Goal: Use online tool/utility: Utilize a website feature to perform a specific function

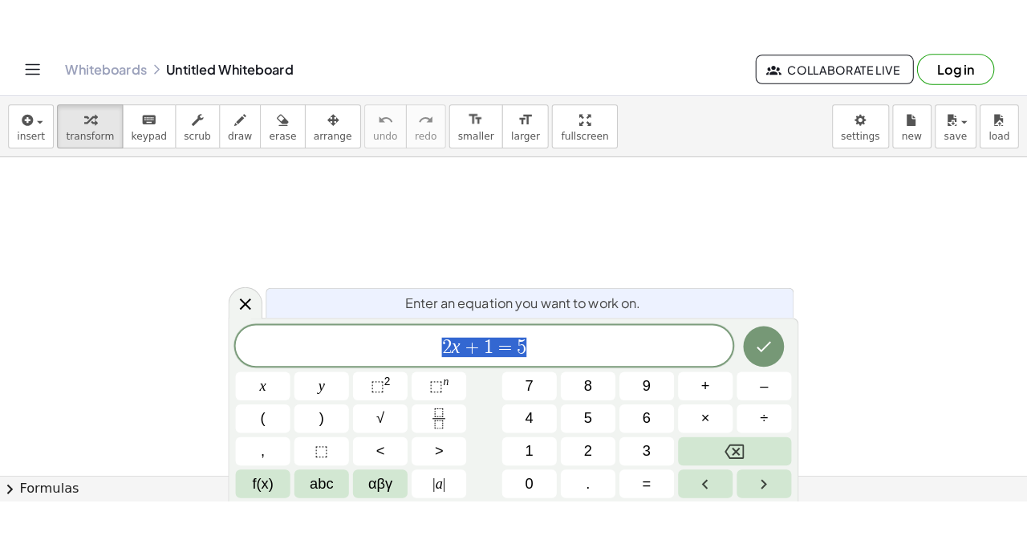
scroll to position [1, 0]
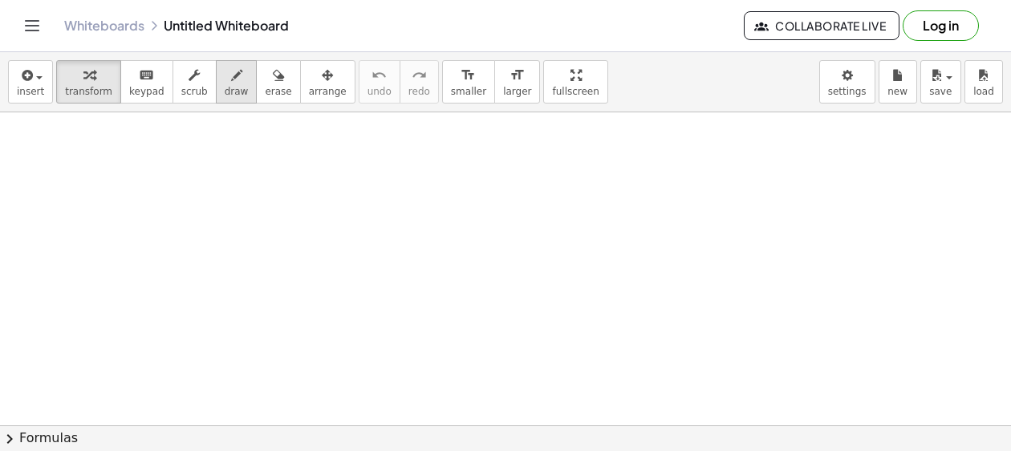
click at [216, 88] on button "draw" at bounding box center [237, 81] width 42 height 43
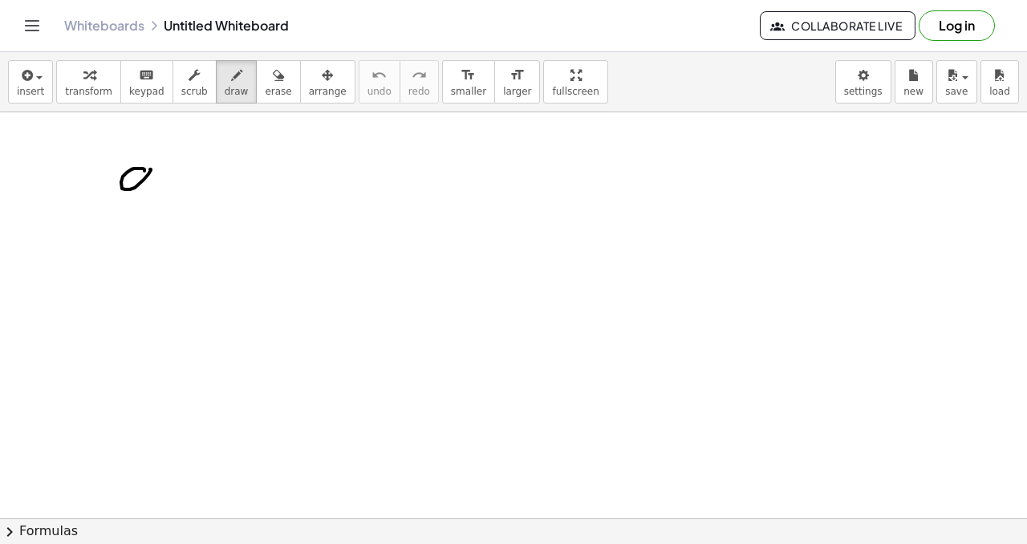
drag, startPoint x: 134, startPoint y: 168, endPoint x: 163, endPoint y: 176, distance: 29.8
click at [152, 193] on div at bounding box center [513, 518] width 1027 height 812
click at [56, 194] on div at bounding box center [513, 518] width 1027 height 812
click at [81, 168] on div at bounding box center [513, 518] width 1027 height 812
click at [100, 162] on div at bounding box center [513, 518] width 1027 height 812
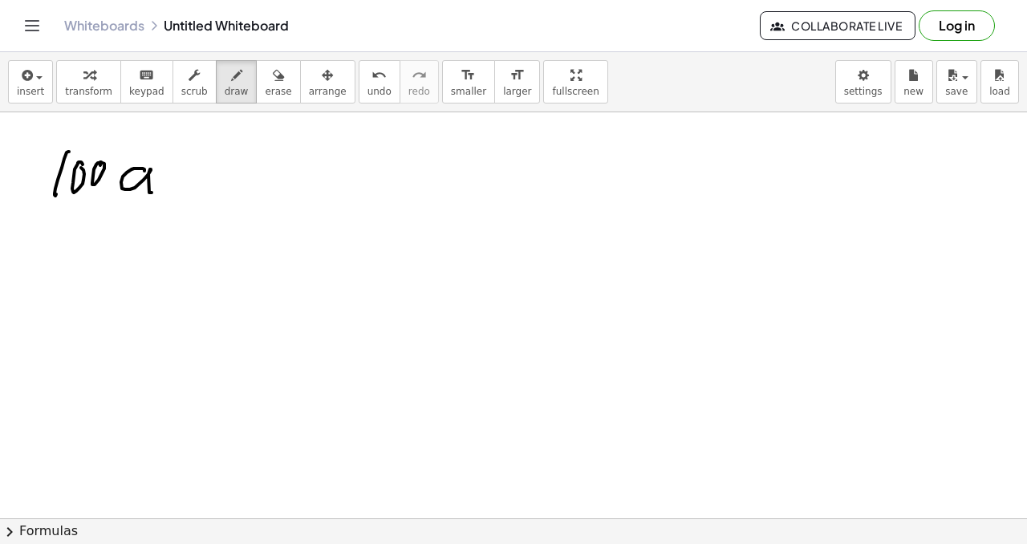
drag, startPoint x: 181, startPoint y: 173, endPoint x: 176, endPoint y: 185, distance: 13.0
click at [177, 187] on div at bounding box center [513, 518] width 1027 height 812
drag, startPoint x: 194, startPoint y: 173, endPoint x: 205, endPoint y: 173, distance: 10.4
click at [205, 173] on div at bounding box center [513, 518] width 1027 height 812
drag, startPoint x: 221, startPoint y: 160, endPoint x: 229, endPoint y: 174, distance: 16.2
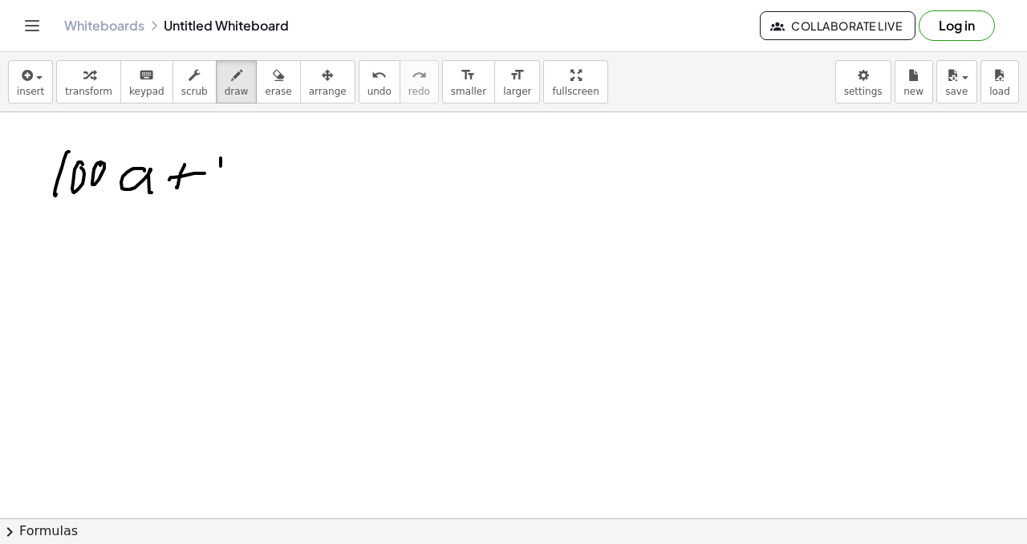
click at [224, 181] on div at bounding box center [513, 518] width 1027 height 812
click at [248, 160] on div at bounding box center [513, 518] width 1027 height 812
drag, startPoint x: 276, startPoint y: 157, endPoint x: 278, endPoint y: 168, distance: 10.6
click at [260, 176] on div at bounding box center [513, 518] width 1027 height 812
drag, startPoint x: 298, startPoint y: 160, endPoint x: 294, endPoint y: 176, distance: 16.4
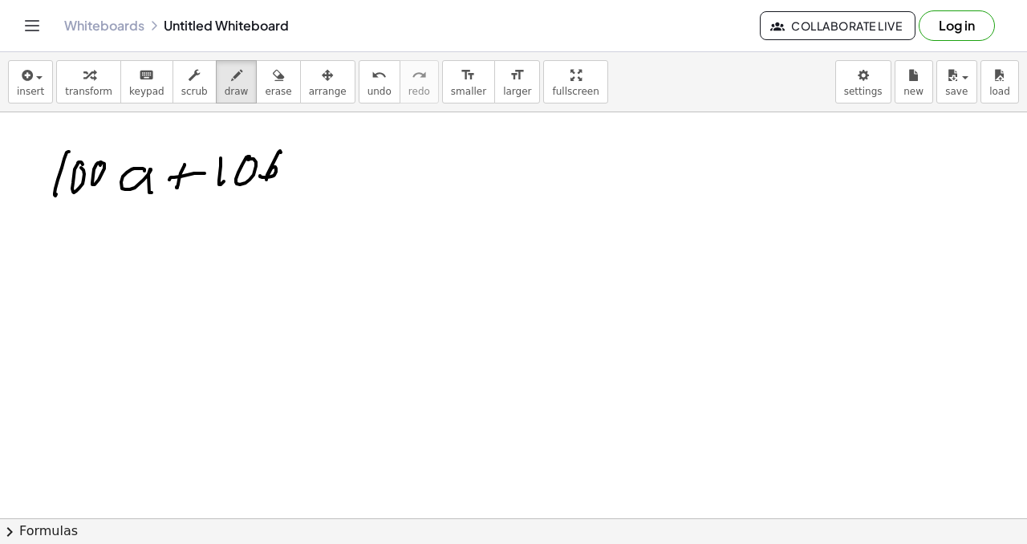
click at [294, 182] on div at bounding box center [513, 518] width 1027 height 812
click at [301, 167] on div at bounding box center [513, 518] width 1027 height 812
drag, startPoint x: 326, startPoint y: 163, endPoint x: 354, endPoint y: 160, distance: 28.3
click at [340, 177] on div at bounding box center [513, 518] width 1027 height 812
click at [361, 170] on div at bounding box center [513, 518] width 1027 height 812
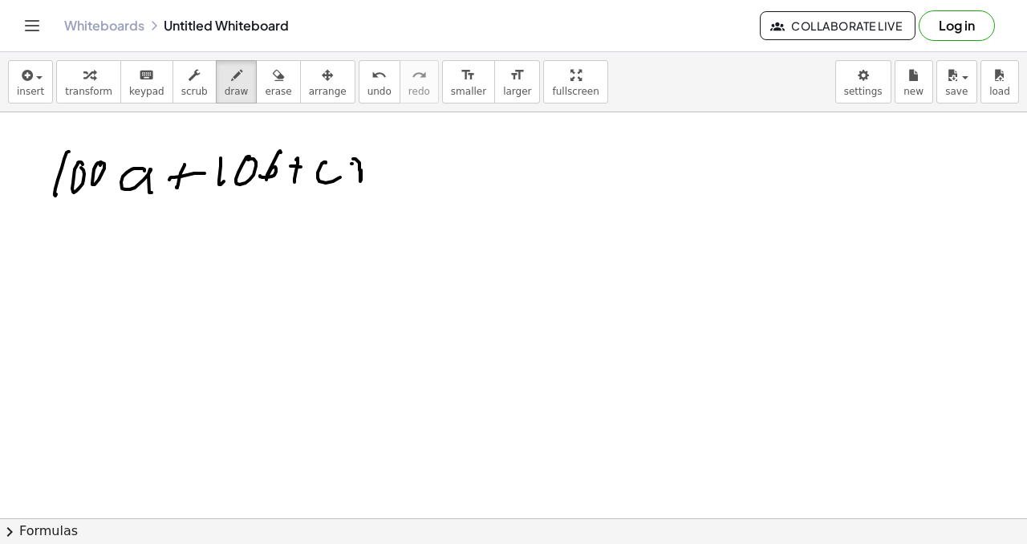
drag, startPoint x: 352, startPoint y: 164, endPoint x: 375, endPoint y: 166, distance: 22.6
click at [373, 164] on div at bounding box center [513, 518] width 1027 height 812
click at [380, 189] on div at bounding box center [513, 518] width 1027 height 812
drag, startPoint x: 406, startPoint y: 165, endPoint x: 416, endPoint y: 160, distance: 11.5
click at [416, 158] on div at bounding box center [513, 518] width 1027 height 812
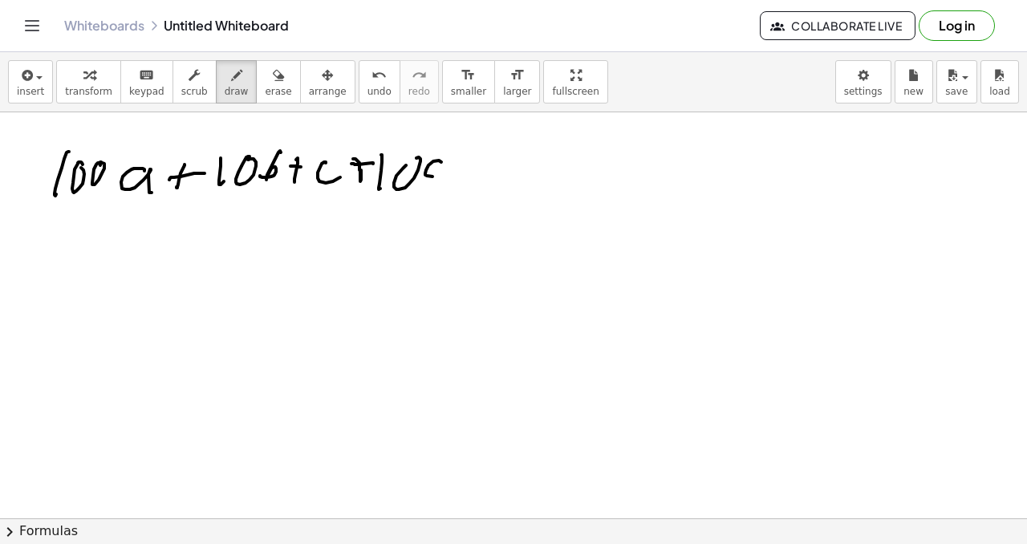
click at [443, 163] on div at bounding box center [513, 518] width 1027 height 812
drag, startPoint x: 451, startPoint y: 181, endPoint x: 470, endPoint y: 171, distance: 21.5
click at [465, 184] on div at bounding box center [513, 518] width 1027 height 812
drag, startPoint x: 477, startPoint y: 161, endPoint x: 471, endPoint y: 168, distance: 9.7
click at [476, 183] on div at bounding box center [513, 518] width 1027 height 812
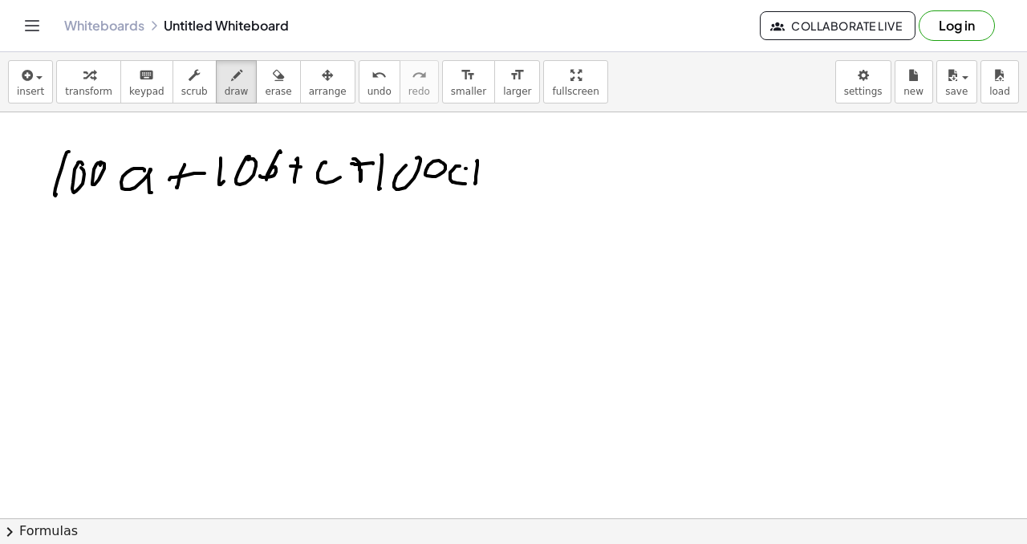
drag, startPoint x: 466, startPoint y: 168, endPoint x: 489, endPoint y: 170, distance: 23.3
click at [485, 170] on div at bounding box center [513, 518] width 1027 height 812
click at [492, 180] on div at bounding box center [513, 518] width 1027 height 812
drag, startPoint x: 503, startPoint y: 165, endPoint x: 517, endPoint y: 159, distance: 15.8
click at [509, 156] on div at bounding box center [513, 518] width 1027 height 812
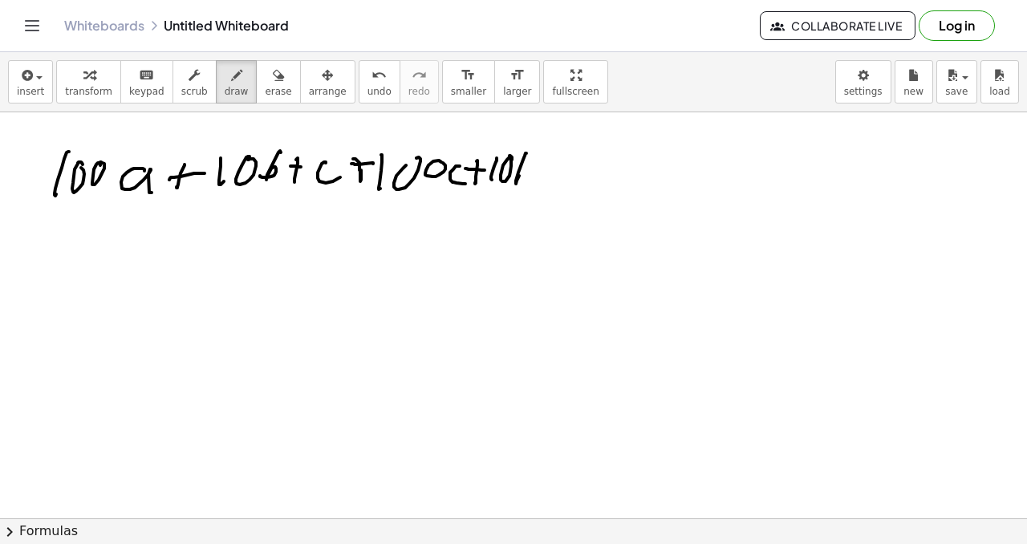
drag, startPoint x: 523, startPoint y: 160, endPoint x: 523, endPoint y: 170, distance: 10.4
click at [514, 176] on div at bounding box center [513, 518] width 1027 height 812
click at [550, 163] on div at bounding box center [513, 518] width 1027 height 812
drag, startPoint x: 550, startPoint y: 158, endPoint x: 540, endPoint y: 168, distance: 13.6
click at [546, 177] on div at bounding box center [513, 518] width 1027 height 812
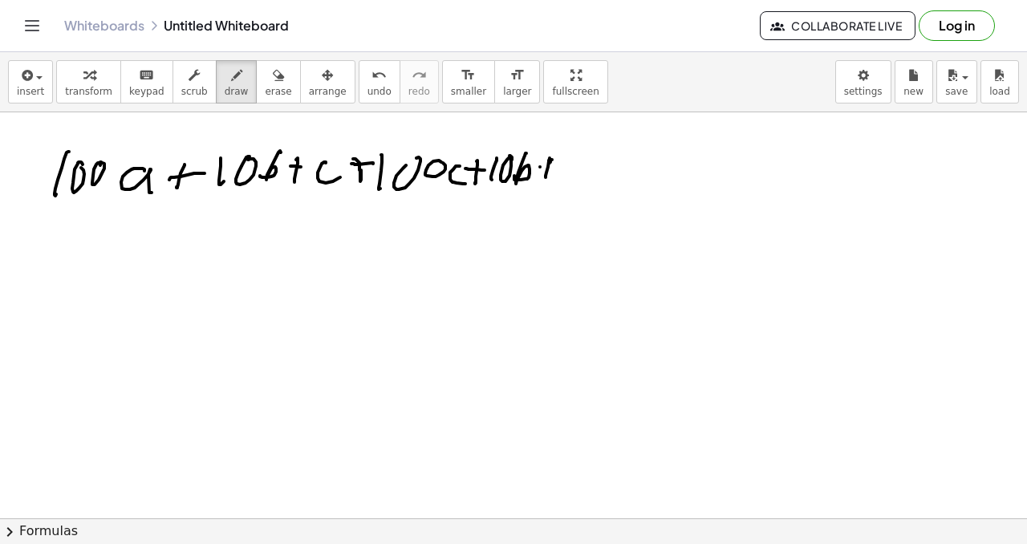
drag, startPoint x: 540, startPoint y: 167, endPoint x: 566, endPoint y: 168, distance: 26.5
click at [566, 168] on div at bounding box center [513, 518] width 1027 height 812
drag, startPoint x: 575, startPoint y: 168, endPoint x: 578, endPoint y: 177, distance: 9.9
click at [575, 182] on div at bounding box center [513, 518] width 1027 height 812
drag, startPoint x: 587, startPoint y: 157, endPoint x: 598, endPoint y: 164, distance: 12.7
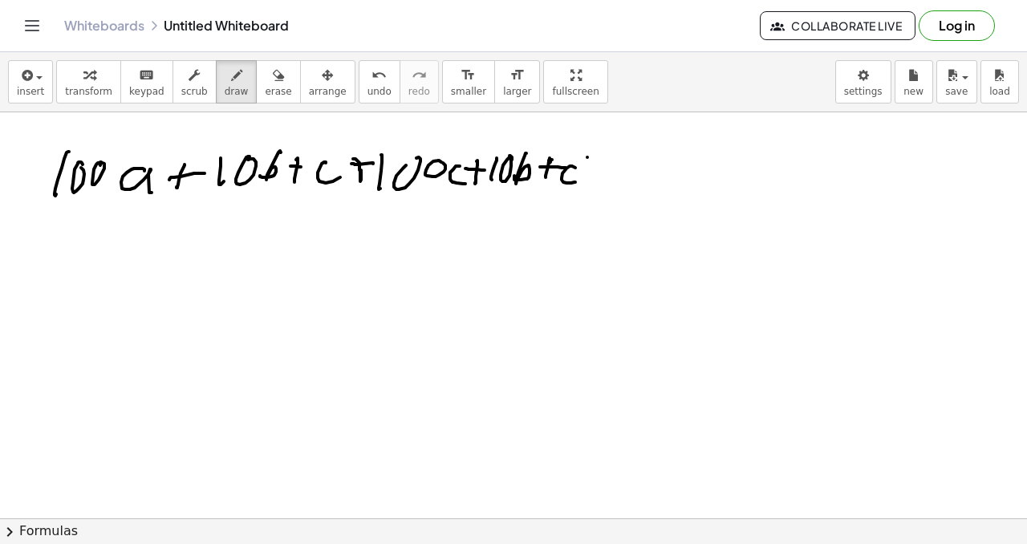
click at [601, 163] on div at bounding box center [513, 518] width 1027 height 812
click at [603, 175] on div at bounding box center [513, 518] width 1027 height 812
drag, startPoint x: 576, startPoint y: 168, endPoint x: 577, endPoint y: 192, distance: 24.1
click at [575, 197] on div at bounding box center [513, 518] width 1027 height 812
drag, startPoint x: 615, startPoint y: 142, endPoint x: 617, endPoint y: 170, distance: 28.1
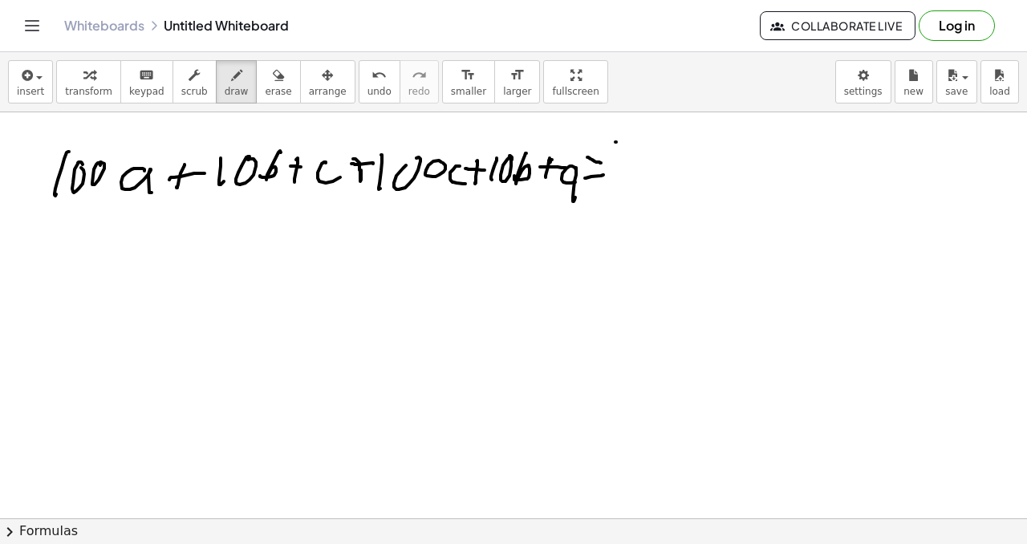
click at [617, 170] on div at bounding box center [513, 518] width 1027 height 812
drag, startPoint x: 635, startPoint y: 150, endPoint x: 649, endPoint y: 145, distance: 15.2
click at [649, 146] on div at bounding box center [513, 518] width 1027 height 812
drag, startPoint x: 649, startPoint y: 140, endPoint x: 651, endPoint y: 164, distance: 24.2
click at [649, 167] on div at bounding box center [513, 518] width 1027 height 812
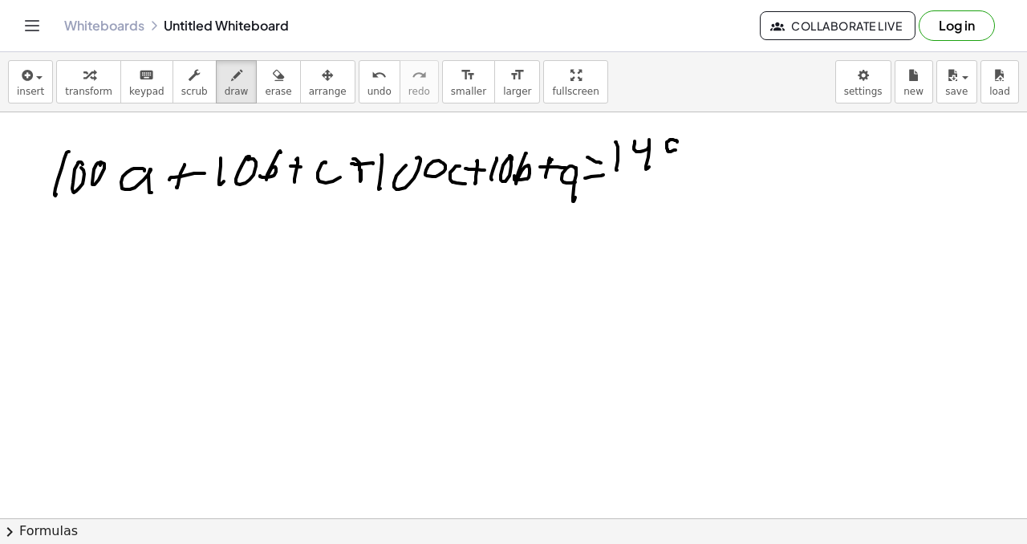
click at [655, 161] on div at bounding box center [513, 518] width 1027 height 812
drag, startPoint x: 681, startPoint y: 147, endPoint x: 702, endPoint y: 121, distance: 33.1
click at [702, 140] on div at bounding box center [513, 518] width 1027 height 812
click at [692, 168] on div at bounding box center [513, 518] width 1027 height 812
drag, startPoint x: 55, startPoint y: 231, endPoint x: 52, endPoint y: 258, distance: 26.7
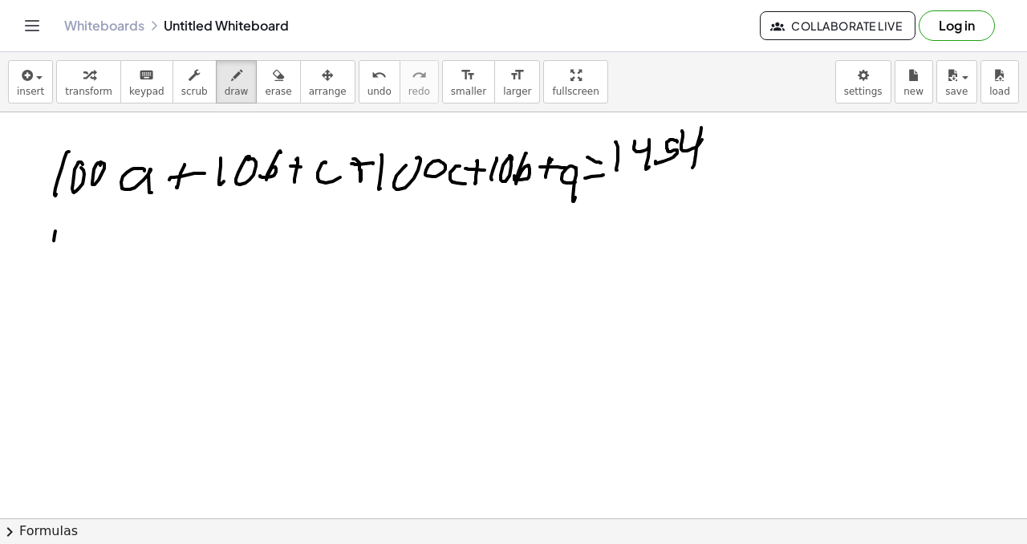
click at [51, 263] on div at bounding box center [513, 518] width 1027 height 812
click at [71, 228] on div at bounding box center [513, 518] width 1027 height 812
drag, startPoint x: 84, startPoint y: 257, endPoint x: 98, endPoint y: 252, distance: 14.5
click at [86, 257] on div at bounding box center [513, 518] width 1027 height 812
drag, startPoint x: 111, startPoint y: 241, endPoint x: 124, endPoint y: 256, distance: 19.9
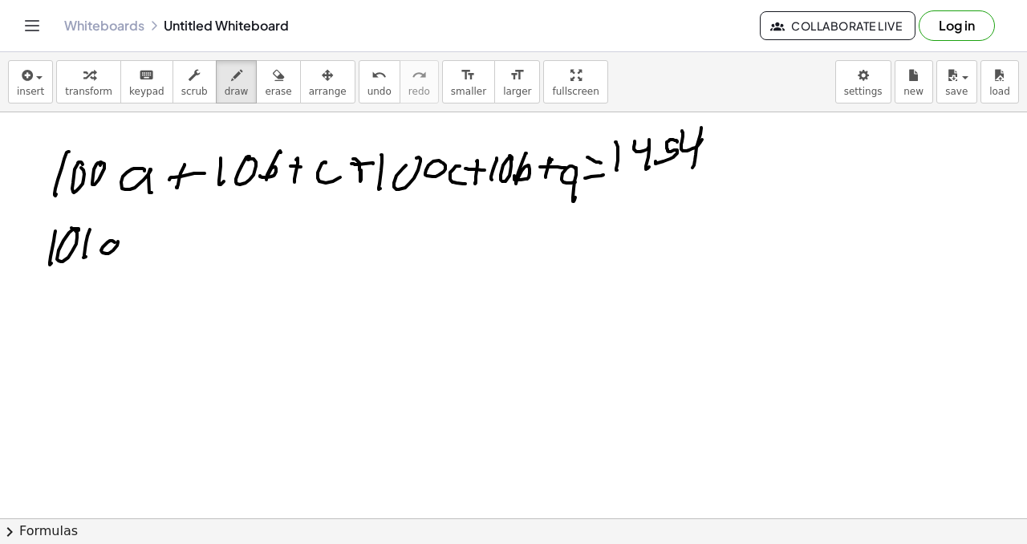
click at [120, 260] on div at bounding box center [513, 518] width 1027 height 812
drag, startPoint x: 138, startPoint y: 232, endPoint x: 132, endPoint y: 265, distance: 33.5
click at [132, 265] on div at bounding box center [513, 518] width 1027 height 812
drag, startPoint x: 121, startPoint y: 244, endPoint x: 138, endPoint y: 245, distance: 16.9
click at [136, 245] on div at bounding box center [513, 518] width 1027 height 812
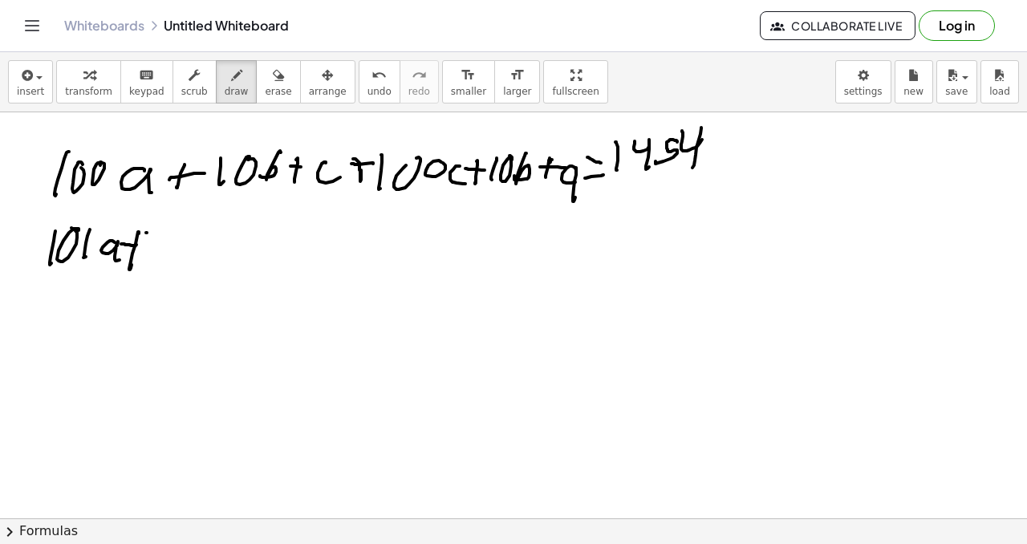
drag, startPoint x: 147, startPoint y: 233, endPoint x: 163, endPoint y: 251, distance: 24.5
click at [148, 260] on div at bounding box center [513, 518] width 1027 height 812
drag, startPoint x: 166, startPoint y: 242, endPoint x: 172, endPoint y: 237, distance: 8.5
click at [177, 237] on div at bounding box center [513, 518] width 1027 height 812
click at [184, 258] on div at bounding box center [513, 518] width 1027 height 812
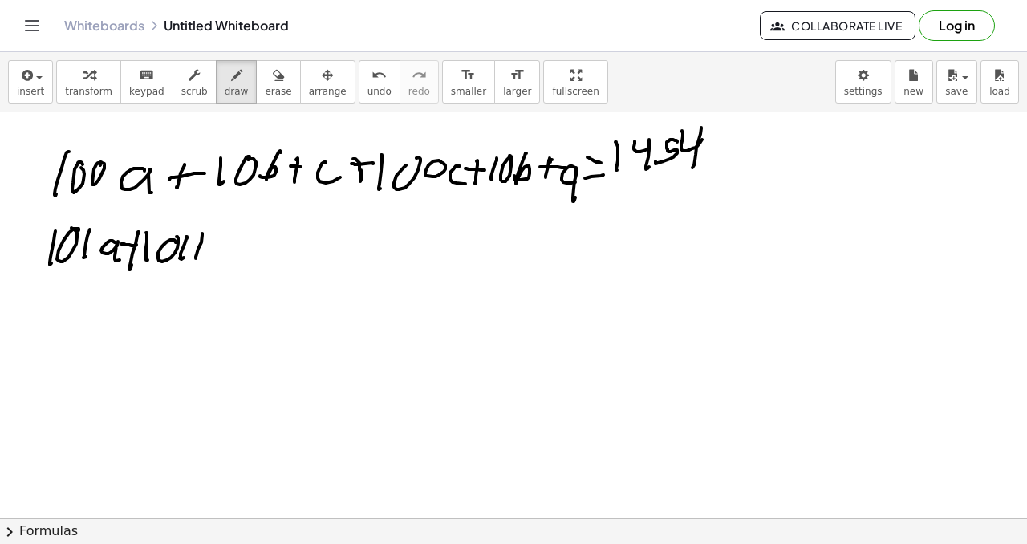
drag
click at [197, 251] on div at bounding box center [513, 518] width 1027 height 812
click at [221, 258] on div at bounding box center [513, 518] width 1027 height 812
click at [233, 253] on div at bounding box center [513, 518] width 1027 height 812
click at [244, 261] on div at bounding box center [513, 518] width 1027 height 812
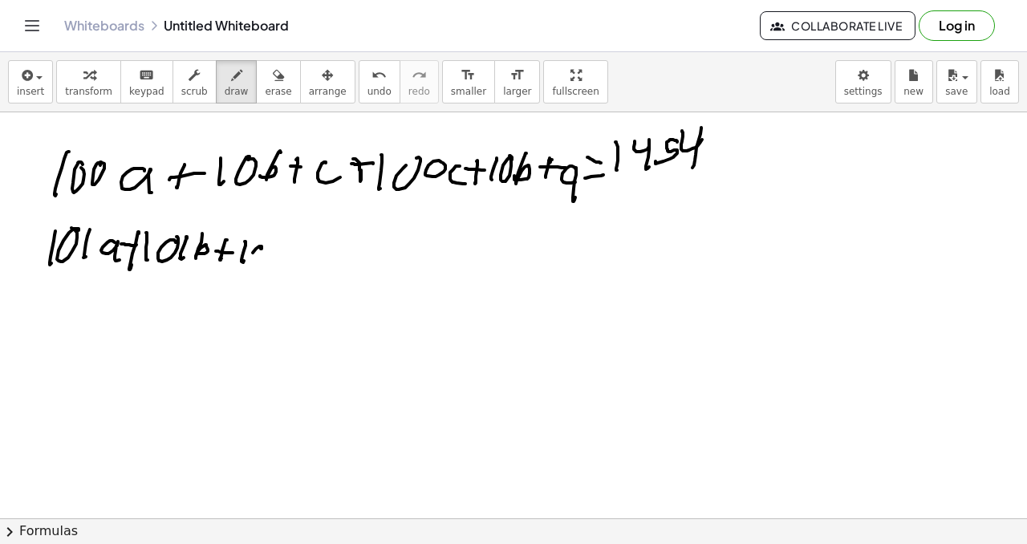
click at [264, 245] on div at bounding box center [513, 518] width 1027 height 812
click at [277, 254] on div at bounding box center [513, 518] width 1027 height 812
click at [303, 258] on div at bounding box center [513, 518] width 1027 height 812
click at [174, 277] on div at bounding box center [513, 518] width 1027 height 812
click at [168, 254] on div at bounding box center [513, 518] width 1027 height 812
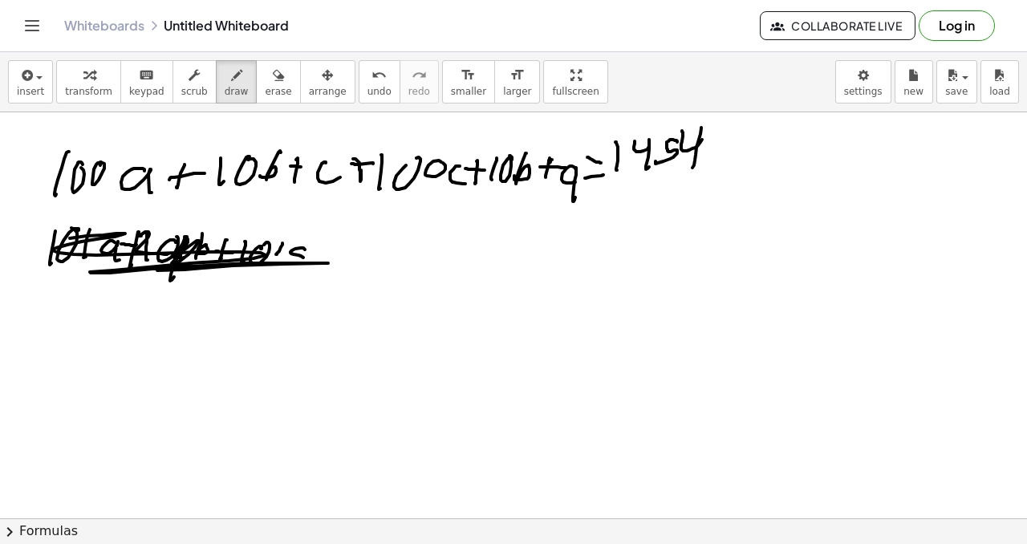
click at [295, 260] on div at bounding box center [513, 518] width 1027 height 812
click at [265, 88] on span "erase" at bounding box center [278, 91] width 26 height 11
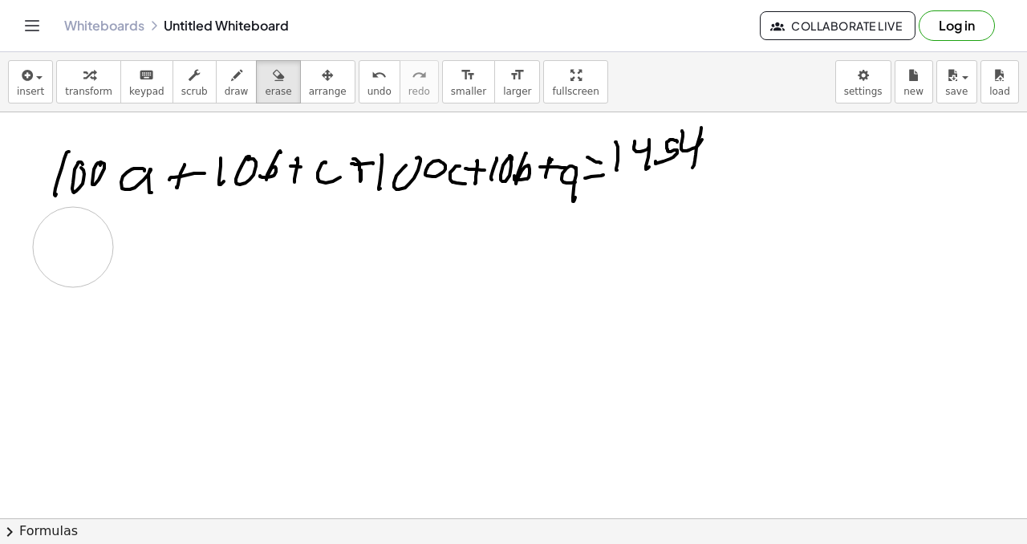
click at [66, 250] on div at bounding box center [513, 518] width 1027 height 812
click at [236, 91] on span "draw" at bounding box center [237, 91] width 24 height 11
click at [41, 253] on div at bounding box center [513, 518] width 1027 height 812
click at [77, 228] on div at bounding box center [513, 518] width 1027 height 812
click at [88, 250] on div at bounding box center [513, 518] width 1027 height 812
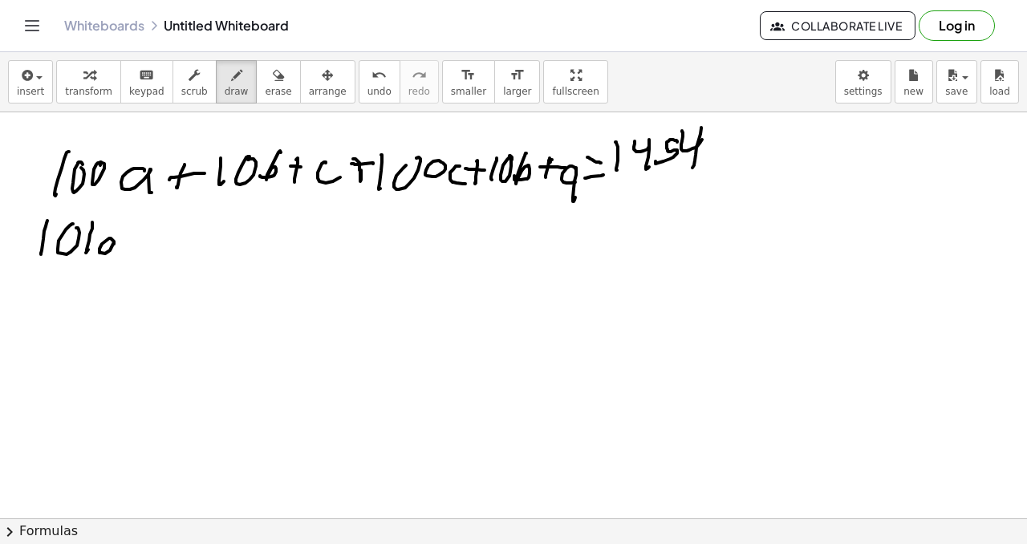
click at [127, 247] on div at bounding box center [513, 518] width 1027 height 812
click at [137, 239] on div at bounding box center [513, 518] width 1027 height 812
click at [161, 227] on div at bounding box center [513, 518] width 1027 height 812
click at [191, 245] on div at bounding box center [513, 518] width 1027 height 812
click at [202, 232] on div at bounding box center [513, 518] width 1027 height 812
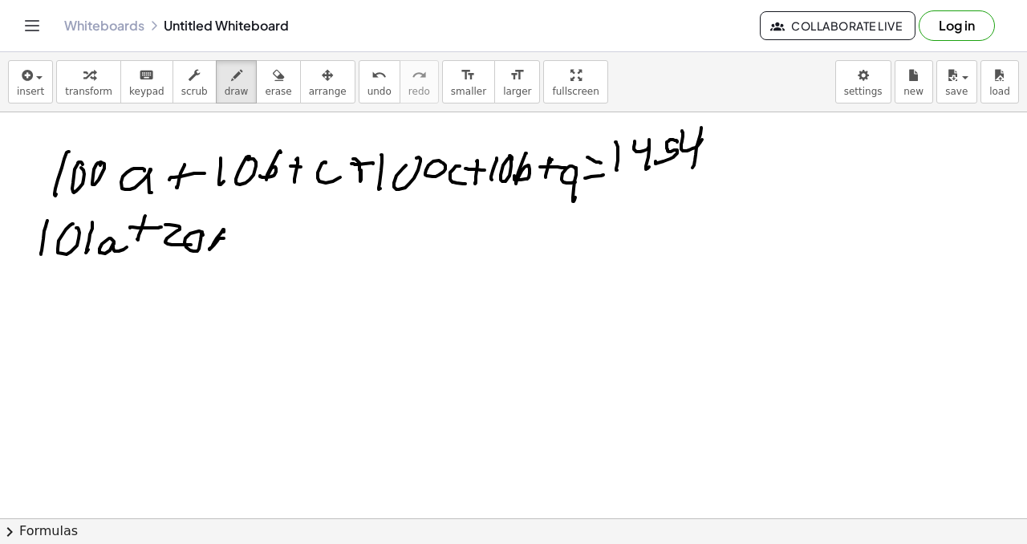
click at [212, 248] on div at bounding box center [513, 518] width 1027 height 812
click at [240, 251] on div at bounding box center [513, 518] width 1027 height 812
click at [252, 245] on div at bounding box center [513, 518] width 1027 height 812
click at [263, 254] on div at bounding box center [513, 518] width 1027 height 812
click at [286, 236] on div at bounding box center [513, 518] width 1027 height 812
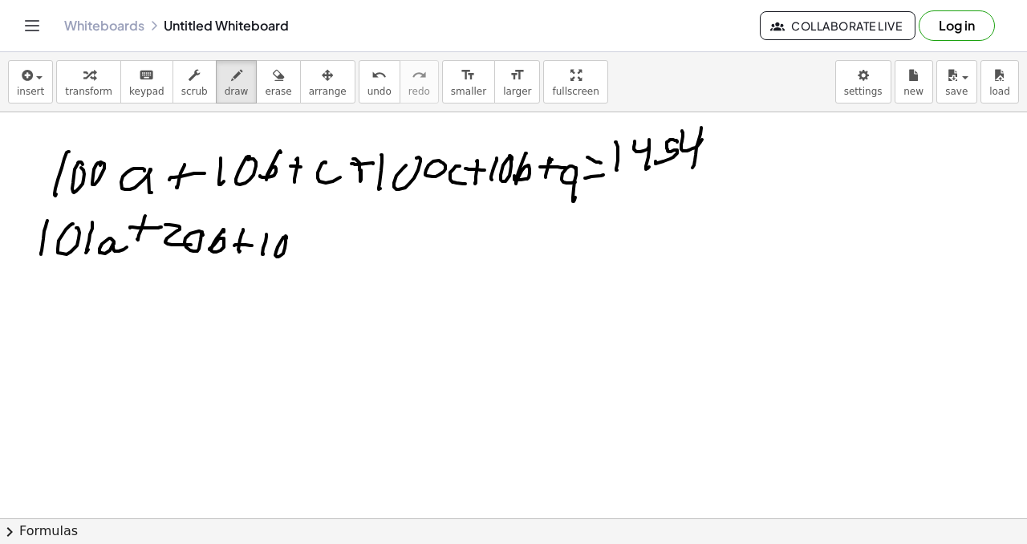
click at [302, 245] on div at bounding box center [513, 518] width 1027 height 812
click at [327, 250] on div at bounding box center [513, 518] width 1027 height 812
click at [355, 243] on div at bounding box center [513, 518] width 1027 height 812
click at [352, 249] on div at bounding box center [513, 518] width 1027 height 812
click at [357, 254] on div at bounding box center [513, 518] width 1027 height 812
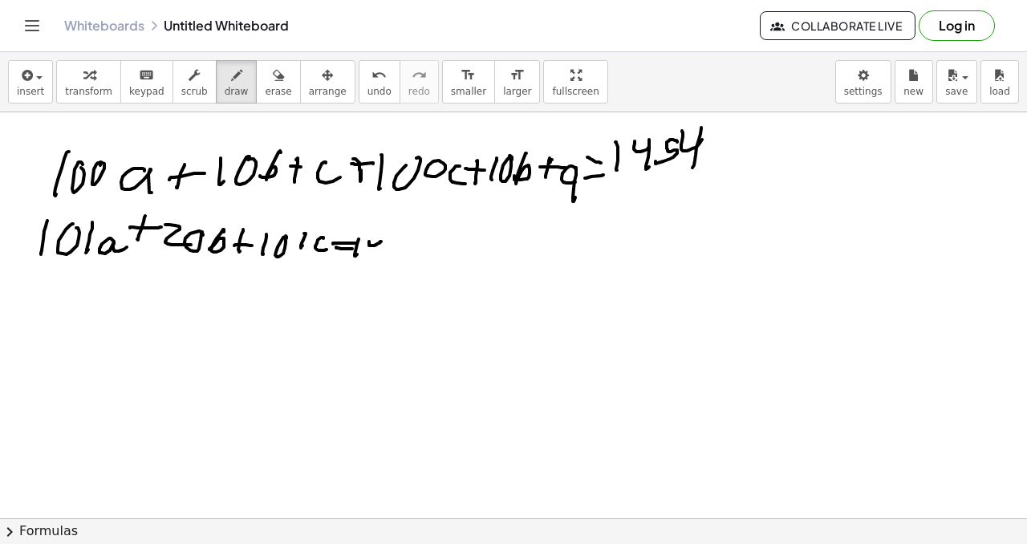
click at [379, 247] on div at bounding box center [513, 518] width 1027 height 812
click at [381, 254] on div at bounding box center [513, 518] width 1027 height 812
click at [383, 249] on div at bounding box center [513, 518] width 1027 height 812
click at [410, 241] on div at bounding box center [513, 518] width 1027 height 812
click at [407, 250] on div at bounding box center [513, 518] width 1027 height 812
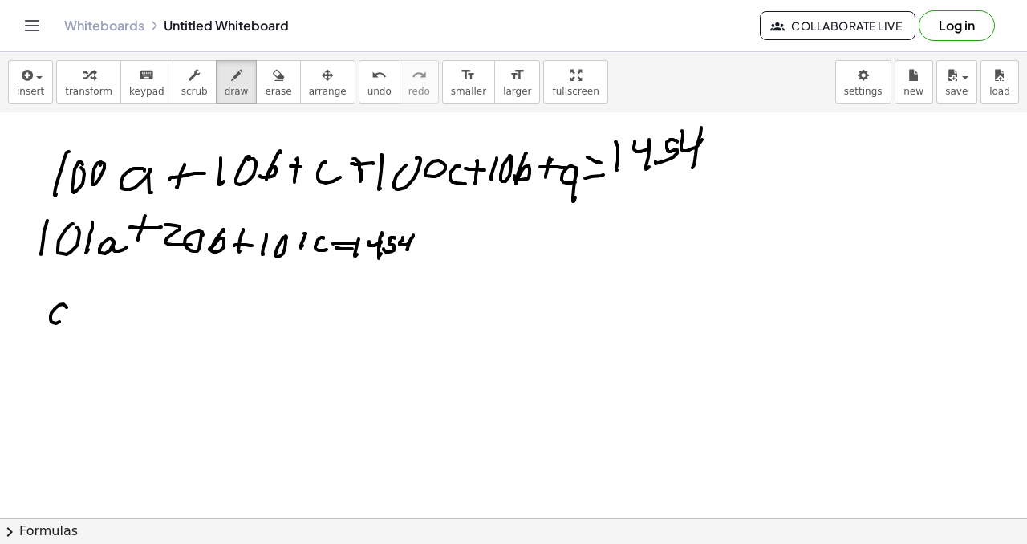
click at [71, 330] on div at bounding box center [513, 518] width 1027 height 812
click at [95, 310] on div at bounding box center [513, 518] width 1027 height 812
click at [105, 318] on div at bounding box center [513, 518] width 1027 height 812
click at [128, 301] on div at bounding box center [513, 518] width 1027 height 812
click at [123, 328] on div at bounding box center [513, 518] width 1027 height 812
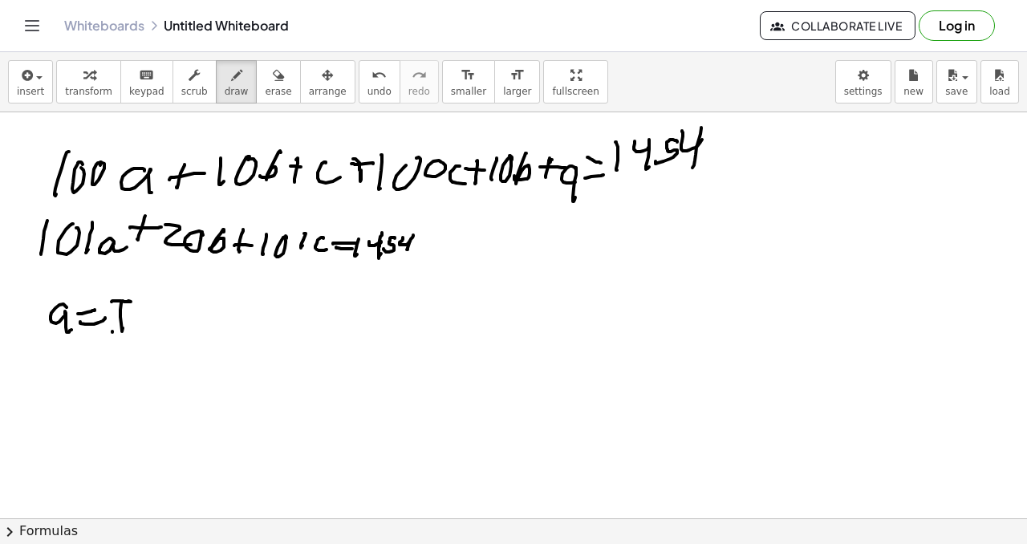
click at [132, 329] on div at bounding box center [513, 518] width 1027 height 812
click at [274, 78] on div "button" at bounding box center [278, 74] width 26 height 19
click at [140, 326] on div at bounding box center [513, 518] width 1027 height 812
click at [228, 96] on button "draw" at bounding box center [237, 81] width 42 height 43
click at [300, 303] on div at bounding box center [513, 518] width 1027 height 812
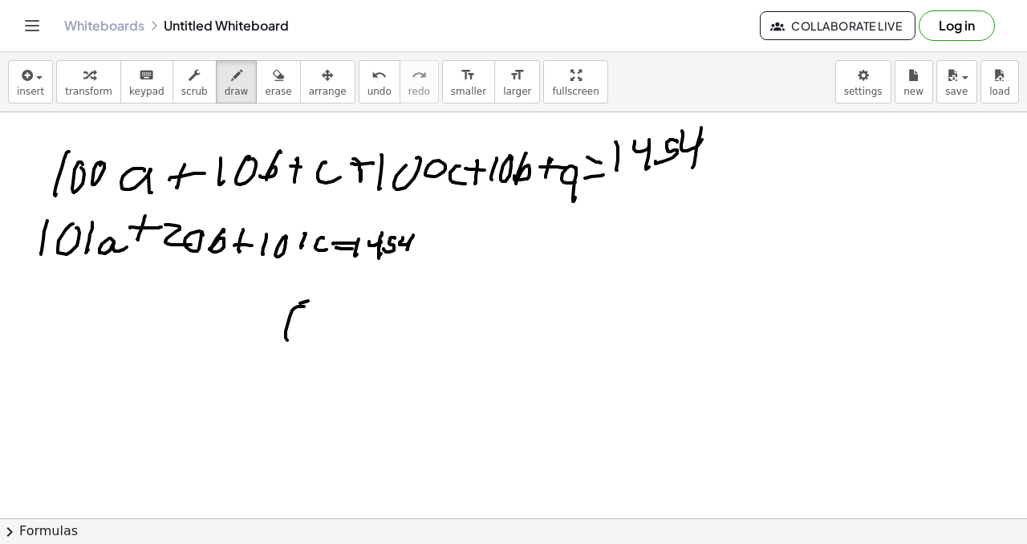
drag, startPoint x: 294, startPoint y: 308, endPoint x: 314, endPoint y: 331, distance: 30.2
click at [310, 336] on div at bounding box center [513, 518] width 1027 height 812
click at [326, 323] on div at bounding box center [513, 518] width 1027 height 812
drag, startPoint x: 362, startPoint y: 305, endPoint x: 317, endPoint y: 326, distance: 49.5
click at [365, 327] on div at bounding box center [513, 518] width 1027 height 812
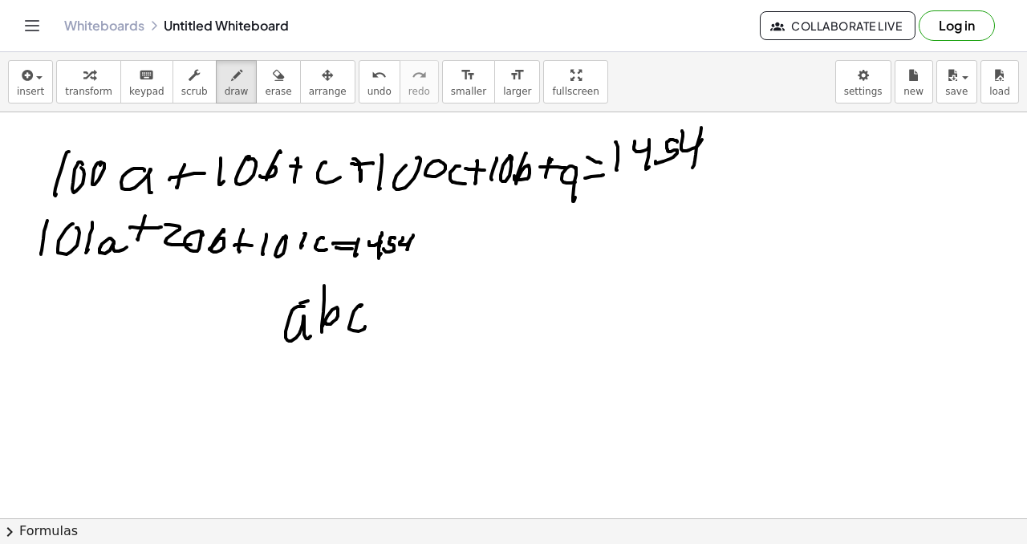
click at [253, 371] on div at bounding box center [513, 518] width 1027 height 812
drag, startPoint x: 242, startPoint y: 363, endPoint x: 286, endPoint y: 353, distance: 44.4
click at [278, 355] on div at bounding box center [513, 518] width 1027 height 812
drag, startPoint x: 294, startPoint y: 387, endPoint x: 321, endPoint y: 354, distance: 42.2
click at [306, 379] on div at bounding box center [513, 518] width 1027 height 812
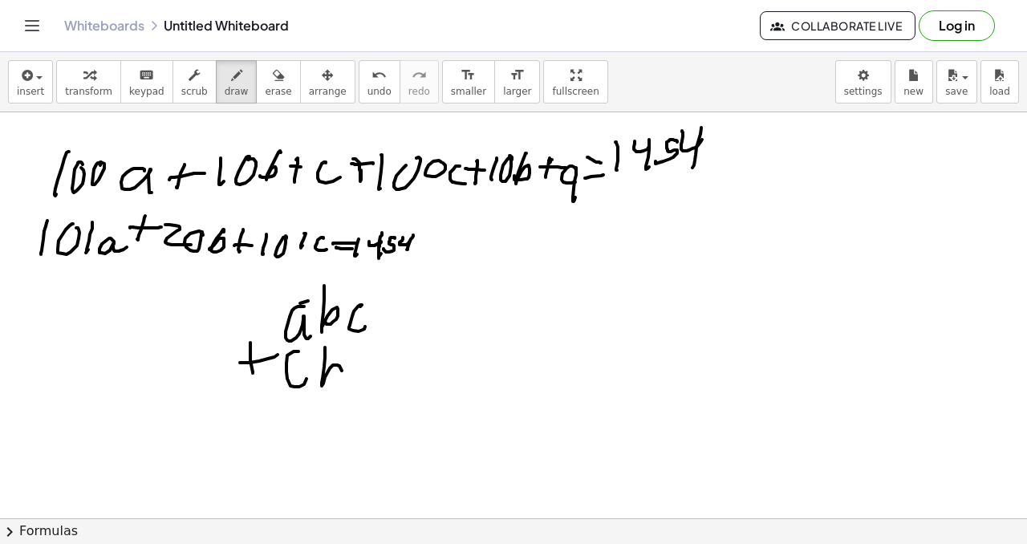
drag, startPoint x: 325, startPoint y: 351, endPoint x: 369, endPoint y: 358, distance: 44.6
click at [323, 380] on div at bounding box center [513, 518] width 1027 height 812
drag, startPoint x: 369, startPoint y: 358, endPoint x: 361, endPoint y: 379, distance: 22.3
click at [373, 379] on div at bounding box center [513, 518] width 1027 height 812
drag, startPoint x: 281, startPoint y: 397, endPoint x: 366, endPoint y: 382, distance: 86.4
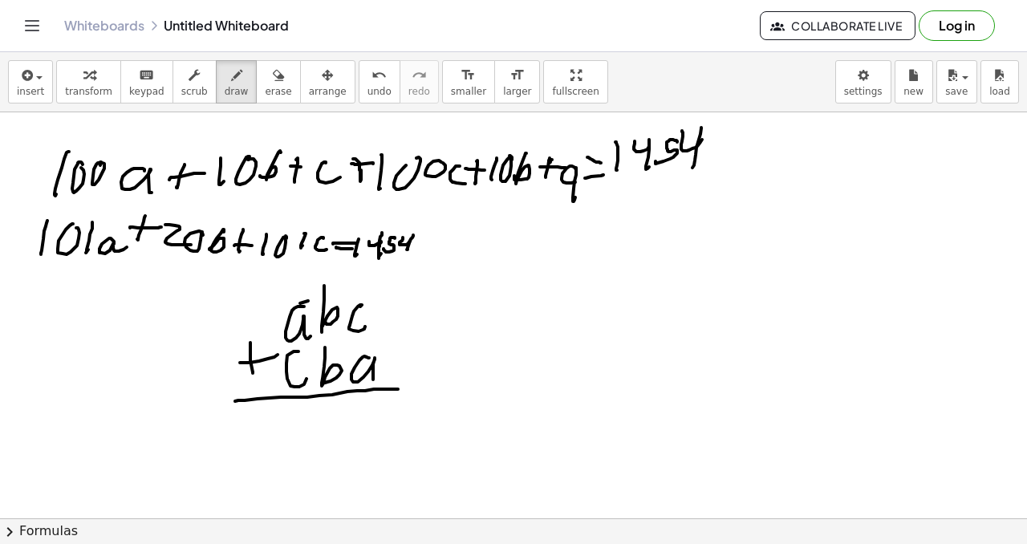
click at [400, 387] on div at bounding box center [513, 518] width 1027 height 812
drag, startPoint x: 474, startPoint y: 296, endPoint x: 489, endPoint y: 308, distance: 19.4
click at [488, 311] on div at bounding box center [513, 518] width 1027 height 812
drag, startPoint x: 498, startPoint y: 282, endPoint x: 497, endPoint y: 306, distance: 24.1
click at [497, 306] on div at bounding box center [513, 518] width 1027 height 812
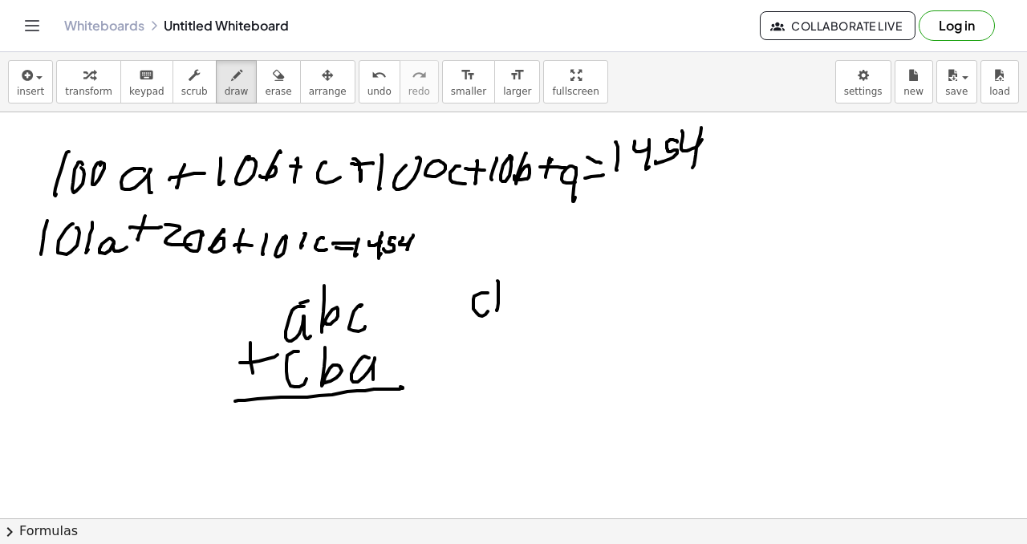
drag, startPoint x: 498, startPoint y: 297, endPoint x: 517, endPoint y: 298, distance: 18.5
click at [515, 298] on div at bounding box center [513, 518] width 1027 height 812
click at [535, 314] on div at bounding box center [513, 518] width 1027 height 812
drag, startPoint x: 548, startPoint y: 299, endPoint x: 558, endPoint y: 299, distance: 10.4
click at [551, 314] on div at bounding box center [513, 518] width 1027 height 812
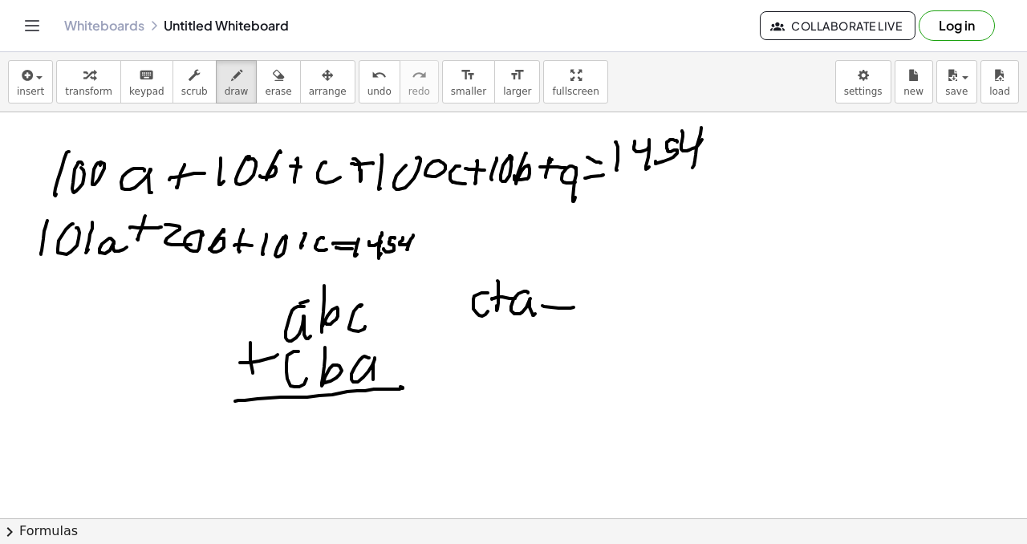
drag, startPoint x: 542, startPoint y: 306, endPoint x: 572, endPoint y: 307, distance: 29.7
click at [574, 307] on div at bounding box center [513, 518] width 1027 height 812
drag, startPoint x: 555, startPoint y: 316, endPoint x: 546, endPoint y: 316, distance: 8.8
click at [581, 314] on div at bounding box center [513, 518] width 1027 height 812
drag, startPoint x: 605, startPoint y: 297, endPoint x: 618, endPoint y: 306, distance: 16.0
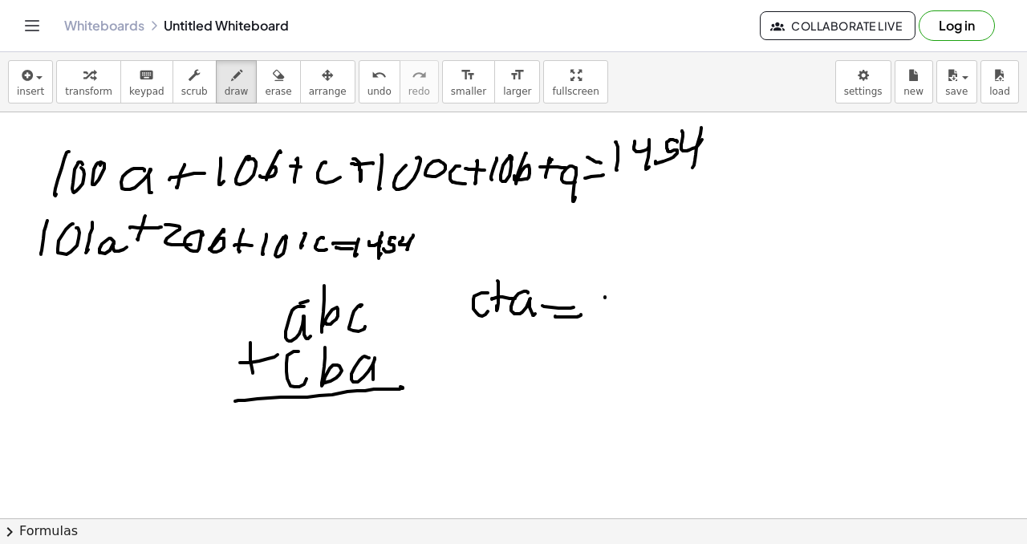
click at [616, 310] on div at bounding box center [513, 518] width 1027 height 812
drag, startPoint x: 619, startPoint y: 310, endPoint x: 614, endPoint y: 331, distance: 20.6
click at [615, 333] on div at bounding box center [513, 518] width 1027 height 812
drag, startPoint x: 473, startPoint y: 343, endPoint x: 476, endPoint y: 362, distance: 18.6
click at [473, 367] on div at bounding box center [513, 518] width 1027 height 812
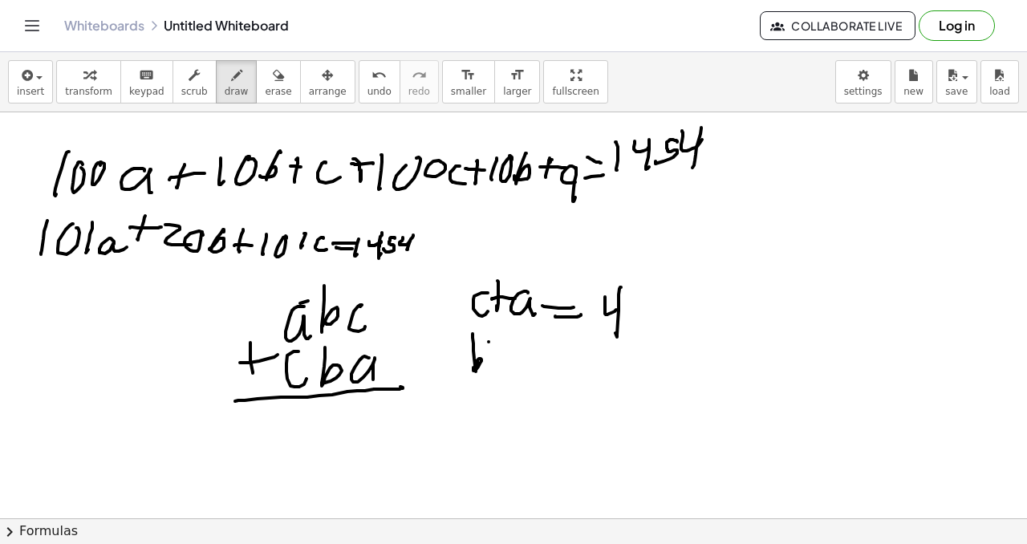
drag, startPoint x: 489, startPoint y: 342, endPoint x: 493, endPoint y: 358, distance: 16.5
click at [493, 359] on div at bounding box center [513, 518] width 1027 height 812
click at [495, 351] on div at bounding box center [513, 518] width 1027 height 812
drag, startPoint x: 480, startPoint y: 351, endPoint x: 493, endPoint y: 355, distance: 13.7
click at [489, 359] on div at bounding box center [513, 518] width 1027 height 812
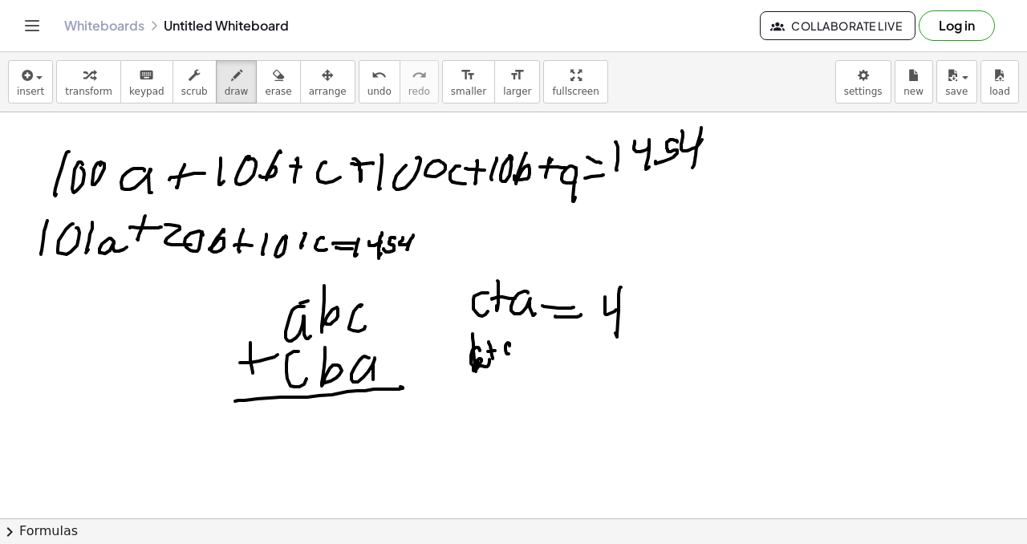
drag, startPoint x: 506, startPoint y: 344, endPoint x: 524, endPoint y: 345, distance: 17.7
click at [524, 350] on div at bounding box center [513, 518] width 1027 height 812
drag, startPoint x: 548, startPoint y: 348, endPoint x: 538, endPoint y: 355, distance: 11.6
click at [552, 347] on div at bounding box center [513, 518] width 1027 height 812
drag, startPoint x: 553, startPoint y: 360, endPoint x: 562, endPoint y: 355, distance: 10.5
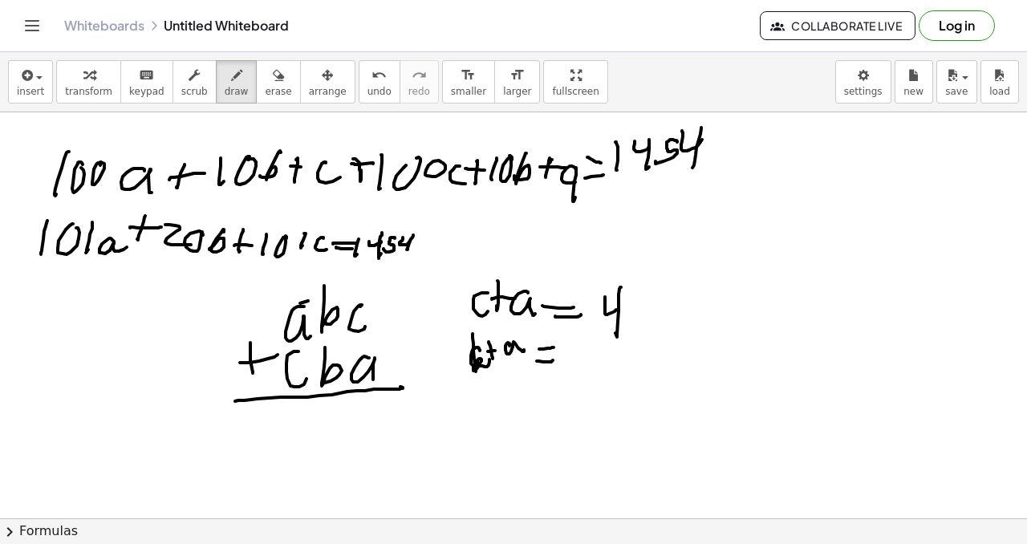
click at [554, 359] on div at bounding box center [513, 518] width 1027 height 812
drag, startPoint x: 566, startPoint y: 346, endPoint x: 569, endPoint y: 363, distance: 17.9
click at [567, 368] on div at bounding box center [513, 518] width 1027 height 812
drag, startPoint x: 571, startPoint y: 347, endPoint x: 579, endPoint y: 350, distance: 8.4
click at [579, 350] on div at bounding box center [513, 518] width 1027 height 812
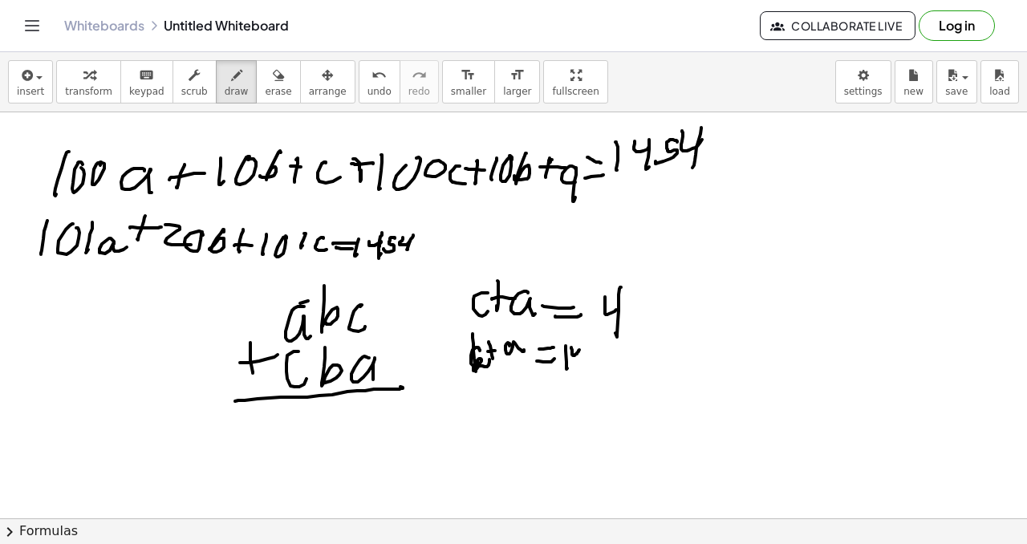
drag, startPoint x: 581, startPoint y: 345, endPoint x: 582, endPoint y: 363, distance: 18.5
click at [580, 367] on div at bounding box center [513, 518] width 1027 height 812
drag, startPoint x: 474, startPoint y: 252, endPoint x: 478, endPoint y: 259, distance: 8.3
click at [478, 259] on div at bounding box center [513, 518] width 1027 height 812
drag, startPoint x: 474, startPoint y: 265, endPoint x: 479, endPoint y: 245, distance: 20.6
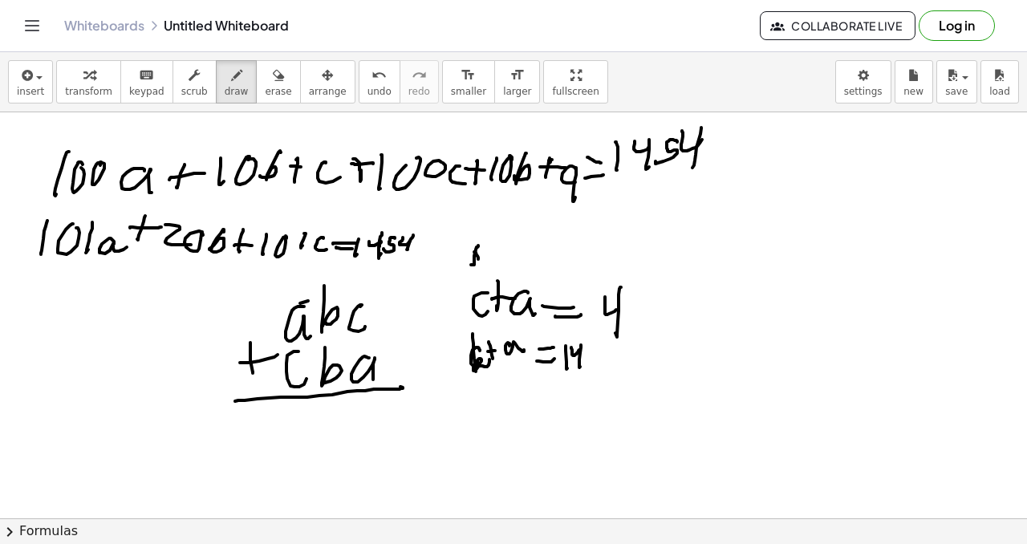
click at [478, 245] on div at bounding box center [513, 518] width 1027 height 812
drag, startPoint x: 490, startPoint y: 241, endPoint x: 493, endPoint y: 250, distance: 9.1
click at [493, 254] on div at bounding box center [513, 518] width 1027 height 812
drag, startPoint x: 501, startPoint y: 260, endPoint x: 499, endPoint y: 252, distance: 8.2
click at [501, 261] on div at bounding box center [513, 518] width 1027 height 812
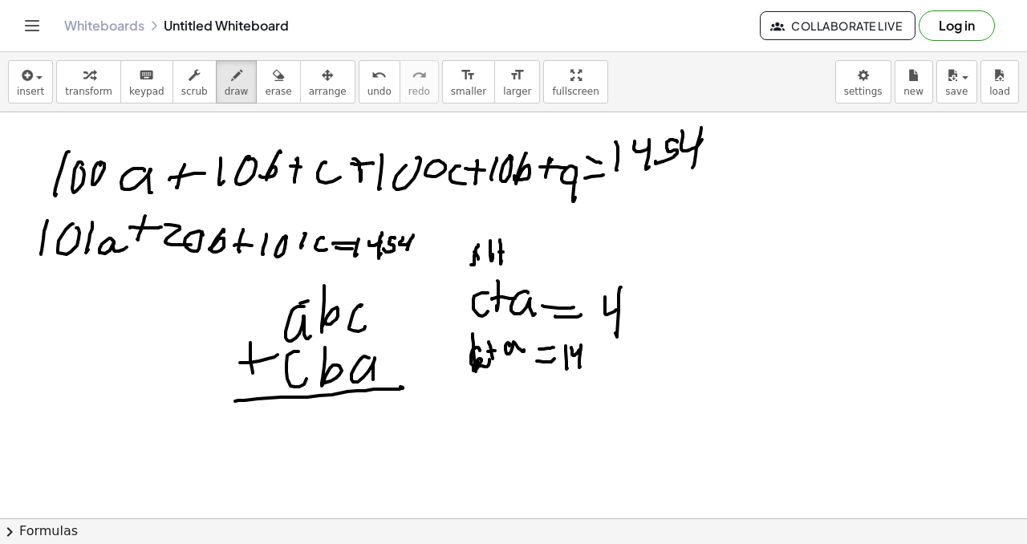
drag, startPoint x: 503, startPoint y: 252, endPoint x: 510, endPoint y: 248, distance: 8.3
click at [509, 249] on div at bounding box center [513, 518] width 1027 height 812
drag, startPoint x: 523, startPoint y: 244, endPoint x: 514, endPoint y: 265, distance: 22.6
click at [514, 265] on div at bounding box center [513, 518] width 1027 height 812
click at [361, 324] on div at bounding box center [513, 518] width 1027 height 812
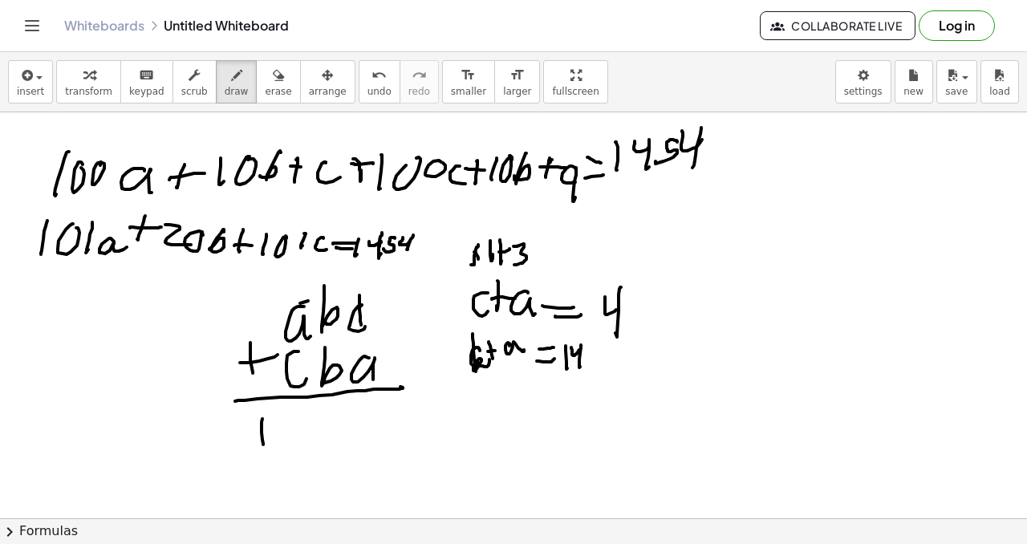
click at [265, 443] on div at bounding box center [513, 518] width 1027 height 812
click at [304, 428] on div at bounding box center [513, 518] width 1027 height 812
click at [308, 450] on div at bounding box center [513, 518] width 1027 height 812
click at [319, 441] on div at bounding box center [513, 518] width 1027 height 812
click at [356, 416] on div at bounding box center [513, 518] width 1027 height 812
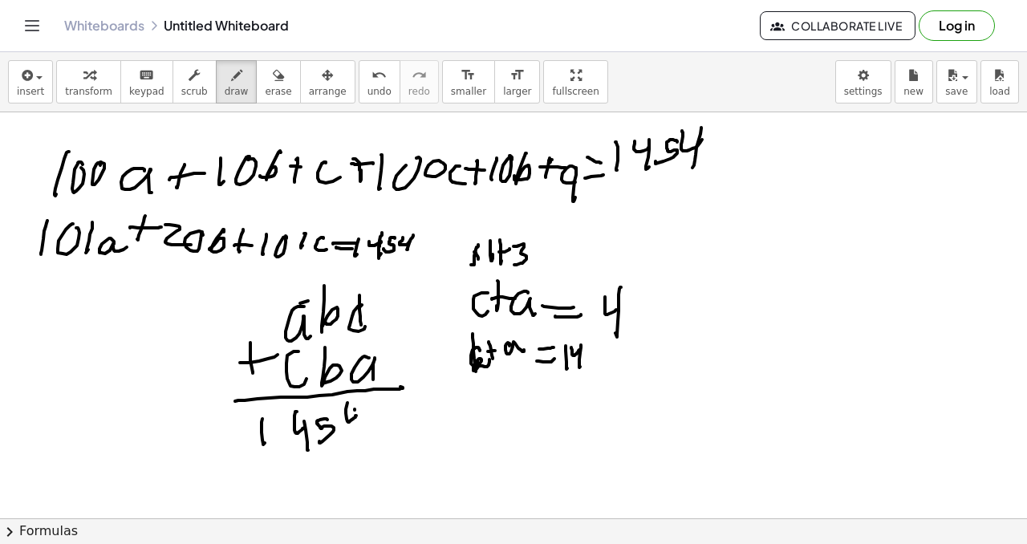
click at [356, 432] on div at bounding box center [513, 518] width 1027 height 812
click at [294, 301] on div at bounding box center [513, 518] width 1027 height 812
click at [314, 278] on div at bounding box center [513, 518] width 1027 height 812
click at [332, 272] on div at bounding box center [513, 518] width 1027 height 812
click at [342, 268] on div at bounding box center [513, 518] width 1027 height 812
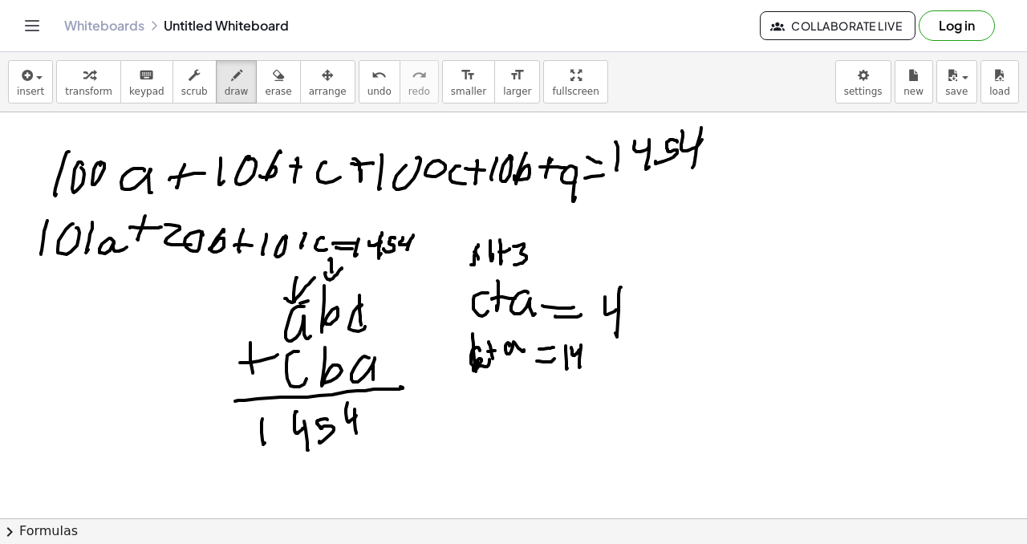
click at [359, 279] on div at bounding box center [513, 518] width 1027 height 812
click at [363, 294] on div at bounding box center [513, 518] width 1027 height 812
click at [367, 284] on div at bounding box center [513, 518] width 1027 height 812
click at [586, 361] on div at bounding box center [513, 518] width 1027 height 812
click at [323, 273] on div at bounding box center [513, 518] width 1027 height 812
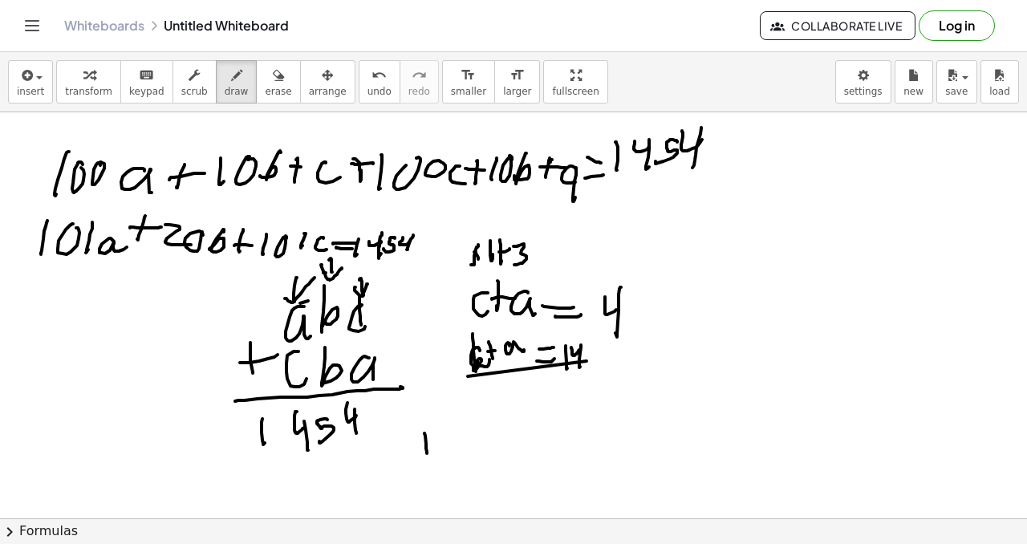
click at [426, 450] on div at bounding box center [513, 518] width 1027 height 812
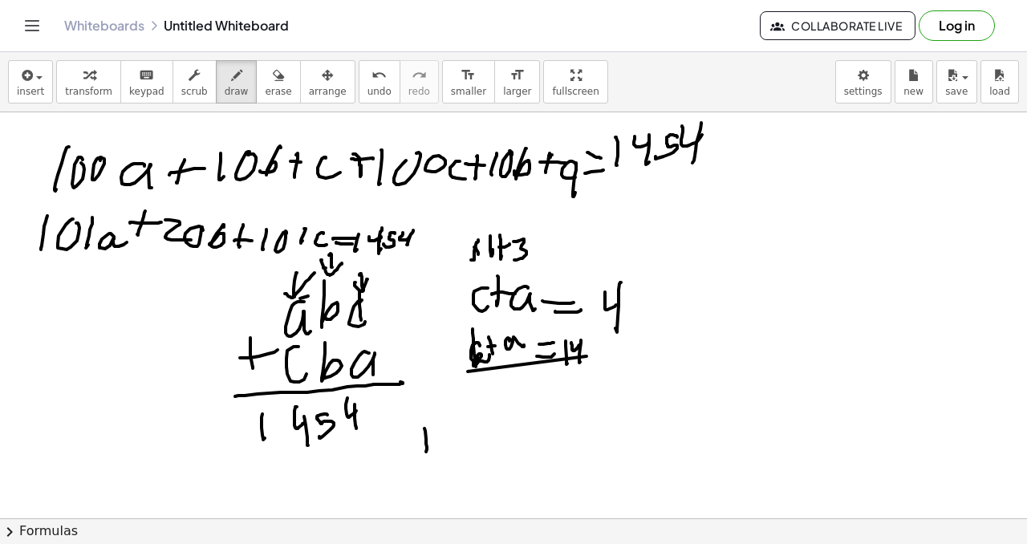
scroll to position [0, 0]
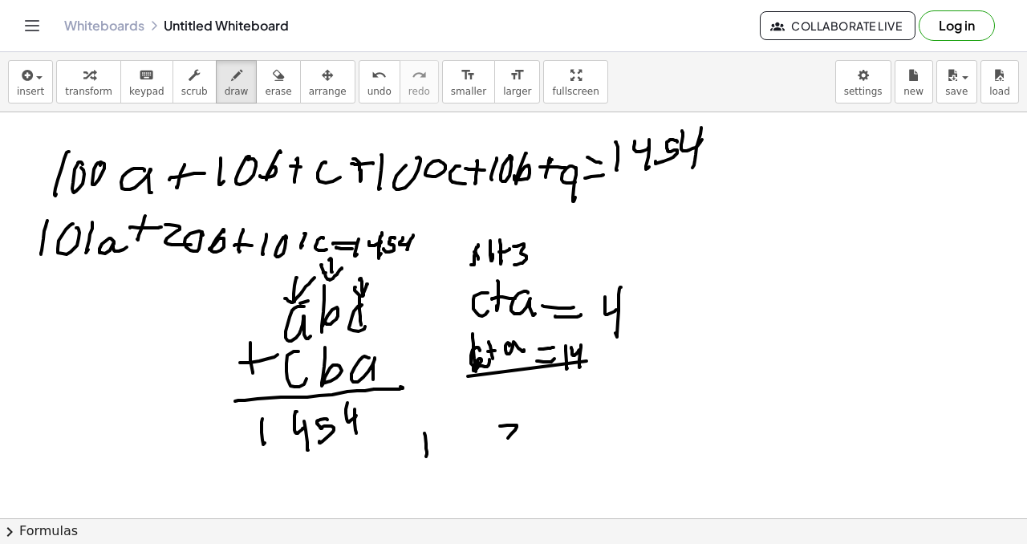
drag, startPoint x: 516, startPoint y: 425, endPoint x: 534, endPoint y: 439, distance: 22.9
click at [538, 439] on div at bounding box center [513, 518] width 1027 height 812
drag, startPoint x: 461, startPoint y: 443, endPoint x: 490, endPoint y: 433, distance: 30.4
click at [467, 450] on div at bounding box center [513, 518] width 1027 height 812
drag, startPoint x: 543, startPoint y: 420, endPoint x: 549, endPoint y: 441, distance: 21.6
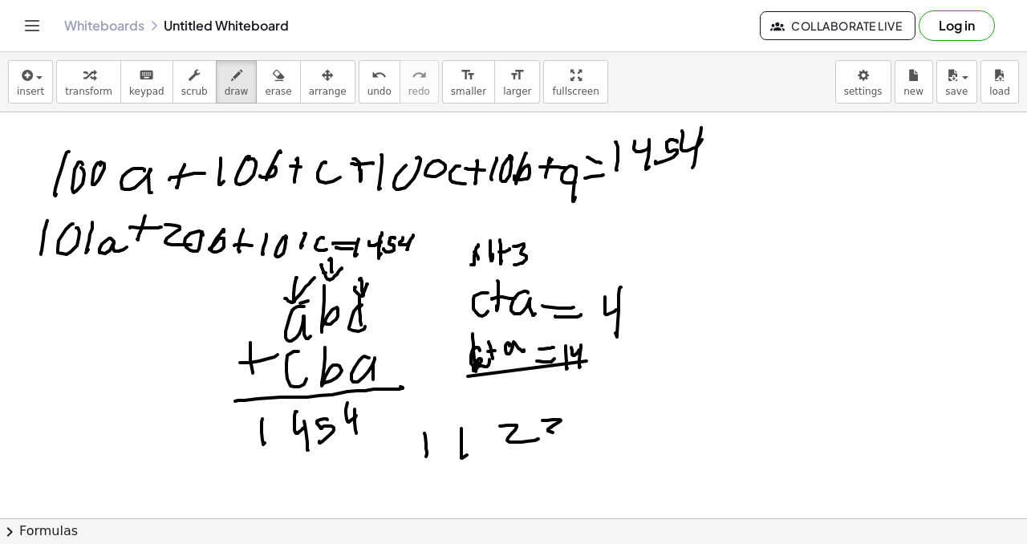
click at [551, 440] on div at bounding box center [513, 518] width 1027 height 812
drag, startPoint x: 515, startPoint y: 386, endPoint x: 505, endPoint y: 400, distance: 17.4
click at [513, 403] on div at bounding box center [513, 518] width 1027 height 812
drag, startPoint x: 505, startPoint y: 400, endPoint x: 529, endPoint y: 392, distance: 24.6
click at [531, 391] on div at bounding box center [513, 518] width 1027 height 812
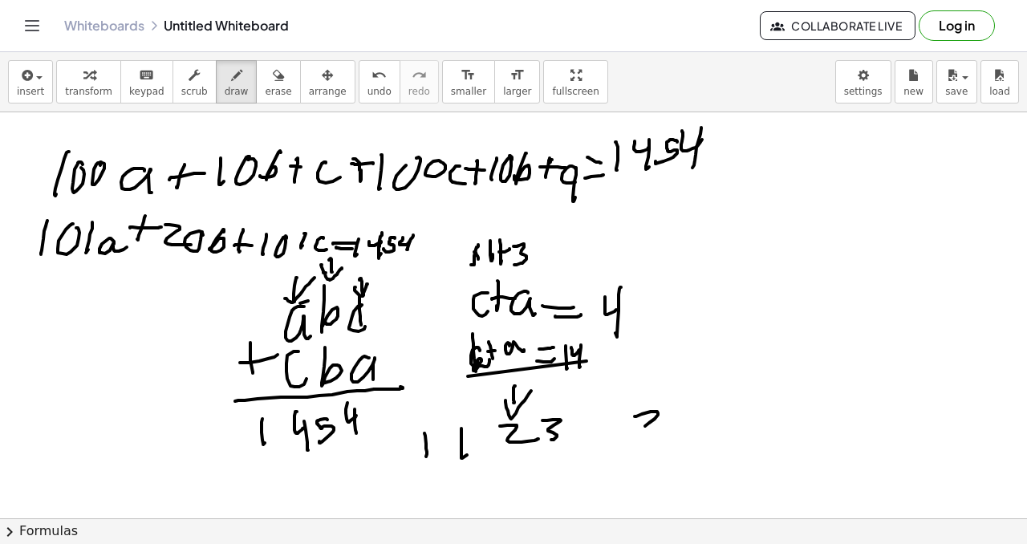
drag, startPoint x: 658, startPoint y: 415, endPoint x: 682, endPoint y: 411, distance: 24.4
click at [684, 427] on div at bounding box center [513, 518] width 1027 height 812
drag, startPoint x: 688, startPoint y: 306, endPoint x: 691, endPoint y: 319, distance: 14.0
click at [691, 330] on div at bounding box center [513, 518] width 1027 height 812
drag, startPoint x: 704, startPoint y: 310, endPoint x: 712, endPoint y: 318, distance: 11.4
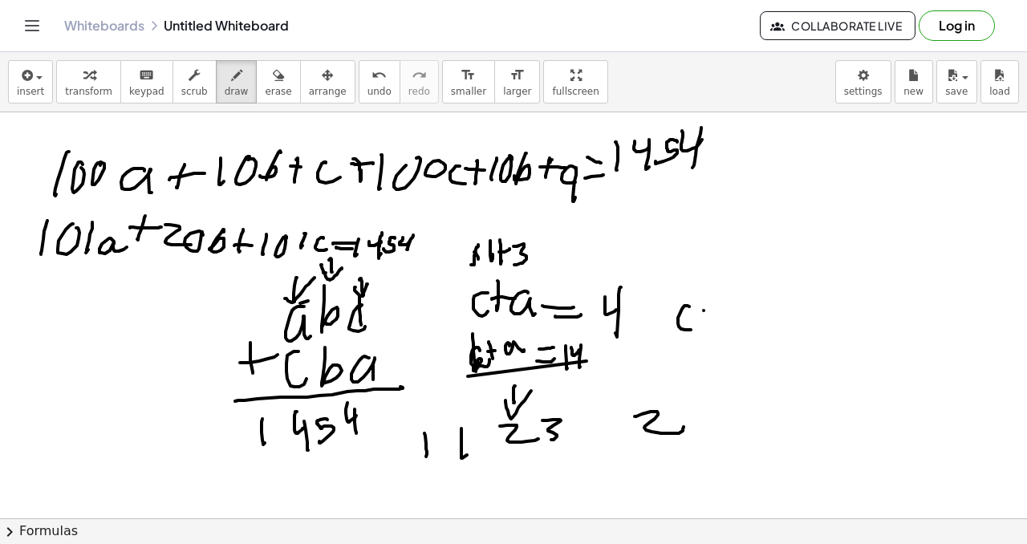
click at [722, 312] on div at bounding box center [513, 518] width 1027 height 812
drag, startPoint x: 706, startPoint y: 327, endPoint x: 720, endPoint y: 328, distance: 14.5
click at [716, 327] on div at bounding box center [513, 518] width 1027 height 812
drag, startPoint x: 740, startPoint y: 324, endPoint x: 745, endPoint y: 317, distance: 8.7
click at [741, 329] on div at bounding box center [513, 518] width 1027 height 812
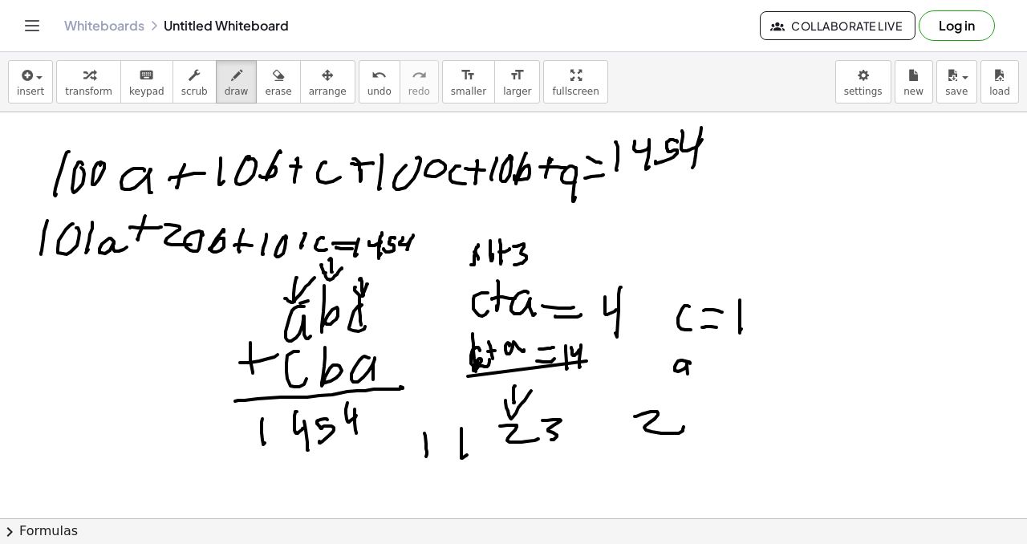
drag, startPoint x: 690, startPoint y: 363, endPoint x: 699, endPoint y: 367, distance: 9.7
click at [694, 378] on div at bounding box center [513, 518] width 1027 height 812
drag, startPoint x: 715, startPoint y: 365, endPoint x: 708, endPoint y: 370, distance: 8.7
click at [719, 366] on div at bounding box center [513, 518] width 1027 height 812
click at [724, 374] on div at bounding box center [513, 518] width 1027 height 812
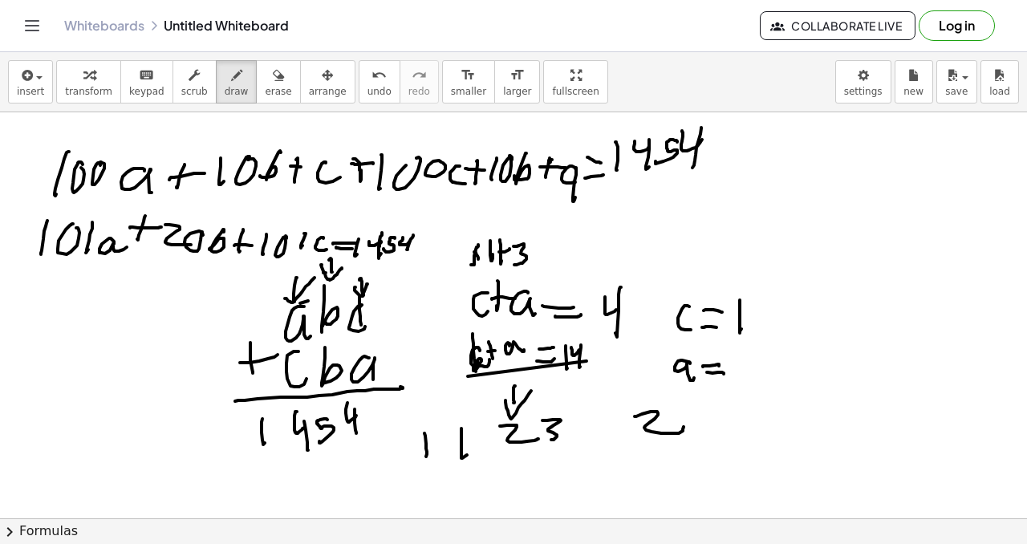
drag, startPoint x: 731, startPoint y: 379, endPoint x: 732, endPoint y: 367, distance: 12.1
click at [732, 376] on div at bounding box center [513, 518] width 1027 height 812
drag, startPoint x: 738, startPoint y: 362, endPoint x: 741, endPoint y: 376, distance: 14.6
click at [741, 376] on div at bounding box center [513, 518] width 1027 height 812
drag, startPoint x: 716, startPoint y: 371, endPoint x: 735, endPoint y: 358, distance: 22.9
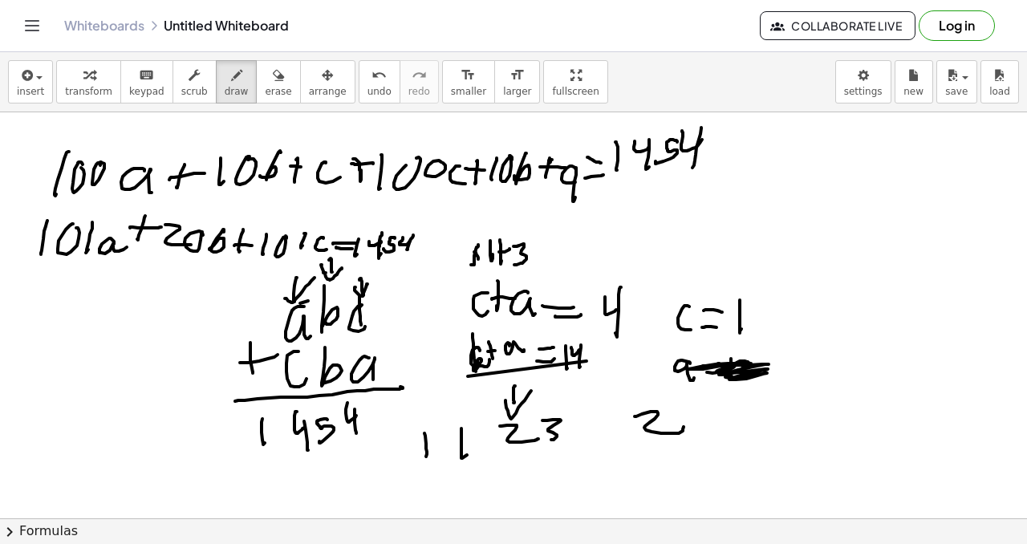
click at [737, 358] on div at bounding box center [513, 518] width 1027 height 812
drag, startPoint x: 801, startPoint y: 312, endPoint x: 818, endPoint y: 314, distance: 16.1
click at [813, 318] on div at bounding box center [513, 518] width 1027 height 812
click at [831, 302] on div at bounding box center [513, 518] width 1027 height 812
click at [835, 310] on div at bounding box center [513, 518] width 1027 height 812
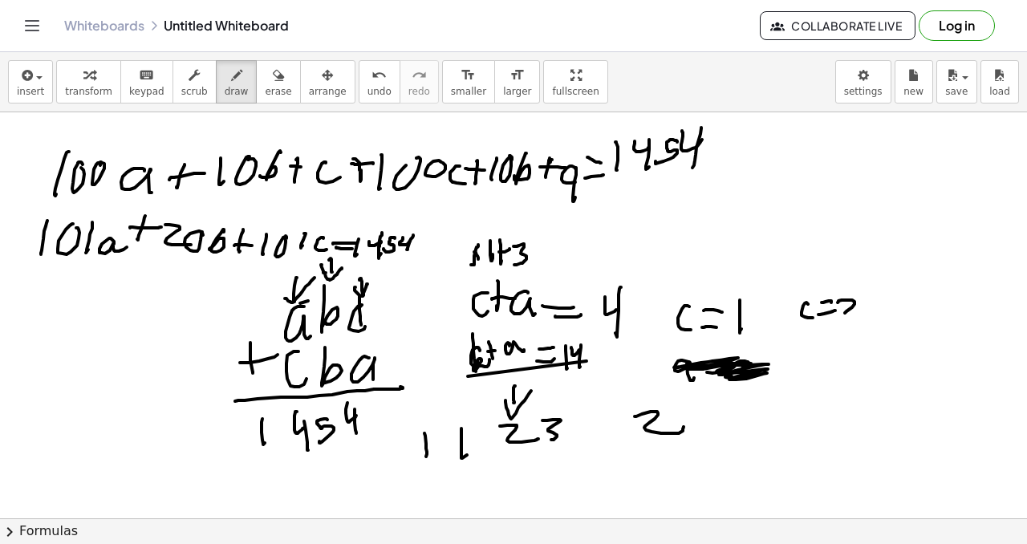
drag, startPoint x: 842, startPoint y: 300, endPoint x: 835, endPoint y: 325, distance: 25.7
click at [836, 324] on div at bounding box center [513, 518] width 1027 height 812
drag, startPoint x: 801, startPoint y: 357, endPoint x: 820, endPoint y: 357, distance: 18.5
click at [816, 363] on div at bounding box center [513, 518] width 1027 height 812
drag, startPoint x: 824, startPoint y: 353, endPoint x: 823, endPoint y: 362, distance: 8.9
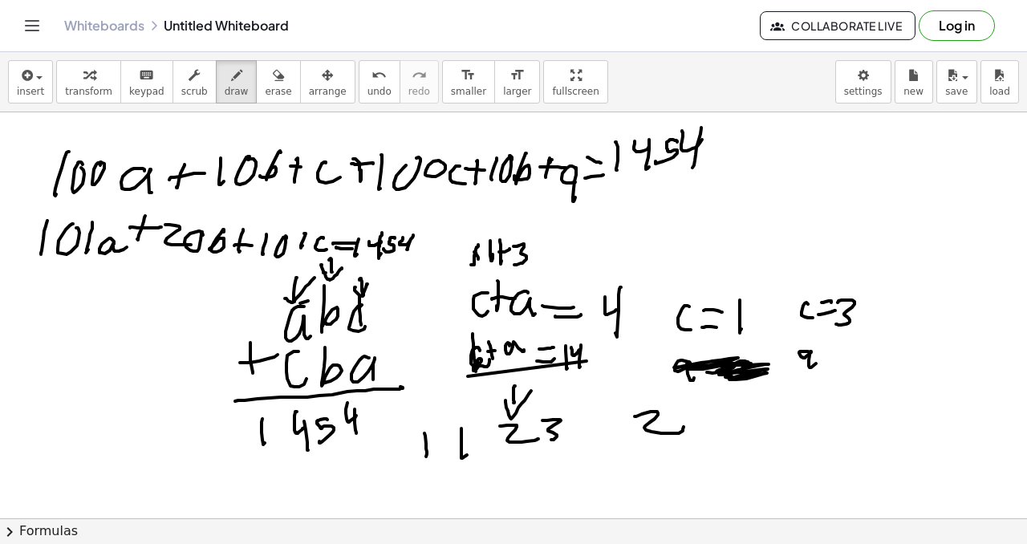
click at [836, 353] on div at bounding box center [513, 518] width 1027 height 812
drag, startPoint x: 823, startPoint y: 362, endPoint x: 838, endPoint y: 353, distance: 17.6
click at [835, 359] on div at bounding box center [513, 518] width 1027 height 812
drag, startPoint x: 843, startPoint y: 353, endPoint x: 854, endPoint y: 348, distance: 12.2
click at [845, 366] on div at bounding box center [513, 518] width 1027 height 812
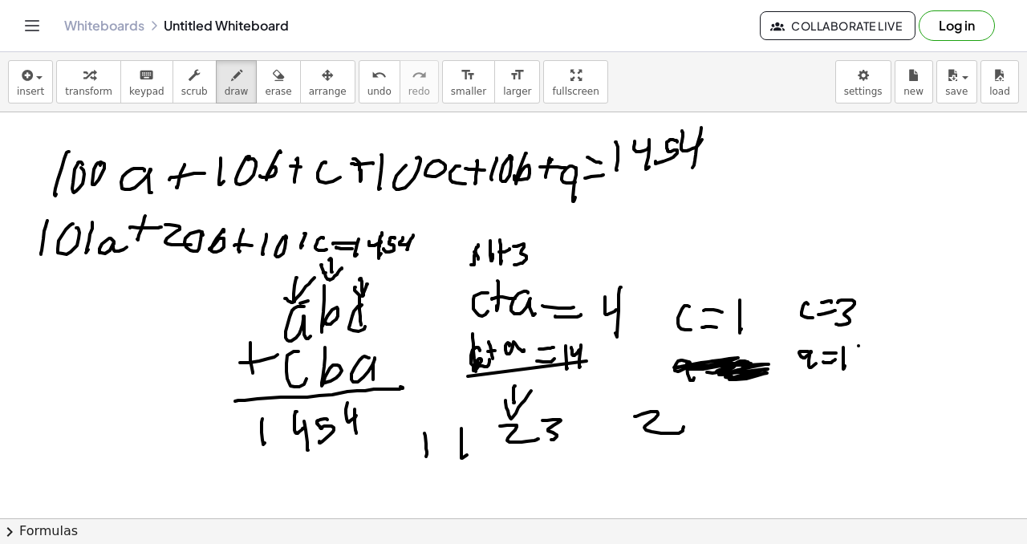
drag, startPoint x: 858, startPoint y: 346, endPoint x: 859, endPoint y: 335, distance: 11.3
click at [855, 368] on div at bounding box center [513, 518] width 1027 height 812
drag, startPoint x: 899, startPoint y: 300, endPoint x: 913, endPoint y: 302, distance: 14.6
click at [909, 313] on div at bounding box center [513, 518] width 1027 height 812
drag, startPoint x: 916, startPoint y: 302, endPoint x: 913, endPoint y: 312, distance: 10.9
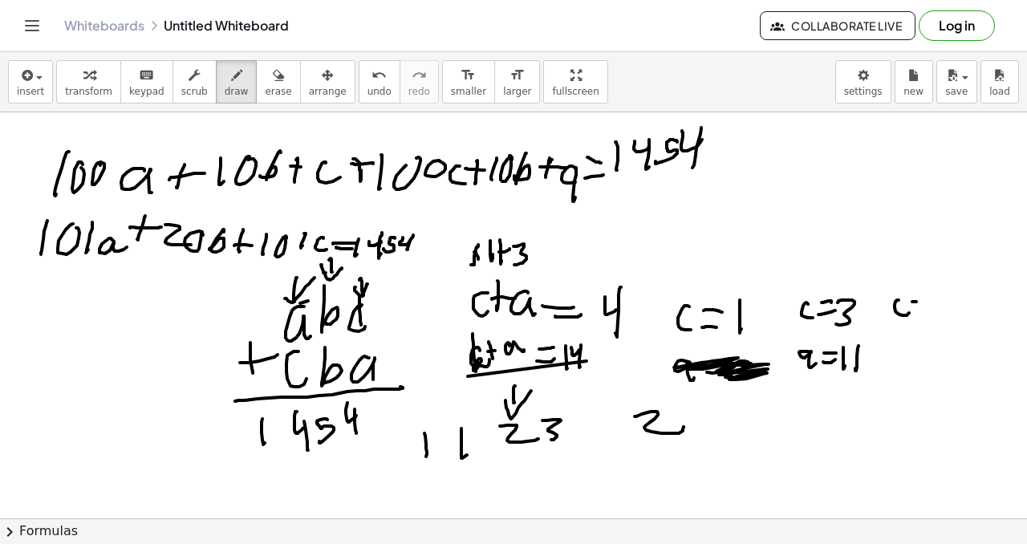
click at [921, 304] on div at bounding box center [513, 518] width 1027 height 812
click at [927, 312] on div at bounding box center [513, 518] width 1027 height 812
drag, startPoint x: 942, startPoint y: 300, endPoint x: 926, endPoint y: 315, distance: 22.1
click at [926, 315] on div at bounding box center [513, 518] width 1027 height 812
drag, startPoint x: 899, startPoint y: 355, endPoint x: 906, endPoint y: 361, distance: 9.1
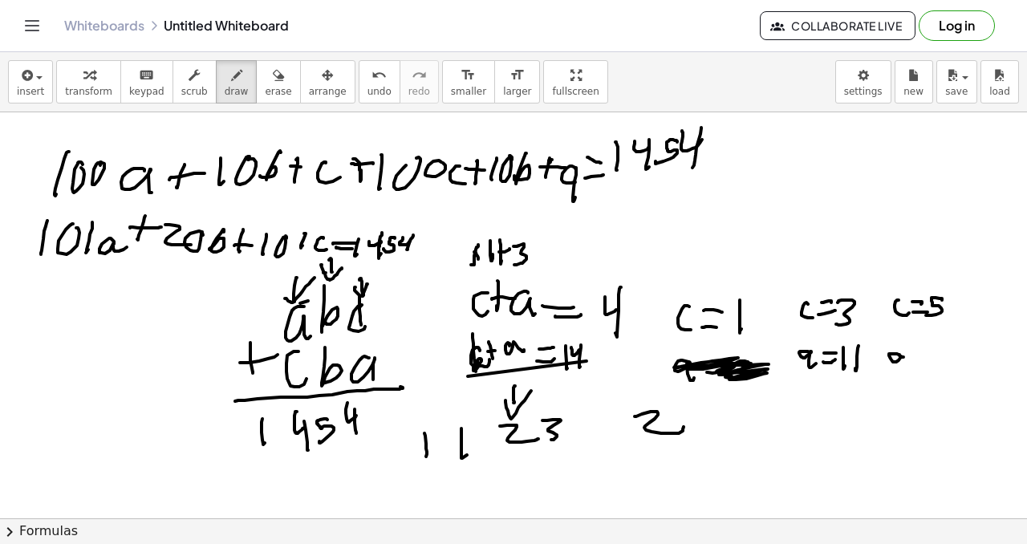
click at [905, 363] on div at bounding box center [513, 518] width 1027 height 812
click at [924, 353] on div at bounding box center [513, 518] width 1027 height 812
click at [925, 361] on div at bounding box center [513, 518] width 1027 height 812
drag, startPoint x: 939, startPoint y: 347, endPoint x: 953, endPoint y: 359, distance: 18.8
click at [952, 361] on div at bounding box center [513, 518] width 1027 height 812
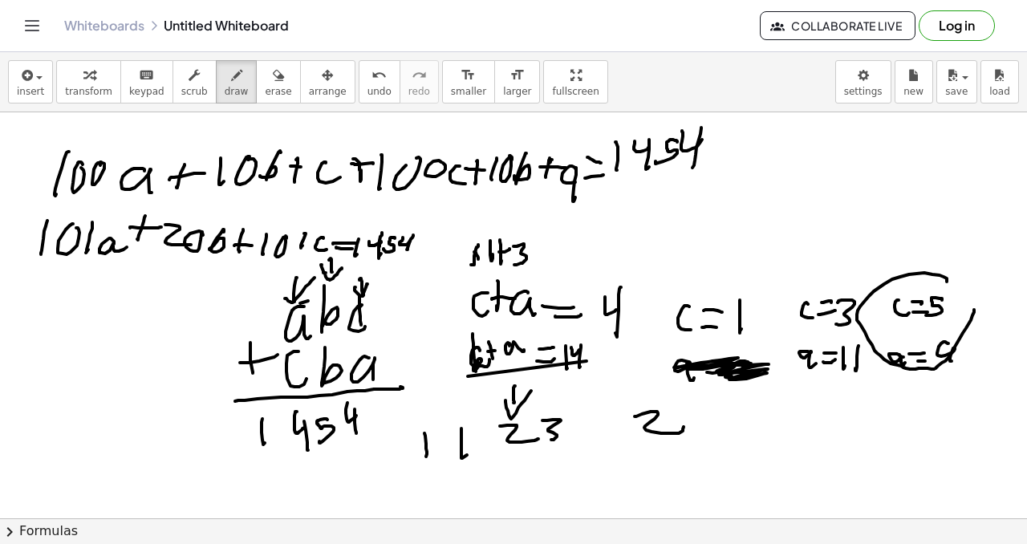
drag, startPoint x: 947, startPoint y: 282, endPoint x: 958, endPoint y: 302, distance: 23.7
click at [955, 294] on div at bounding box center [513, 518] width 1027 height 812
drag, startPoint x: 794, startPoint y: 408, endPoint x: 818, endPoint y: 407, distance: 23.3
click at [805, 424] on div at bounding box center [513, 518] width 1027 height 812
click at [828, 408] on div at bounding box center [513, 518] width 1027 height 812
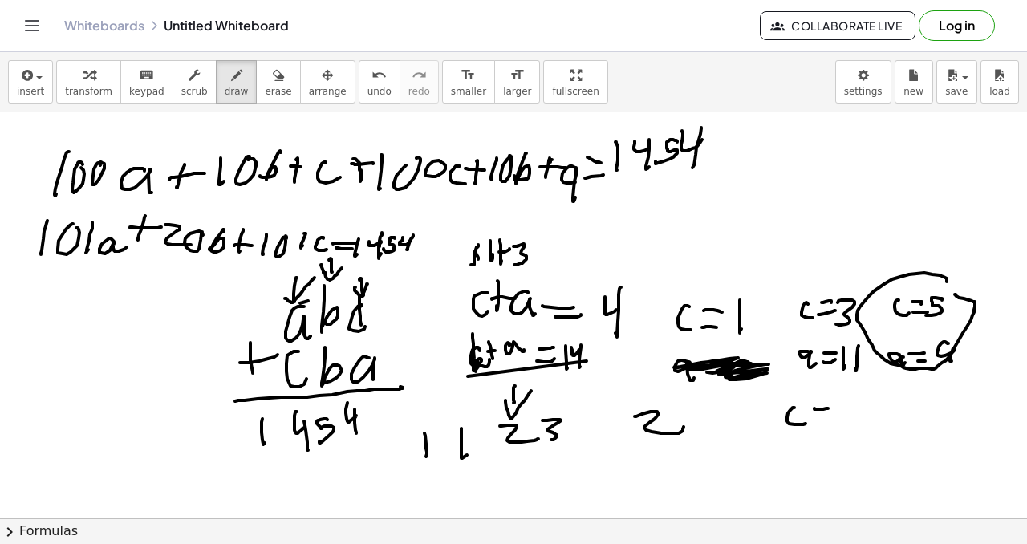
click at [834, 414] on div at bounding box center [513, 518] width 1027 height 812
drag, startPoint x: 843, startPoint y: 396, endPoint x: 840, endPoint y: 414, distance: 17.9
click at [839, 418] on div at bounding box center [513, 518] width 1027 height 812
click at [857, 411] on div at bounding box center [513, 518] width 1027 height 812
drag, startPoint x: 796, startPoint y: 445, endPoint x: 809, endPoint y: 452, distance: 14.7
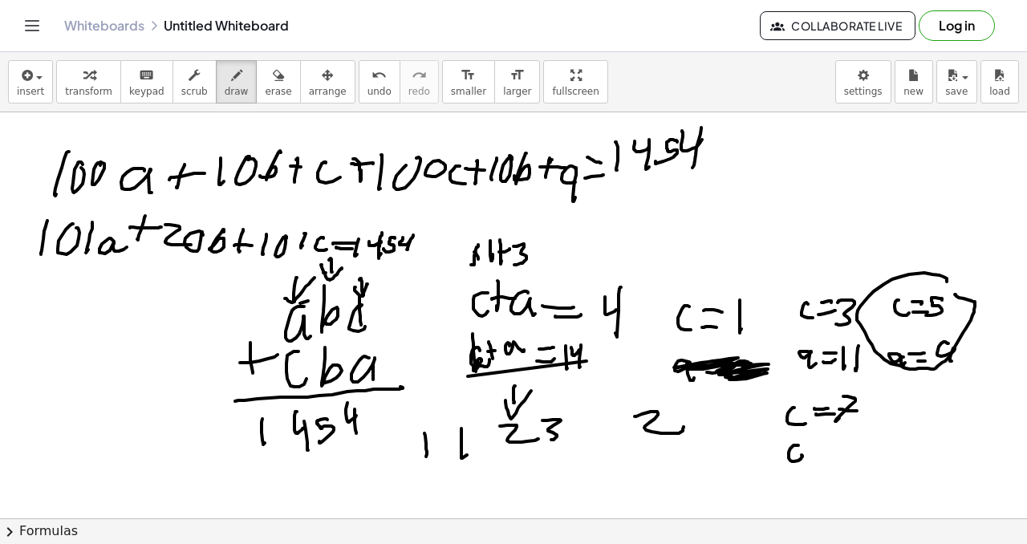
click at [808, 450] on div at bounding box center [513, 518] width 1027 height 812
drag, startPoint x: 809, startPoint y: 452, endPoint x: 818, endPoint y: 452, distance: 9.6
click at [822, 450] on div at bounding box center [513, 518] width 1027 height 812
click at [819, 450] on div at bounding box center [513, 518] width 1027 height 812
drag, startPoint x: 832, startPoint y: 444, endPoint x: 838, endPoint y: 462, distance: 18.8
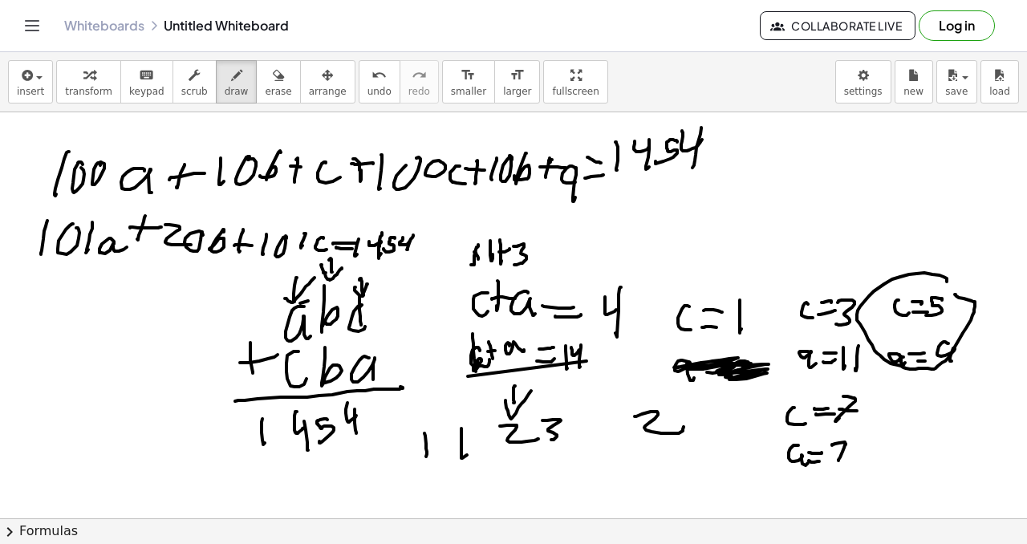
click at [839, 450] on div at bounding box center [513, 518] width 1027 height 812
drag, startPoint x: 839, startPoint y: 451, endPoint x: 850, endPoint y: 449, distance: 10.6
click at [850, 449] on div at bounding box center [513, 518] width 1027 height 812
drag, startPoint x: 897, startPoint y: 400, endPoint x: 898, endPoint y: 414, distance: 13.7
click at [898, 414] on div at bounding box center [513, 518] width 1027 height 812
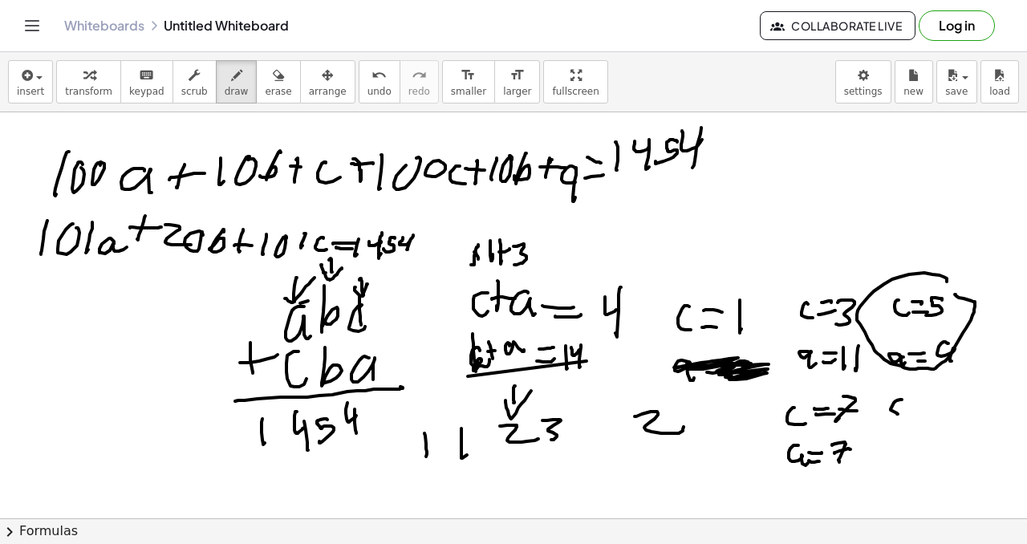
click at [920, 405] on div at bounding box center [513, 518] width 1027 height 812
click at [919, 412] on div at bounding box center [513, 518] width 1027 height 812
drag, startPoint x: 931, startPoint y: 395, endPoint x: 915, endPoint y: 428, distance: 36.6
click at [931, 416] on div at bounding box center [513, 518] width 1027 height 812
click at [911, 450] on div at bounding box center [513, 518] width 1027 height 812
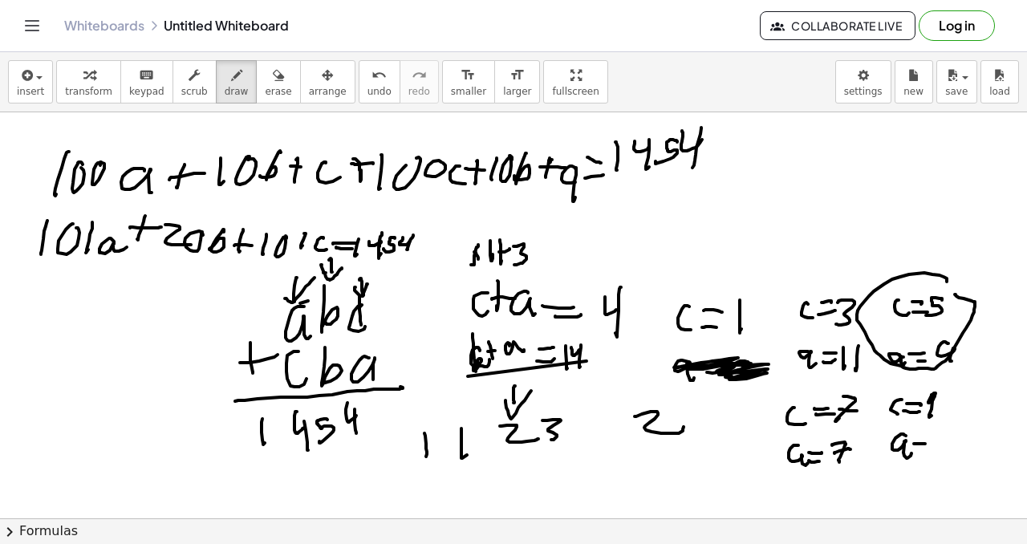
click at [924, 444] on div at bounding box center [513, 518] width 1027 height 812
click at [929, 449] on div at bounding box center [513, 518] width 1027 height 812
click at [927, 444] on div at bounding box center [513, 518] width 1027 height 812
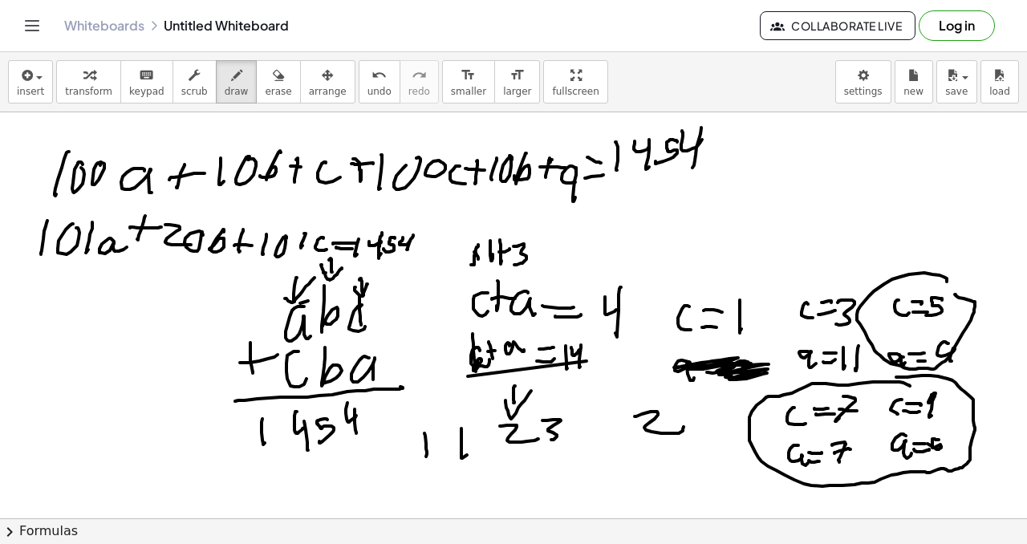
click at [878, 378] on div at bounding box center [513, 518] width 1027 height 812
drag, startPoint x: 956, startPoint y: 362, endPoint x: 920, endPoint y: 339, distance: 42.5
click at [956, 356] on div at bounding box center [513, 518] width 1027 height 812
drag, startPoint x: 911, startPoint y: 347, endPoint x: 960, endPoint y: 301, distance: 68.1
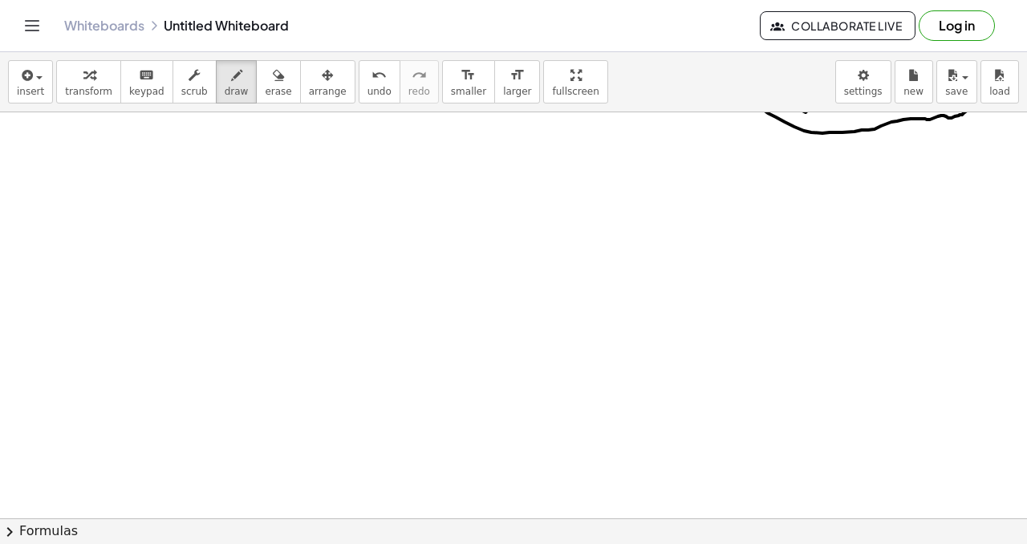
scroll to position [355, 0]
drag, startPoint x: 185, startPoint y: 388, endPoint x: 220, endPoint y: 384, distance: 35.5
click at [219, 387] on div at bounding box center [513, 164] width 1027 height 812
drag, startPoint x: 245, startPoint y: 387, endPoint x: 314, endPoint y: 385, distance: 68.2
click at [302, 386] on div at bounding box center [513, 164] width 1027 height 812
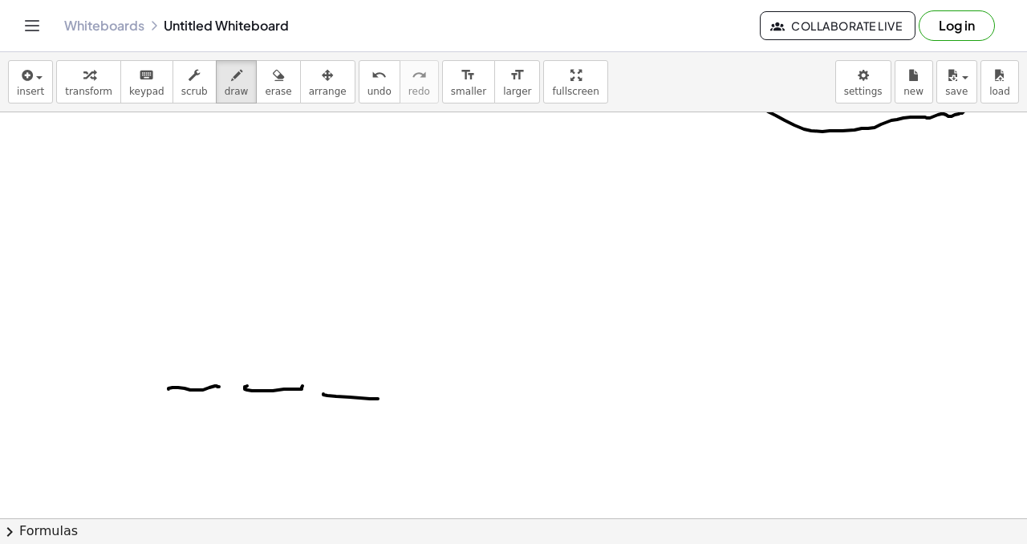
drag, startPoint x: 323, startPoint y: 394, endPoint x: 375, endPoint y: 390, distance: 52.3
click at [380, 399] on div at bounding box center [513, 164] width 1027 height 812
drag, startPoint x: 448, startPoint y: 393, endPoint x: 453, endPoint y: 374, distance: 20.1
click at [459, 388] on div at bounding box center [513, 164] width 1027 height 812
drag, startPoint x: 350, startPoint y: 227, endPoint x: 354, endPoint y: 246, distance: 19.7
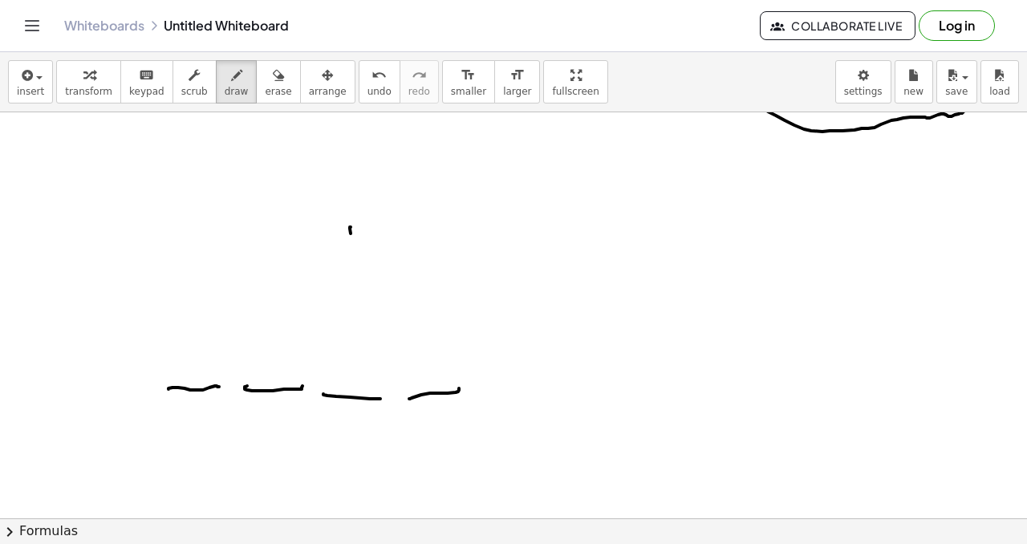
click at [352, 250] on div at bounding box center [513, 164] width 1027 height 812
drag, startPoint x: 367, startPoint y: 250, endPoint x: 395, endPoint y: 218, distance: 42.0
click at [362, 253] on div at bounding box center [513, 164] width 1027 height 812
drag, startPoint x: 390, startPoint y: 221, endPoint x: 416, endPoint y: 240, distance: 32.1
click at [406, 246] on div at bounding box center [513, 164] width 1027 height 812
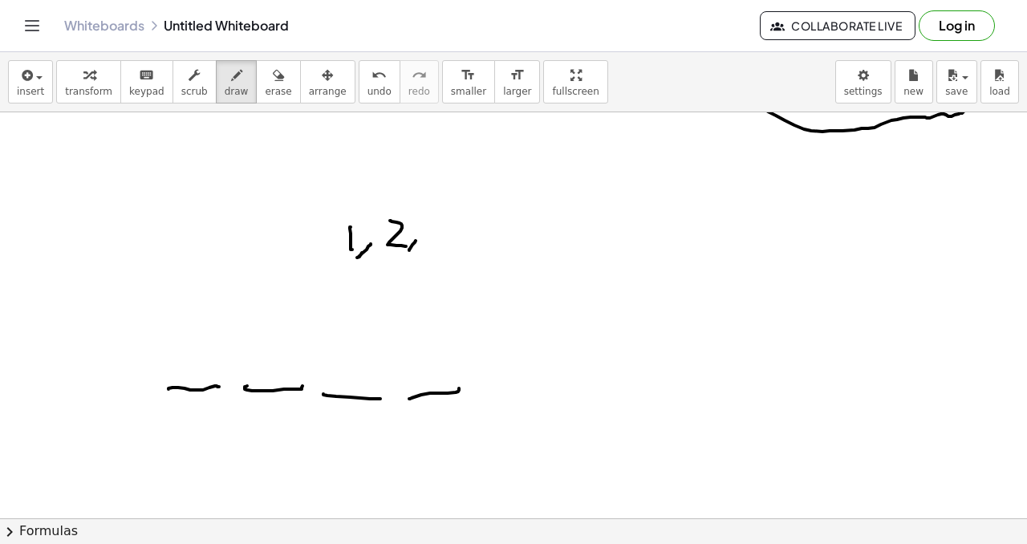
click at [409, 250] on div at bounding box center [513, 164] width 1027 height 812
drag, startPoint x: 424, startPoint y: 225, endPoint x: 435, endPoint y: 237, distance: 17.1
click at [424, 241] on div at bounding box center [513, 164] width 1027 height 812
drag, startPoint x: 447, startPoint y: 240, endPoint x: 452, endPoint y: 218, distance: 22.2
click at [444, 244] on div at bounding box center [513, 164] width 1027 height 812
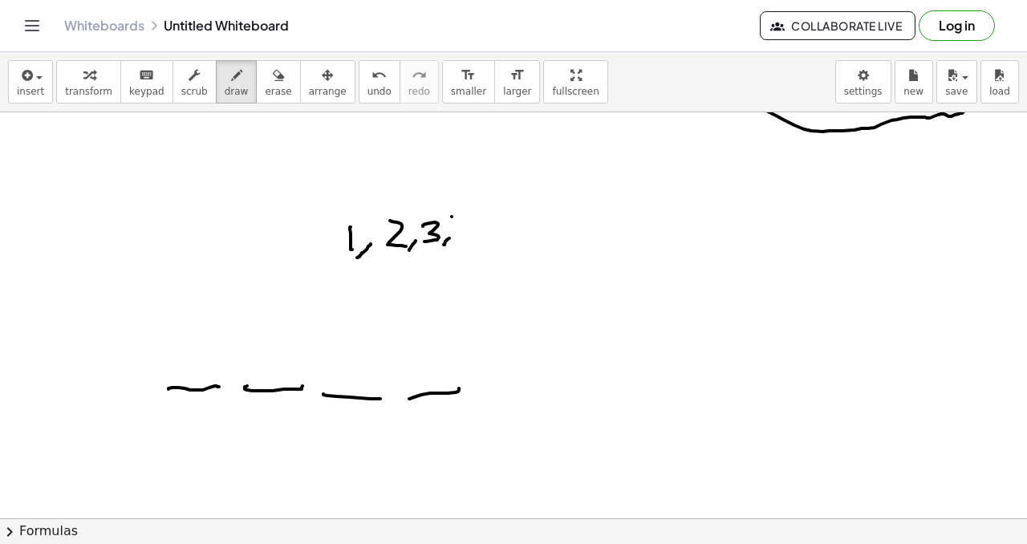
drag, startPoint x: 452, startPoint y: 217, endPoint x: 458, endPoint y: 225, distance: 10.9
click at [458, 226] on div at bounding box center [513, 164] width 1027 height 812
click at [453, 245] on div at bounding box center [513, 164] width 1027 height 812
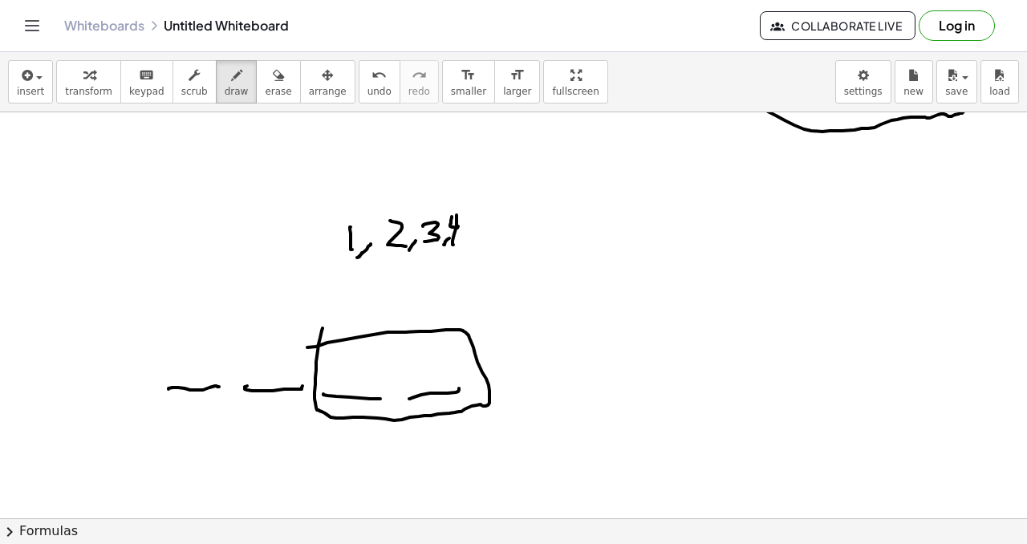
drag, startPoint x: 319, startPoint y: 344, endPoint x: 303, endPoint y: 346, distance: 15.3
click at [302, 345] on div at bounding box center [513, 164] width 1027 height 812
drag, startPoint x: 611, startPoint y: 283, endPoint x: 633, endPoint y: 274, distance: 24.4
click at [631, 278] on div at bounding box center [513, 164] width 1027 height 812
drag, startPoint x: 631, startPoint y: 299, endPoint x: 627, endPoint y: 289, distance: 11.2
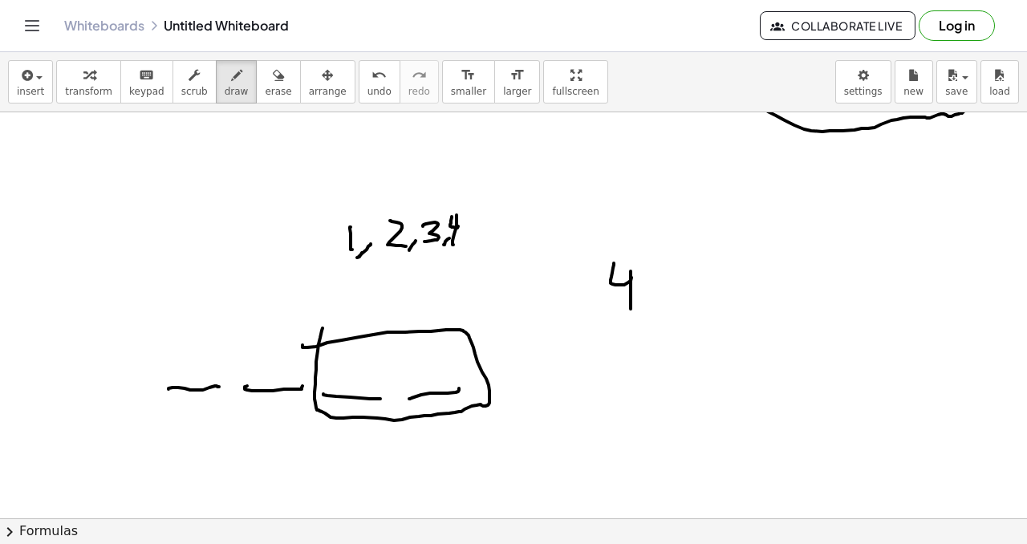
click at [634, 301] on div at bounding box center [513, 164] width 1027 height 812
drag, startPoint x: 570, startPoint y: 274, endPoint x: 599, endPoint y: 287, distance: 31.6
click at [599, 292] on div at bounding box center [513, 164] width 1027 height 812
drag, startPoint x: 576, startPoint y: 223, endPoint x: 582, endPoint y: 250, distance: 27.8
click at [574, 254] on div at bounding box center [513, 164] width 1027 height 812
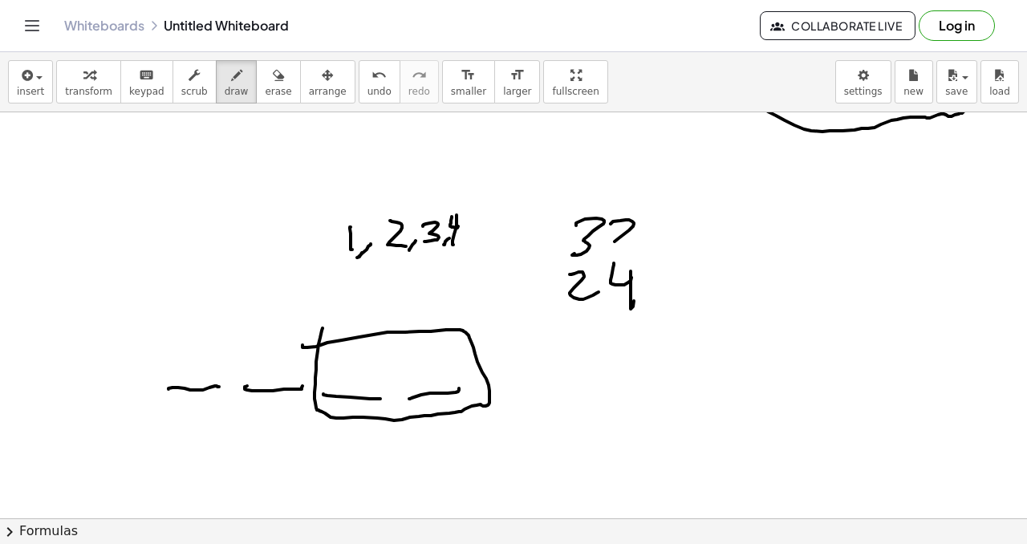
drag, startPoint x: 626, startPoint y: 220, endPoint x: 643, endPoint y: 240, distance: 26.2
click at [642, 243] on div at bounding box center [513, 164] width 1027 height 812
drag, startPoint x: 588, startPoint y: 180, endPoint x: 590, endPoint y: 190, distance: 10.6
click at [590, 192] on div at bounding box center [513, 164] width 1027 height 812
drag, startPoint x: 613, startPoint y: 180, endPoint x: 635, endPoint y: 189, distance: 24.1
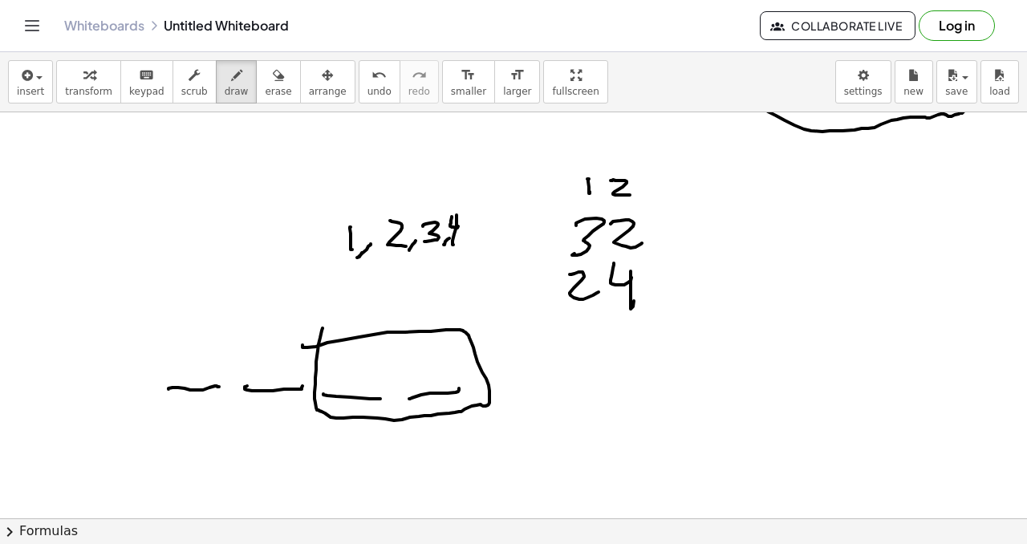
click at [638, 193] on div at bounding box center [513, 164] width 1027 height 812
drag, startPoint x: 546, startPoint y: 241, endPoint x: 649, endPoint y: 243, distance: 102.7
click at [658, 241] on div at bounding box center [513, 164] width 1027 height 812
drag, startPoint x: 566, startPoint y: 192, endPoint x: 659, endPoint y: 178, distance: 94.1
click at [663, 180] on div at bounding box center [513, 164] width 1027 height 812
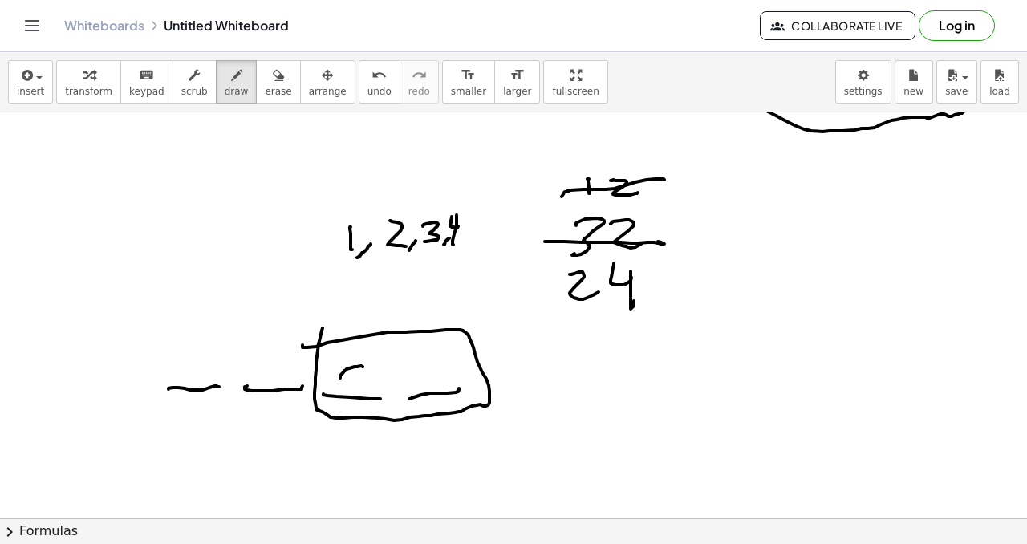
drag, startPoint x: 340, startPoint y: 377, endPoint x: 386, endPoint y: 371, distance: 46.1
click at [382, 373] on div at bounding box center [513, 164] width 1027 height 812
click at [427, 354] on div at bounding box center [513, 164] width 1027 height 812
drag, startPoint x: 425, startPoint y: 342, endPoint x: 416, endPoint y: 367, distance: 26.7
click at [423, 383] on div at bounding box center [513, 164] width 1027 height 812
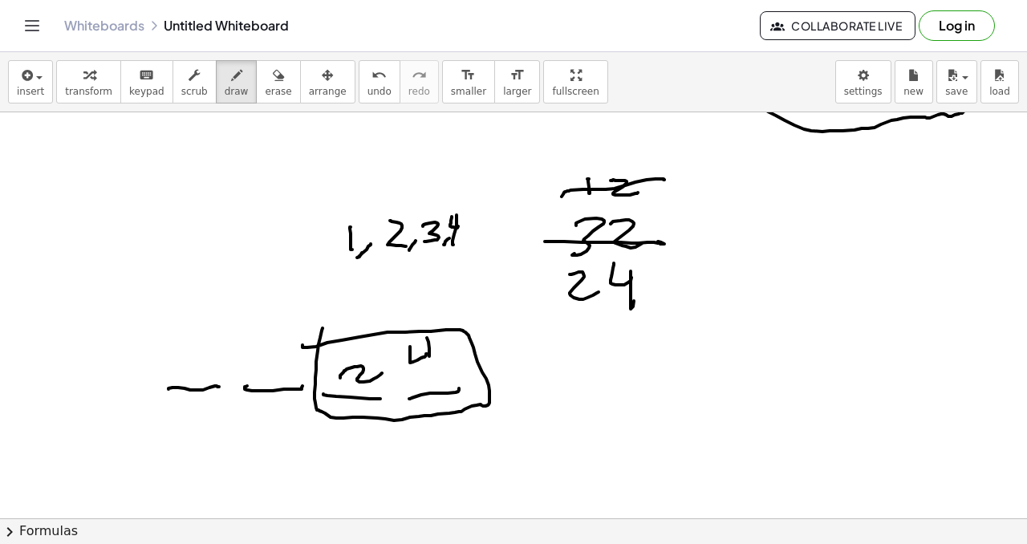
drag, startPoint x: 429, startPoint y: 356, endPoint x: 429, endPoint y: 369, distance: 12.8
click at [428, 392] on div at bounding box center [513, 164] width 1027 height 812
drag, startPoint x: 269, startPoint y: 344, endPoint x: 274, endPoint y: 337, distance: 8.7
click at [273, 367] on div at bounding box center [513, 164] width 1027 height 812
drag, startPoint x: 274, startPoint y: 337, endPoint x: 302, endPoint y: 351, distance: 32.3
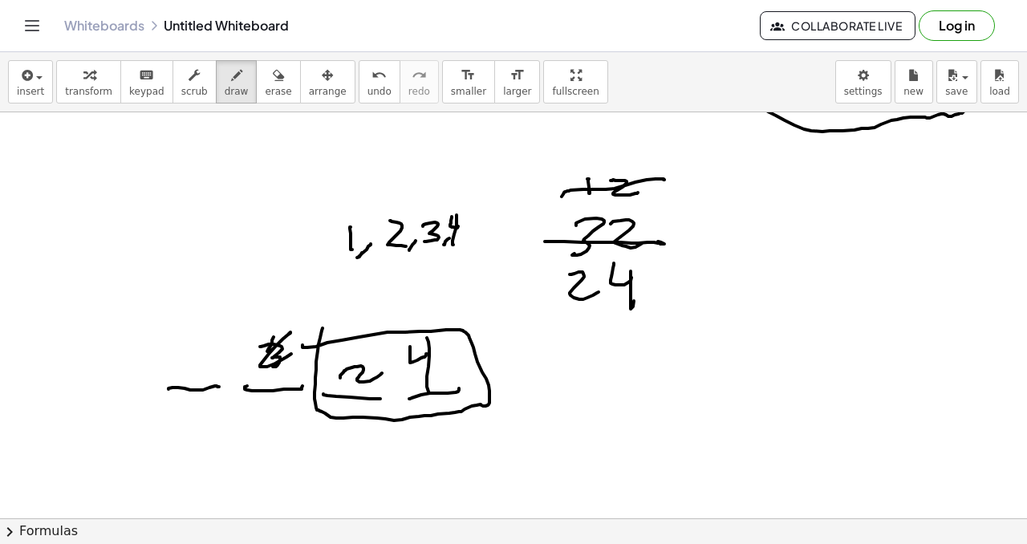
click at [306, 350] on div at bounding box center [513, 164] width 1027 height 812
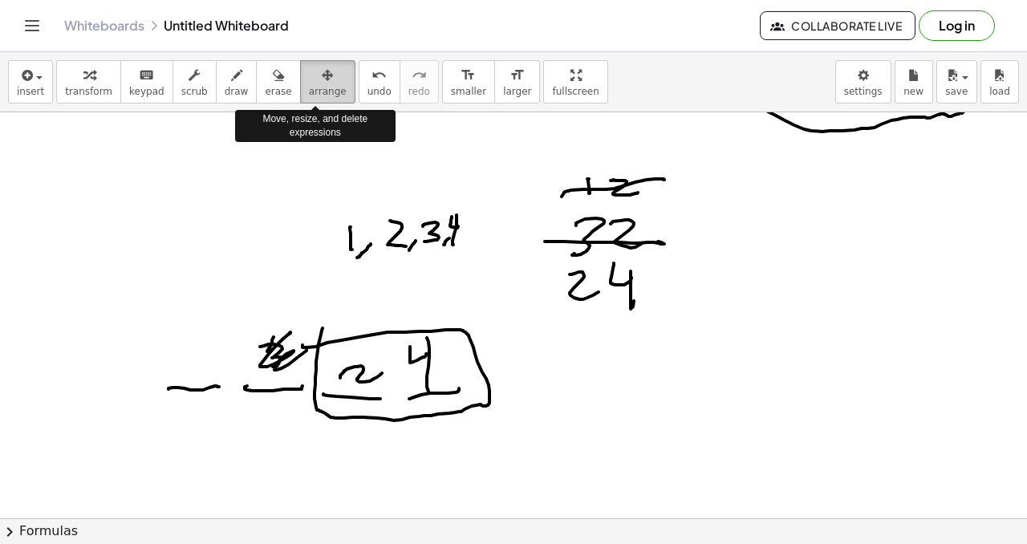
click at [322, 80] on icon "button" at bounding box center [327, 75] width 11 height 19
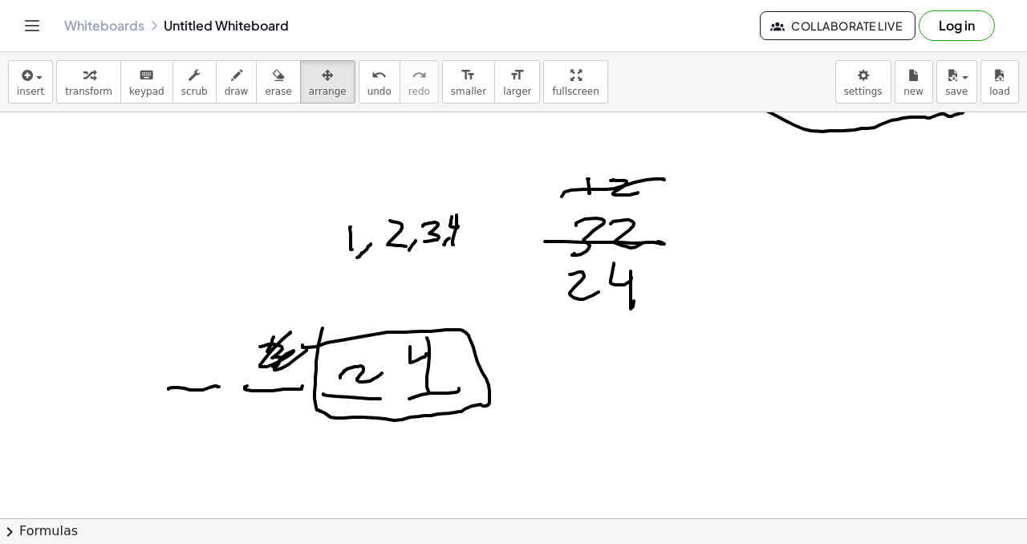
click at [359, 376] on div at bounding box center [513, 164] width 1027 height 812
click at [265, 92] on span "erase" at bounding box center [278, 91] width 26 height 11
click at [231, 79] on icon "button" at bounding box center [236, 75] width 11 height 19
drag, startPoint x: 452, startPoint y: 252, endPoint x: 484, endPoint y: 221, distance: 44.3
click at [455, 247] on div at bounding box center [513, 164] width 1027 height 812
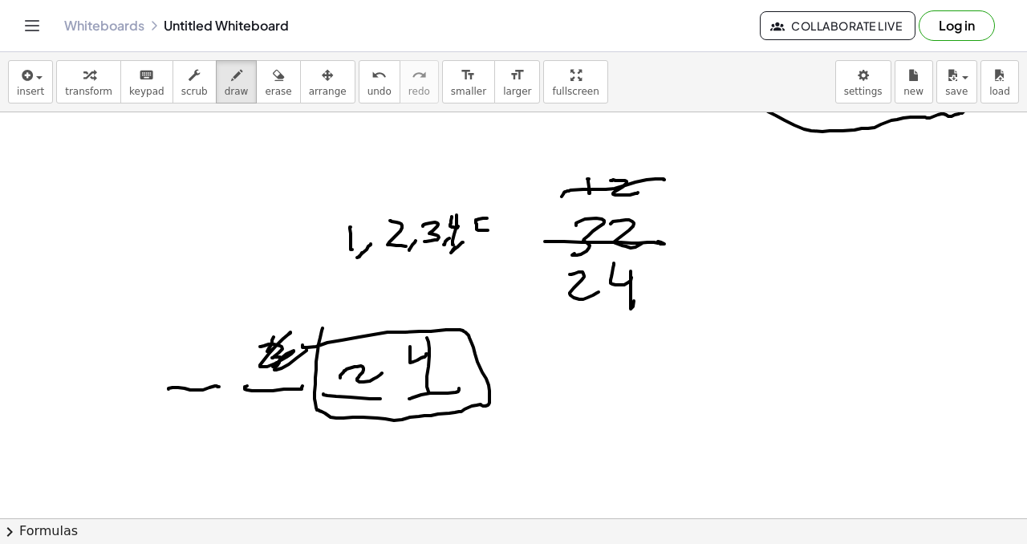
drag, startPoint x: 486, startPoint y: 218, endPoint x: 457, endPoint y: 241, distance: 36.6
click at [462, 242] on div at bounding box center [513, 164] width 1027 height 812
drag, startPoint x: 273, startPoint y: 79, endPoint x: 268, endPoint y: 182, distance: 102.8
click at [273, 82] on icon "button" at bounding box center [278, 75] width 11 height 19
click at [256, 341] on div at bounding box center [513, 164] width 1027 height 812
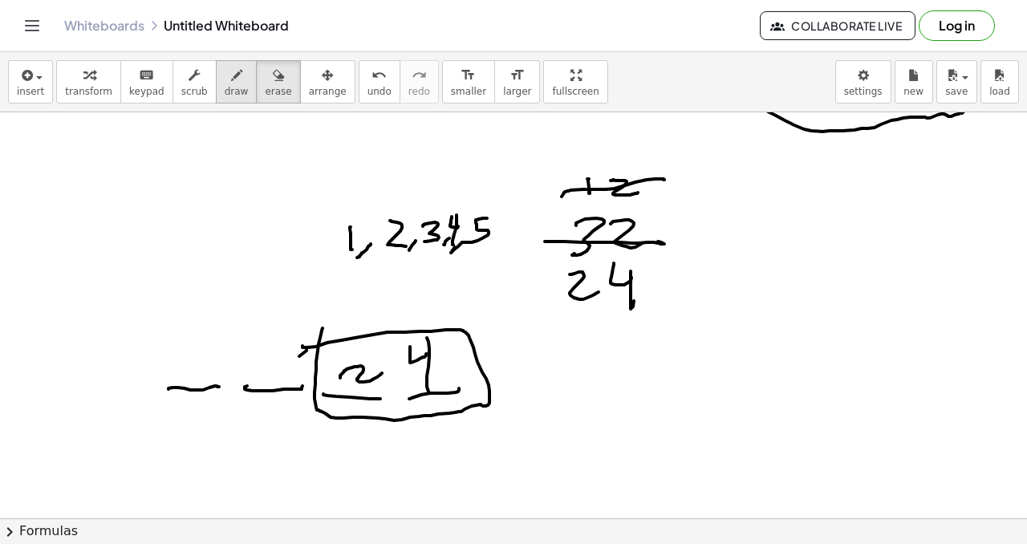
click at [231, 82] on icon "button" at bounding box center [236, 75] width 11 height 19
drag, startPoint x: 590, startPoint y: 319, endPoint x: 574, endPoint y: 340, distance: 27.0
click at [570, 343] on div at bounding box center [513, 164] width 1027 height 812
drag, startPoint x: 614, startPoint y: 314, endPoint x: 651, endPoint y: 334, distance: 42.3
click at [646, 334] on div at bounding box center [513, 164] width 1027 height 812
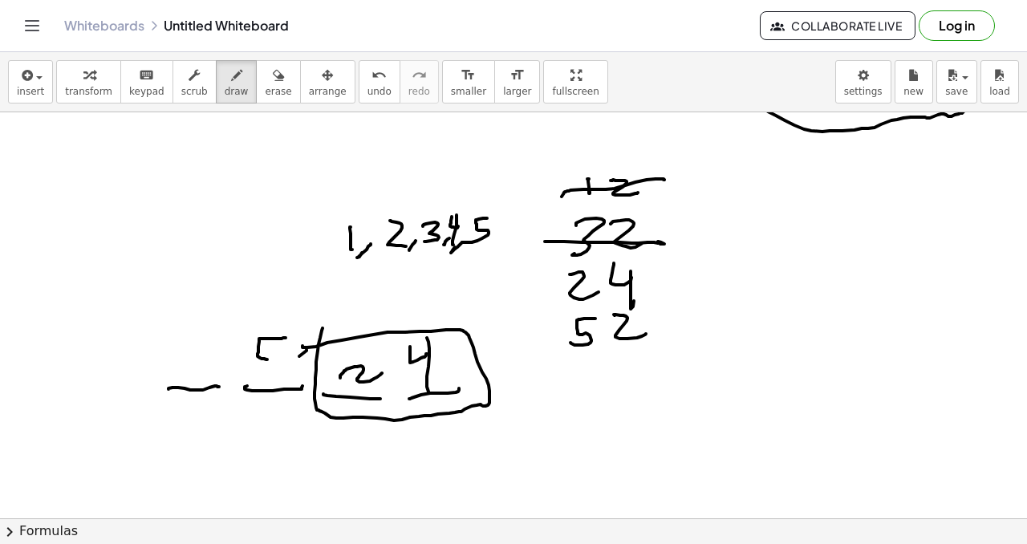
drag, startPoint x: 278, startPoint y: 339, endPoint x: 241, endPoint y: 361, distance: 42.5
click at [250, 368] on div at bounding box center [513, 164] width 1027 height 812
drag, startPoint x: 188, startPoint y: 342, endPoint x: 187, endPoint y: 370, distance: 28.1
click at [187, 380] on div at bounding box center [513, 164] width 1027 height 812
drag, startPoint x: 175, startPoint y: 407, endPoint x: 205, endPoint y: 447, distance: 49.9
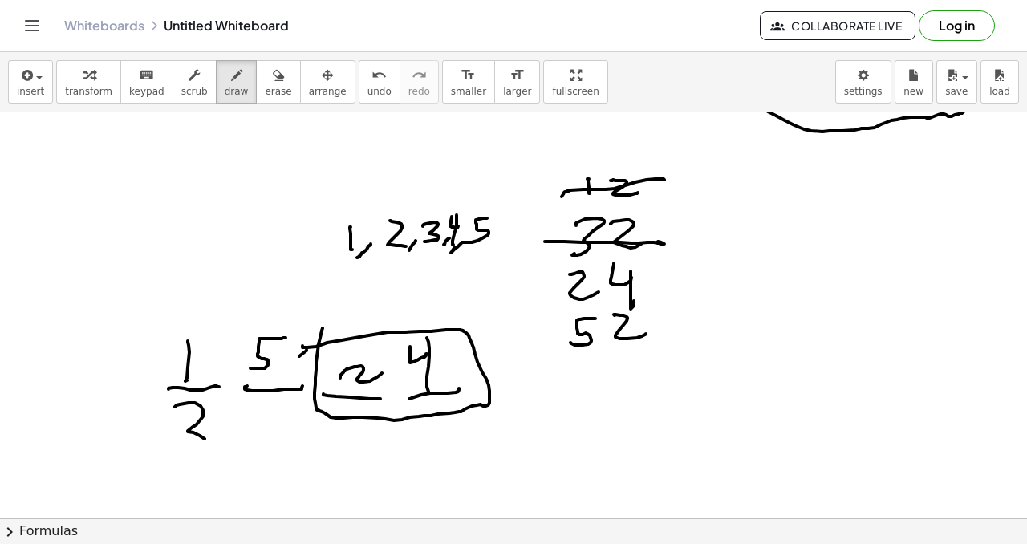
click at [191, 450] on div at bounding box center [513, 164] width 1027 height 812
drag, startPoint x: 273, startPoint y: 427, endPoint x: 265, endPoint y: 452, distance: 26.1
click at [262, 450] on div at bounding box center [513, 164] width 1027 height 812
drag, startPoint x: 321, startPoint y: 444, endPoint x: 366, endPoint y: 436, distance: 45.6
click at [374, 450] on div at bounding box center [513, 164] width 1027 height 812
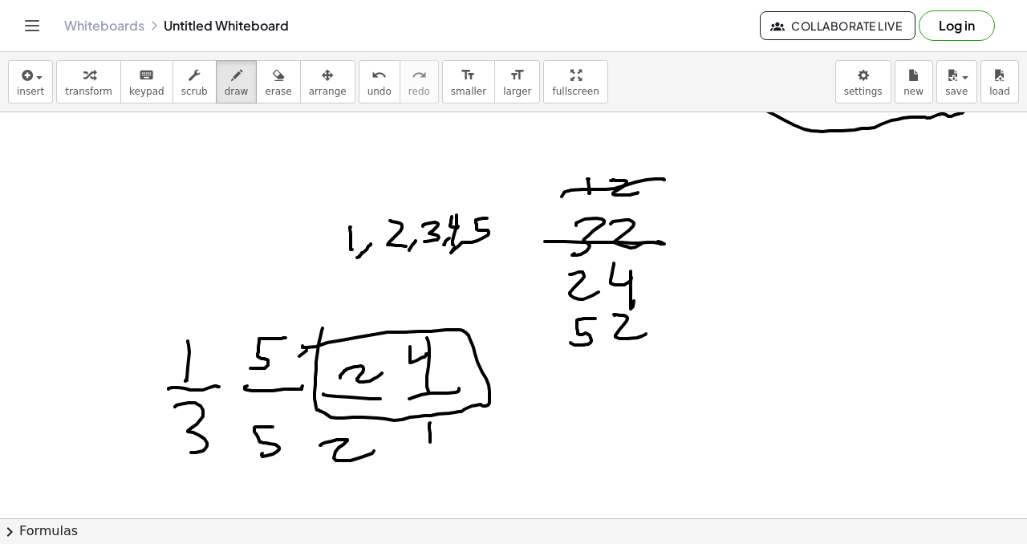
drag, startPoint x: 430, startPoint y: 423, endPoint x: 453, endPoint y: 416, distance: 24.4
click at [455, 431] on div at bounding box center [513, 164] width 1027 height 812
drag, startPoint x: 455, startPoint y: 412, endPoint x: 454, endPoint y: 433, distance: 20.9
click at [455, 450] on div at bounding box center [513, 164] width 1027 height 812
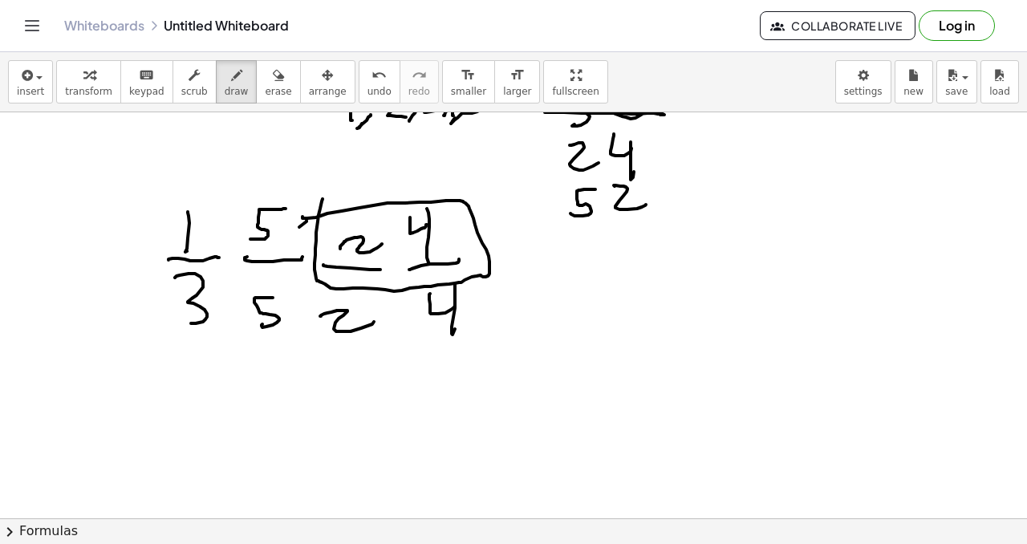
scroll to position [486, 0]
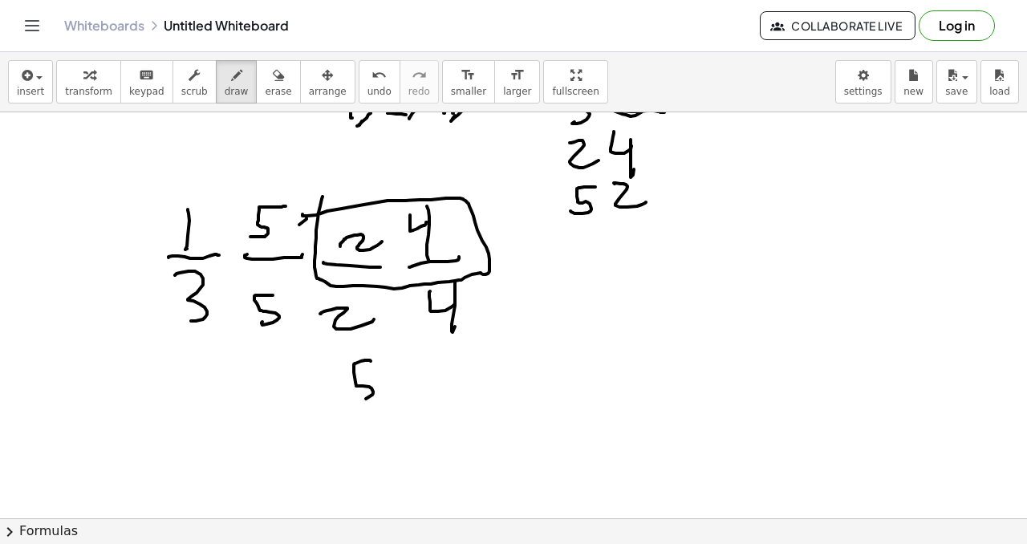
drag, startPoint x: 361, startPoint y: 361, endPoint x: 365, endPoint y: 389, distance: 28.4
click at [350, 400] on div at bounding box center [513, 235] width 1027 height 1218
drag, startPoint x: 413, startPoint y: 367, endPoint x: 453, endPoint y: 392, distance: 47.2
click at [456, 396] on div at bounding box center [513, 235] width 1027 height 1218
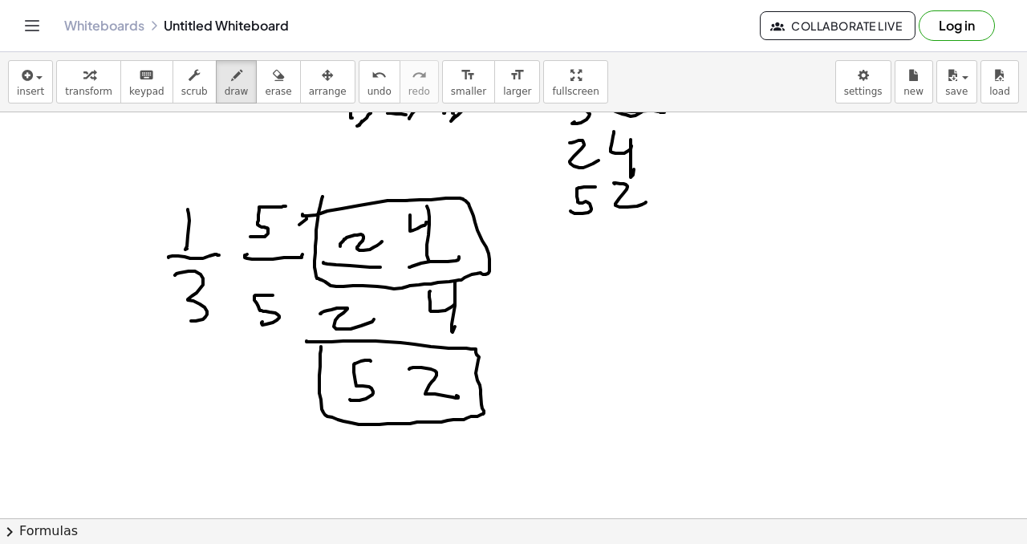
drag, startPoint x: 321, startPoint y: 350, endPoint x: 320, endPoint y: 364, distance: 14.5
click at [306, 343] on div at bounding box center [513, 235] width 1027 height 1218
drag, startPoint x: 337, startPoint y: 413, endPoint x: 342, endPoint y: 432, distance: 19.8
click at [340, 415] on div at bounding box center [513, 235] width 1027 height 1218
drag, startPoint x: 343, startPoint y: 432, endPoint x: 420, endPoint y: 430, distance: 77.8
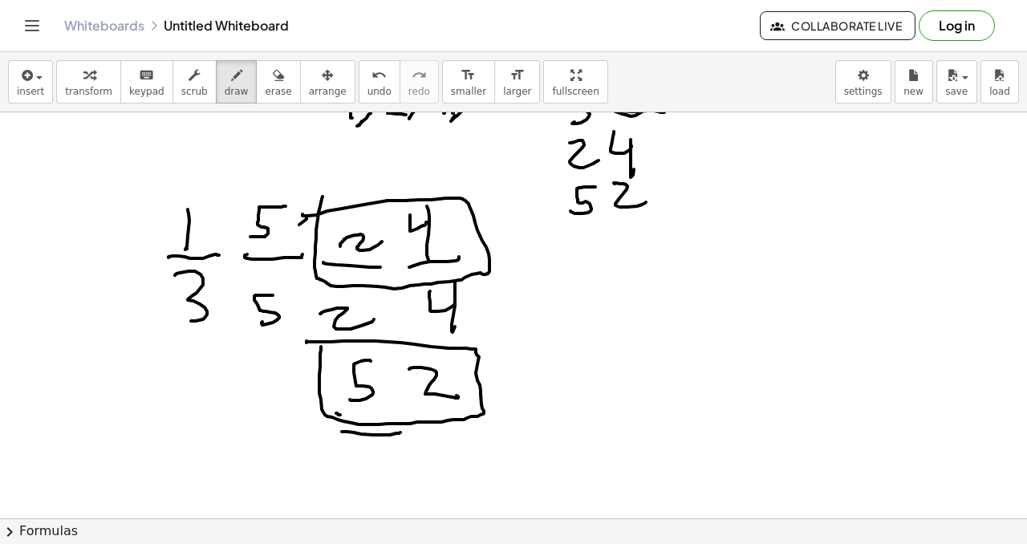
click at [408, 433] on div at bounding box center [513, 235] width 1027 height 1218
drag, startPoint x: 432, startPoint y: 431, endPoint x: 395, endPoint y: 441, distance: 38.4
click at [474, 431] on div at bounding box center [513, 235] width 1027 height 1218
drag, startPoint x: 263, startPoint y: 436, endPoint x: 308, endPoint y: 438, distance: 45.0
click at [308, 438] on div at bounding box center [513, 235] width 1027 height 1218
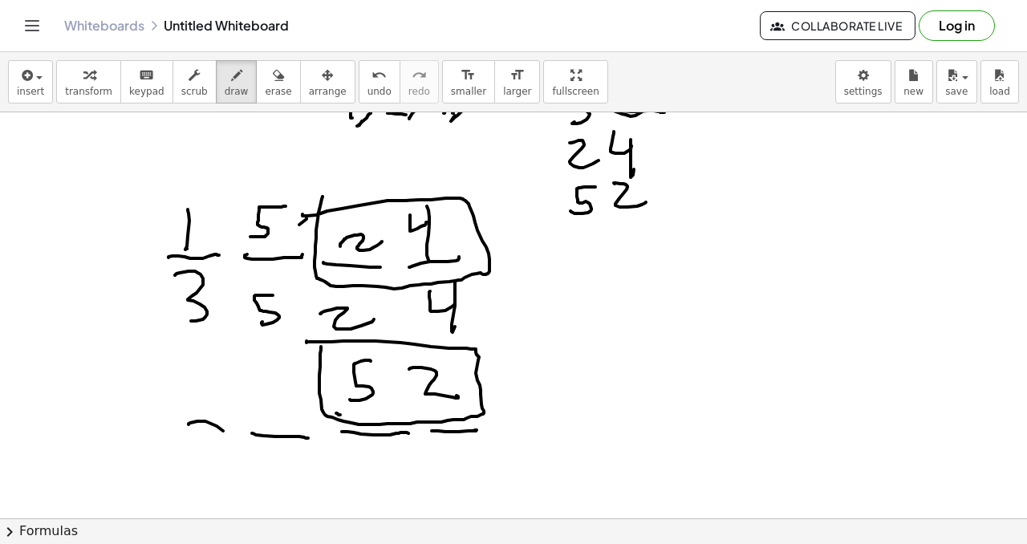
drag, startPoint x: 190, startPoint y: 423, endPoint x: 184, endPoint y: 377, distance: 46.2
click at [238, 435] on div at bounding box center [513, 235] width 1027 height 1218
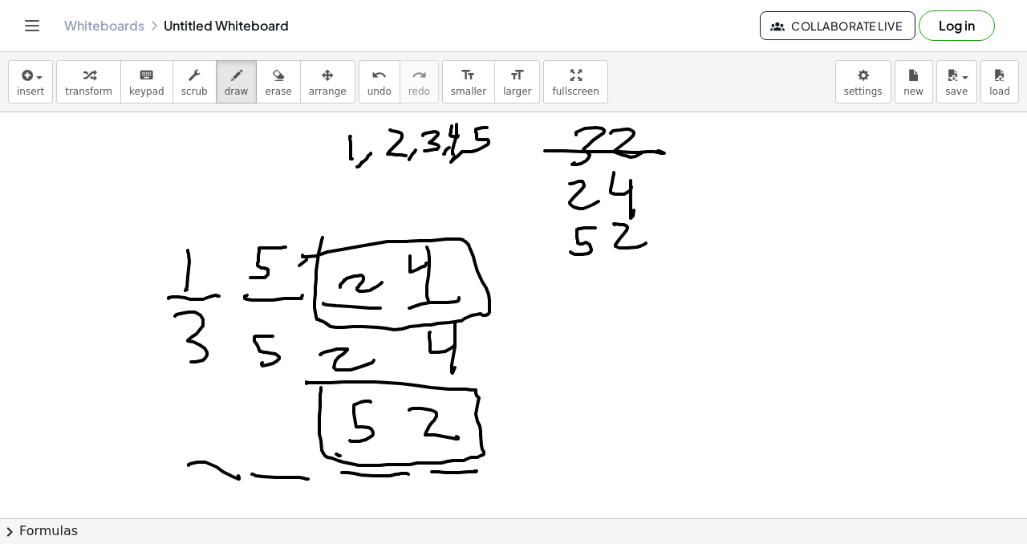
scroll to position [448, 0]
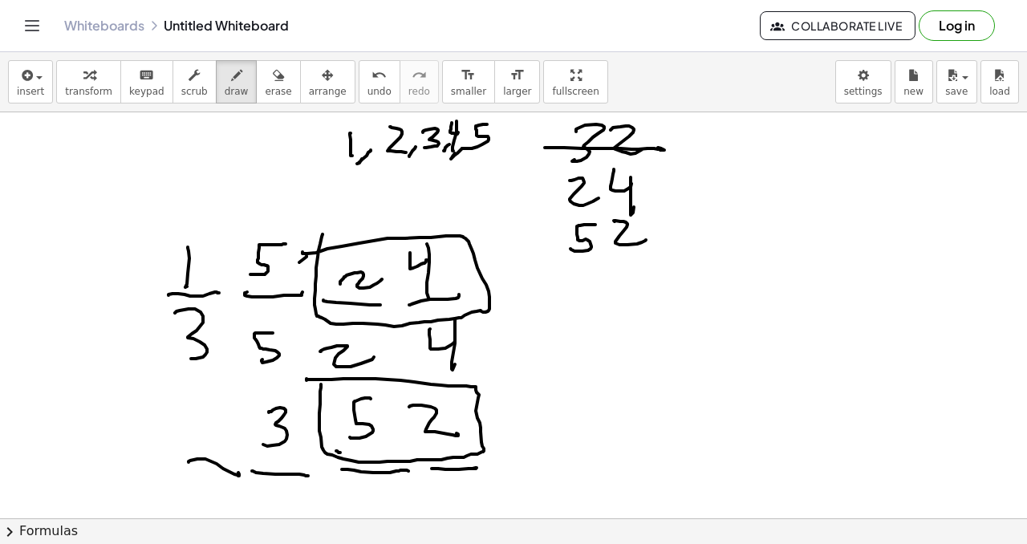
drag, startPoint x: 285, startPoint y: 409, endPoint x: 263, endPoint y: 412, distance: 21.8
click at [262, 440] on div at bounding box center [513, 273] width 1027 height 1218
drag, startPoint x: 221, startPoint y: 406, endPoint x: 209, endPoint y: 448, distance: 44.0
click at [209, 448] on div at bounding box center [513, 273] width 1027 height 1218
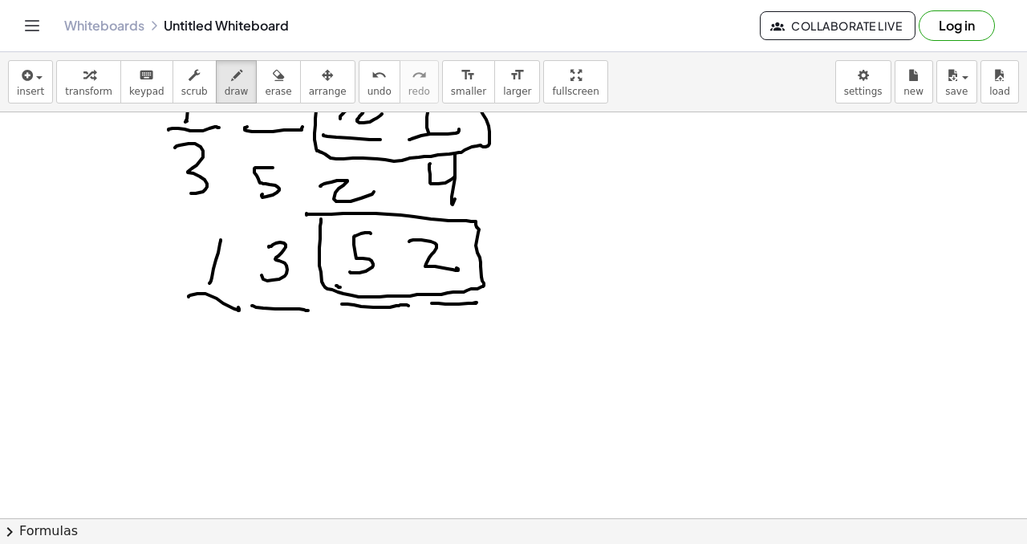
scroll to position [619, 0]
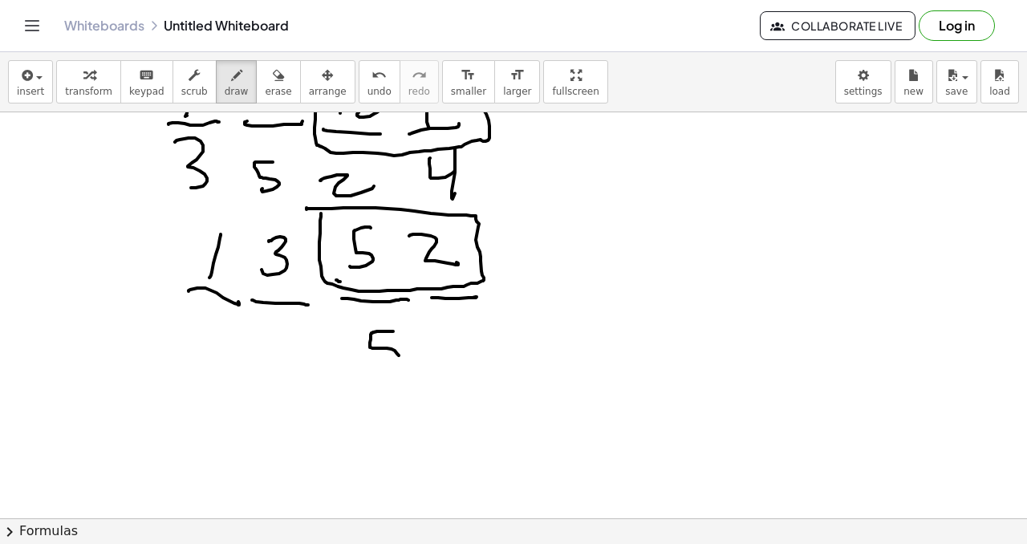
drag, startPoint x: 393, startPoint y: 331, endPoint x: 387, endPoint y: 368, distance: 37.5
click at [385, 372] on div at bounding box center [513, 102] width 1027 height 1218
drag, startPoint x: 437, startPoint y: 345, endPoint x: 432, endPoint y: 375, distance: 30.2
click at [435, 375] on div at bounding box center [513, 102] width 1027 height 1218
drag, startPoint x: 278, startPoint y: 357, endPoint x: 276, endPoint y: 379, distance: 21.7
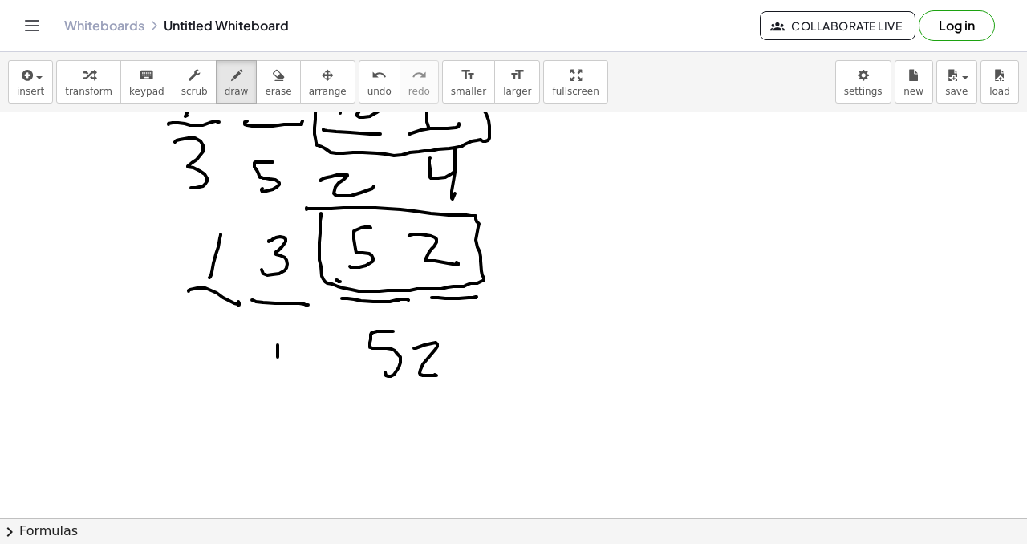
click at [282, 375] on div at bounding box center [513, 102] width 1027 height 1218
drag, startPoint x: 255, startPoint y: 388, endPoint x: 383, endPoint y: 383, distance: 127.7
click at [319, 388] on div at bounding box center [513, 102] width 1027 height 1218
drag, startPoint x: 375, startPoint y: 388, endPoint x: 421, endPoint y: 389, distance: 45.7
click at [421, 389] on div at bounding box center [513, 102] width 1027 height 1218
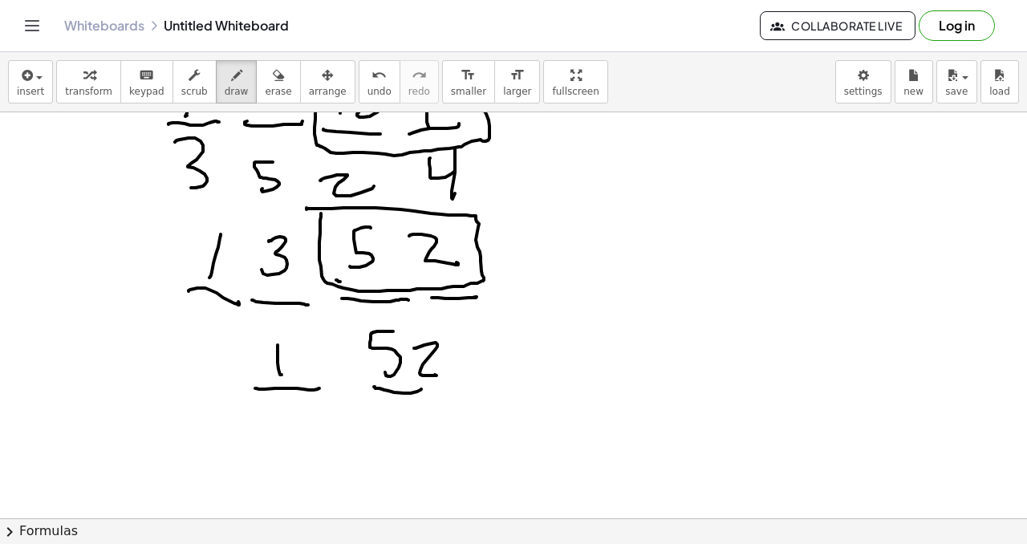
drag, startPoint x: 467, startPoint y: 391, endPoint x: 456, endPoint y: 393, distance: 11.5
click at [467, 391] on div at bounding box center [513, 102] width 1027 height 1218
click at [213, 391] on div at bounding box center [513, 102] width 1027 height 1218
drag, startPoint x: 218, startPoint y: 333, endPoint x: 209, endPoint y: 376, distance: 44.2
click at [210, 379] on div at bounding box center [513, 102] width 1027 height 1218
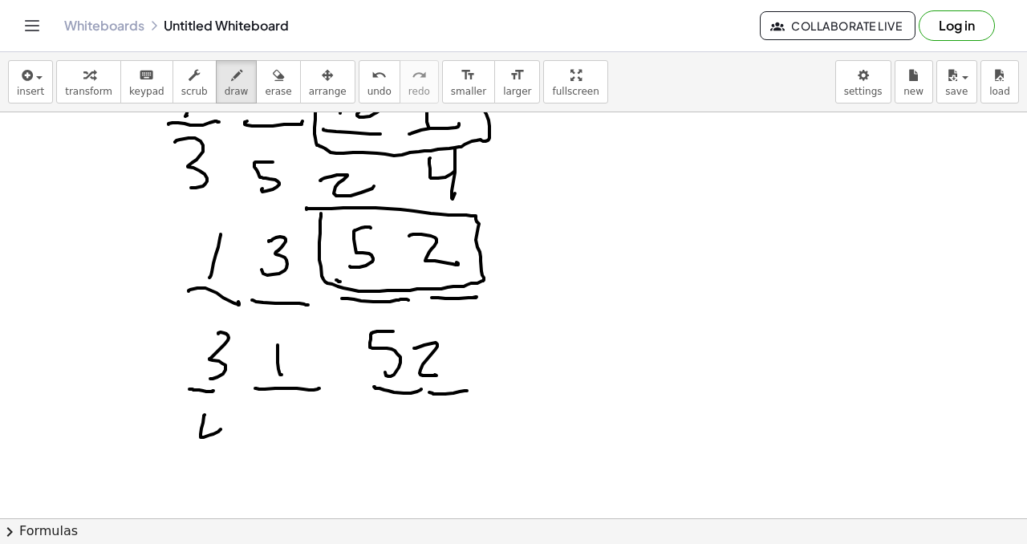
drag, startPoint x: 204, startPoint y: 416, endPoint x: 221, endPoint y: 428, distance: 21.2
click at [222, 428] on div at bounding box center [513, 102] width 1027 height 1218
drag, startPoint x: 222, startPoint y: 408, endPoint x: 209, endPoint y: 438, distance: 32.7
click at [218, 448] on div at bounding box center [513, 102] width 1027 height 1218
drag, startPoint x: 167, startPoint y: 456, endPoint x: 250, endPoint y: 448, distance: 83.9
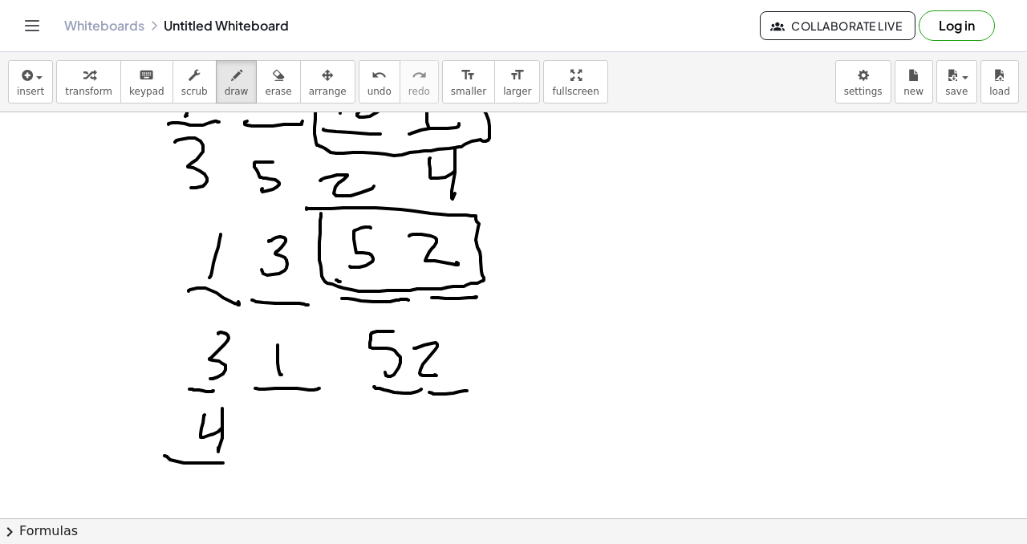
click at [247, 450] on div at bounding box center [513, 102] width 1027 height 1218
drag, startPoint x: 270, startPoint y: 467, endPoint x: 301, endPoint y: 428, distance: 49.1
click at [320, 450] on div at bounding box center [513, 102] width 1027 height 1218
click at [305, 441] on div at bounding box center [513, 102] width 1027 height 1218
click at [393, 450] on div at bounding box center [513, 102] width 1027 height 1218
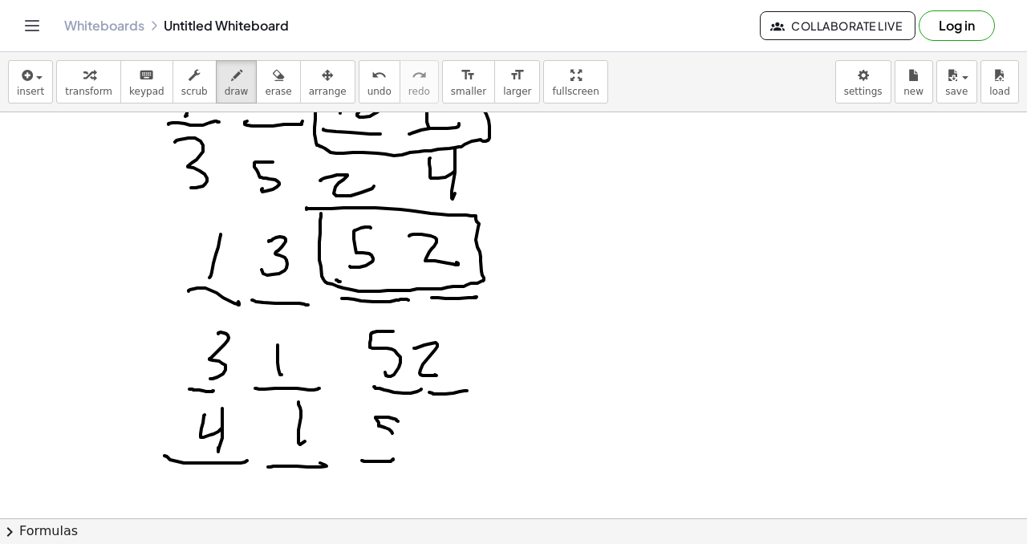
click at [385, 436] on div at bounding box center [513, 102] width 1027 height 1218
click at [456, 450] on div at bounding box center [513, 102] width 1027 height 1218
click at [455, 450] on div at bounding box center [513, 102] width 1027 height 1218
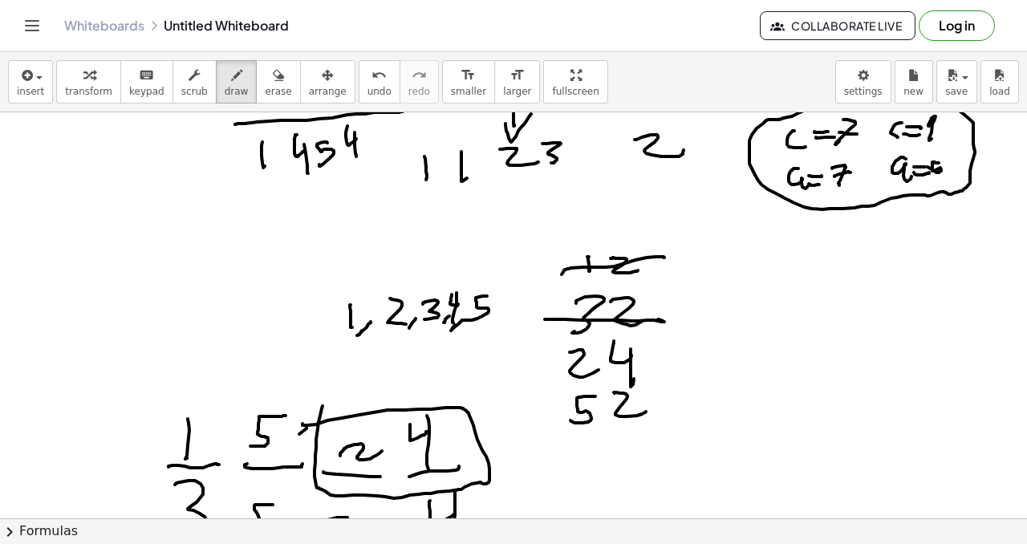
scroll to position [282, 0]
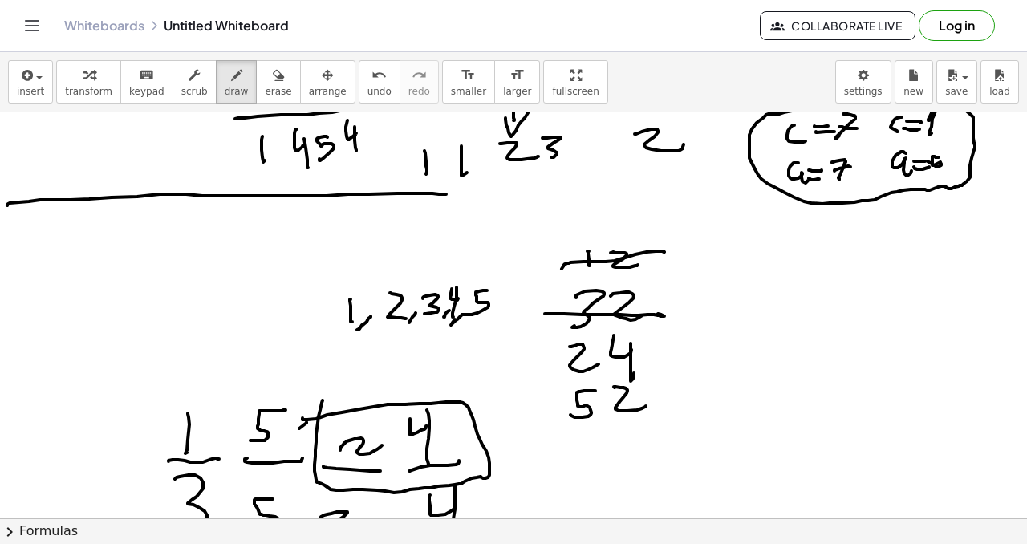
drag, startPoint x: 89, startPoint y: 199, endPoint x: 440, endPoint y: 185, distance: 350.9
click at [459, 194] on div at bounding box center [513, 439] width 1027 height 1218
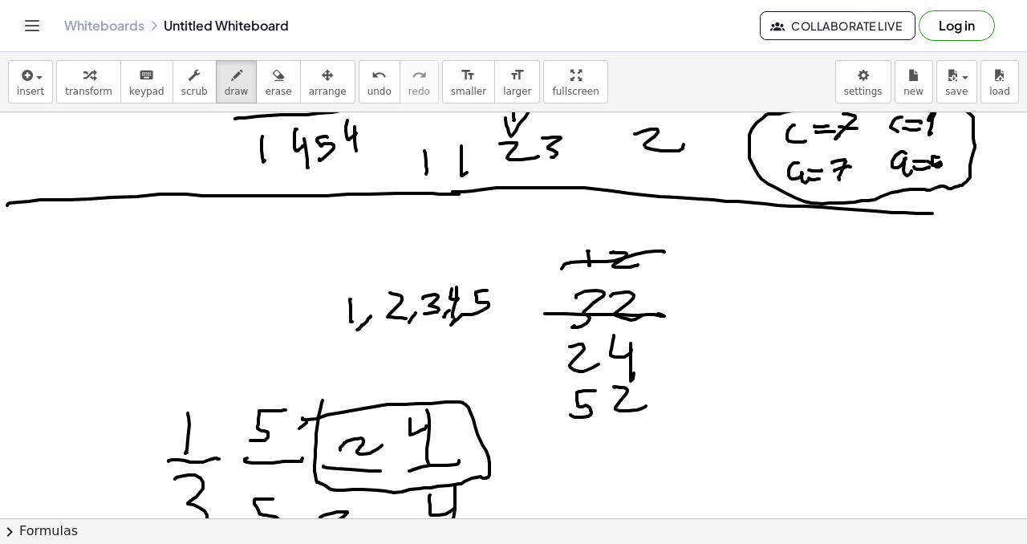
drag, startPoint x: 452, startPoint y: 192, endPoint x: 988, endPoint y: 212, distance: 536.3
click at [988, 212] on div at bounding box center [513, 439] width 1027 height 1218
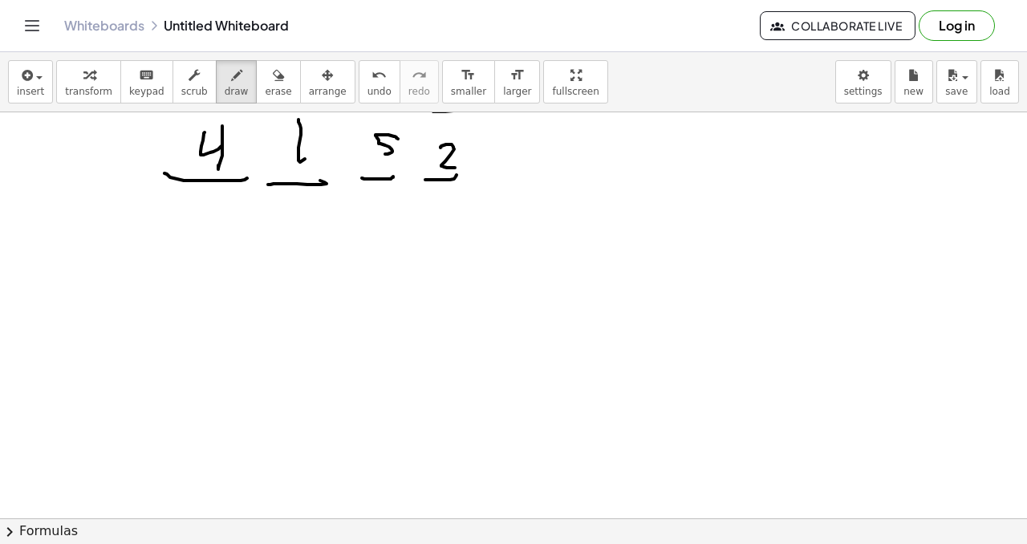
scroll to position [891, 0]
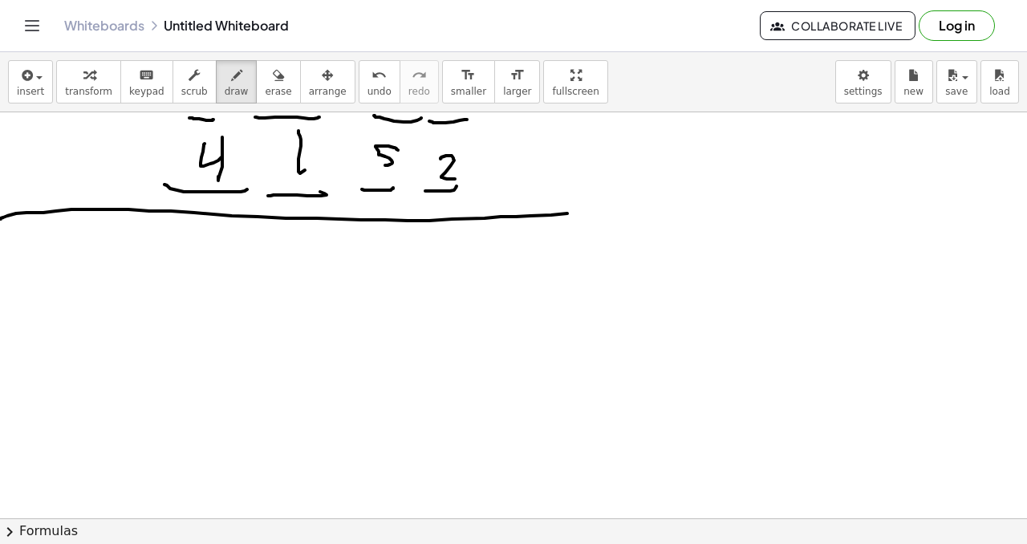
drag, startPoint x: 1, startPoint y: 219, endPoint x: 623, endPoint y: 209, distance: 622.6
click at [623, 209] on div at bounding box center [513, 34] width 1027 height 1624
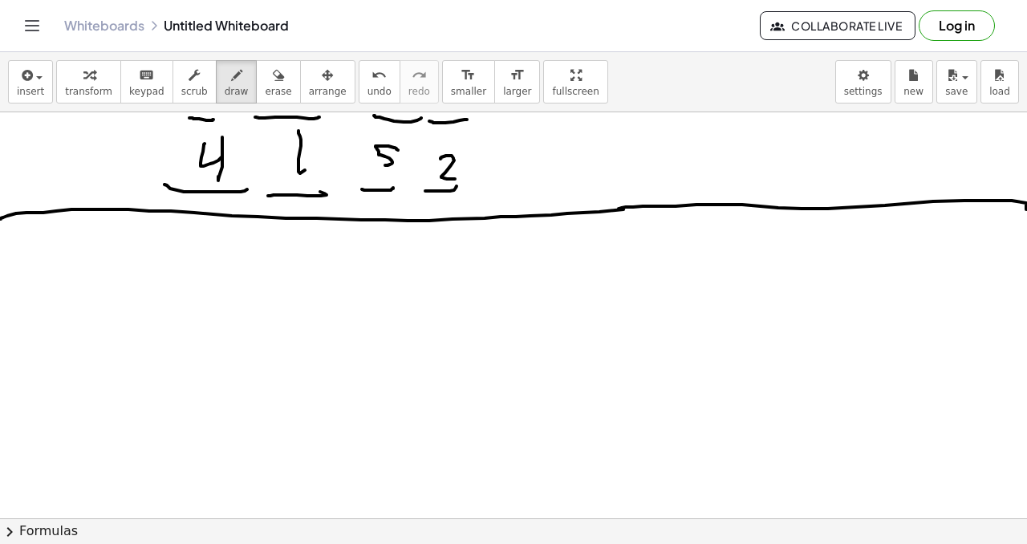
drag, startPoint x: 619, startPoint y: 209, endPoint x: 963, endPoint y: 209, distance: 344.2
click at [1010, 208] on div "×" at bounding box center [513, 315] width 1027 height 406
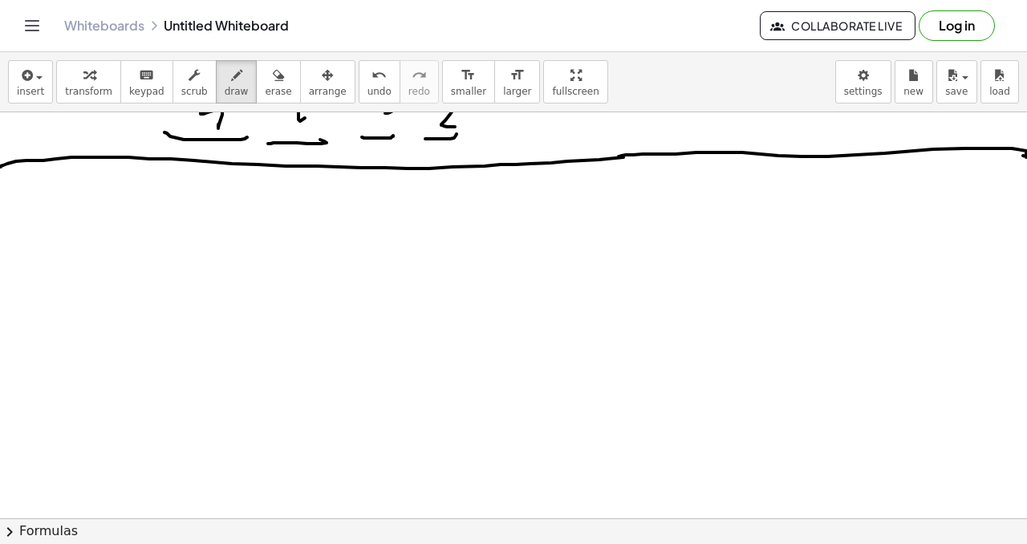
scroll to position [941, 0]
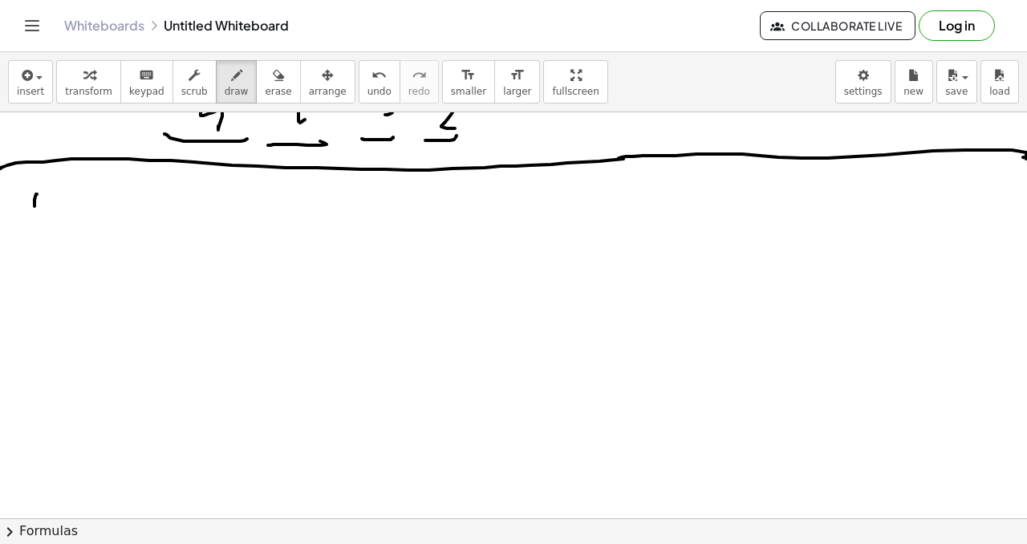
drag, startPoint x: 37, startPoint y: 194, endPoint x: 34, endPoint y: 208, distance: 14.0
drag, startPoint x: 40, startPoint y: 205, endPoint x: 51, endPoint y: 205, distance: 10.4
drag, startPoint x: 45, startPoint y: 189, endPoint x: 51, endPoint y: 197, distance: 9.8
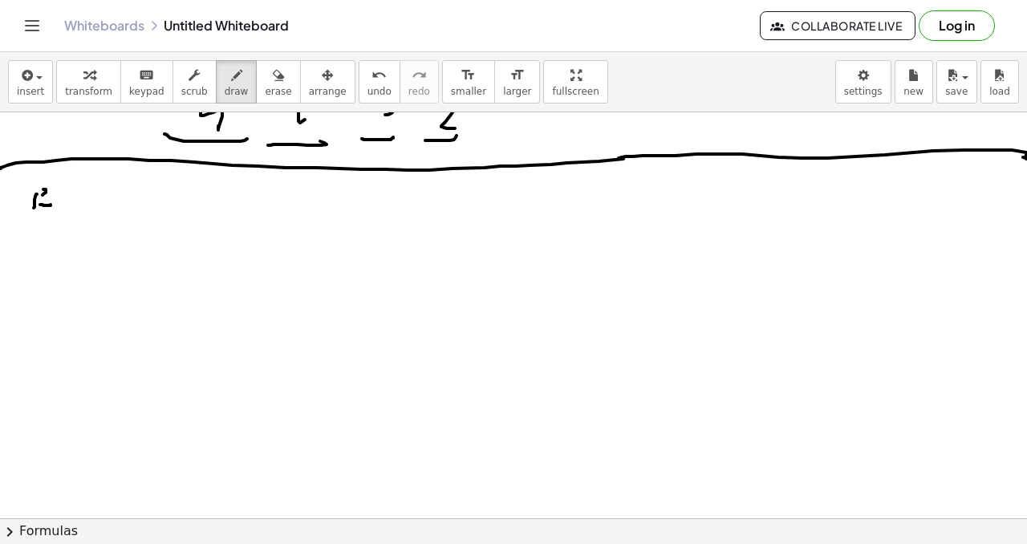
drag, startPoint x: 42, startPoint y: 213, endPoint x: 47, endPoint y: 229, distance: 17.0
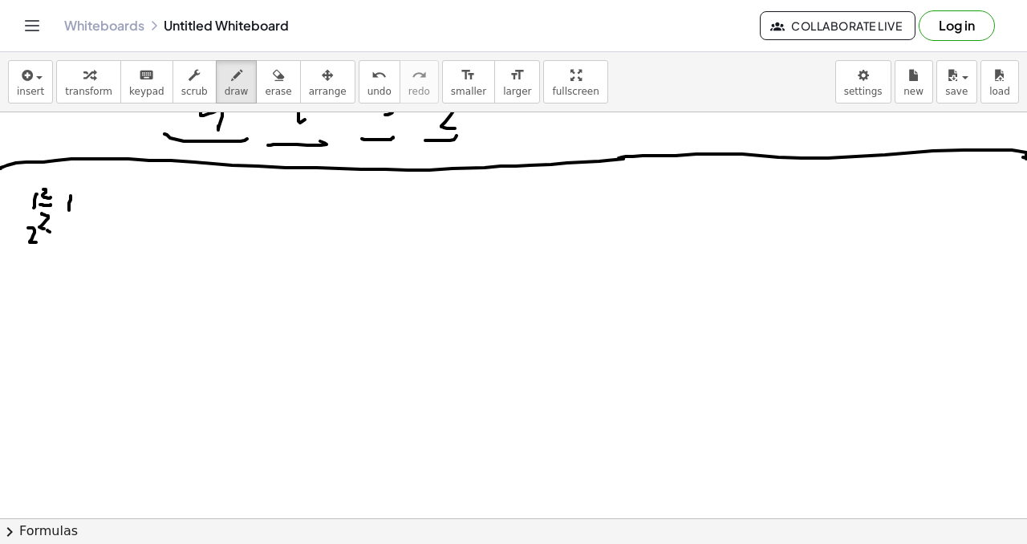
drag, startPoint x: 50, startPoint y: 232, endPoint x: 62, endPoint y: 227, distance: 13.0
drag, startPoint x: 69, startPoint y: 232, endPoint x: 58, endPoint y: 249, distance: 20.2
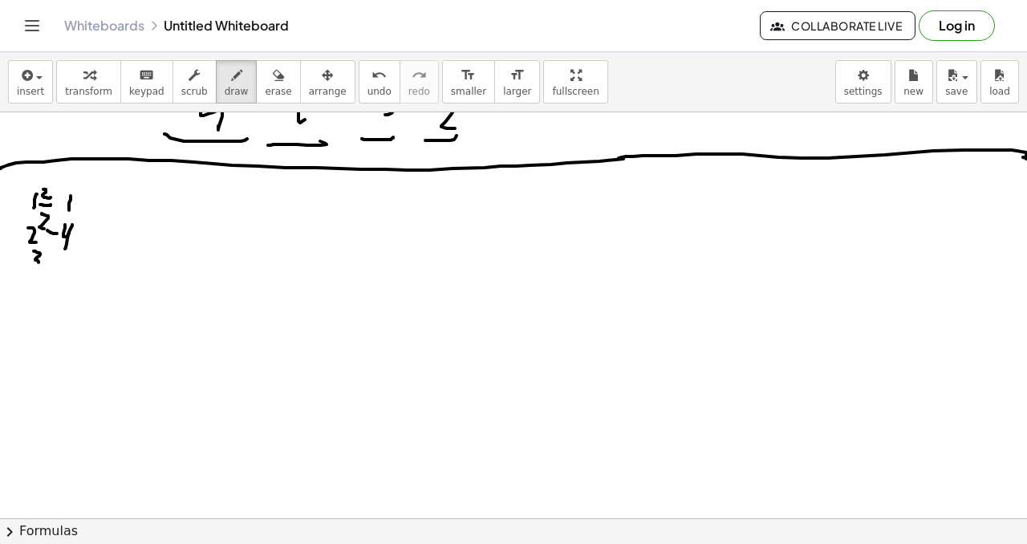
drag, startPoint x: 34, startPoint y: 251, endPoint x: 34, endPoint y: 268, distance: 16.8
drag, startPoint x: 51, startPoint y: 245, endPoint x: 55, endPoint y: 255, distance: 10.9
drag, startPoint x: 59, startPoint y: 259, endPoint x: 71, endPoint y: 264, distance: 13.0
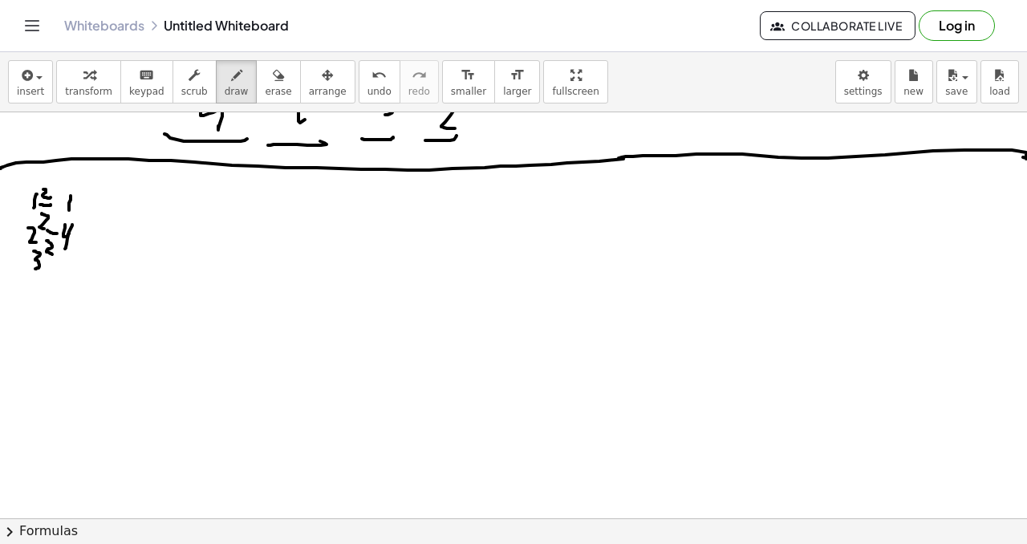
drag, startPoint x: 355, startPoint y: 87, endPoint x: 282, endPoint y: 99, distance: 73.3
click at [359, 87] on button "undo undo" at bounding box center [380, 81] width 42 height 43
drag, startPoint x: 83, startPoint y: 252, endPoint x: 79, endPoint y: 278, distance: 26.8
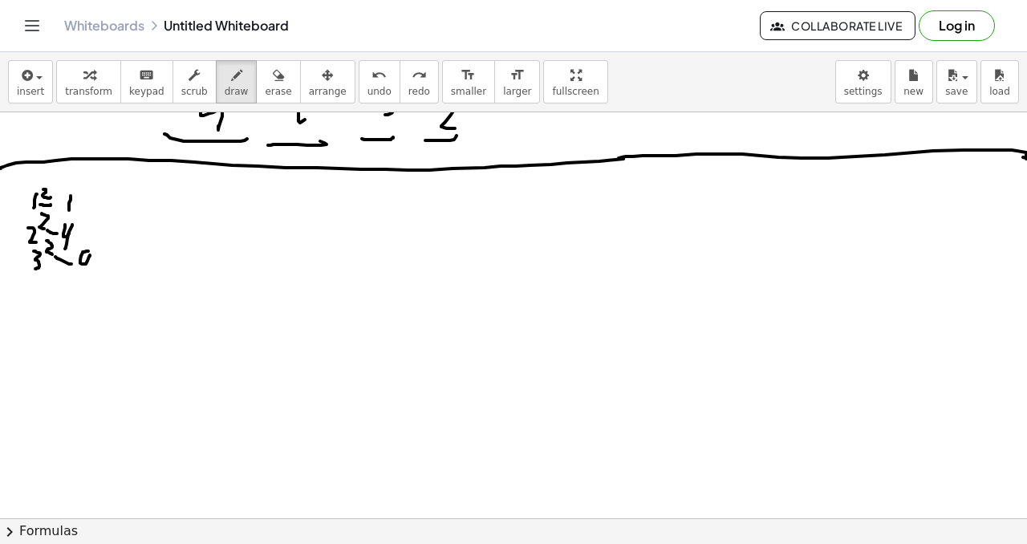
drag, startPoint x: 30, startPoint y: 286, endPoint x: 38, endPoint y: 282, distance: 8.6
drag, startPoint x: 47, startPoint y: 280, endPoint x: 48, endPoint y: 290, distance: 10.6
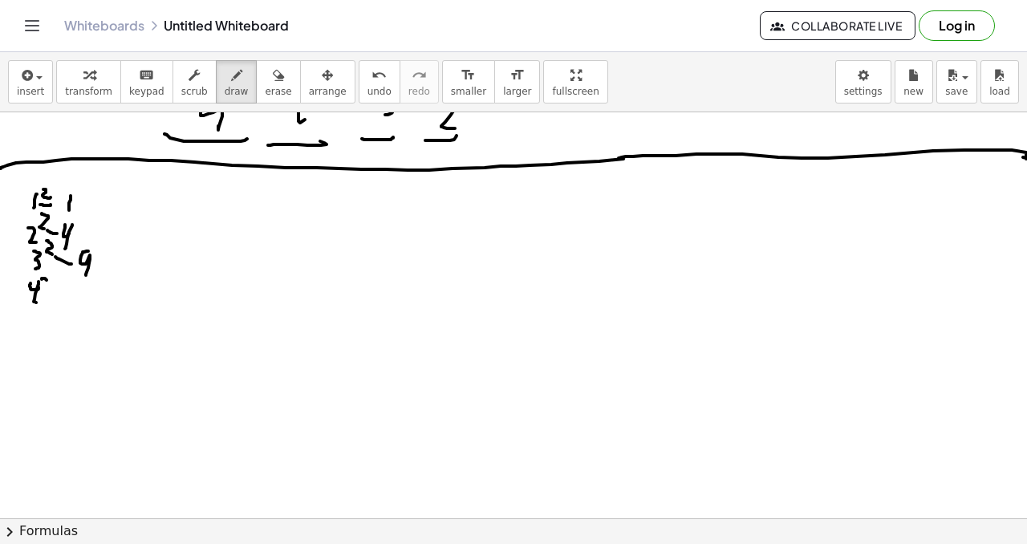
drag, startPoint x: 71, startPoint y: 294, endPoint x: 57, endPoint y: 306, distance: 18.8
drag, startPoint x: 37, startPoint y: 310, endPoint x: 31, endPoint y: 323, distance: 14.0
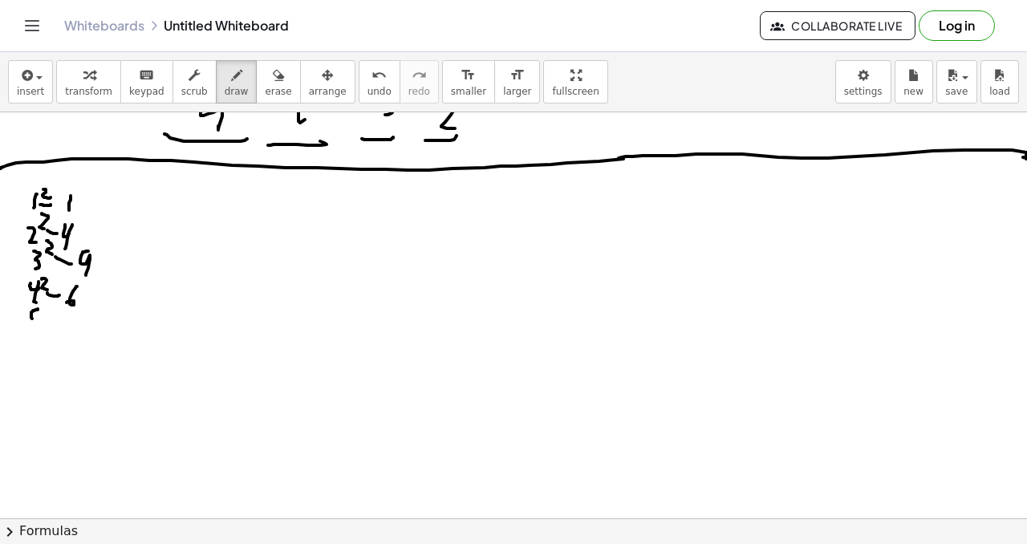
drag, startPoint x: 43, startPoint y: 310, endPoint x: 55, endPoint y: 322, distance: 17.1
drag, startPoint x: 59, startPoint y: 323, endPoint x: 70, endPoint y: 319, distance: 11.9
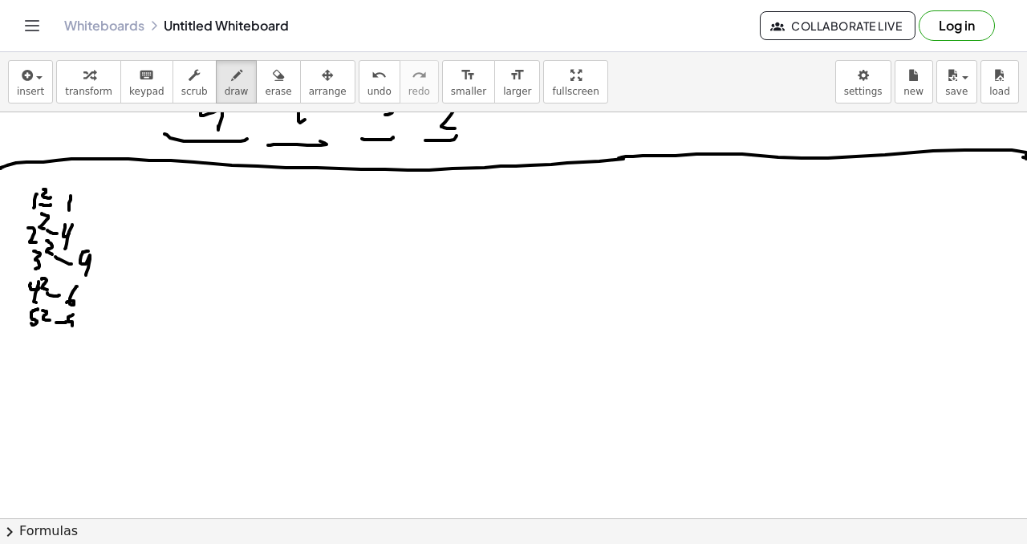
drag, startPoint x: 73, startPoint y: 314, endPoint x: 68, endPoint y: 327, distance: 13.0
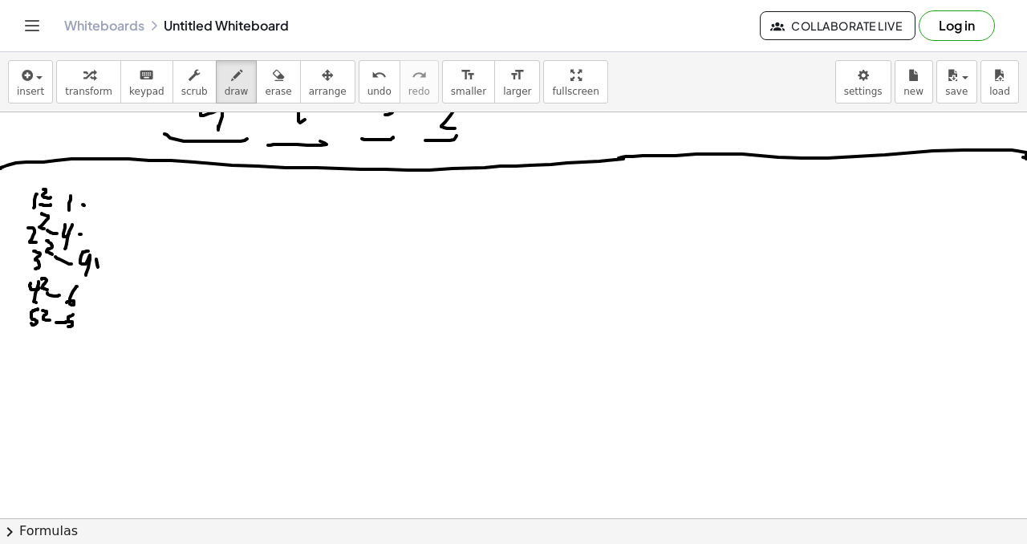
drag, startPoint x: 84, startPoint y: 331, endPoint x: 67, endPoint y: 315, distance: 23.3
drag, startPoint x: 281, startPoint y: 286, endPoint x: 311, endPoint y: 289, distance: 30.7
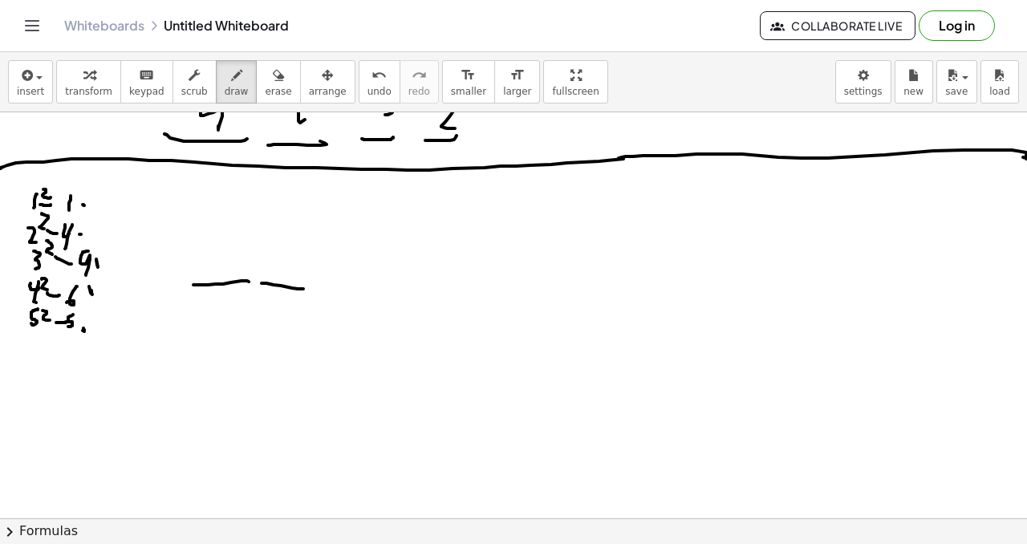
drag, startPoint x: 319, startPoint y: 297, endPoint x: 379, endPoint y: 294, distance: 59.4
drag, startPoint x: 363, startPoint y: 238, endPoint x: 322, endPoint y: 274, distance: 54.6
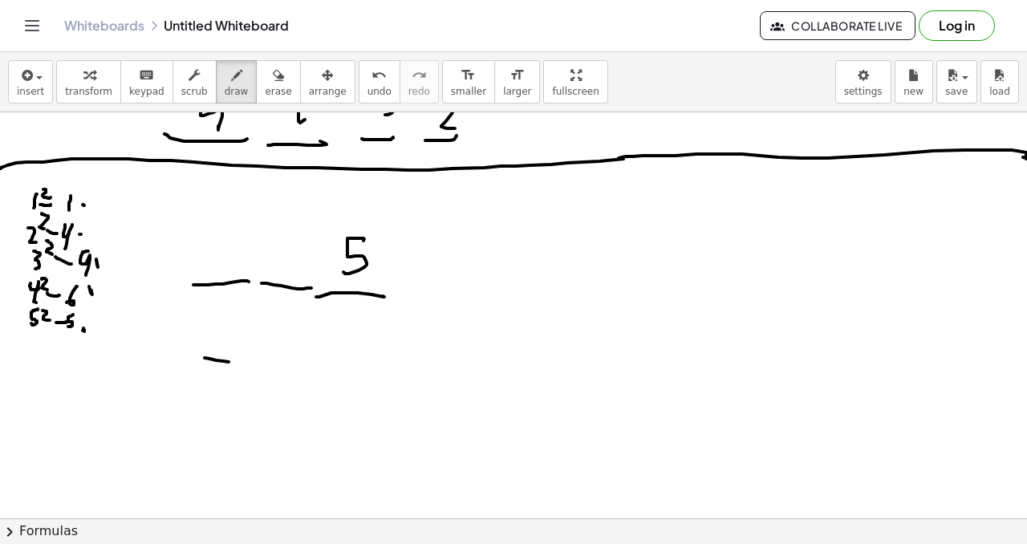
drag, startPoint x: 229, startPoint y: 362, endPoint x: 243, endPoint y: 361, distance: 14.5
drag, startPoint x: 265, startPoint y: 363, endPoint x: 296, endPoint y: 366, distance: 31.4
drag, startPoint x: 364, startPoint y: 361, endPoint x: 350, endPoint y: 362, distance: 14.5
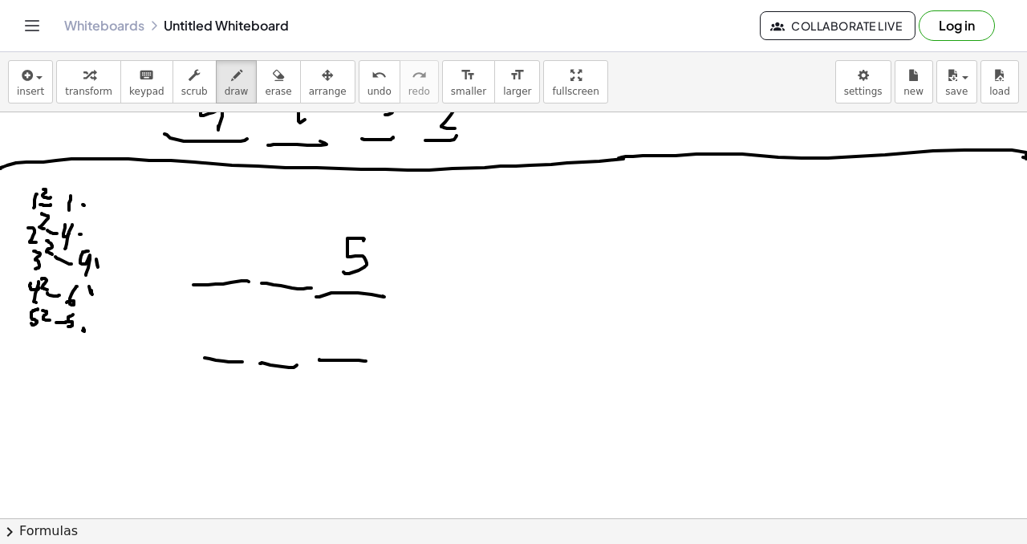
drag, startPoint x: 371, startPoint y: 318, endPoint x: 360, endPoint y: 351, distance: 34.8
drag, startPoint x: 208, startPoint y: 407, endPoint x: 251, endPoint y: 406, distance: 43.3
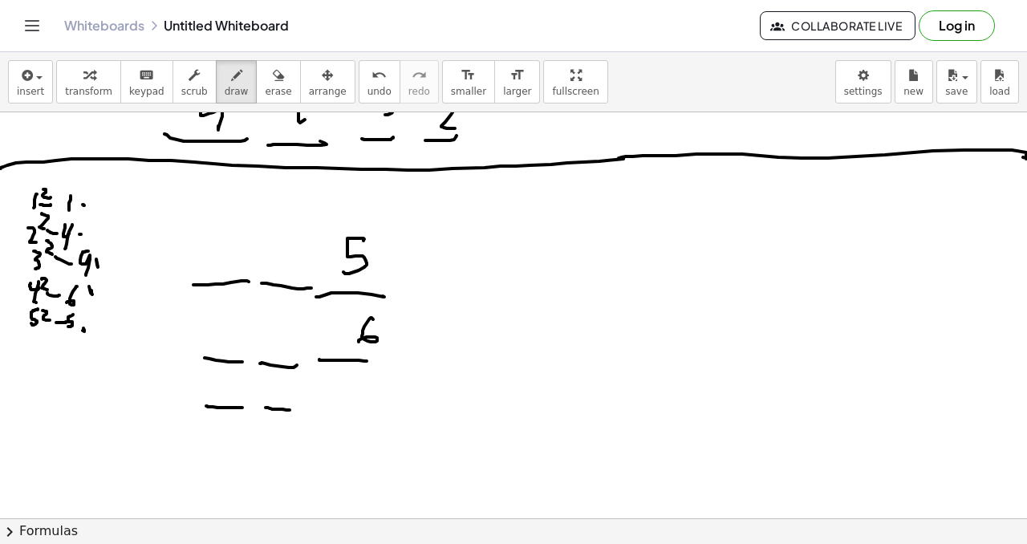
drag, startPoint x: 268, startPoint y: 408, endPoint x: 329, endPoint y: 398, distance: 61.7
drag, startPoint x: 334, startPoint y: 409, endPoint x: 359, endPoint y: 407, distance: 25.8
drag, startPoint x: 358, startPoint y: 371, endPoint x: 359, endPoint y: 404, distance: 33.7
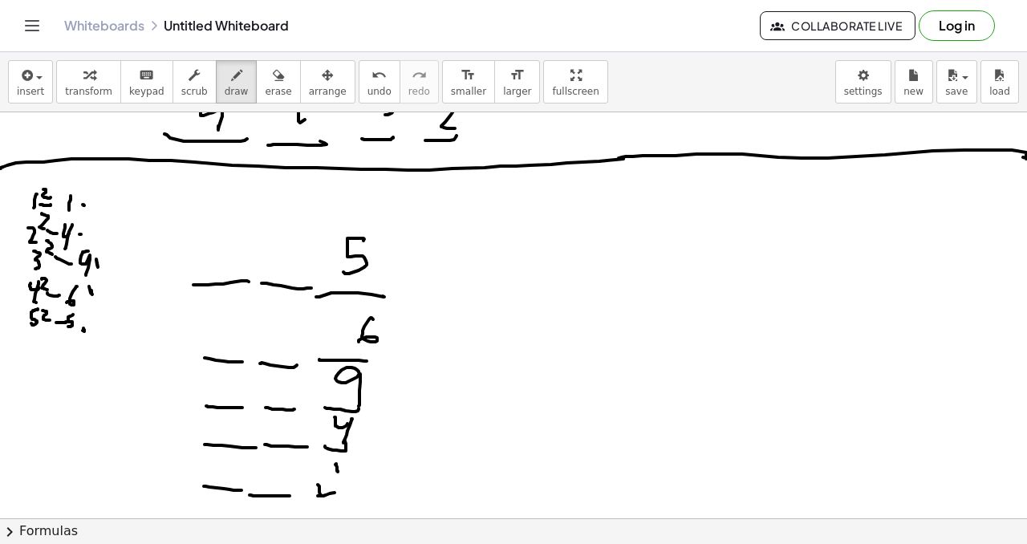
click at [376, 83] on button "undo undo" at bounding box center [380, 81] width 42 height 43
click at [378, 81] on button "undo undo" at bounding box center [380, 81] width 42 height 43
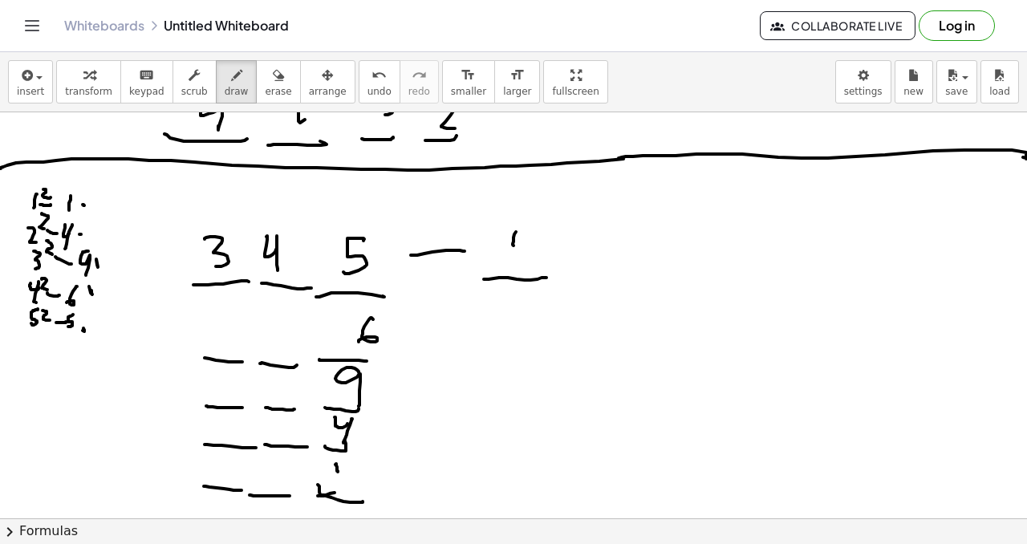
drag, startPoint x: 516, startPoint y: 232, endPoint x: 528, endPoint y: 238, distance: 13.6
click at [371, 81] on icon "undo" at bounding box center [378, 75] width 15 height 19
drag, startPoint x: 517, startPoint y: 234, endPoint x: 508, endPoint y: 261, distance: 27.9
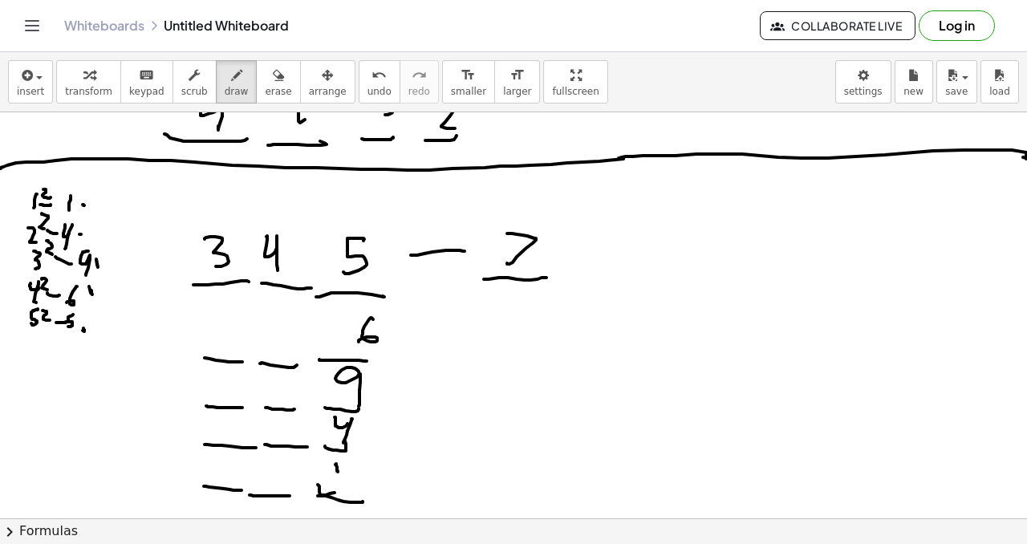
drag, startPoint x: 558, startPoint y: 278, endPoint x: 598, endPoint y: 282, distance: 40.4
drag, startPoint x: 587, startPoint y: 247, endPoint x: 607, endPoint y: 265, distance: 26.1
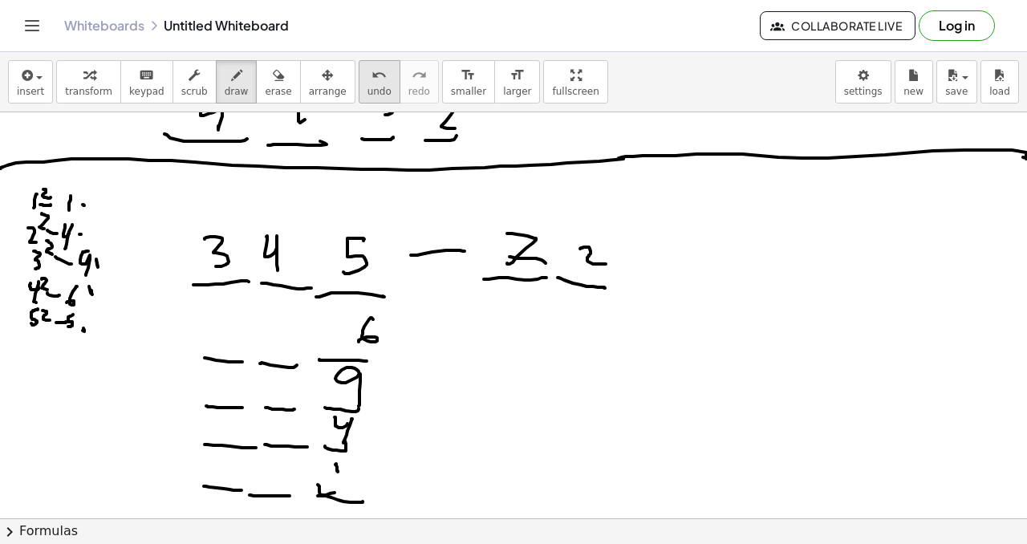
click at [371, 76] on icon "undo" at bounding box center [378, 75] width 15 height 19
drag, startPoint x: 578, startPoint y: 245, endPoint x: 578, endPoint y: 258, distance: 12.8
drag, startPoint x: 635, startPoint y: 283, endPoint x: 658, endPoint y: 282, distance: 22.5
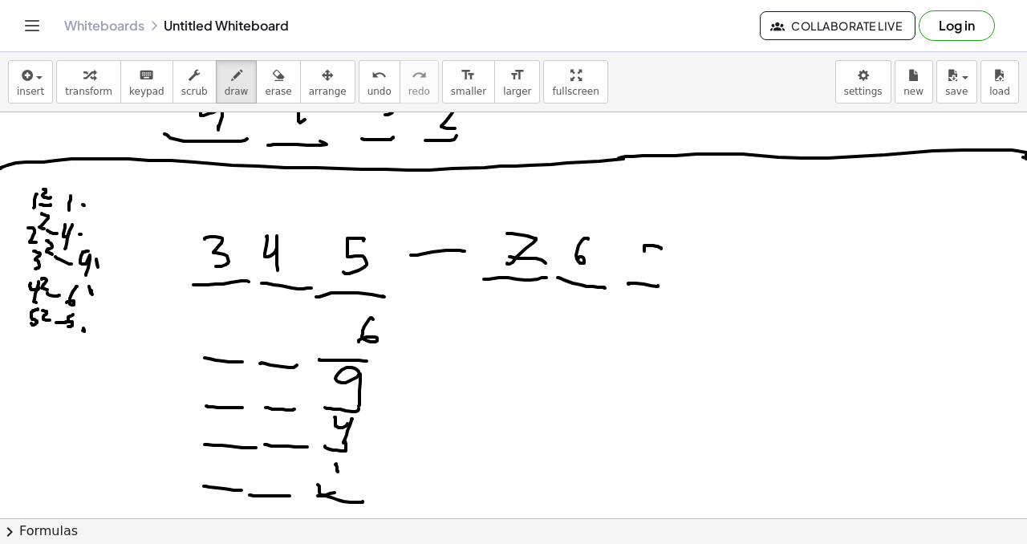
drag, startPoint x: 649, startPoint y: 245, endPoint x: 634, endPoint y: 274, distance: 32.0
drag, startPoint x: 446, startPoint y: 329, endPoint x: 424, endPoint y: 316, distance: 25.2
drag, startPoint x: 285, startPoint y: 317, endPoint x: 260, endPoint y: 338, distance: 32.5
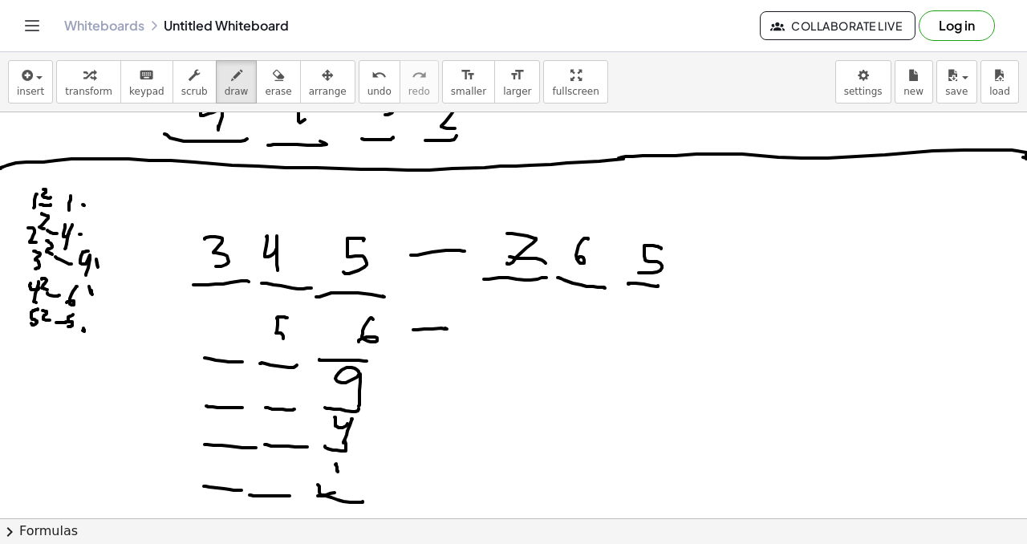
drag, startPoint x: 233, startPoint y: 321, endPoint x: 249, endPoint y: 316, distance: 16.8
drag, startPoint x: 249, startPoint y: 316, endPoint x: 259, endPoint y: 322, distance: 11.8
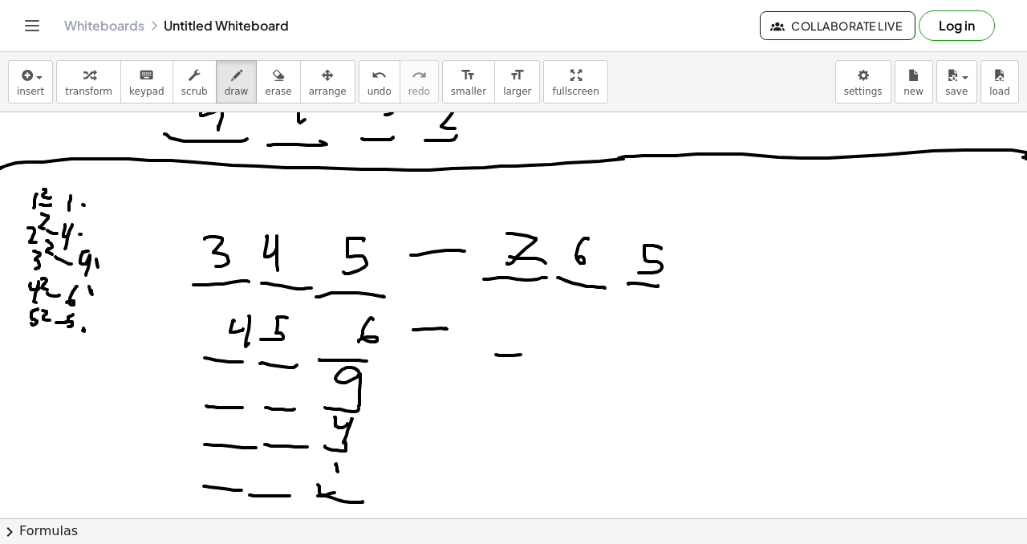
drag, startPoint x: 496, startPoint y: 355, endPoint x: 540, endPoint y: 351, distance: 44.2
drag, startPoint x: 598, startPoint y: 361, endPoint x: 619, endPoint y: 355, distance: 22.4
drag, startPoint x: 630, startPoint y: 356, endPoint x: 647, endPoint y: 355, distance: 17.7
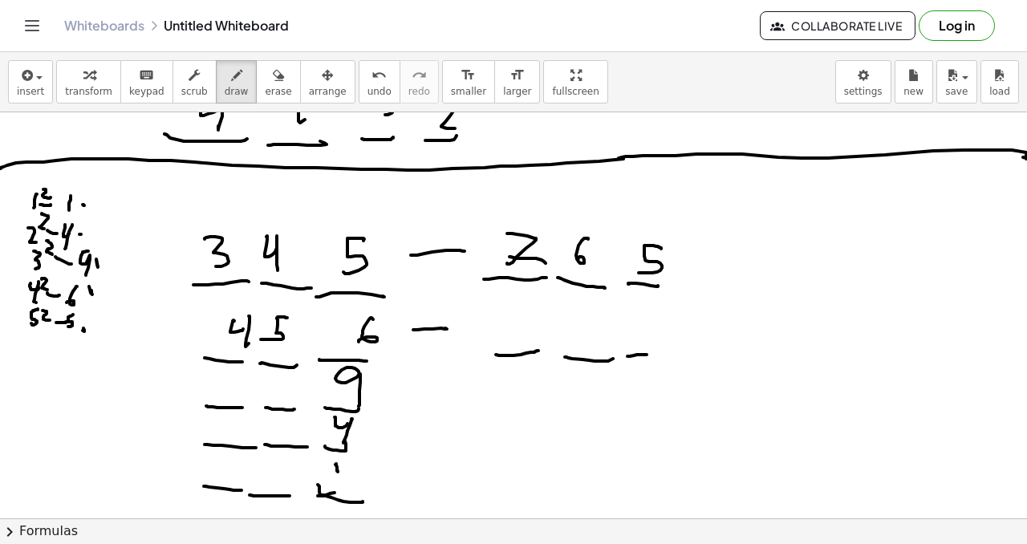
drag, startPoint x: 639, startPoint y: 319, endPoint x: 643, endPoint y: 335, distance: 15.8
drag, startPoint x: 587, startPoint y: 330, endPoint x: 582, endPoint y: 323, distance: 9.1
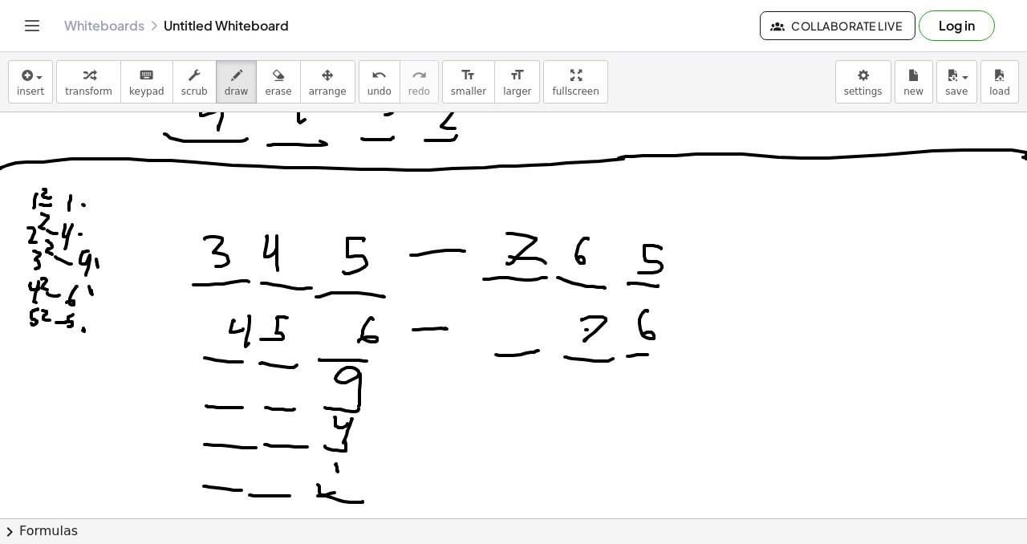
drag, startPoint x: 511, startPoint y: 310, endPoint x: 489, endPoint y: 323, distance: 25.9
drag, startPoint x: 400, startPoint y: 401, endPoint x: 429, endPoint y: 399, distance: 29.8
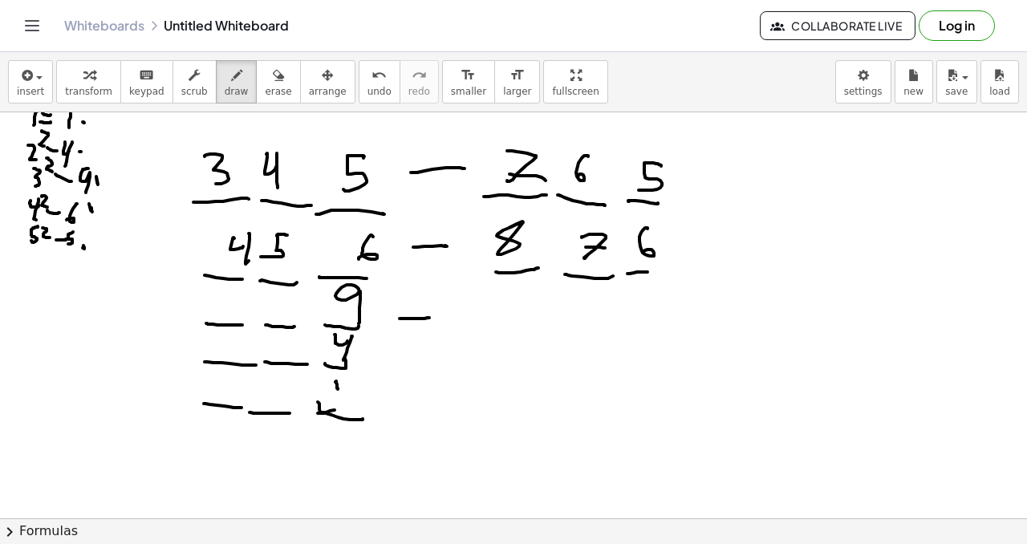
scroll to position [1022, 0]
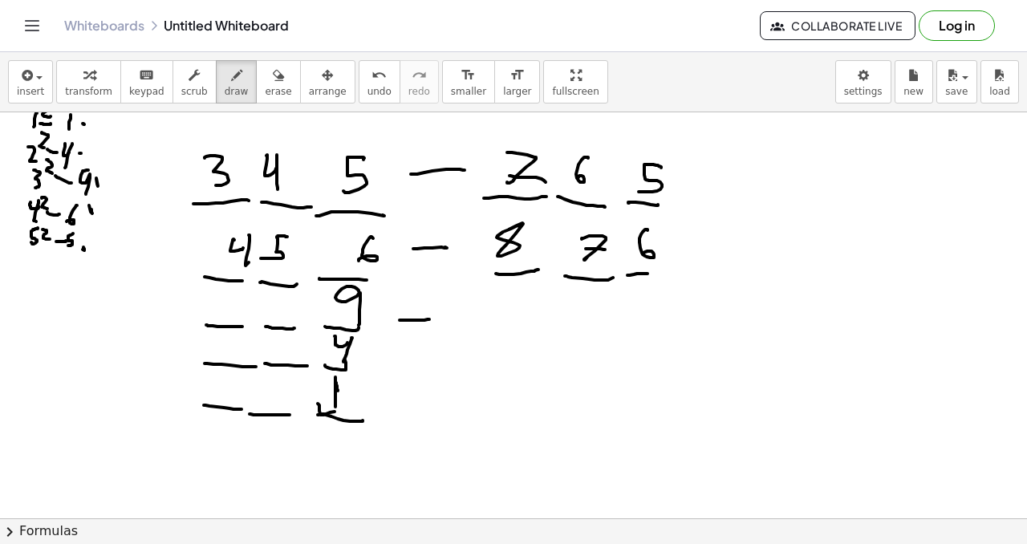
drag, startPoint x: 335, startPoint y: 377, endPoint x: 339, endPoint y: 402, distance: 25.1
drag, startPoint x: 408, startPoint y: 398, endPoint x: 431, endPoint y: 396, distance: 22.5
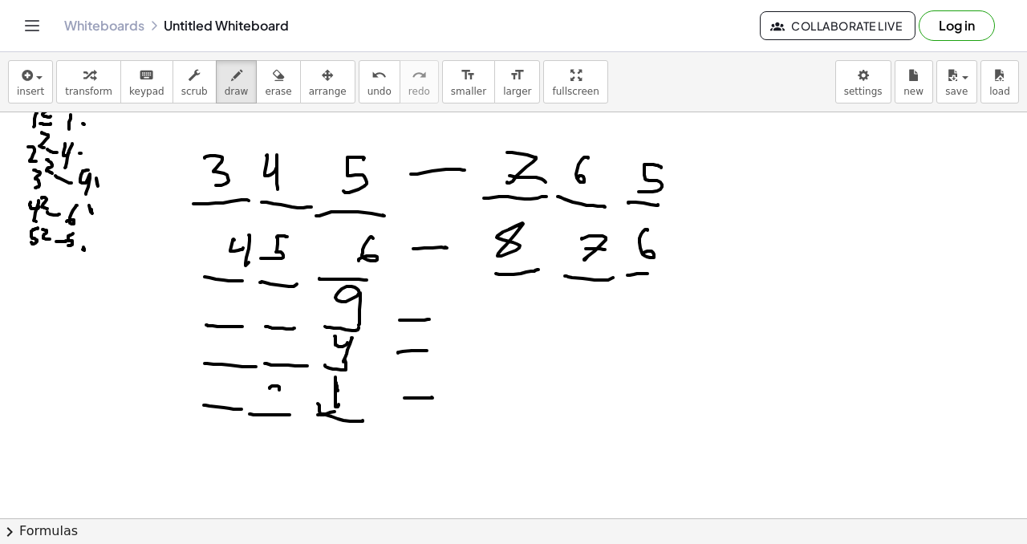
drag, startPoint x: 279, startPoint y: 388, endPoint x: 279, endPoint y: 400, distance: 12.0
drag, startPoint x: 222, startPoint y: 379, endPoint x: 223, endPoint y: 391, distance: 12.1
drag, startPoint x: 229, startPoint y: 341, endPoint x: 254, endPoint y: 355, distance: 28.4
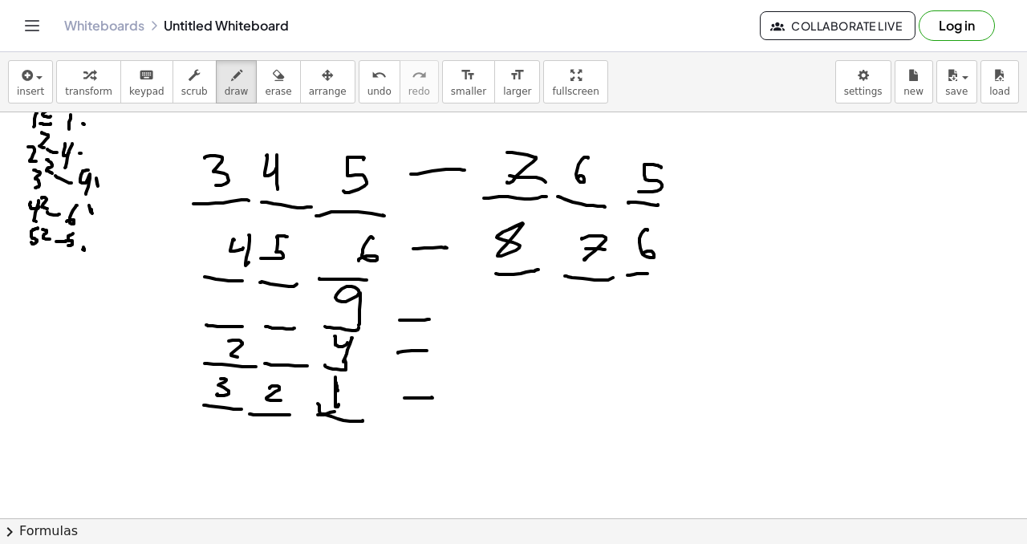
drag, startPoint x: 309, startPoint y: 342, endPoint x: 292, endPoint y: 349, distance: 18.3
drag, startPoint x: 456, startPoint y: 361, endPoint x: 501, endPoint y: 363, distance: 45.0
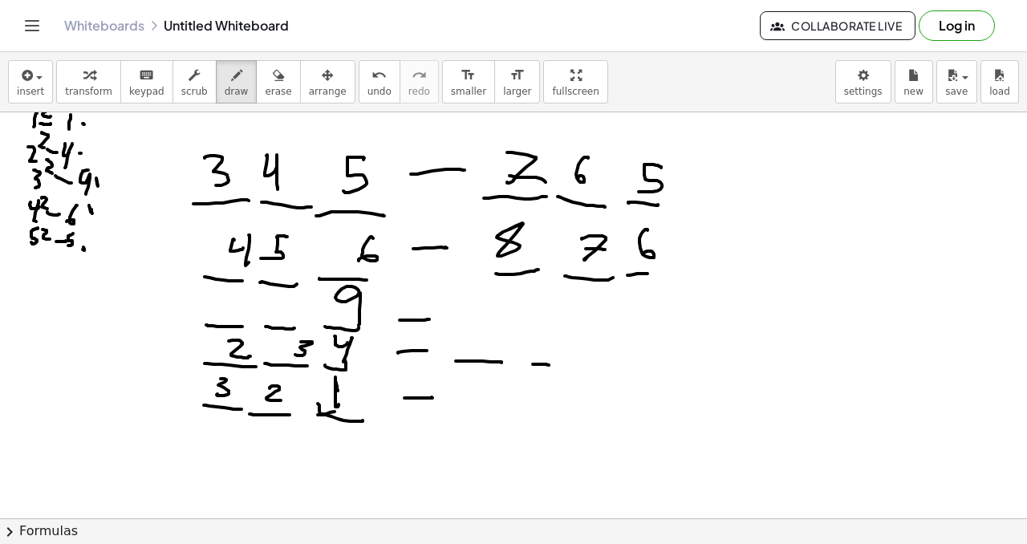
drag, startPoint x: 533, startPoint y: 364, endPoint x: 579, endPoint y: 364, distance: 46.5
drag, startPoint x: 596, startPoint y: 365, endPoint x: 625, endPoint y: 362, distance: 29.1
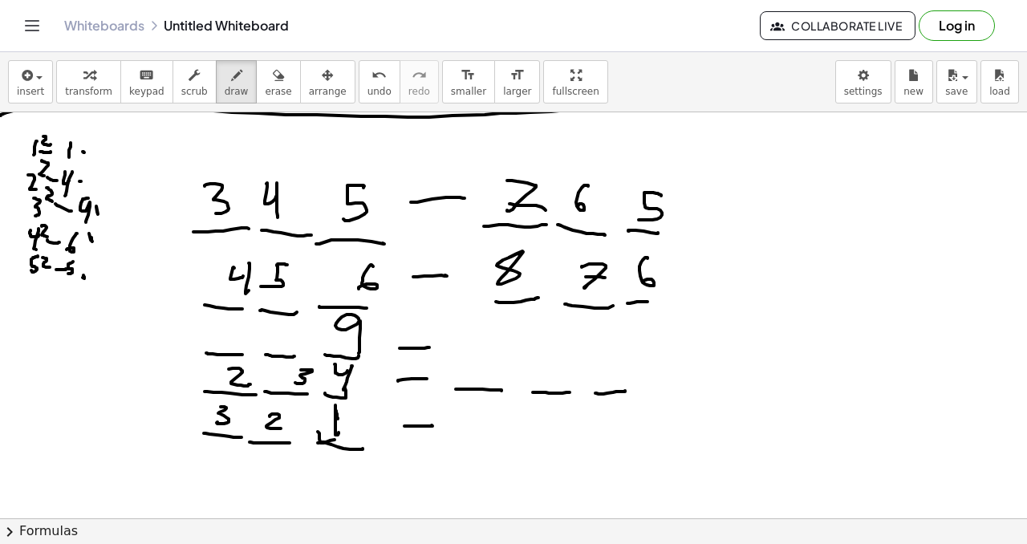
scroll to position [991, 0]
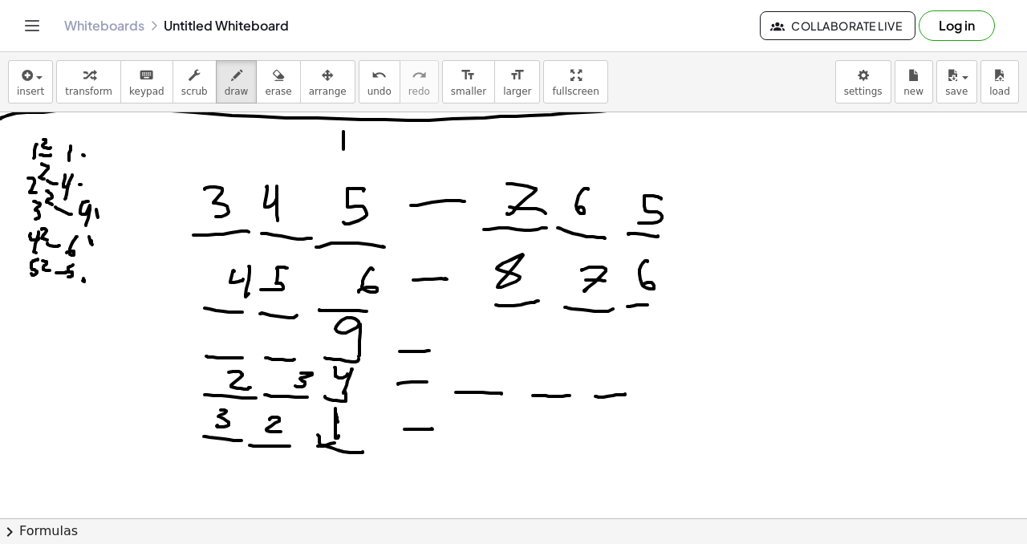
drag, startPoint x: 343, startPoint y: 154, endPoint x: 335, endPoint y: 152, distance: 8.4
drag, startPoint x: 333, startPoint y: 156, endPoint x: 355, endPoint y: 142, distance: 26.0
drag, startPoint x: 210, startPoint y: 169, endPoint x: 227, endPoint y: 164, distance: 17.5
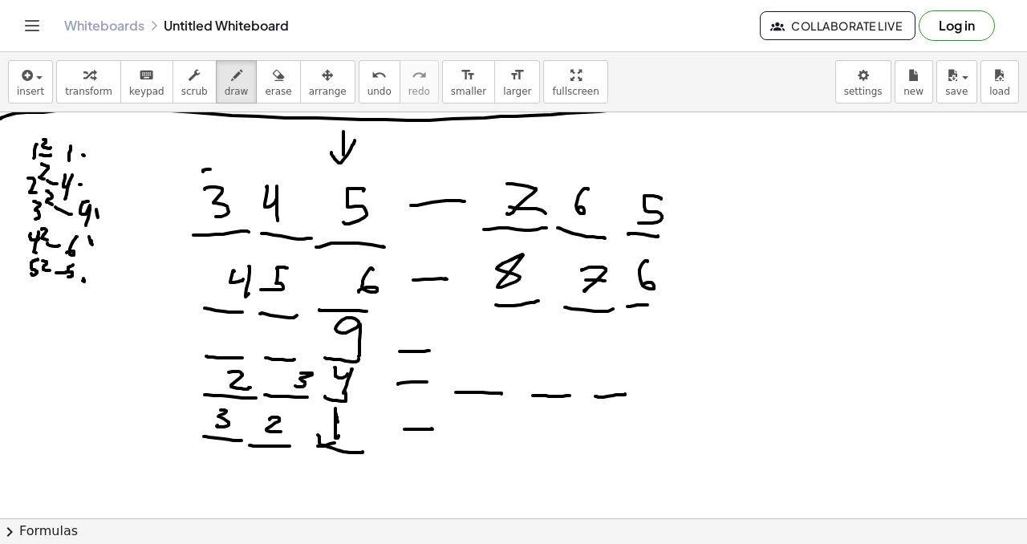
drag, startPoint x: 205, startPoint y: 136, endPoint x: 218, endPoint y: 131, distance: 14.0
drag, startPoint x: 218, startPoint y: 131, endPoint x: 226, endPoint y: 151, distance: 21.6
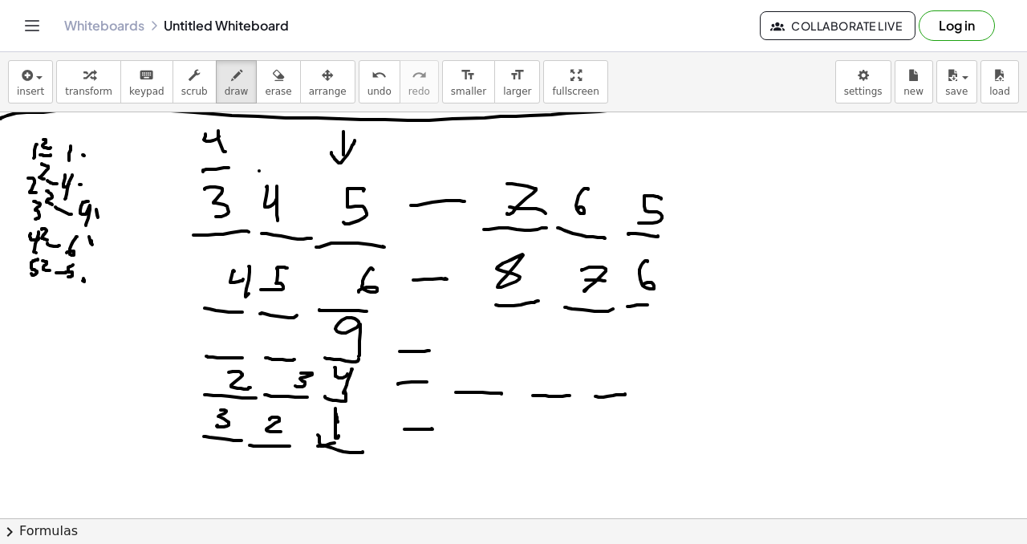
drag, startPoint x: 259, startPoint y: 171, endPoint x: 279, endPoint y: 168, distance: 20.3
drag, startPoint x: 268, startPoint y: 140, endPoint x: 294, endPoint y: 159, distance: 32.1
drag, startPoint x: 302, startPoint y: 170, endPoint x: 316, endPoint y: 146, distance: 27.7
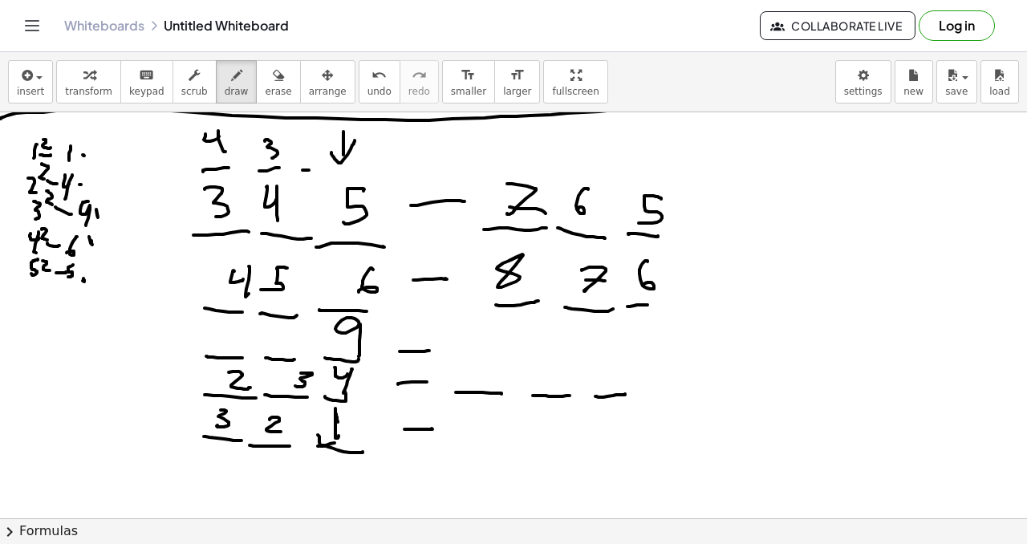
drag, startPoint x: 313, startPoint y: 141, endPoint x: 308, endPoint y: 154, distance: 13.7
click at [367, 86] on span "undo" at bounding box center [379, 91] width 24 height 11
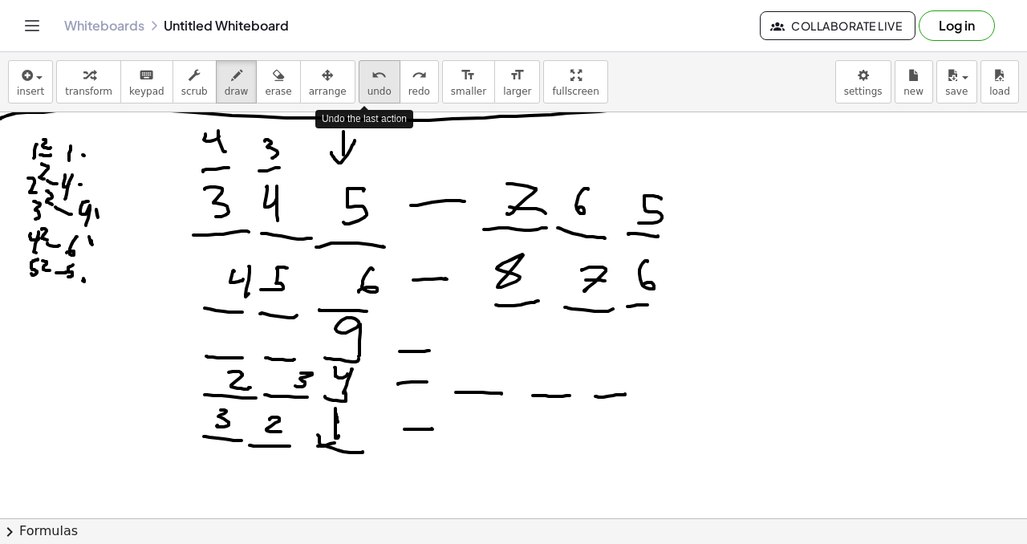
click at [369, 82] on button "undo undo" at bounding box center [380, 81] width 42 height 43
click at [371, 83] on icon "undo" at bounding box center [378, 75] width 15 height 19
click at [367, 83] on button "undo undo" at bounding box center [380, 81] width 42 height 43
click at [366, 82] on button "undo undo" at bounding box center [380, 81] width 42 height 43
click at [371, 80] on icon "undo" at bounding box center [378, 75] width 15 height 19
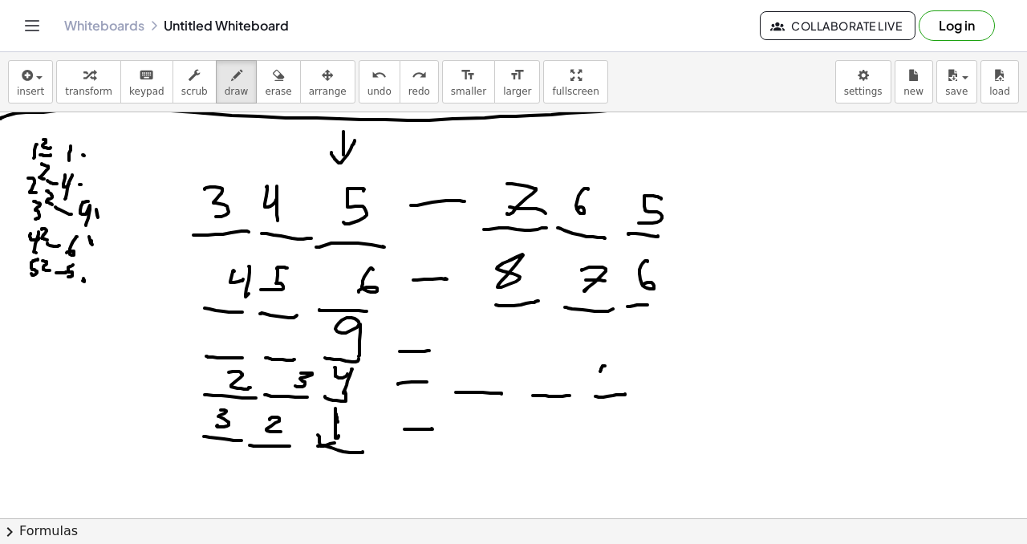
drag, startPoint x: 547, startPoint y: 361, endPoint x: 517, endPoint y: 372, distance: 31.7
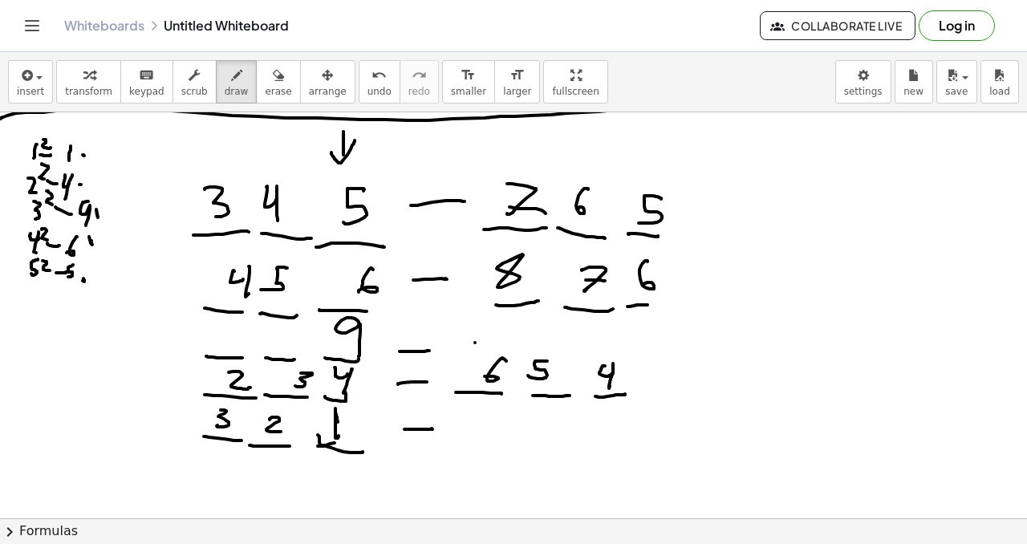
drag, startPoint x: 475, startPoint y: 343, endPoint x: 552, endPoint y: 346, distance: 77.1
drag, startPoint x: 552, startPoint y: 346, endPoint x: 601, endPoint y: 346, distance: 48.9
drag, startPoint x: 616, startPoint y: 350, endPoint x: 643, endPoint y: 352, distance: 26.6
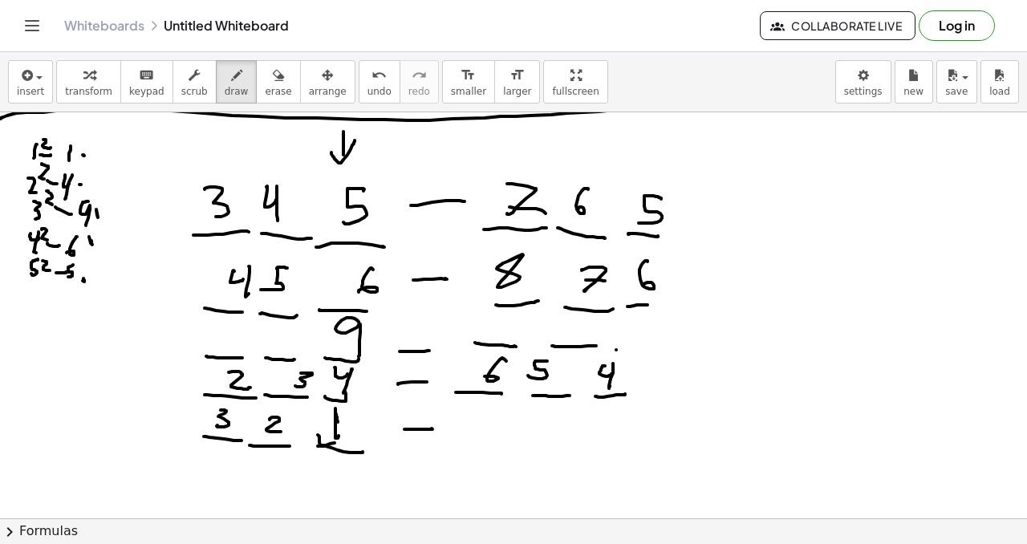
drag, startPoint x: 467, startPoint y: 356, endPoint x: 504, endPoint y: 367, distance: 38.6
drag, startPoint x: 474, startPoint y: 394, endPoint x: 607, endPoint y: 362, distance: 137.0
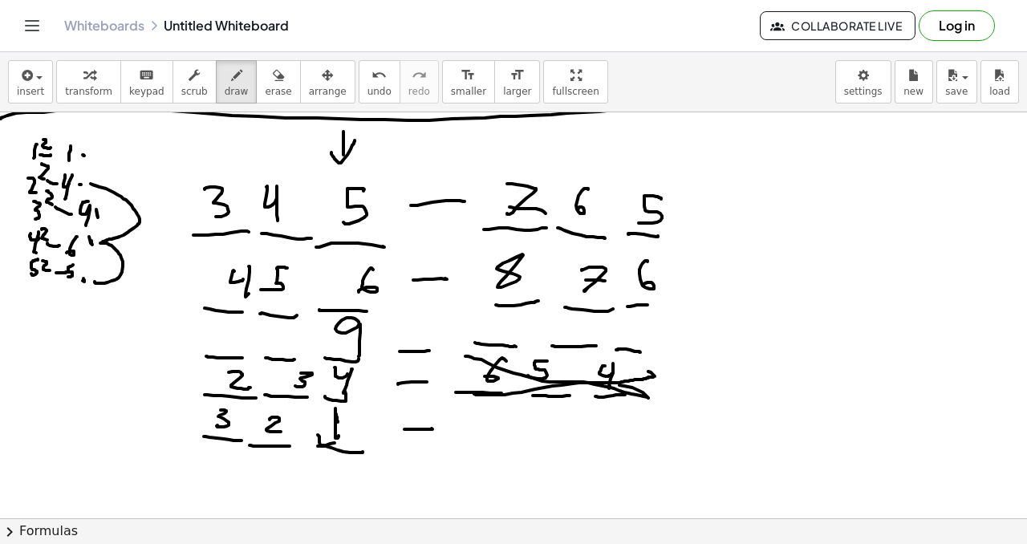
drag, startPoint x: 95, startPoint y: 185, endPoint x: 99, endPoint y: 277, distance: 91.6
drag, startPoint x: 286, startPoint y: 328, endPoint x: 272, endPoint y: 331, distance: 13.8
drag, startPoint x: 237, startPoint y: 324, endPoint x: 222, endPoint y: 347, distance: 27.8
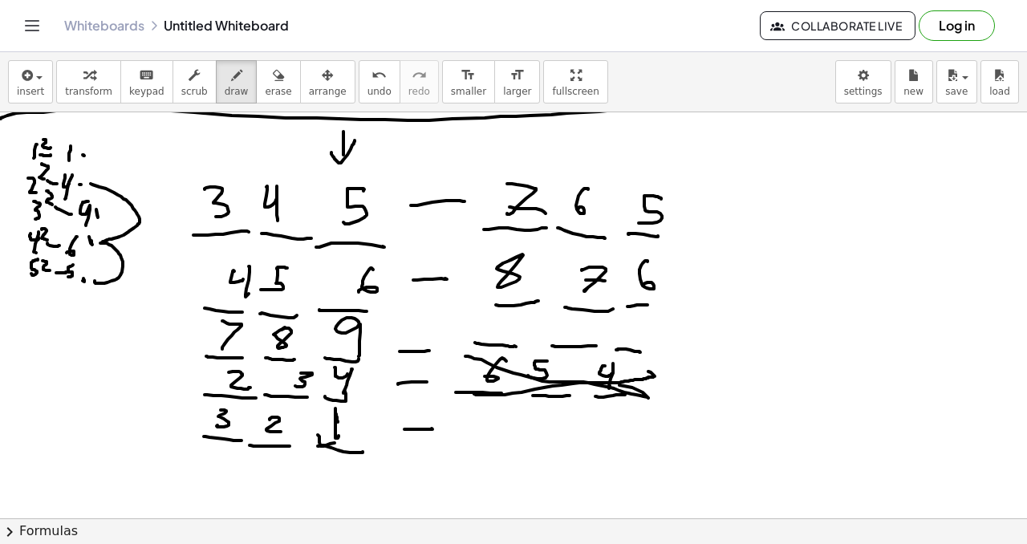
drag, startPoint x: 169, startPoint y: 213, endPoint x: 166, endPoint y: 233, distance: 20.3
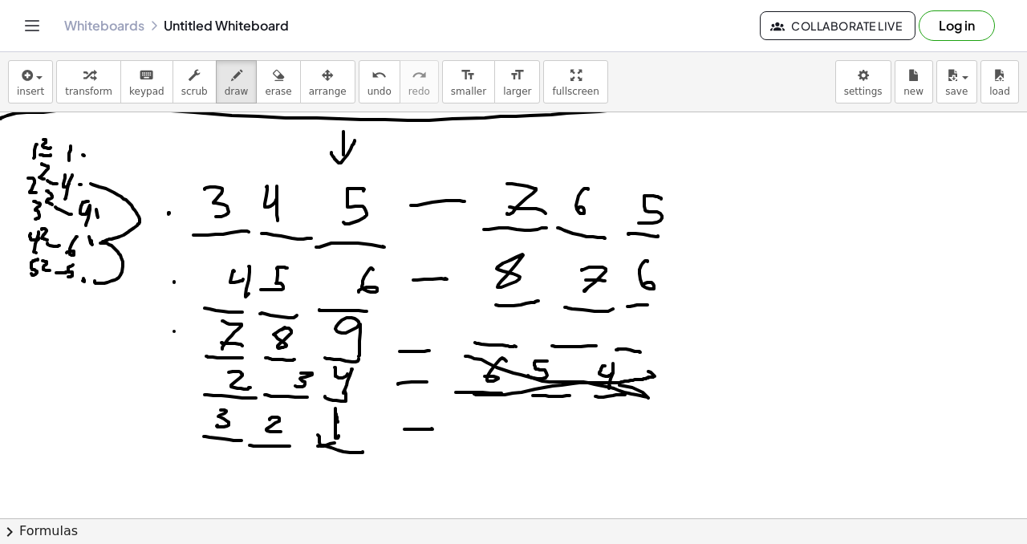
drag, startPoint x: 700, startPoint y: 217, endPoint x: 676, endPoint y: 248, distance: 38.4
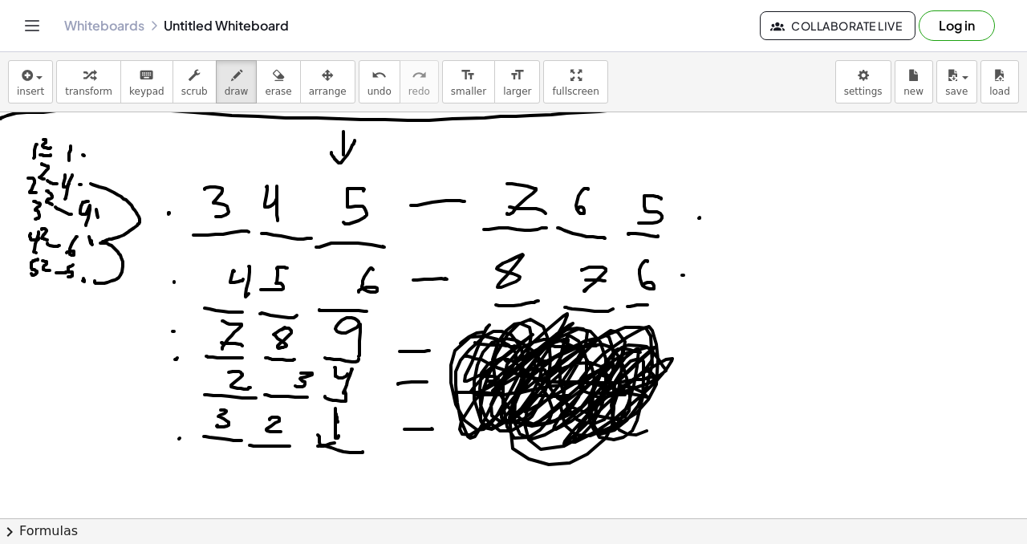
drag, startPoint x: 462, startPoint y: 342, endPoint x: 624, endPoint y: 386, distance: 168.0
click at [316, 86] on span "arrange" at bounding box center [328, 91] width 38 height 11
drag, startPoint x: 516, startPoint y: 185, endPoint x: 627, endPoint y: 257, distance: 131.7
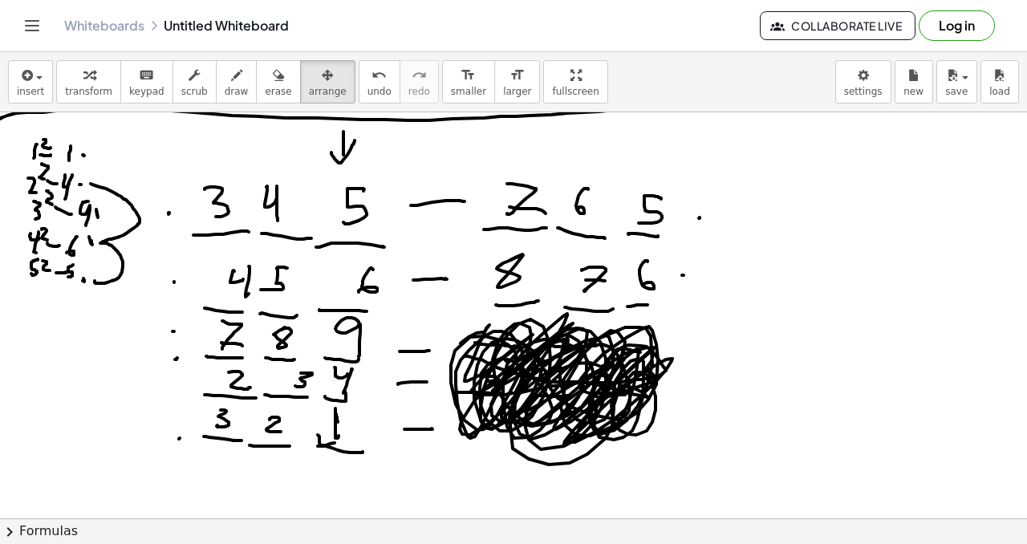
click at [273, 77] on icon "button" at bounding box center [278, 75] width 11 height 19
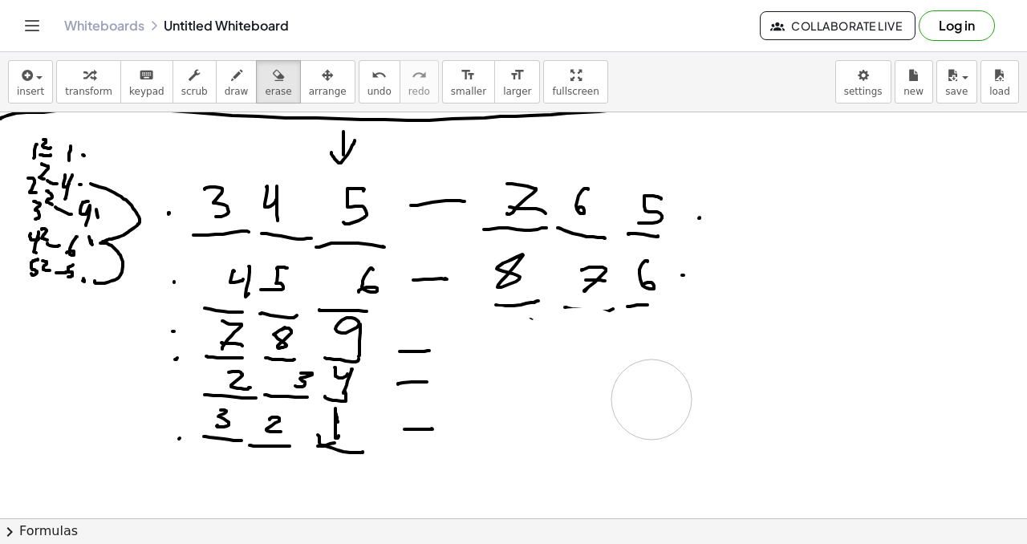
drag, startPoint x: 498, startPoint y: 385, endPoint x: 651, endPoint y: 400, distance: 153.9
click at [229, 87] on span "draw" at bounding box center [237, 91] width 24 height 11
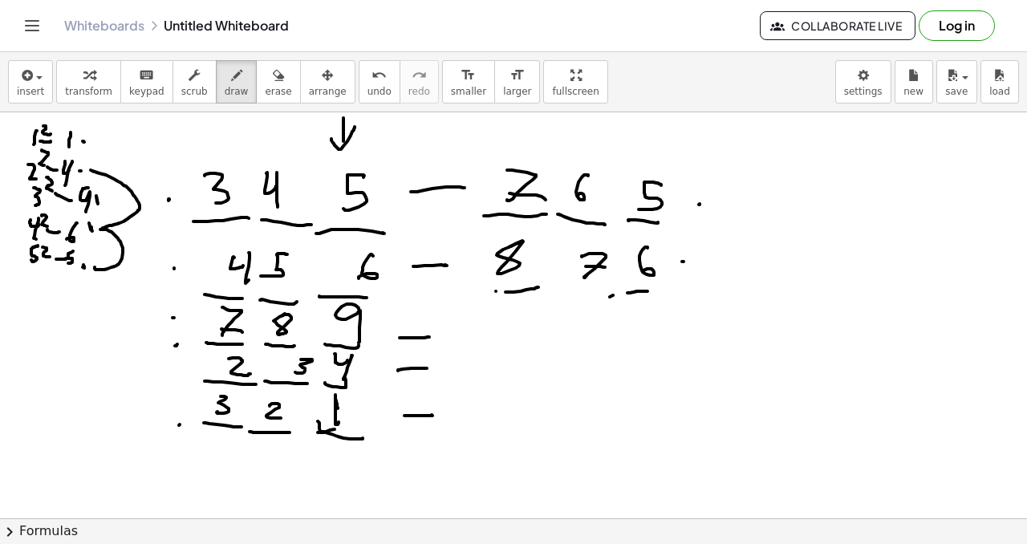
scroll to position [1004, 0]
drag, startPoint x: 213, startPoint y: 442, endPoint x: 218, endPoint y: 465, distance: 23.8
drag, startPoint x: 217, startPoint y: 456, endPoint x: 257, endPoint y: 460, distance: 40.3
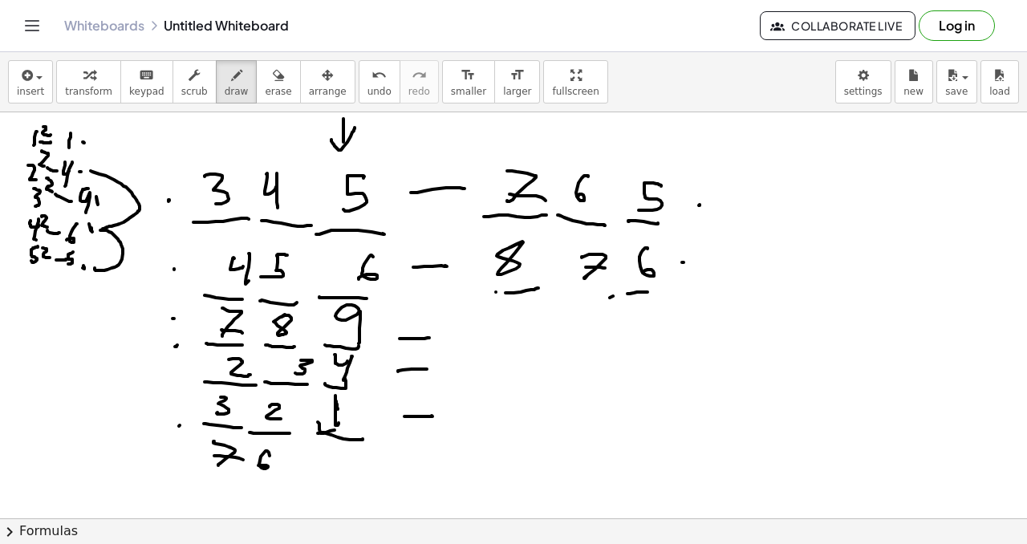
drag, startPoint x: 268, startPoint y: 452, endPoint x: 258, endPoint y: 465, distance: 16.7
drag, startPoint x: 306, startPoint y: 446, endPoint x: 294, endPoint y: 461, distance: 19.4
drag, startPoint x: 217, startPoint y: 473, endPoint x: 248, endPoint y: 473, distance: 30.5
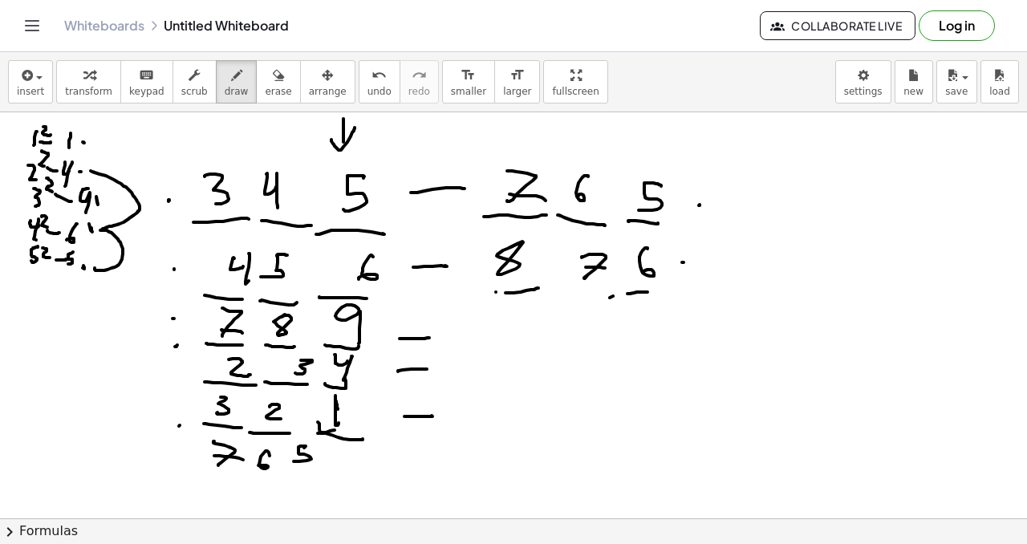
drag, startPoint x: 268, startPoint y: 476, endPoint x: 302, endPoint y: 475, distance: 33.7
drag, startPoint x: 306, startPoint y: 476, endPoint x: 327, endPoint y: 480, distance: 20.5
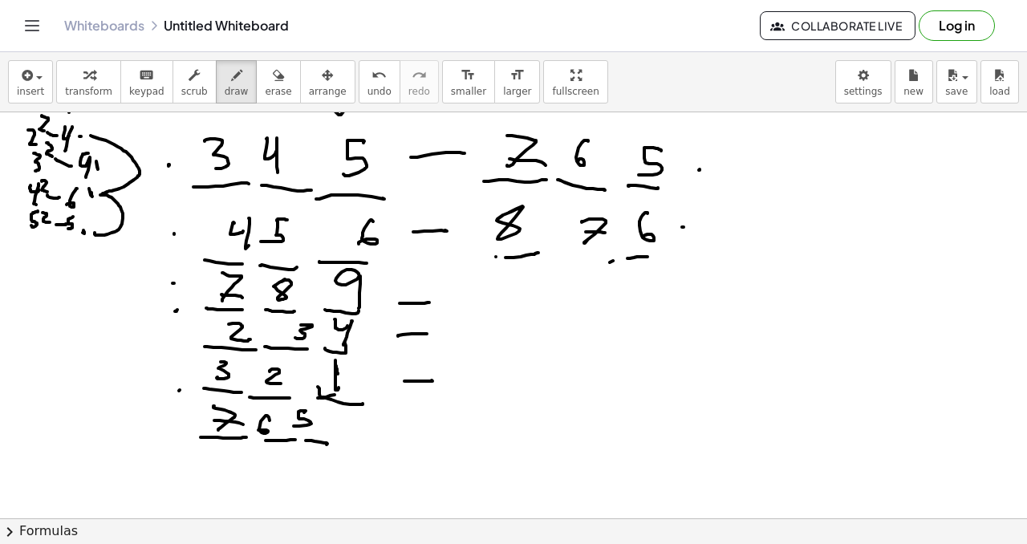
scroll to position [1047, 0]
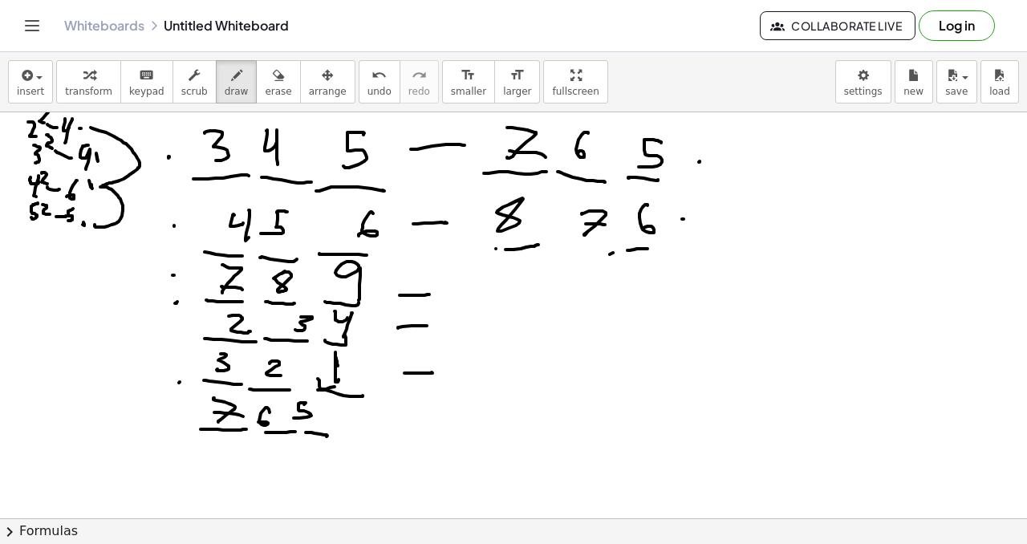
drag, startPoint x: 224, startPoint y: 465, endPoint x: 232, endPoint y: 463, distance: 8.2
drag, startPoint x: 261, startPoint y: 465, endPoint x: 274, endPoint y: 453, distance: 18.2
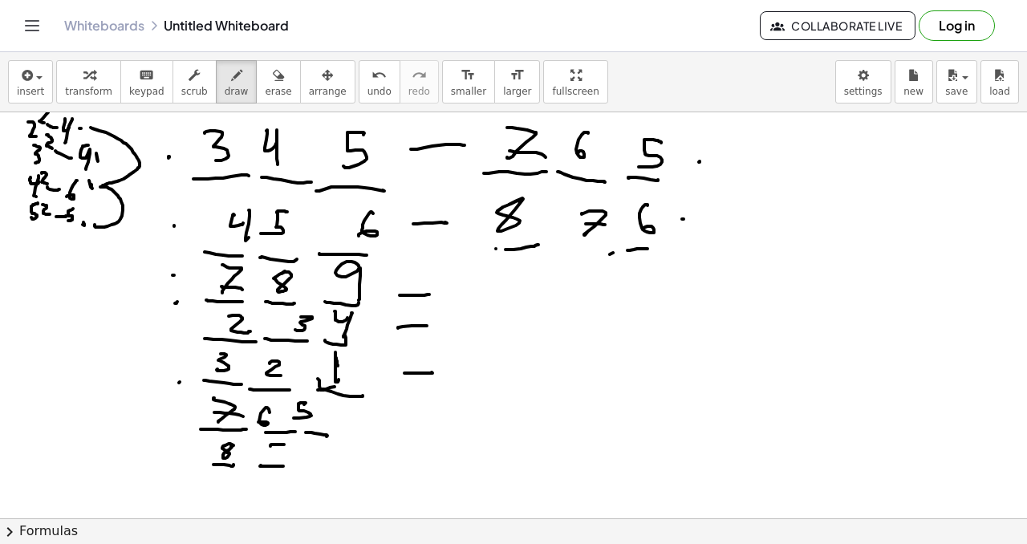
drag, startPoint x: 270, startPoint y: 445, endPoint x: 274, endPoint y: 456, distance: 11.2
drag, startPoint x: 274, startPoint y: 453, endPoint x: 297, endPoint y: 455, distance: 23.3
drag, startPoint x: 313, startPoint y: 462, endPoint x: 330, endPoint y: 450, distance: 20.7
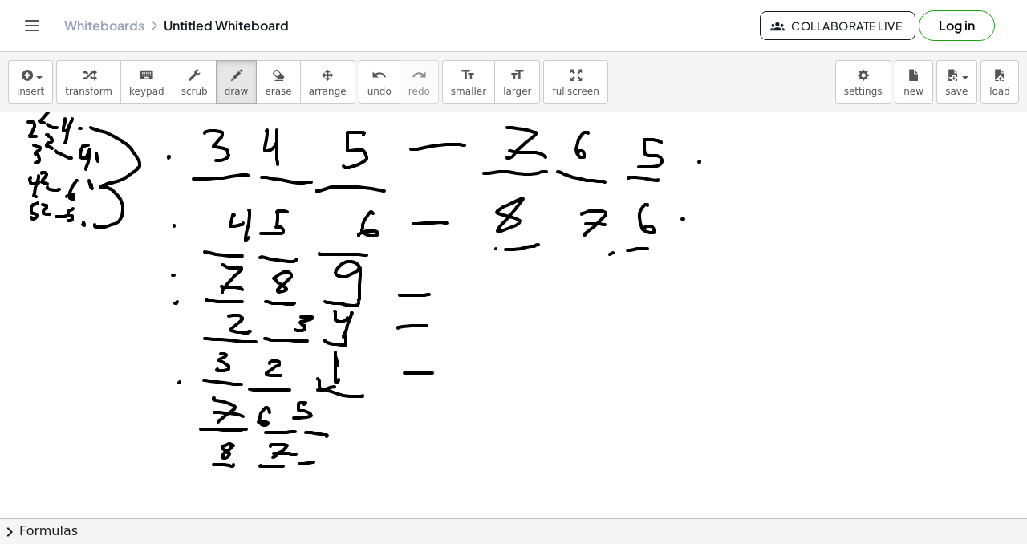
drag, startPoint x: 327, startPoint y: 440, endPoint x: 319, endPoint y: 452, distance: 13.8
drag, startPoint x: 364, startPoint y: 457, endPoint x: 393, endPoint y: 455, distance: 29.0
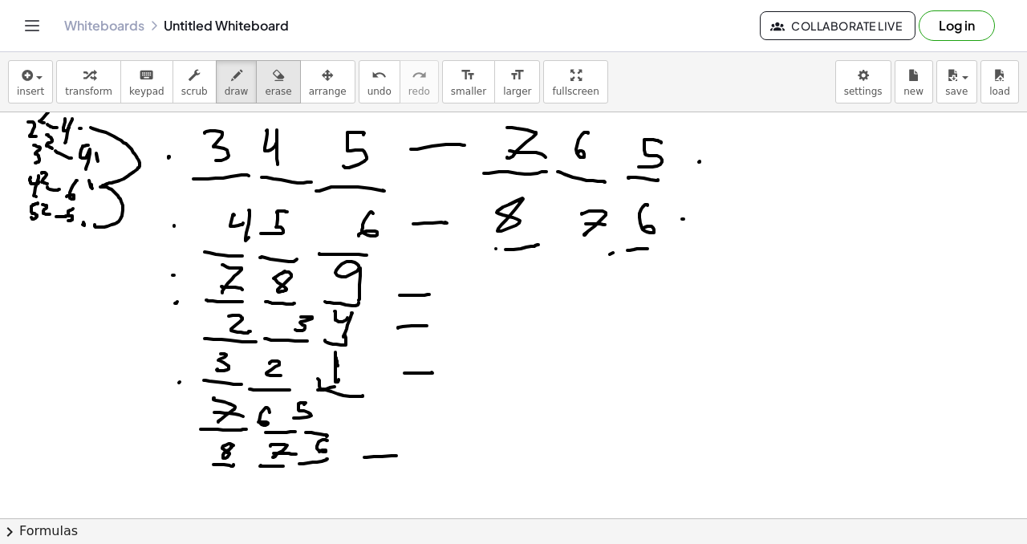
click at [275, 79] on div "button" at bounding box center [278, 74] width 26 height 19
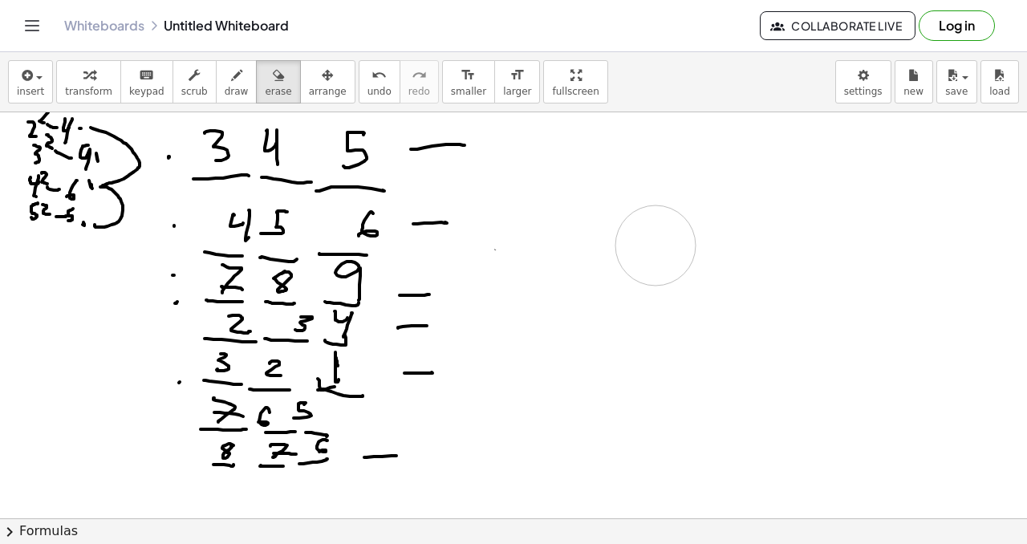
drag, startPoint x: 537, startPoint y: 144, endPoint x: 705, endPoint y: 186, distance: 173.8
click at [319, 63] on button "arrange" at bounding box center [327, 81] width 55 height 43
click at [256, 82] on button "erase" at bounding box center [278, 81] width 44 height 43
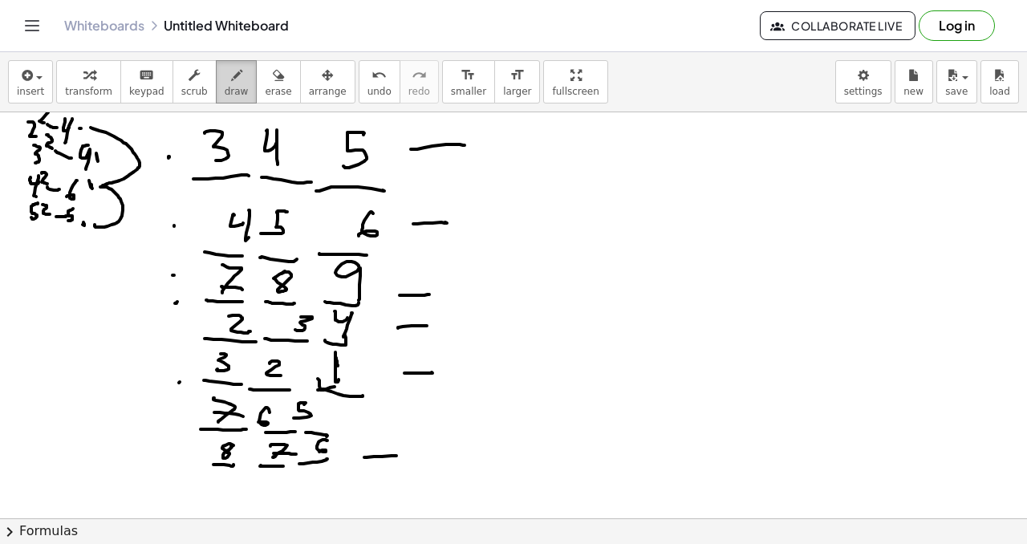
click at [239, 82] on button "draw" at bounding box center [237, 81] width 42 height 43
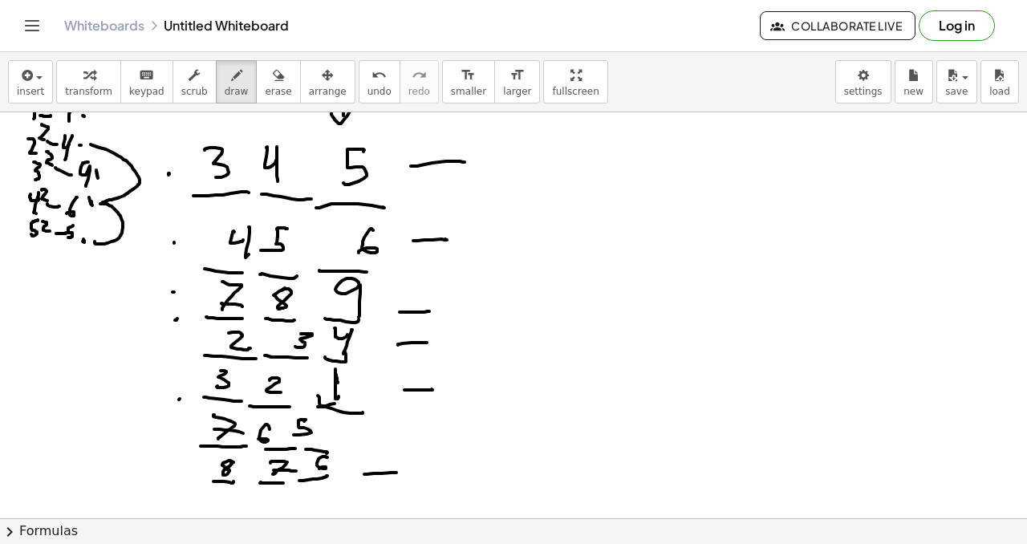
scroll to position [1017, 0]
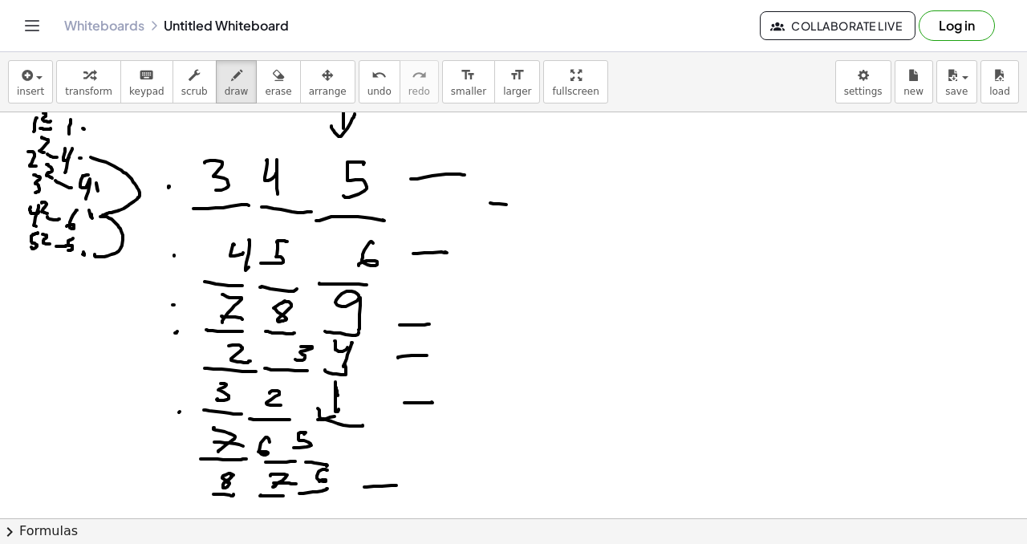
drag, startPoint x: 499, startPoint y: 204, endPoint x: 548, endPoint y: 208, distance: 49.1
drag, startPoint x: 568, startPoint y: 207, endPoint x: 614, endPoint y: 209, distance: 45.8
drag, startPoint x: 633, startPoint y: 206, endPoint x: 643, endPoint y: 200, distance: 12.2
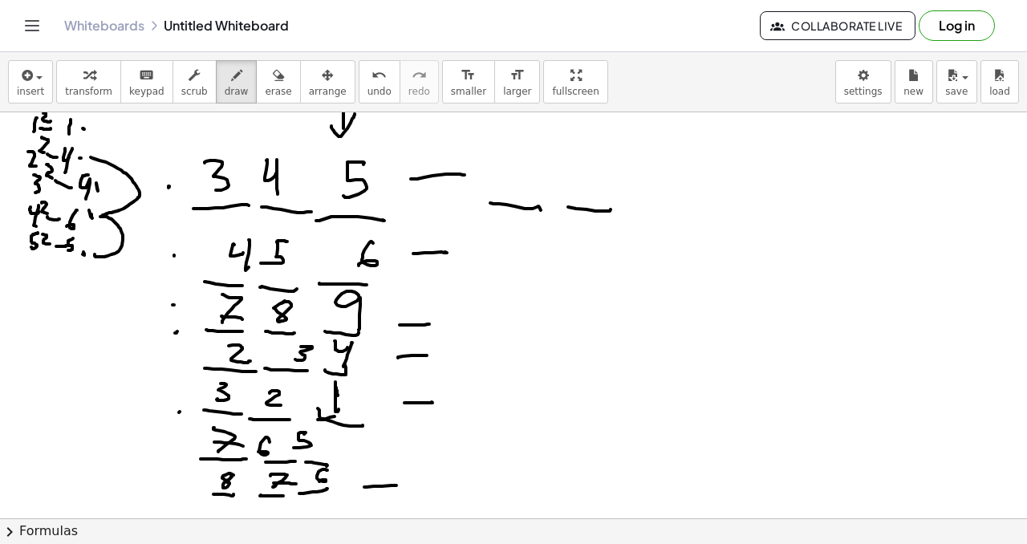
drag, startPoint x: 632, startPoint y: 221, endPoint x: 673, endPoint y: 226, distance: 41.3
drag, startPoint x: 658, startPoint y: 172, endPoint x: 631, endPoint y: 194, distance: 35.3
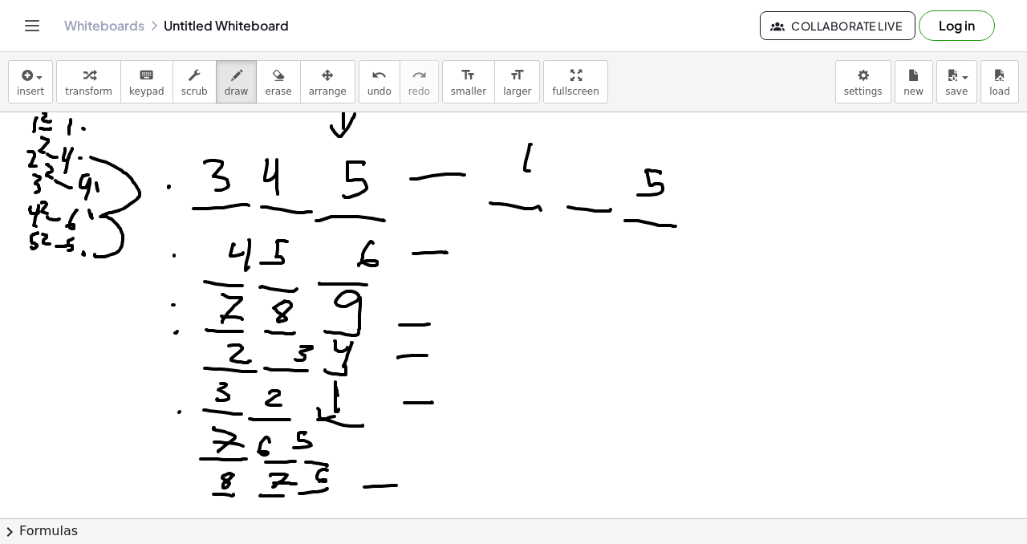
drag, startPoint x: 530, startPoint y: 144, endPoint x: 538, endPoint y: 156, distance: 13.8
drag, startPoint x: 540, startPoint y: 164, endPoint x: 554, endPoint y: 172, distance: 16.5
drag, startPoint x: 574, startPoint y: 163, endPoint x: 577, endPoint y: 194, distance: 31.4
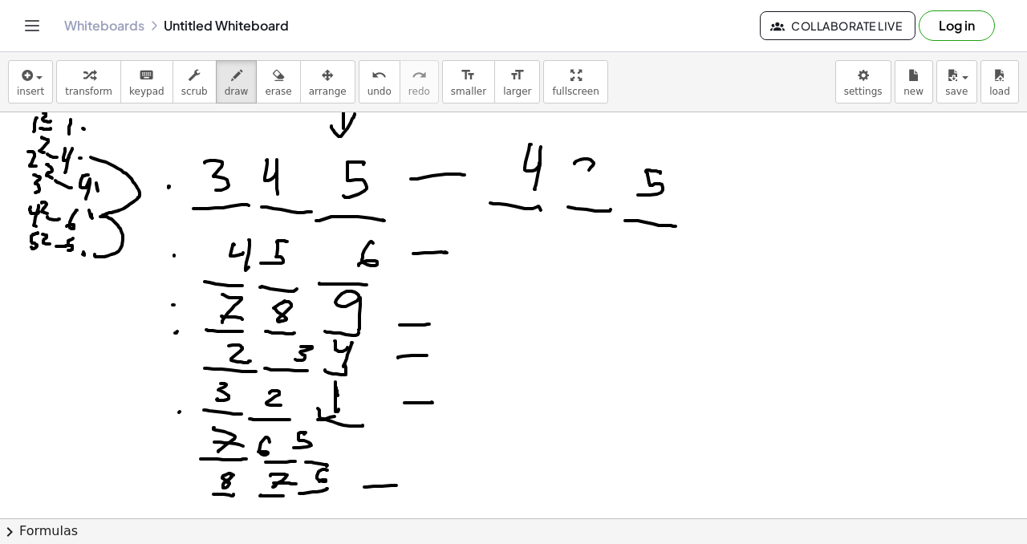
drag, startPoint x: 504, startPoint y: 258, endPoint x: 557, endPoint y: 262, distance: 53.1
drag, startPoint x: 594, startPoint y: 264, endPoint x: 639, endPoint y: 263, distance: 45.7
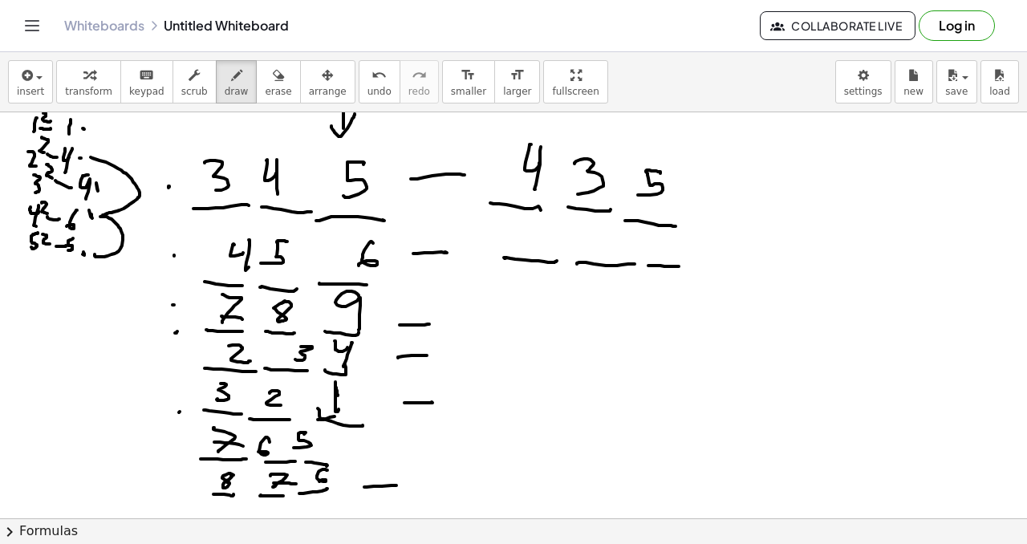
drag, startPoint x: 664, startPoint y: 266, endPoint x: 673, endPoint y: 269, distance: 9.1
drag, startPoint x: 789, startPoint y: 376, endPoint x: 838, endPoint y: 354, distance: 53.1
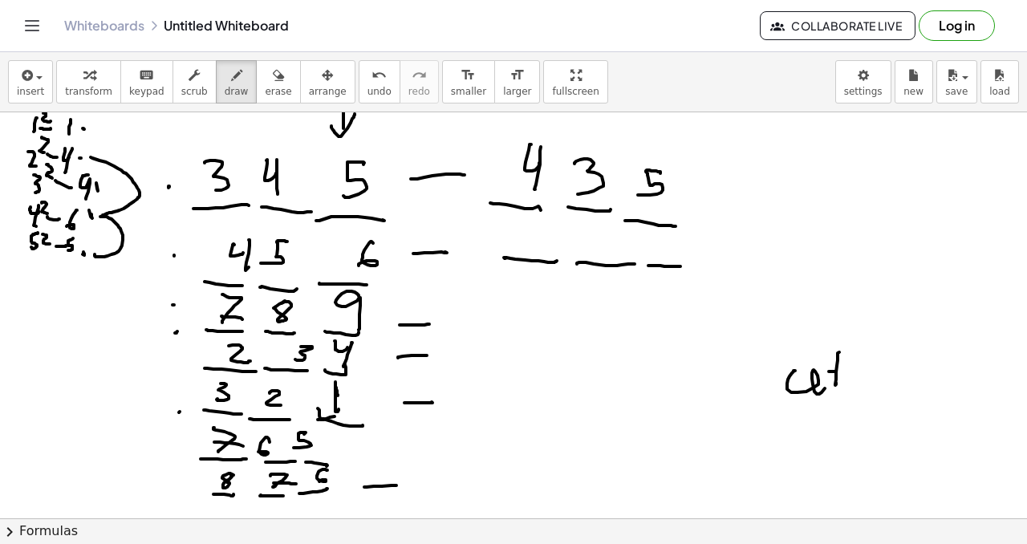
drag, startPoint x: 829, startPoint y: 371, endPoint x: 857, endPoint y: 357, distance: 31.6
drag, startPoint x: 858, startPoint y: 381, endPoint x: 830, endPoint y: 351, distance: 42.0
drag, startPoint x: 783, startPoint y: 381, endPoint x: 818, endPoint y: 400, distance: 39.1
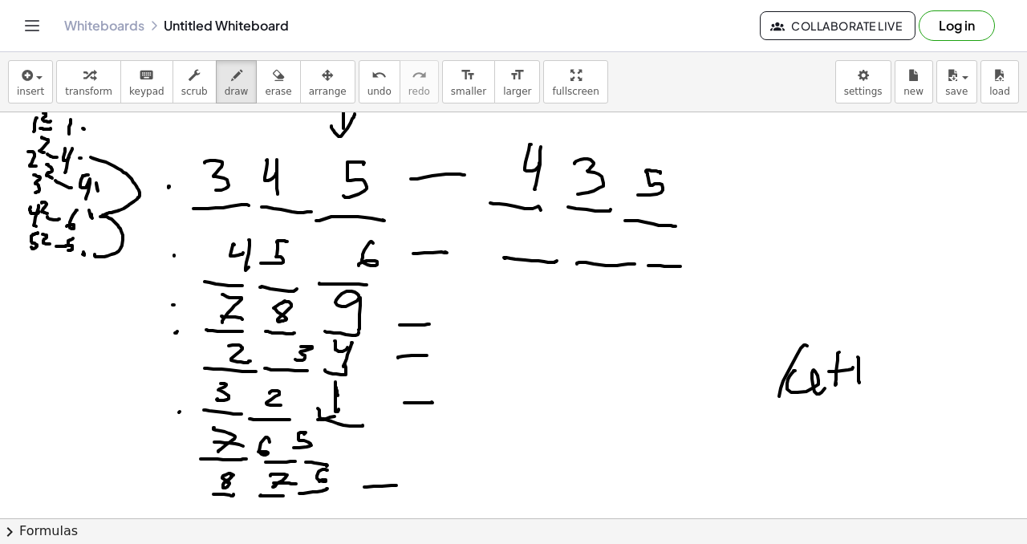
drag, startPoint x: 877, startPoint y: 344, endPoint x: 883, endPoint y: 365, distance: 21.6
drag, startPoint x: 899, startPoint y: 351, endPoint x: 906, endPoint y: 367, distance: 16.9
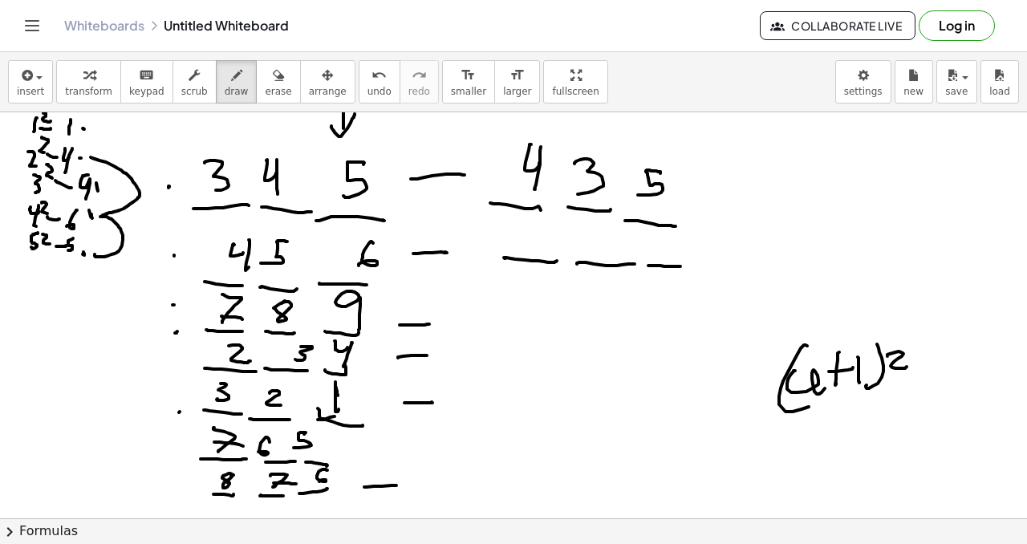
drag, startPoint x: 923, startPoint y: 374, endPoint x: 900, endPoint y: 388, distance: 26.7
drag, startPoint x: 900, startPoint y: 388, endPoint x: 907, endPoint y: 374, distance: 15.8
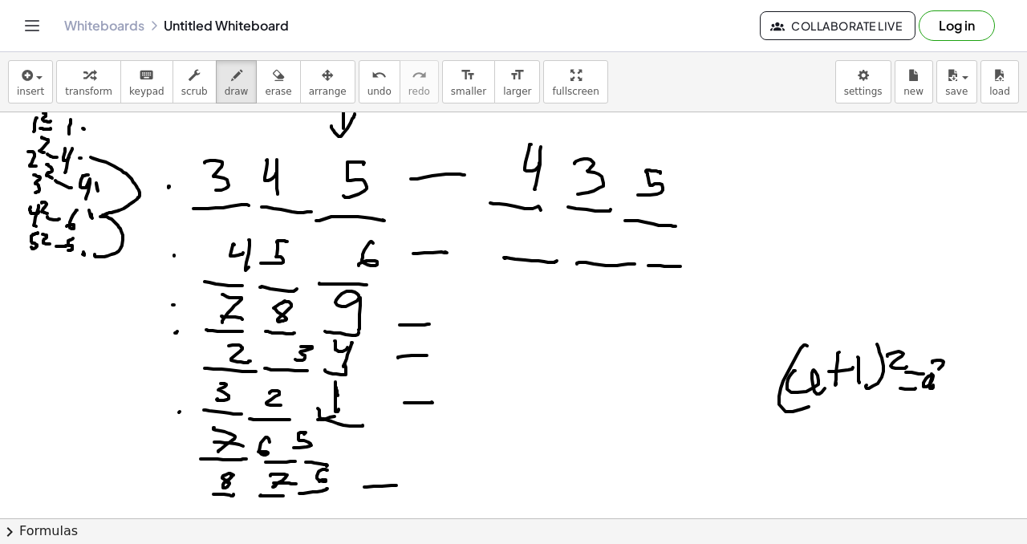
drag, startPoint x: 947, startPoint y: 389, endPoint x: 940, endPoint y: 377, distance: 13.6
drag, startPoint x: 948, startPoint y: 371, endPoint x: 963, endPoint y: 383, distance: 19.3
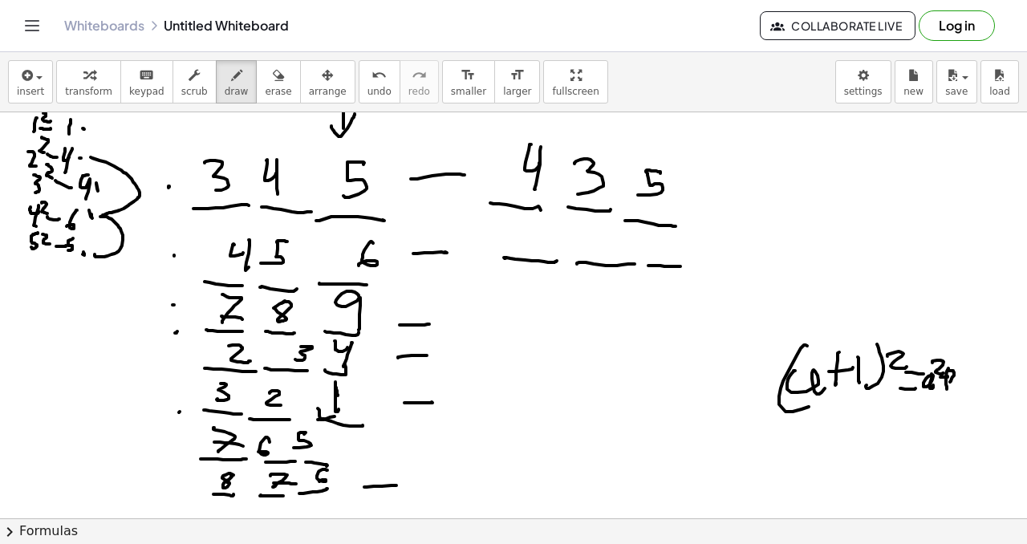
drag, startPoint x: 962, startPoint y: 383, endPoint x: 978, endPoint y: 359, distance: 29.6
drag, startPoint x: 978, startPoint y: 363, endPoint x: 979, endPoint y: 372, distance: 9.7
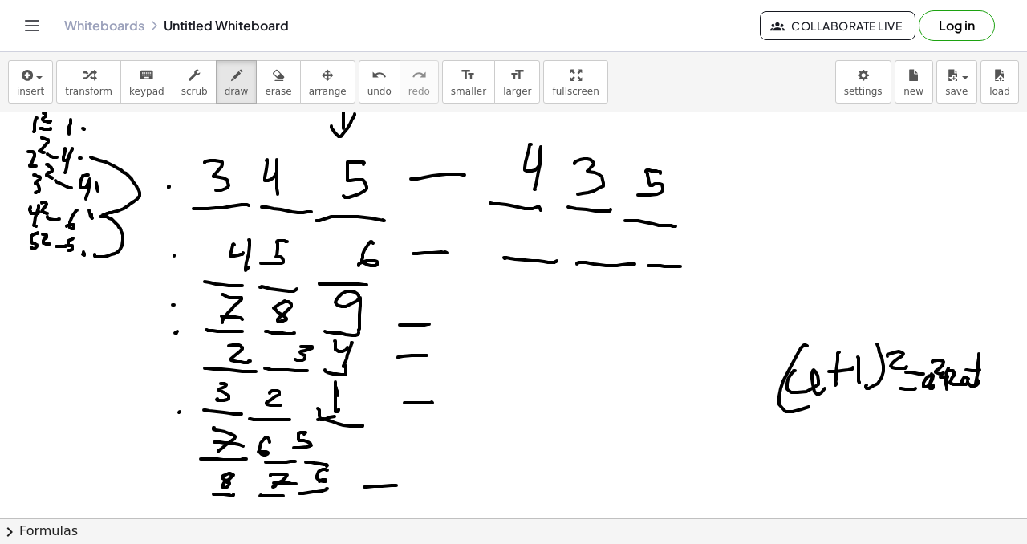
drag, startPoint x: 972, startPoint y: 371, endPoint x: 981, endPoint y: 369, distance: 9.8
drag, startPoint x: 995, startPoint y: 364, endPoint x: 999, endPoint y: 374, distance: 10.4
drag, startPoint x: 991, startPoint y: 339, endPoint x: 961, endPoint y: 385, distance: 55.2
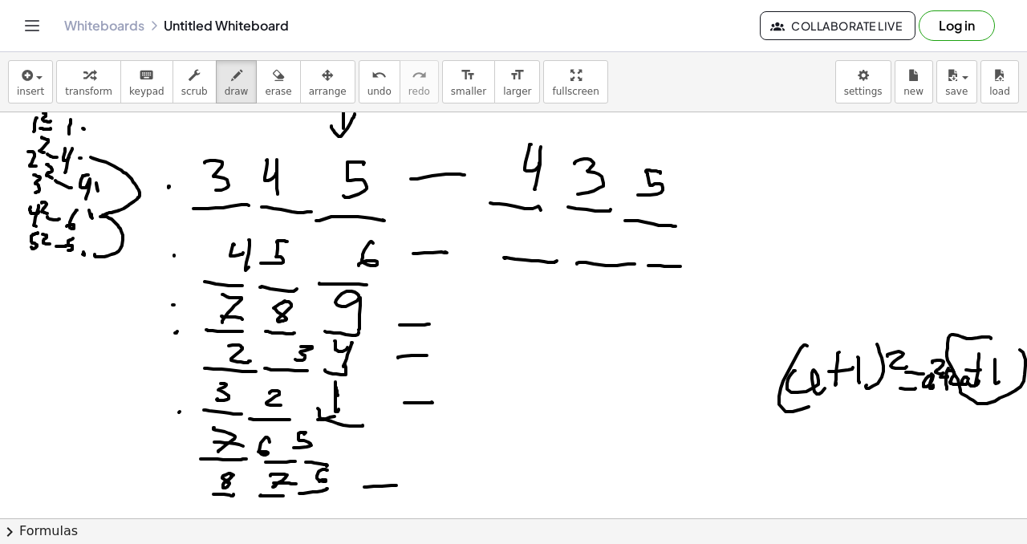
drag, startPoint x: 915, startPoint y: 306, endPoint x: 937, endPoint y: 308, distance: 22.6
drag, startPoint x: 935, startPoint y: 285, endPoint x: 955, endPoint y: 289, distance: 19.7
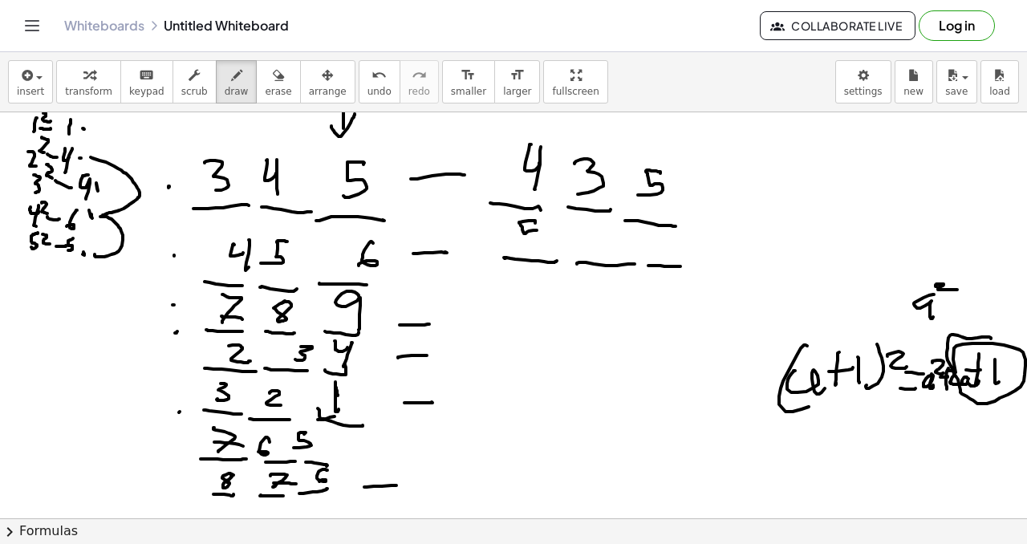
drag, startPoint x: 535, startPoint y: 221, endPoint x: 558, endPoint y: 241, distance: 30.1
drag, startPoint x: 603, startPoint y: 240, endPoint x: 616, endPoint y: 233, distance: 15.4
drag, startPoint x: 616, startPoint y: 233, endPoint x: 620, endPoint y: 254, distance: 21.2
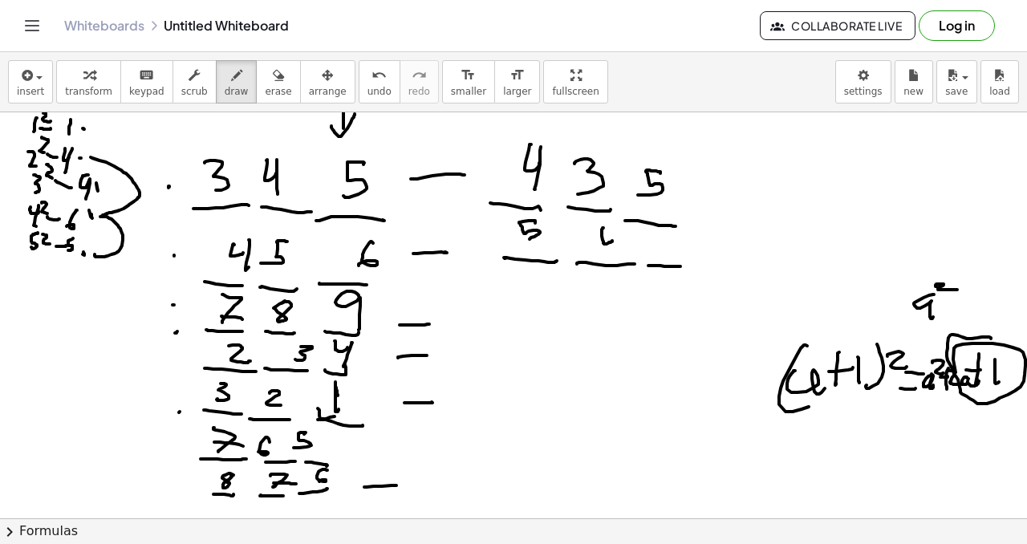
drag, startPoint x: 632, startPoint y: 237, endPoint x: 641, endPoint y: 244, distance: 11.4
drag, startPoint x: 503, startPoint y: 339, endPoint x: 568, endPoint y: 329, distance: 65.7
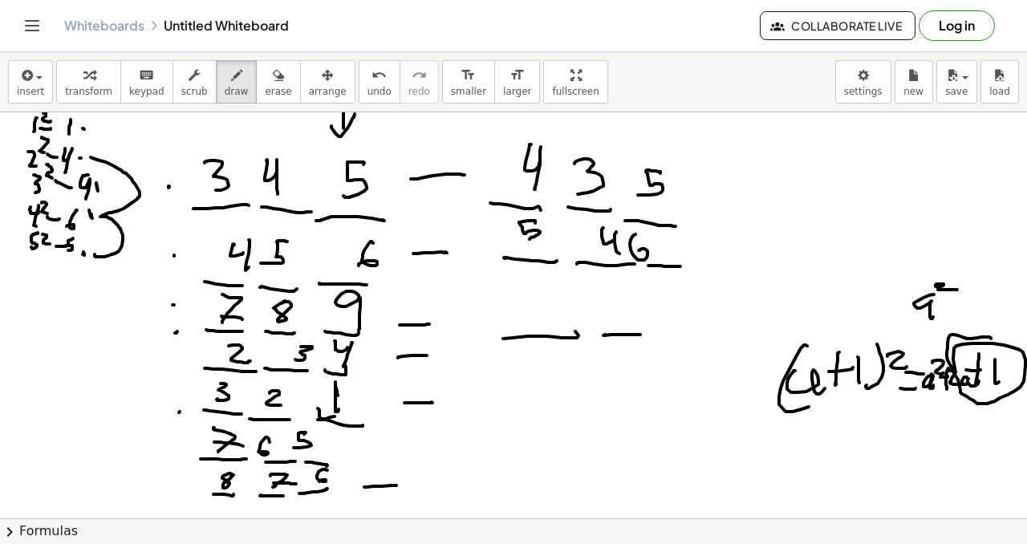
drag, startPoint x: 611, startPoint y: 335, endPoint x: 650, endPoint y: 335, distance: 38.5
drag, startPoint x: 667, startPoint y: 338, endPoint x: 680, endPoint y: 329, distance: 16.2
drag, startPoint x: 675, startPoint y: 286, endPoint x: 679, endPoint y: 315, distance: 30.0
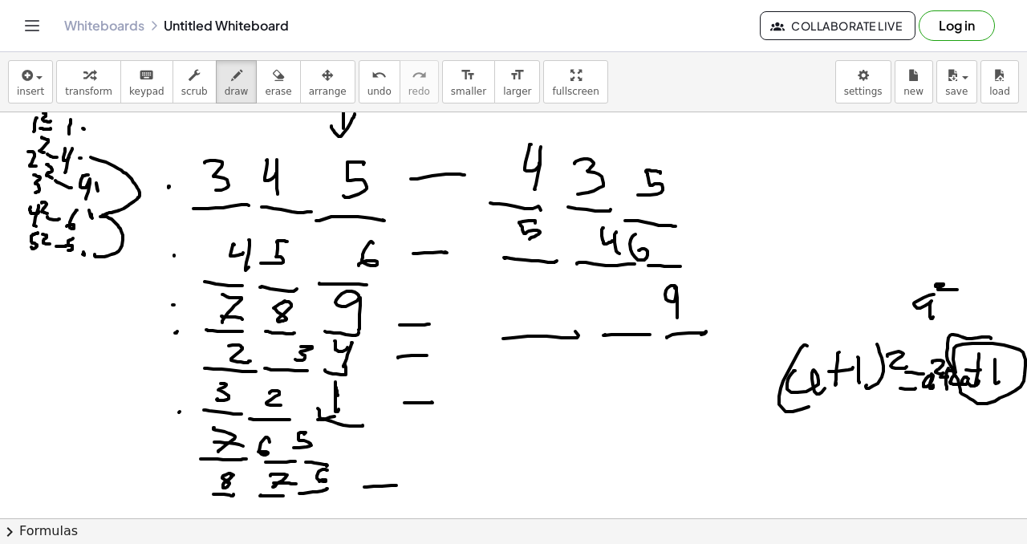
drag, startPoint x: 538, startPoint y: 300, endPoint x: 586, endPoint y: 306, distance: 48.6
drag, startPoint x: 593, startPoint y: 297, endPoint x: 604, endPoint y: 319, distance: 24.4
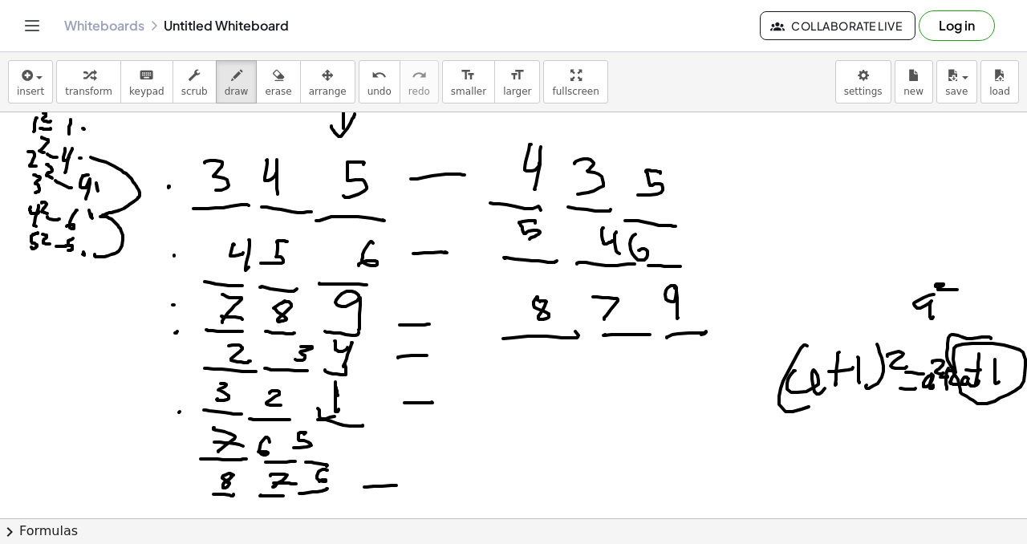
drag, startPoint x: 611, startPoint y: 308, endPoint x: 584, endPoint y: 335, distance: 38.0
drag, startPoint x: 505, startPoint y: 378, endPoint x: 568, endPoint y: 379, distance: 63.4
drag, startPoint x: 586, startPoint y: 369, endPoint x: 647, endPoint y: 368, distance: 61.0
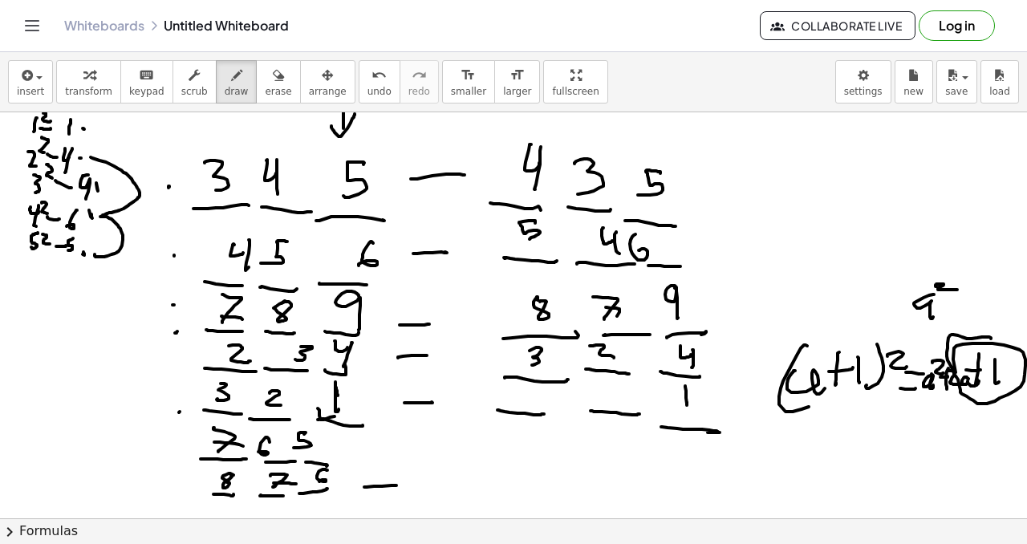
drag, startPoint x: 404, startPoint y: 437, endPoint x: 421, endPoint y: 443, distance: 17.8
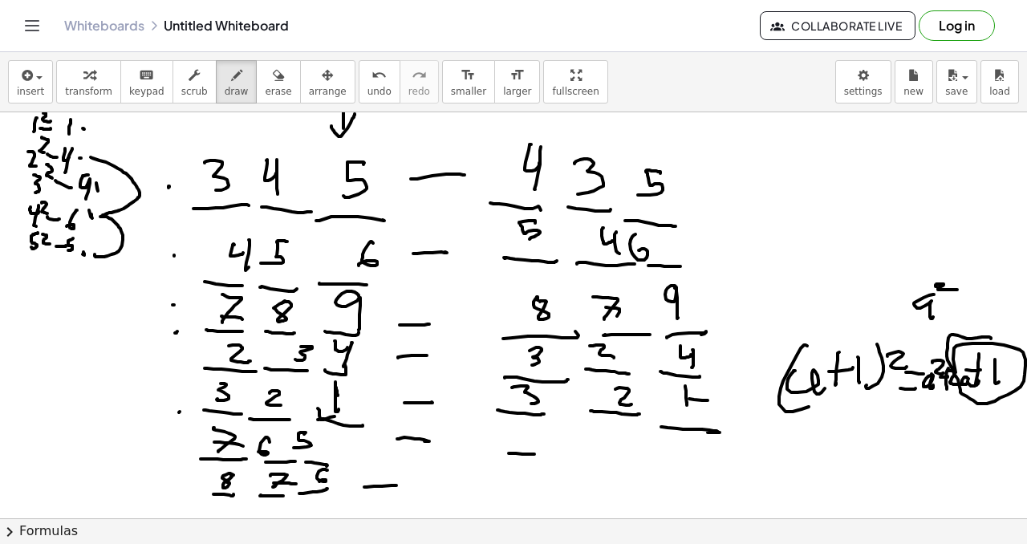
drag, startPoint x: 516, startPoint y: 453, endPoint x: 562, endPoint y: 449, distance: 46.7
drag, startPoint x: 582, startPoint y: 453, endPoint x: 642, endPoint y: 456, distance: 60.3
drag, startPoint x: 673, startPoint y: 452, endPoint x: 706, endPoint y: 451, distance: 32.9
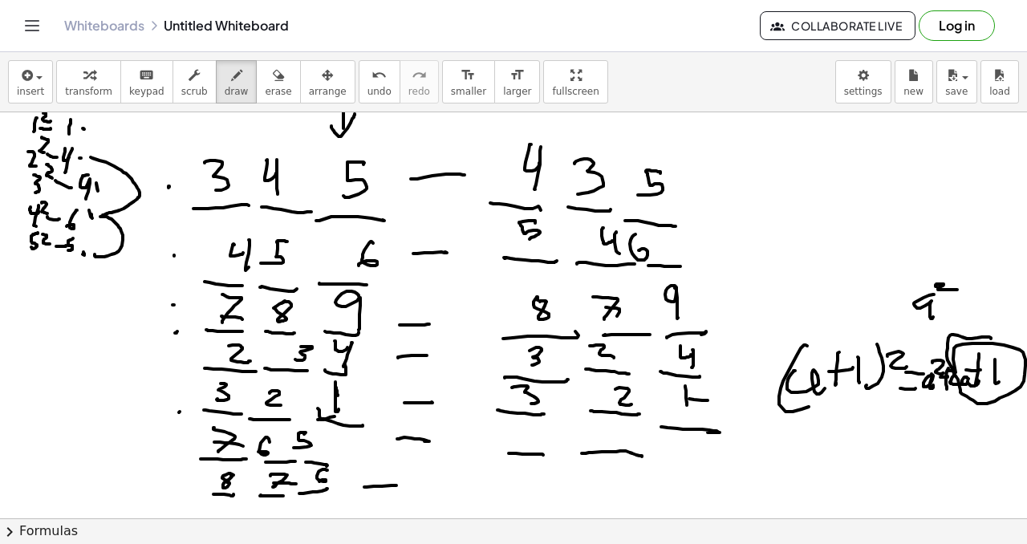
drag, startPoint x: 696, startPoint y: 433, endPoint x: 684, endPoint y: 447, distance: 18.2
drag, startPoint x: 526, startPoint y: 423, endPoint x: 522, endPoint y: 440, distance: 17.3
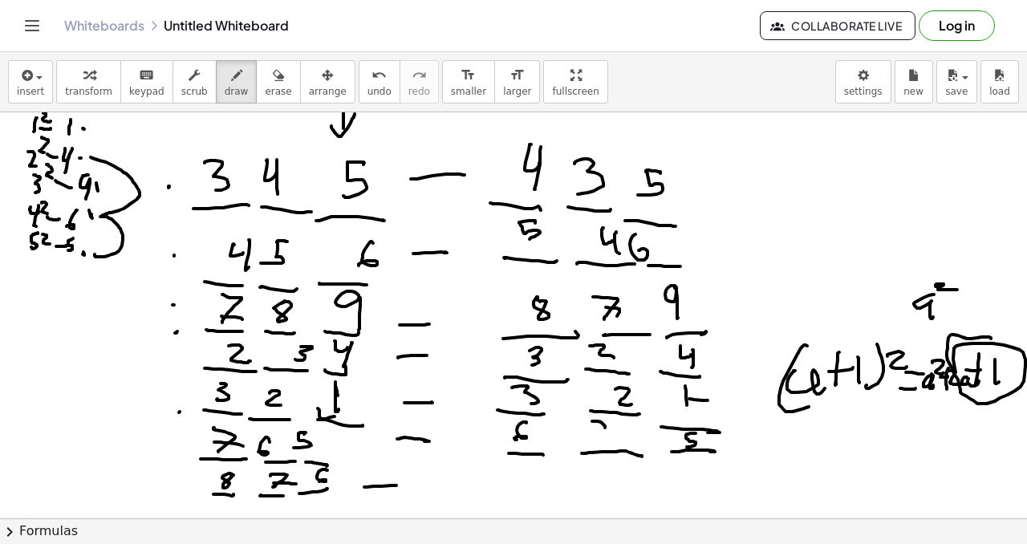
drag, startPoint x: 598, startPoint y: 421, endPoint x: 594, endPoint y: 435, distance: 14.0
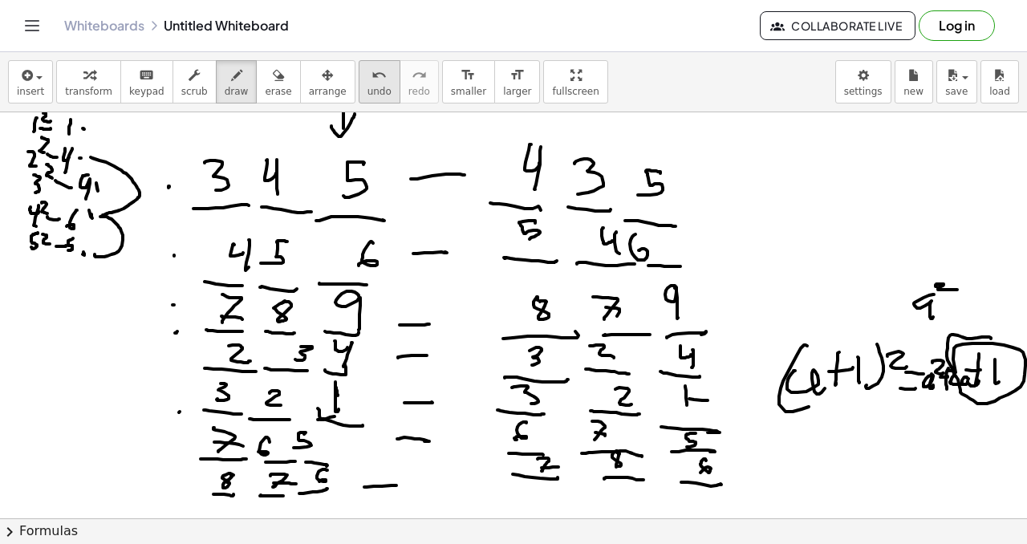
drag, startPoint x: 163, startPoint y: 190, endPoint x: 200, endPoint y: 163, distance: 45.9
drag, startPoint x: 160, startPoint y: 152, endPoint x: 166, endPoint y: 189, distance: 38.1
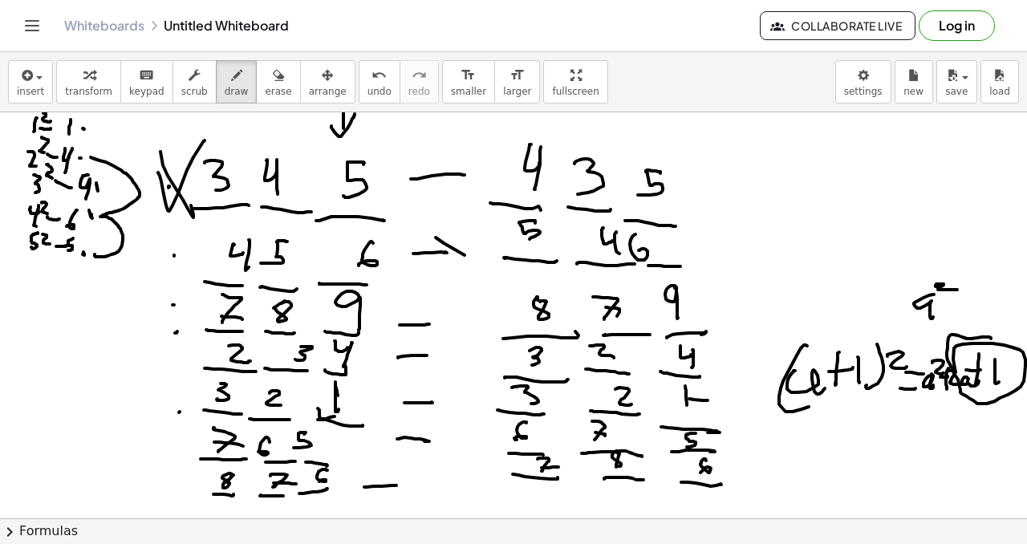
drag, startPoint x: 164, startPoint y: 205, endPoint x: 179, endPoint y: 250, distance: 47.4
drag, startPoint x: 162, startPoint y: 247, endPoint x: 205, endPoint y: 214, distance: 54.4
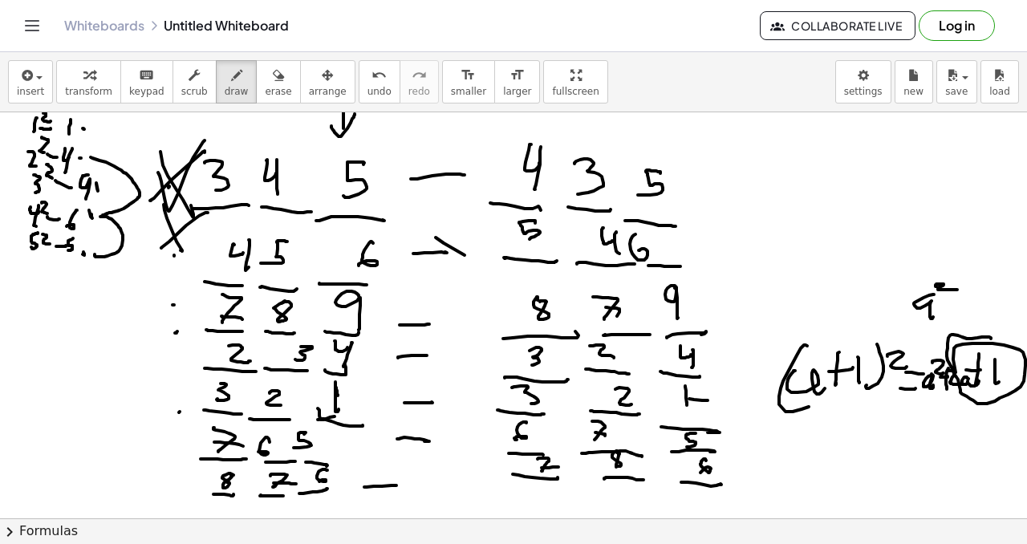
drag, startPoint x: 160, startPoint y: 285, endPoint x: 193, endPoint y: 309, distance: 41.4
drag, startPoint x: 171, startPoint y: 307, endPoint x: 196, endPoint y: 287, distance: 32.0
drag, startPoint x: 176, startPoint y: 367, endPoint x: 221, endPoint y: 323, distance: 63.5
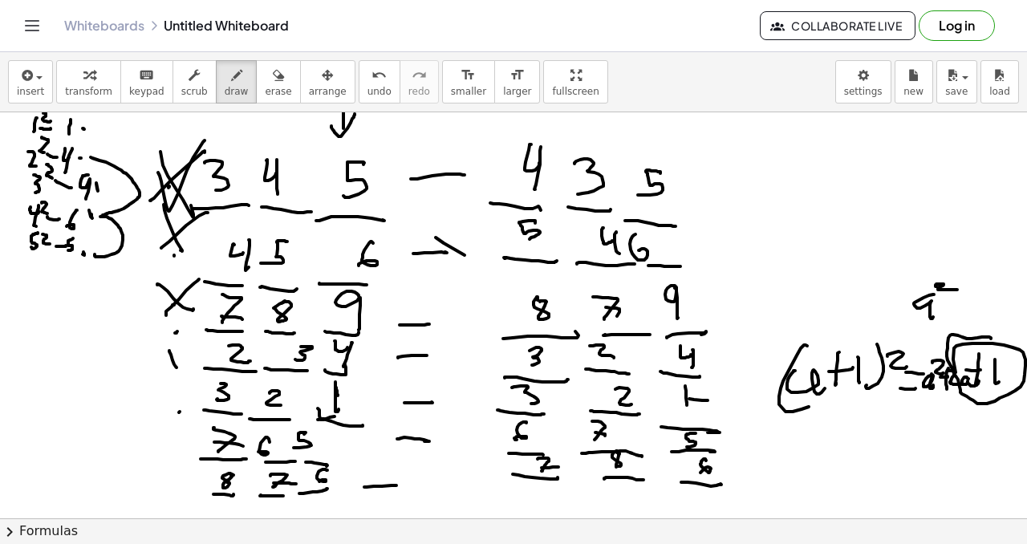
drag, startPoint x: 210, startPoint y: 389, endPoint x: 247, endPoint y: 402, distance: 39.1
drag, startPoint x: 266, startPoint y: 391, endPoint x: 275, endPoint y: 406, distance: 18.0
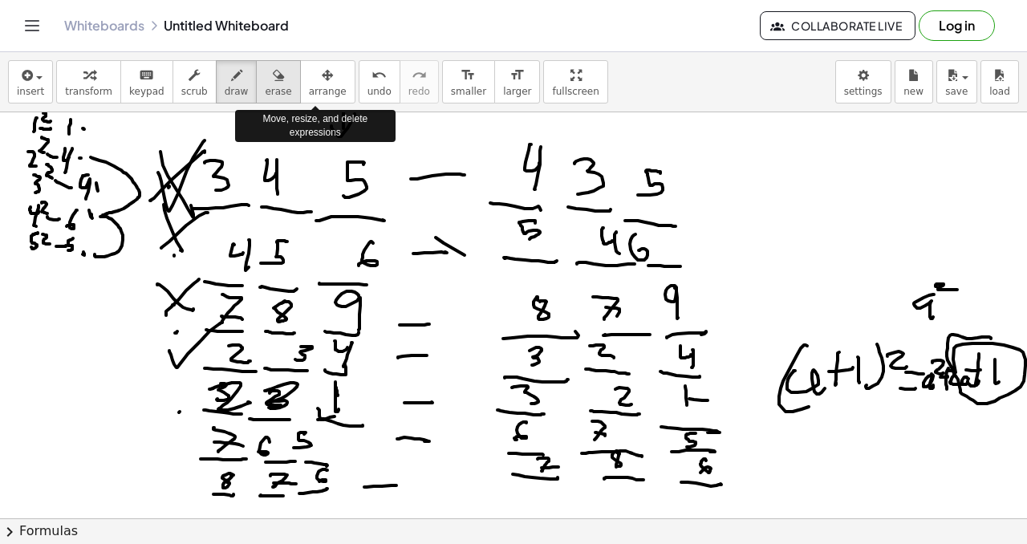
click at [256, 87] on button "erase" at bounding box center [278, 81] width 44 height 43
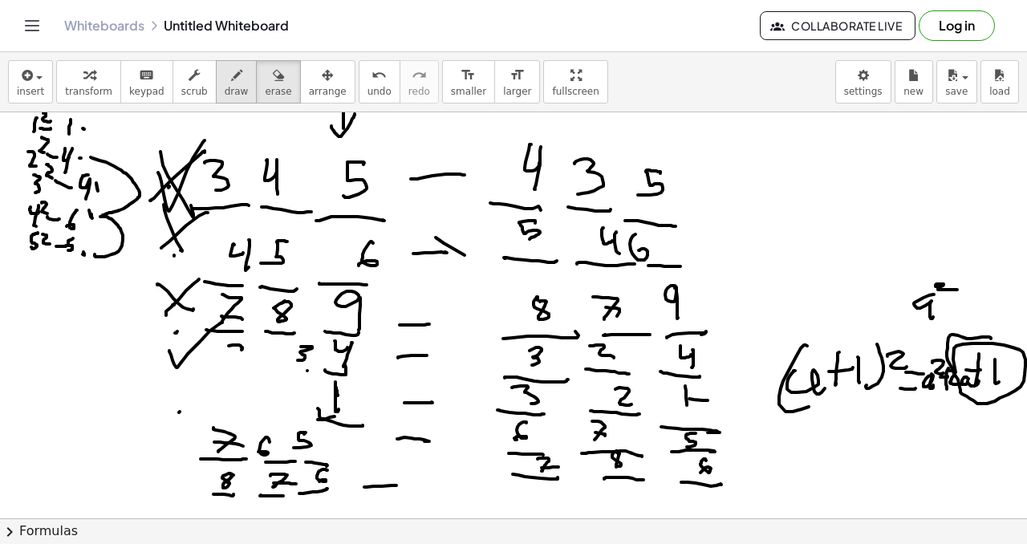
click at [235, 86] on span "draw" at bounding box center [237, 91] width 24 height 11
drag, startPoint x: 217, startPoint y: 400, endPoint x: 268, endPoint y: 409, distance: 52.1
drag, startPoint x: 302, startPoint y: 409, endPoint x: 239, endPoint y: 382, distance: 69.0
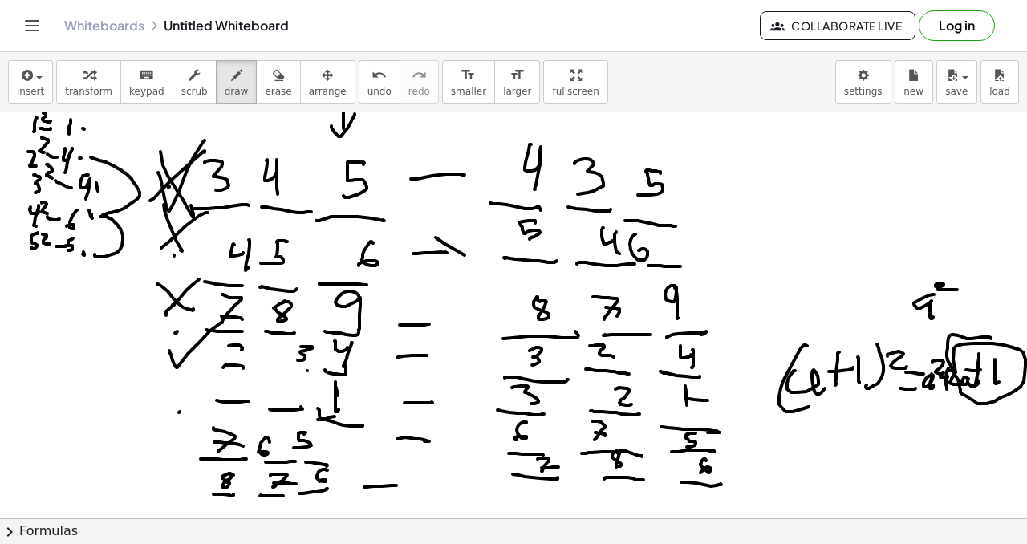
drag, startPoint x: 241, startPoint y: 366, endPoint x: 266, endPoint y: 385, distance: 30.8
drag, startPoint x: 284, startPoint y: 375, endPoint x: 269, endPoint y: 384, distance: 18.0
drag, startPoint x: 213, startPoint y: 353, endPoint x: 264, endPoint y: 359, distance: 51.7
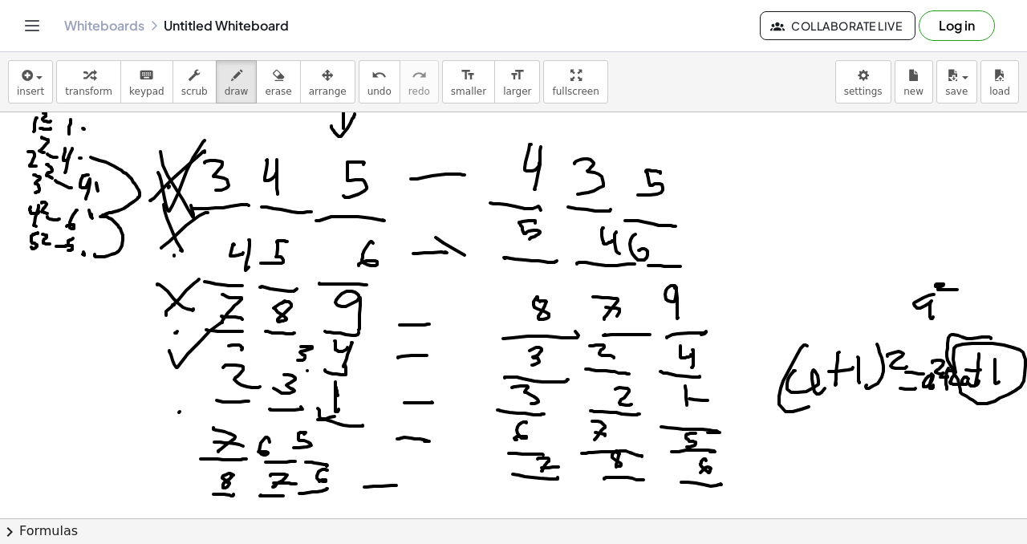
drag, startPoint x: 281, startPoint y: 363, endPoint x: 310, endPoint y: 365, distance: 29.8
drag, startPoint x: 226, startPoint y: 338, endPoint x: 262, endPoint y: 350, distance: 37.3
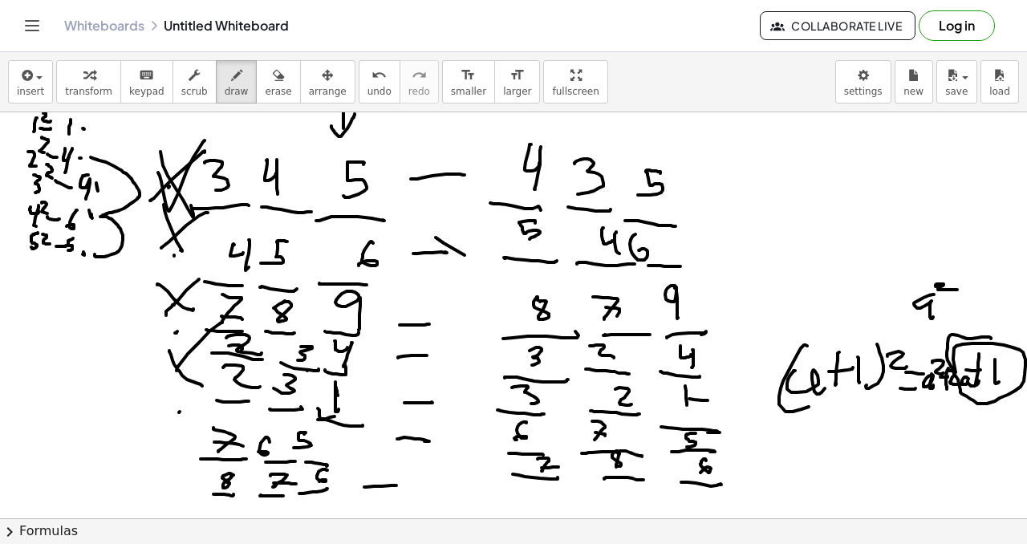
drag, startPoint x: 180, startPoint y: 371, endPoint x: 201, endPoint y: 384, distance: 24.5
drag, startPoint x: 178, startPoint y: 388, endPoint x: 209, endPoint y: 359, distance: 43.1
drag, startPoint x: 177, startPoint y: 432, endPoint x: 210, endPoint y: 408, distance: 41.9
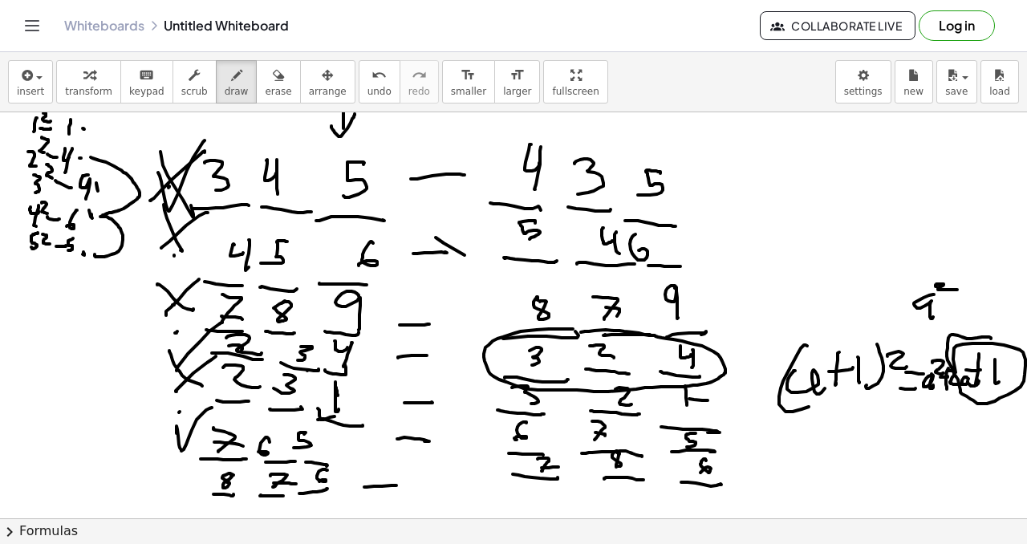
drag, startPoint x: 568, startPoint y: 329, endPoint x: 570, endPoint y: 352, distance: 23.4
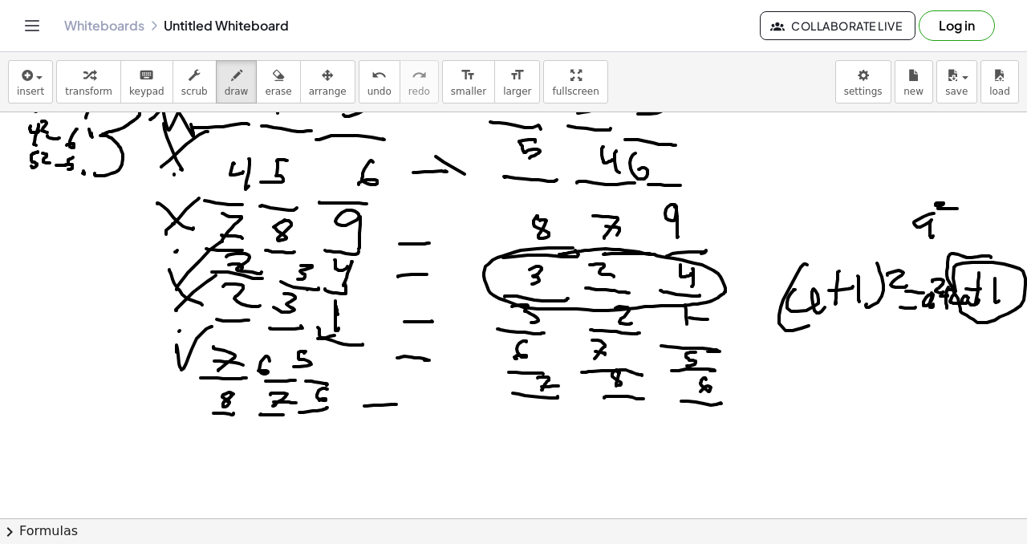
scroll to position [1101, 0]
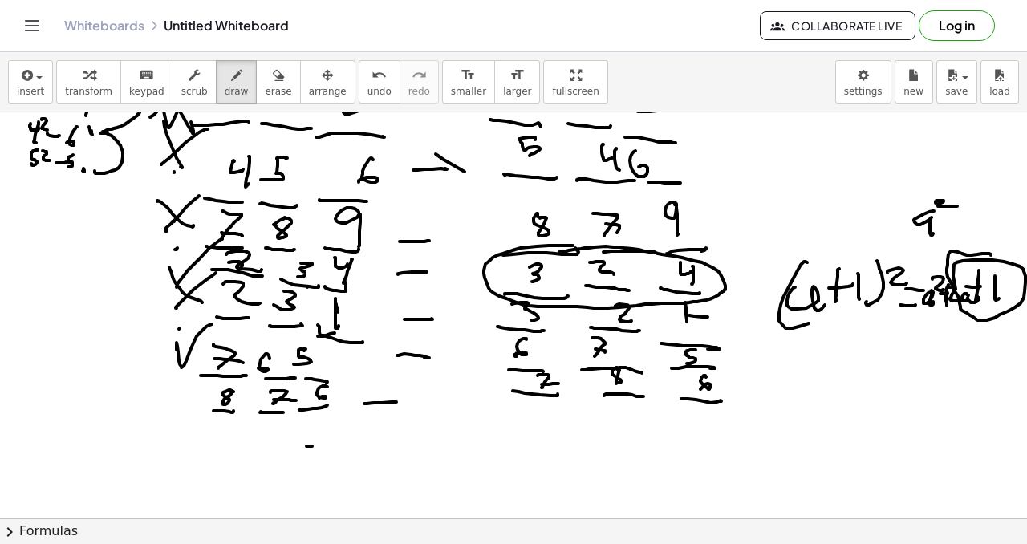
drag, startPoint x: 306, startPoint y: 446, endPoint x: 280, endPoint y: 438, distance: 27.7
drag, startPoint x: 209, startPoint y: 449, endPoint x: 227, endPoint y: 451, distance: 18.5
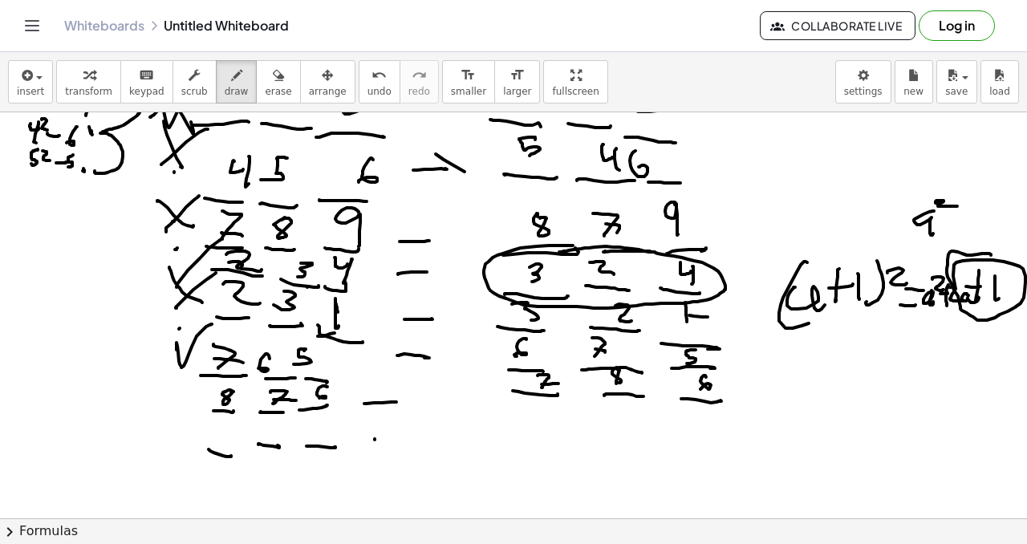
drag, startPoint x: 375, startPoint y: 439, endPoint x: 399, endPoint y: 440, distance: 24.1
drag, startPoint x: 473, startPoint y: 448, endPoint x: 531, endPoint y: 452, distance: 58.7
drag, startPoint x: 575, startPoint y: 448, endPoint x: 605, endPoint y: 448, distance: 29.7
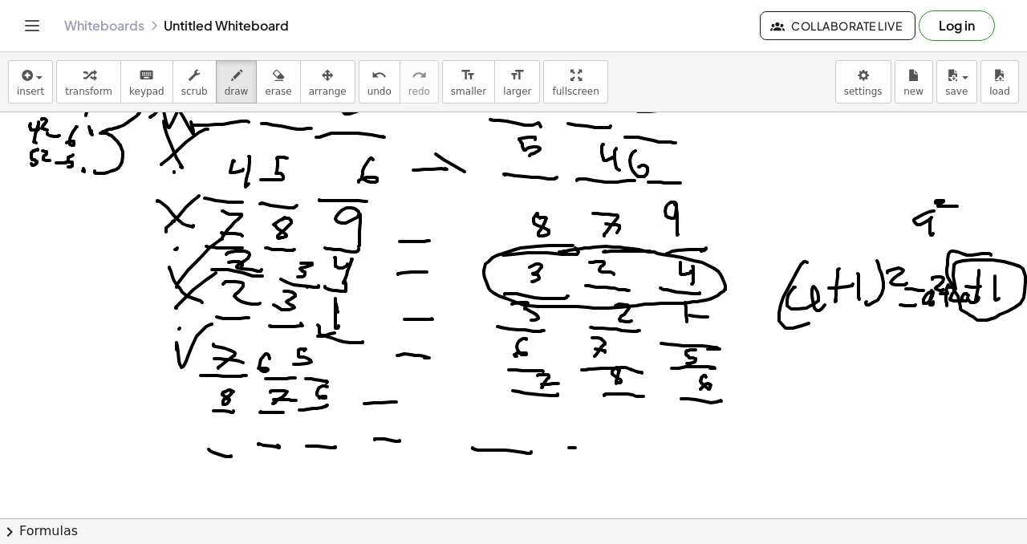
drag, startPoint x: 647, startPoint y: 452, endPoint x: 695, endPoint y: 456, distance: 48.4
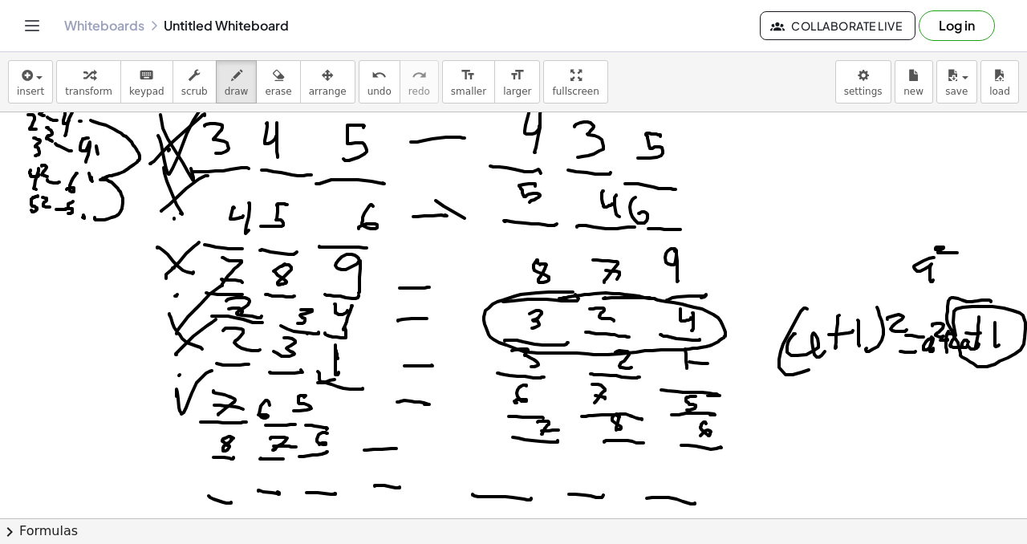
scroll to position [1061, 0]
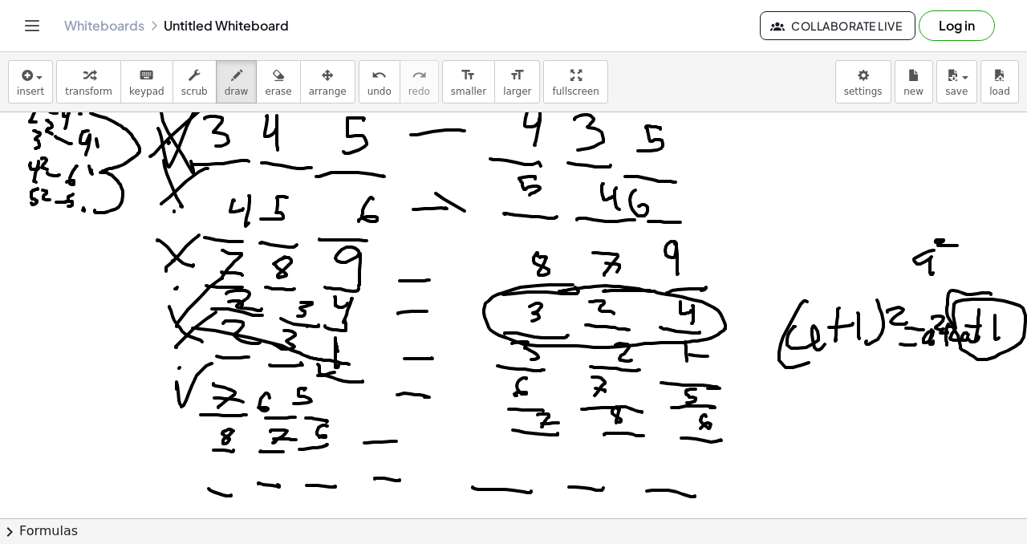
drag, startPoint x: 193, startPoint y: 328, endPoint x: 356, endPoint y: 360, distance: 166.0
drag, startPoint x: 229, startPoint y: 321, endPoint x: 325, endPoint y: 354, distance: 101.7
click at [373, 87] on span "undo" at bounding box center [379, 91] width 24 height 11
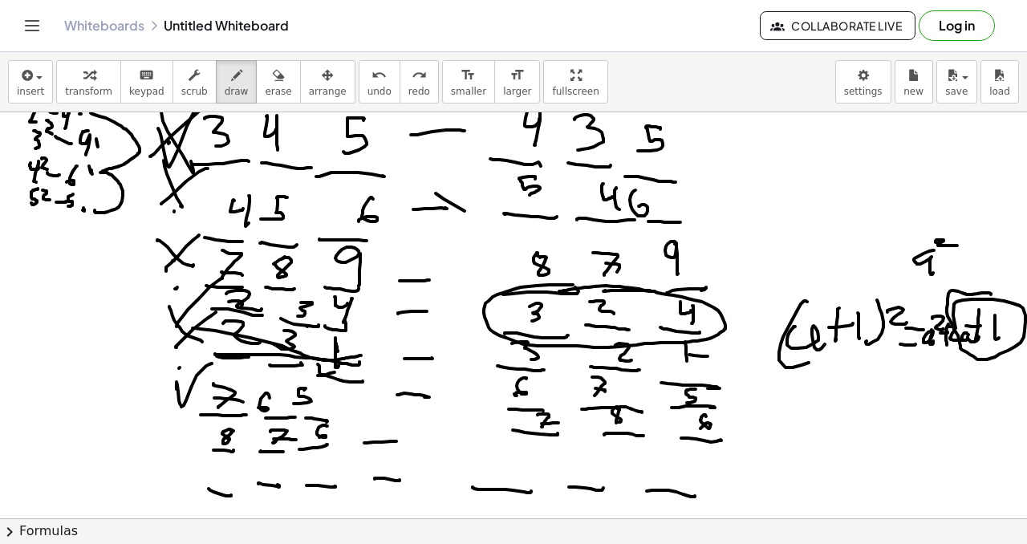
drag, startPoint x: 215, startPoint y: 354, endPoint x: 363, endPoint y: 355, distance: 148.4
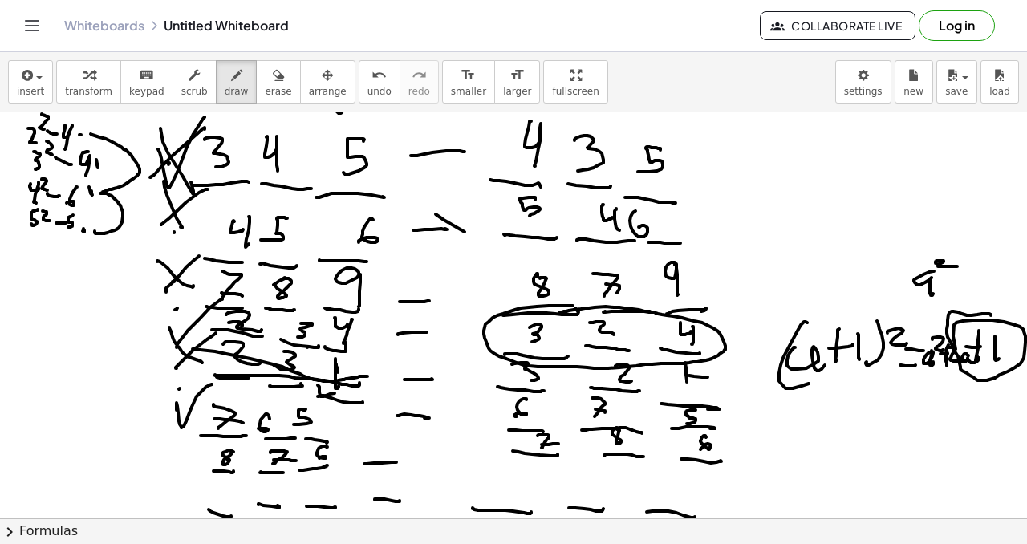
scroll to position [1041, 6]
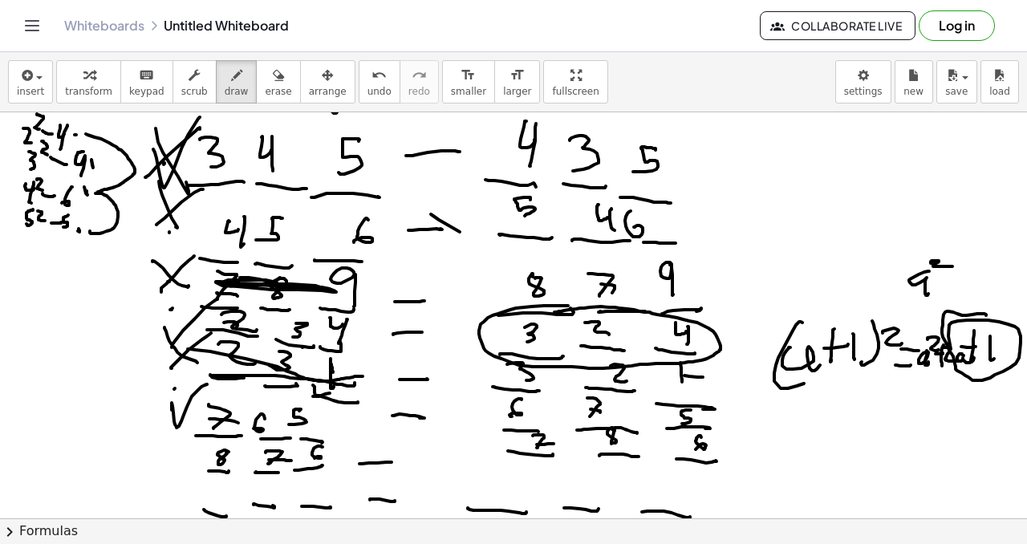
drag, startPoint x: 242, startPoint y: 278, endPoint x: 342, endPoint y: 291, distance: 100.4
drag, startPoint x: 204, startPoint y: 356, endPoint x: 298, endPoint y: 377, distance: 96.2
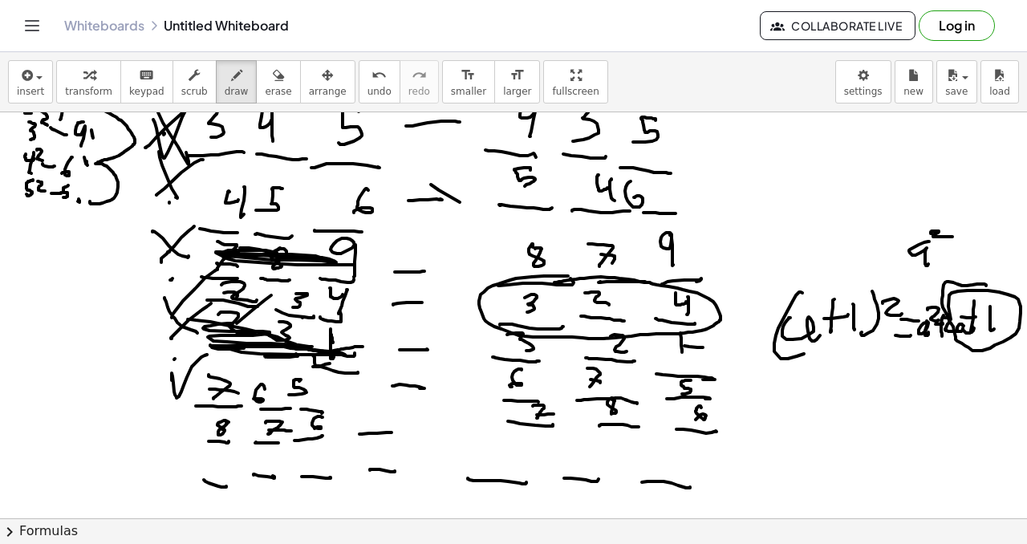
scroll to position [1082, 6]
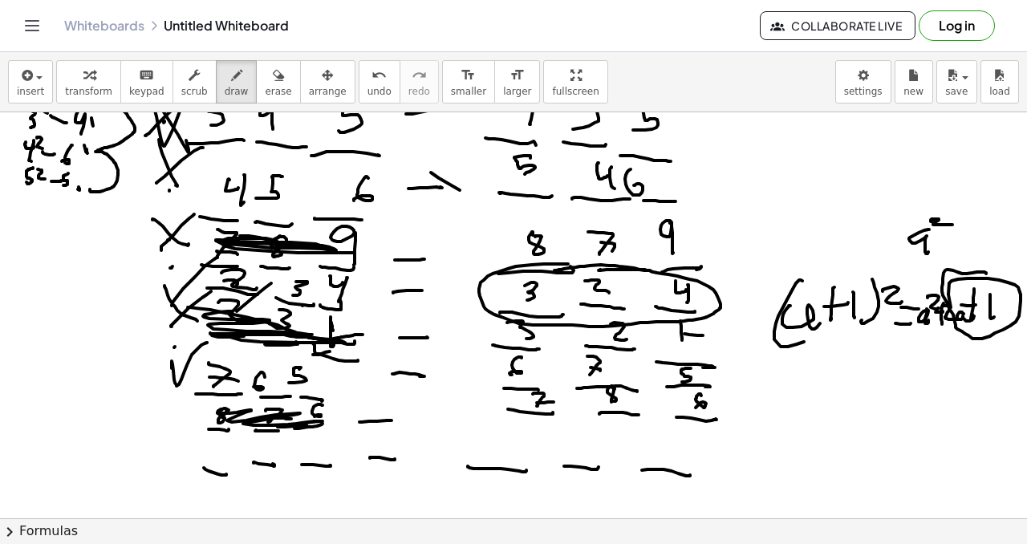
drag, startPoint x: 217, startPoint y: 412, endPoint x: 317, endPoint y: 419, distance: 99.7
drag, startPoint x: 241, startPoint y: 173, endPoint x: 352, endPoint y: 196, distance: 113.0
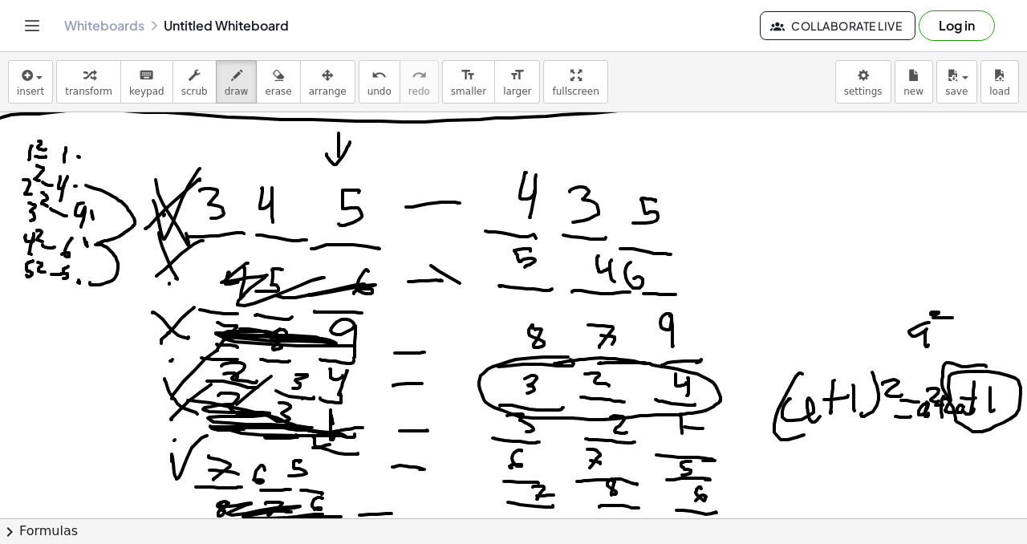
scroll to position [988, 6]
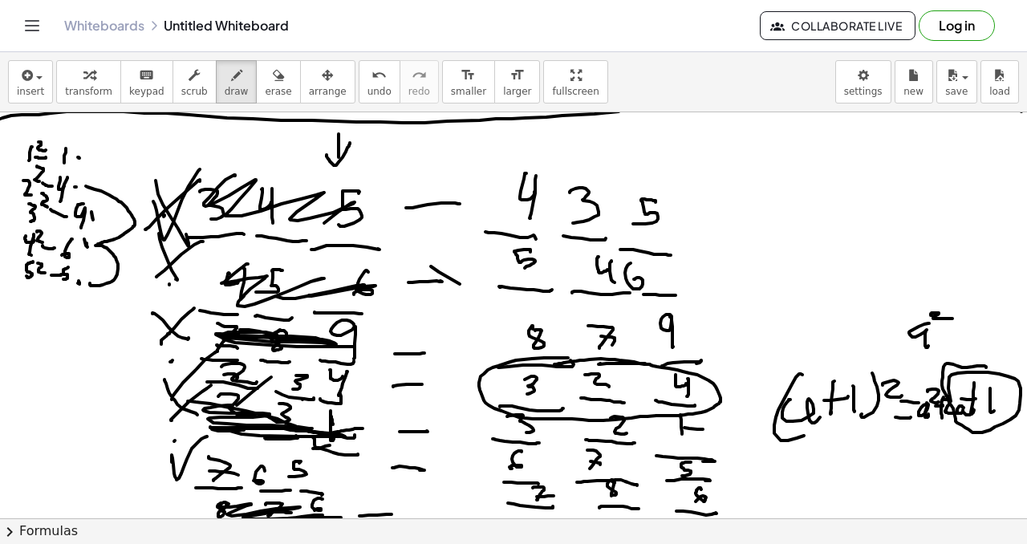
drag, startPoint x: 209, startPoint y: 197, endPoint x: 324, endPoint y: 209, distance: 116.1
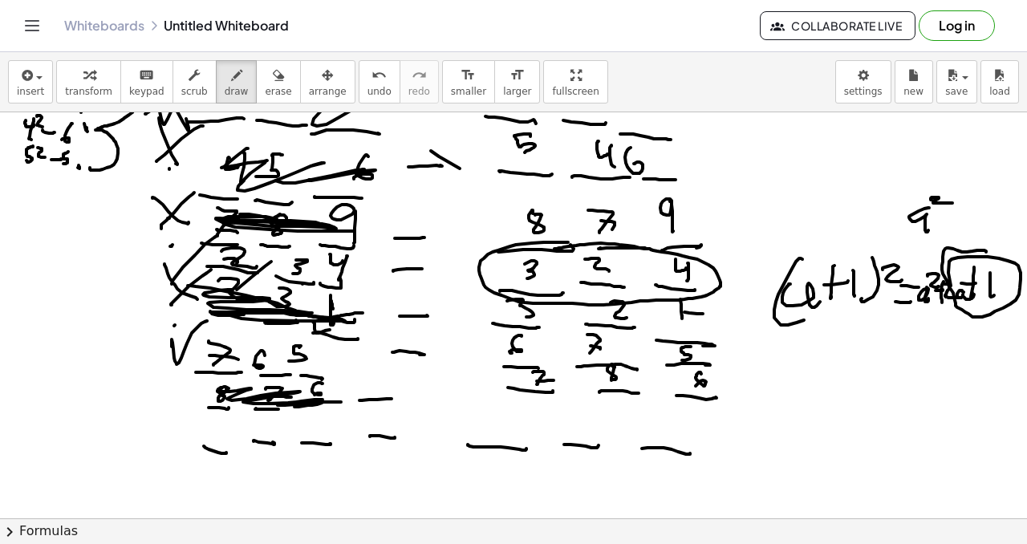
scroll to position [1129, 6]
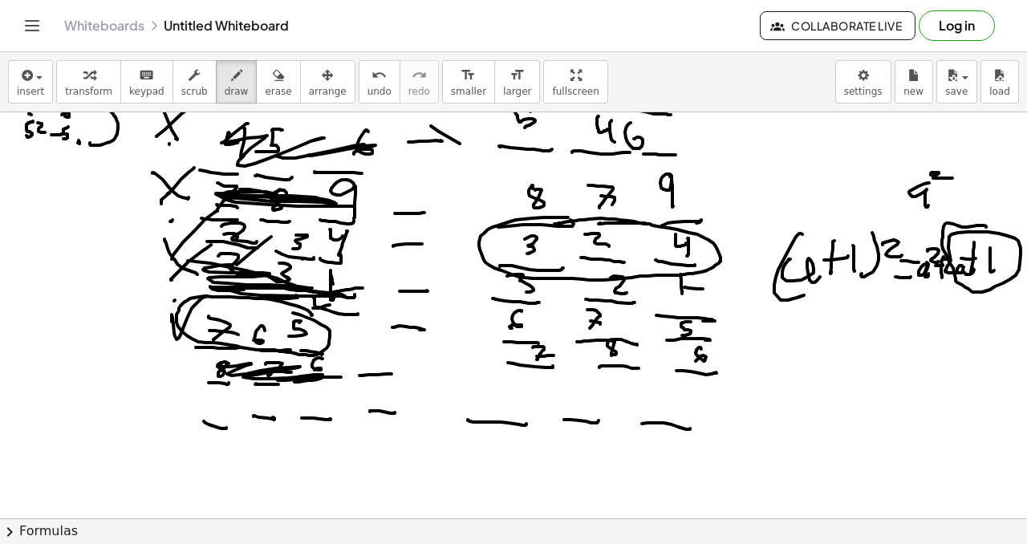
drag, startPoint x: 310, startPoint y: 315, endPoint x: 279, endPoint y: 307, distance: 32.3
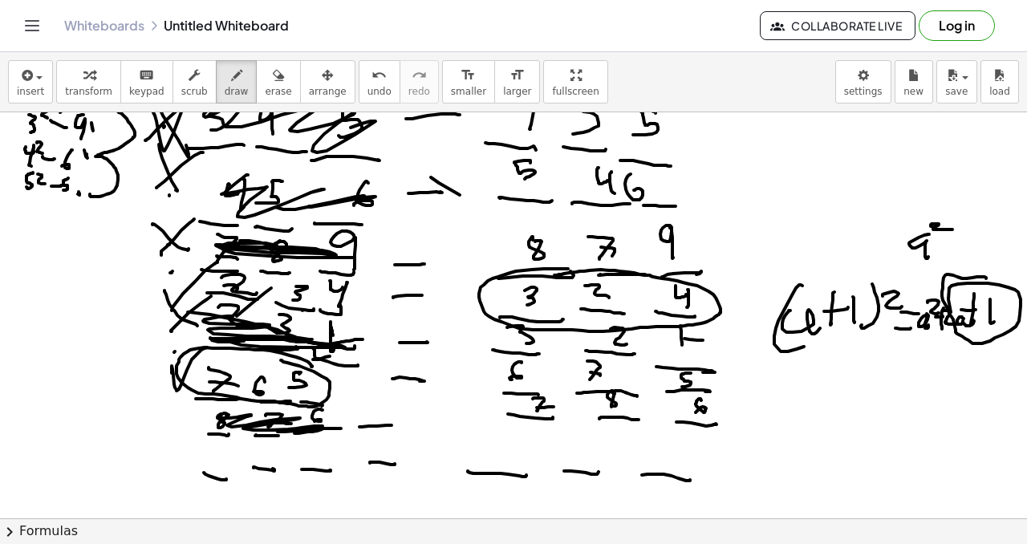
scroll to position [1085, 14]
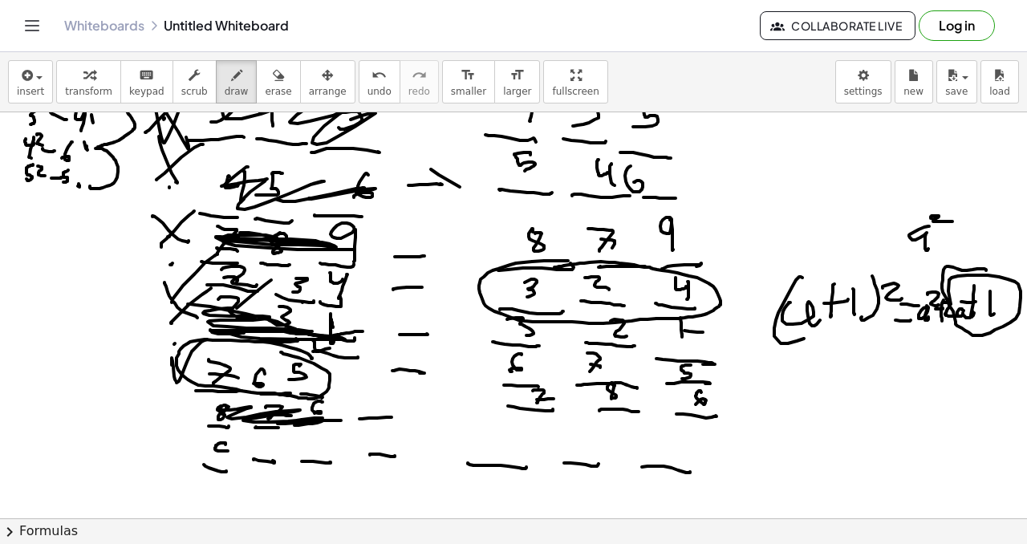
drag, startPoint x: 212, startPoint y: 443, endPoint x: 221, endPoint y: 458, distance: 18.0
drag, startPoint x: 260, startPoint y: 448, endPoint x: 301, endPoint y: 440, distance: 41.9
drag, startPoint x: 305, startPoint y: 436, endPoint x: 308, endPoint y: 450, distance: 14.8
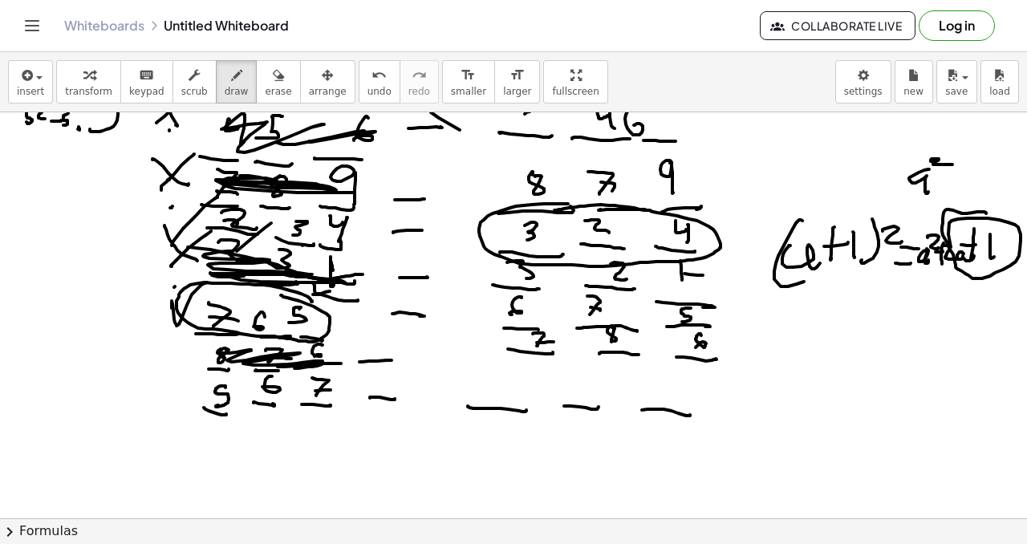
scroll to position [1142, 14]
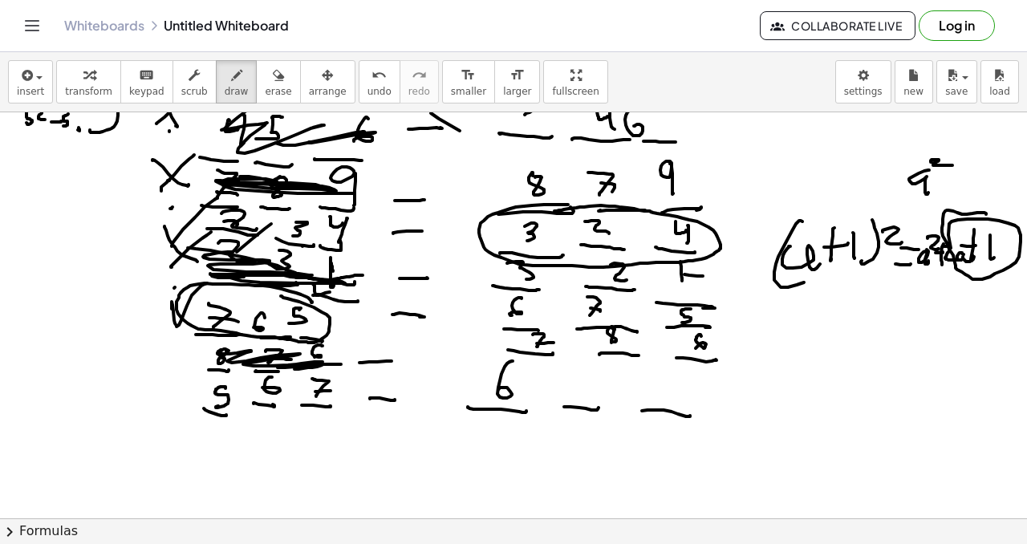
drag, startPoint x: 498, startPoint y: 363, endPoint x: 542, endPoint y: 383, distance: 47.4
drag, startPoint x: 574, startPoint y: 362, endPoint x: 558, endPoint y: 386, distance: 29.4
drag, startPoint x: 653, startPoint y: 373, endPoint x: 651, endPoint y: 385, distance: 12.3
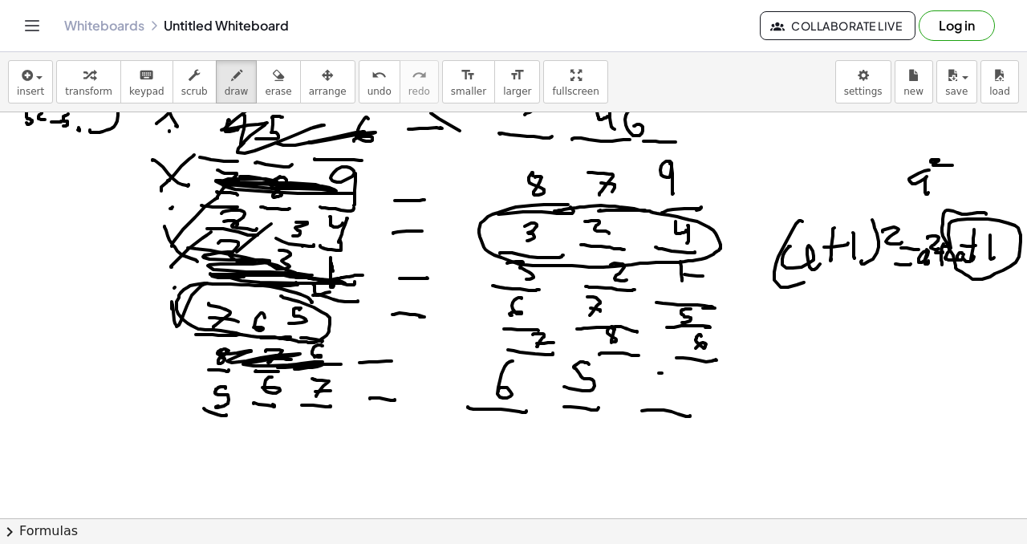
drag, startPoint x: 651, startPoint y: 381, endPoint x: 663, endPoint y: 378, distance: 13.2
click at [269, 95] on span "erase" at bounding box center [278, 91] width 26 height 11
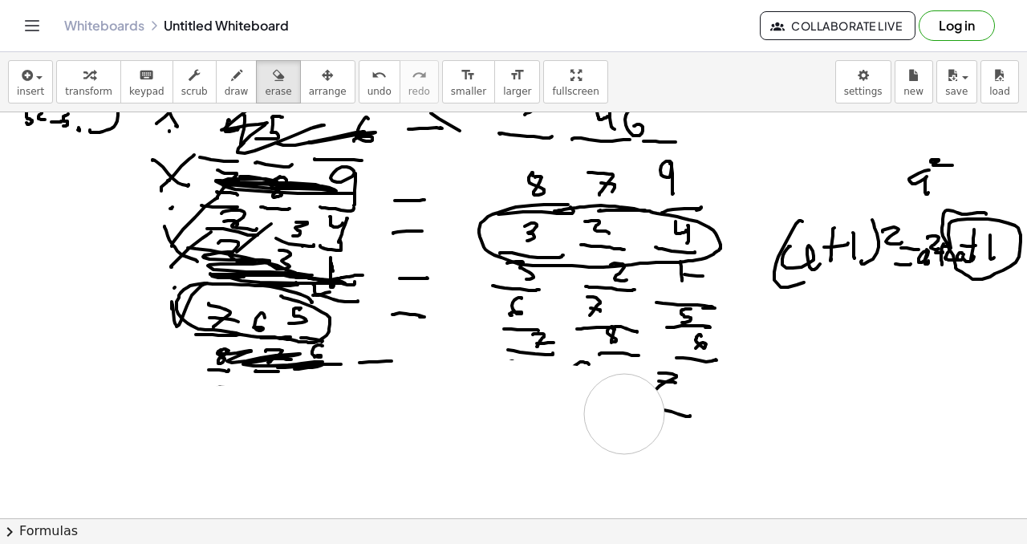
drag, startPoint x: 215, startPoint y: 429, endPoint x: 620, endPoint y: 417, distance: 405.3
drag, startPoint x: 648, startPoint y: 405, endPoint x: 369, endPoint y: 200, distance: 346.6
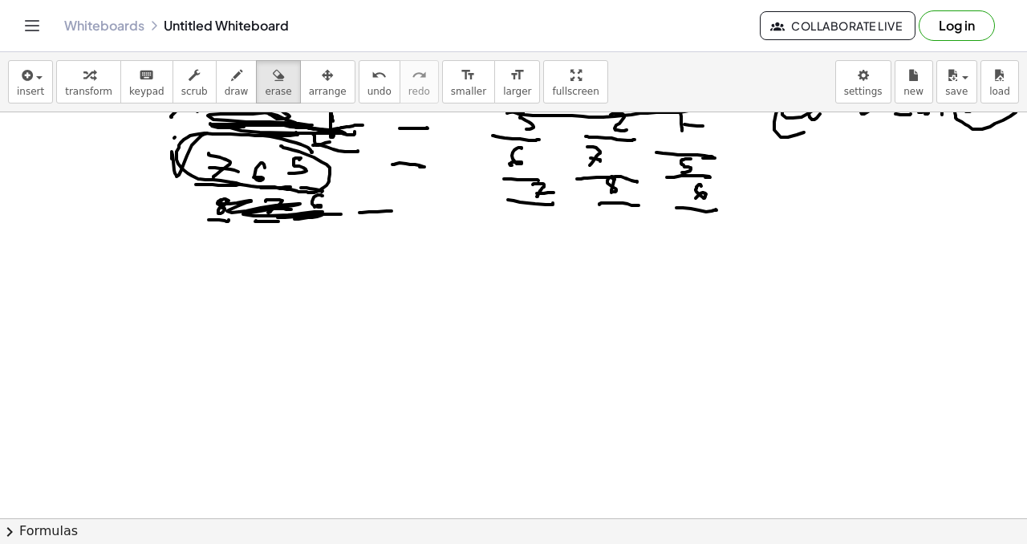
scroll to position [1296, 14]
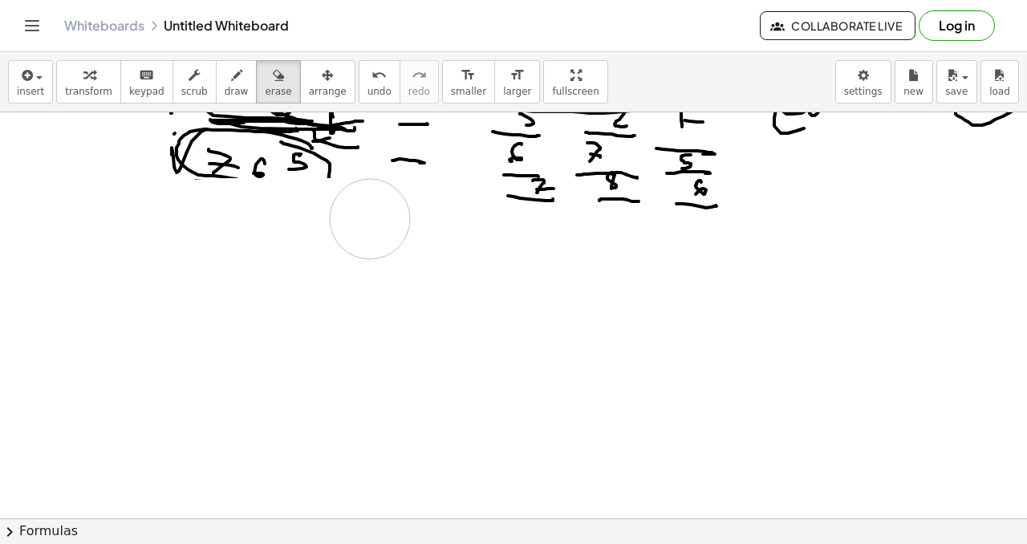
drag, startPoint x: 88, startPoint y: 230, endPoint x: 461, endPoint y: 228, distance: 373.1
drag, startPoint x: 230, startPoint y: 94, endPoint x: 214, endPoint y: 103, distance: 18.3
click at [229, 94] on span "draw" at bounding box center [237, 91] width 24 height 11
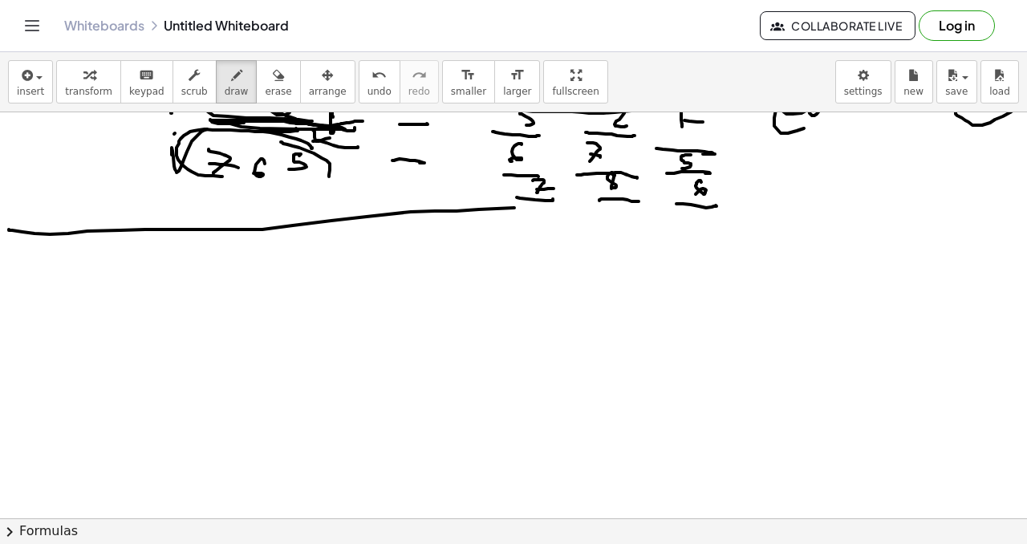
drag, startPoint x: 0, startPoint y: 230, endPoint x: 641, endPoint y: 220, distance: 641.1
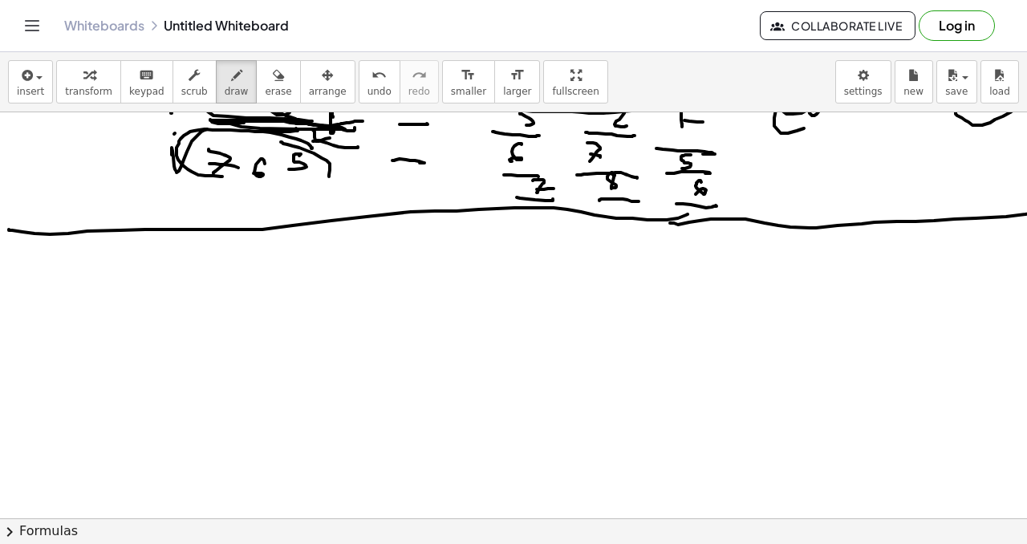
drag, startPoint x: 691, startPoint y: 221, endPoint x: 995, endPoint y: 185, distance: 306.2
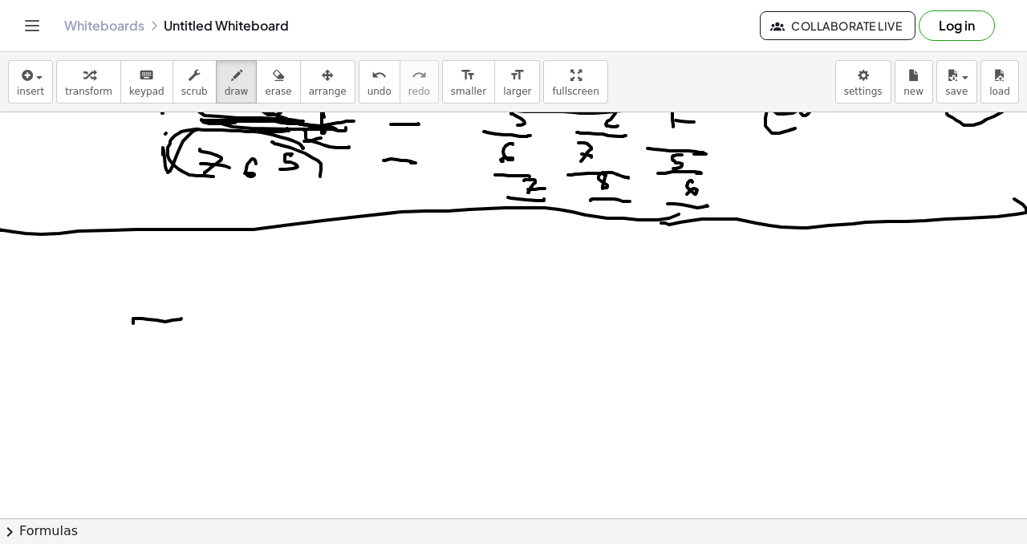
drag, startPoint x: 165, startPoint y: 322, endPoint x: 181, endPoint y: 317, distance: 16.0
drag, startPoint x: 205, startPoint y: 323, endPoint x: 243, endPoint y: 321, distance: 38.6
drag, startPoint x: 262, startPoint y: 314, endPoint x: 306, endPoint y: 318, distance: 44.3
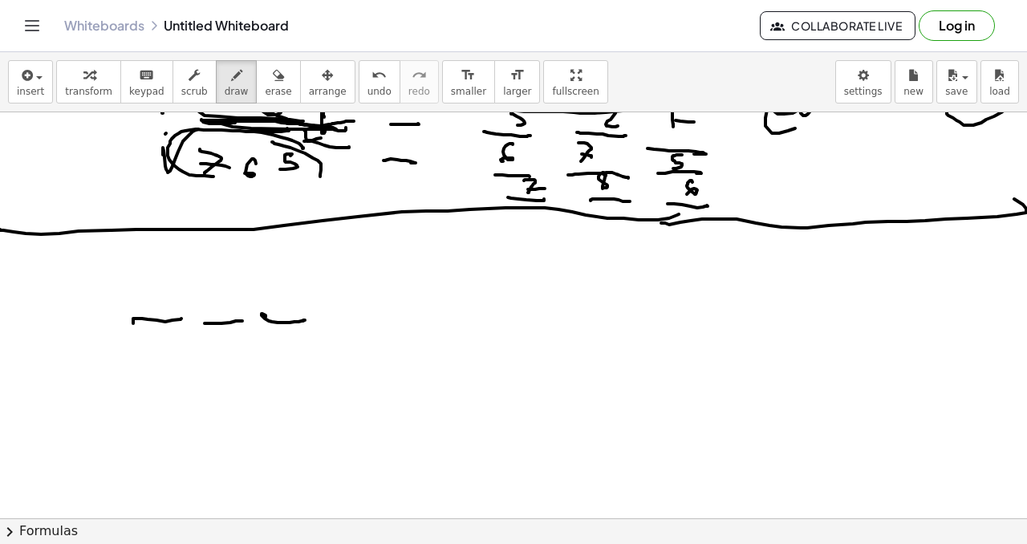
drag, startPoint x: 150, startPoint y: 292, endPoint x: 215, endPoint y: 274, distance: 67.3
drag, startPoint x: 223, startPoint y: 278, endPoint x: 256, endPoint y: 282, distance: 33.0
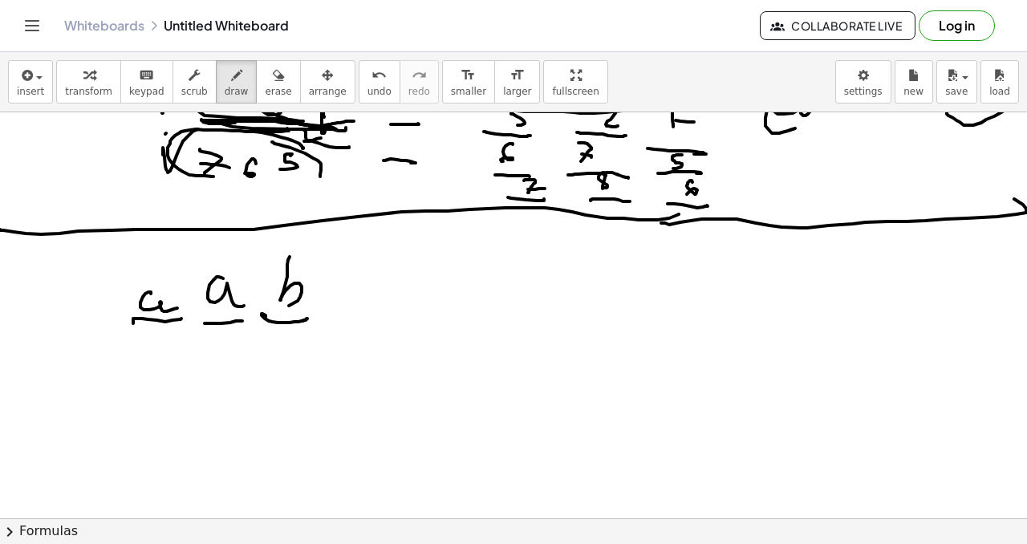
drag, startPoint x: 287, startPoint y: 277, endPoint x: 289, endPoint y: 298, distance: 20.9
drag, startPoint x: 348, startPoint y: 318, endPoint x: 366, endPoint y: 308, distance: 20.1
drag, startPoint x: 336, startPoint y: 262, endPoint x: 330, endPoint y: 294, distance: 31.9
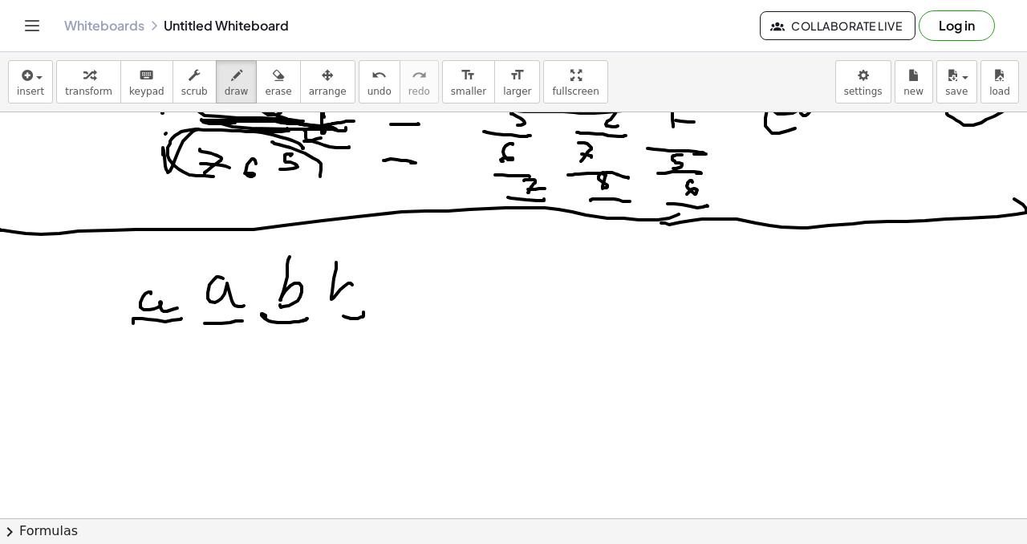
drag, startPoint x: 384, startPoint y: 286, endPoint x: 395, endPoint y: 290, distance: 11.5
drag, startPoint x: 388, startPoint y: 303, endPoint x: 412, endPoint y: 292, distance: 25.8
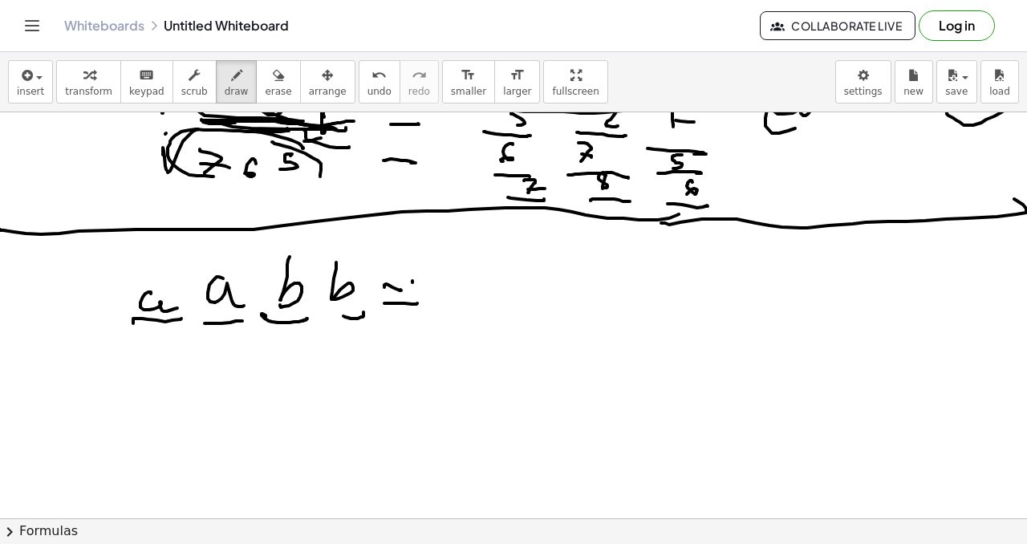
drag, startPoint x: 412, startPoint y: 281, endPoint x: 419, endPoint y: 314, distance: 34.3
drag, startPoint x: 461, startPoint y: 285, endPoint x: 483, endPoint y: 294, distance: 23.7
drag, startPoint x: 493, startPoint y: 276, endPoint x: 493, endPoint y: 294, distance: 17.7
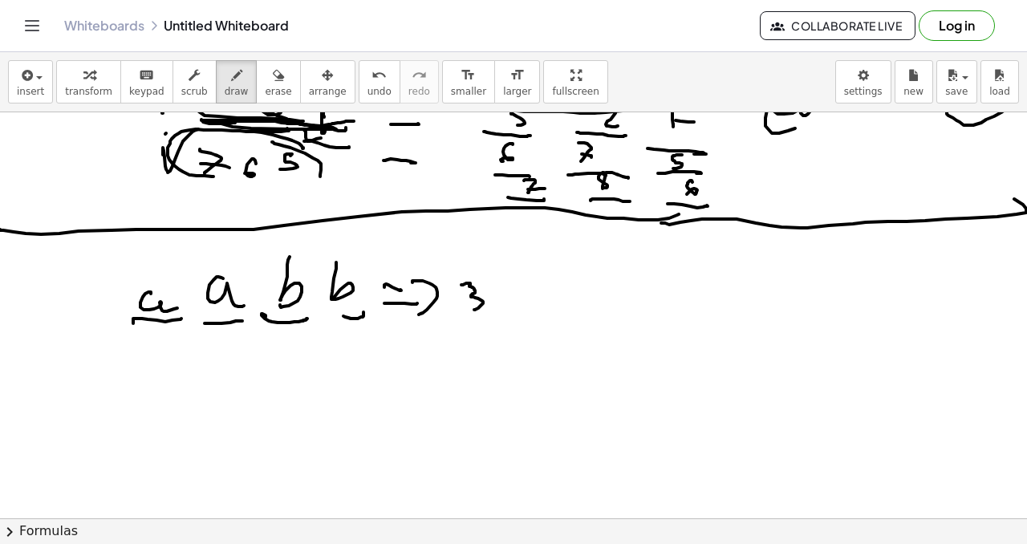
drag, startPoint x: 452, startPoint y: 287, endPoint x: 453, endPoint y: 307, distance: 20.1
drag, startPoint x: 446, startPoint y: 303, endPoint x: 465, endPoint y: 299, distance: 18.9
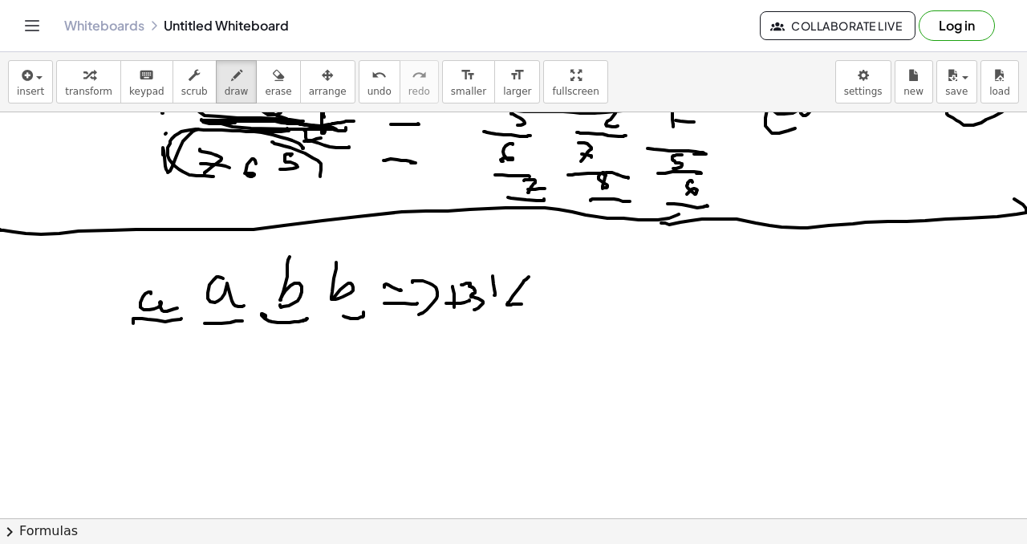
drag, startPoint x: 529, startPoint y: 277, endPoint x: 528, endPoint y: 302, distance: 25.7
drag, startPoint x: 548, startPoint y: 287, endPoint x: 544, endPoint y: 302, distance: 15.0
drag, startPoint x: 544, startPoint y: 302, endPoint x: 573, endPoint y: 275, distance: 39.2
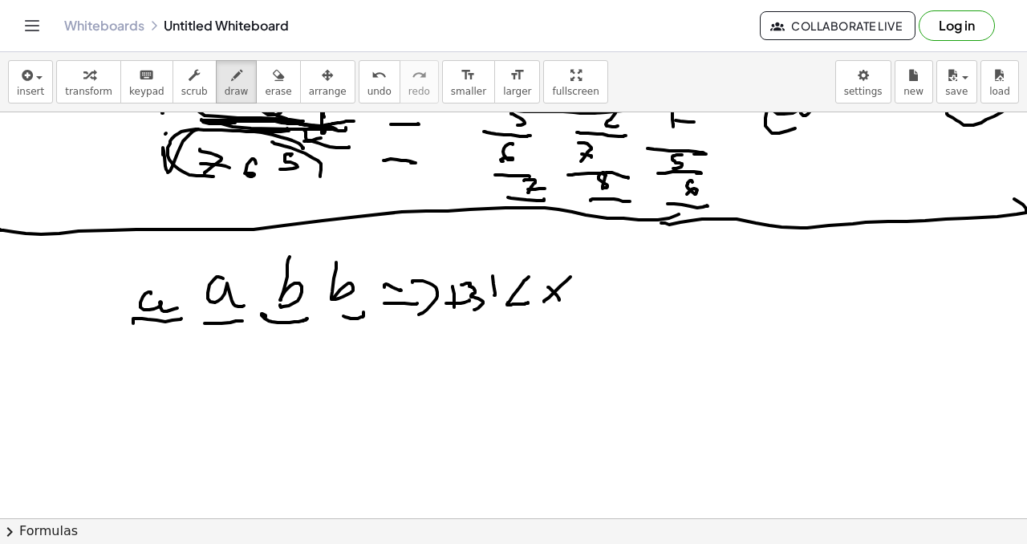
drag, startPoint x: 584, startPoint y: 276, endPoint x: 594, endPoint y: 291, distance: 18.0
drag, startPoint x: 608, startPoint y: 270, endPoint x: 607, endPoint y: 278, distance: 8.9
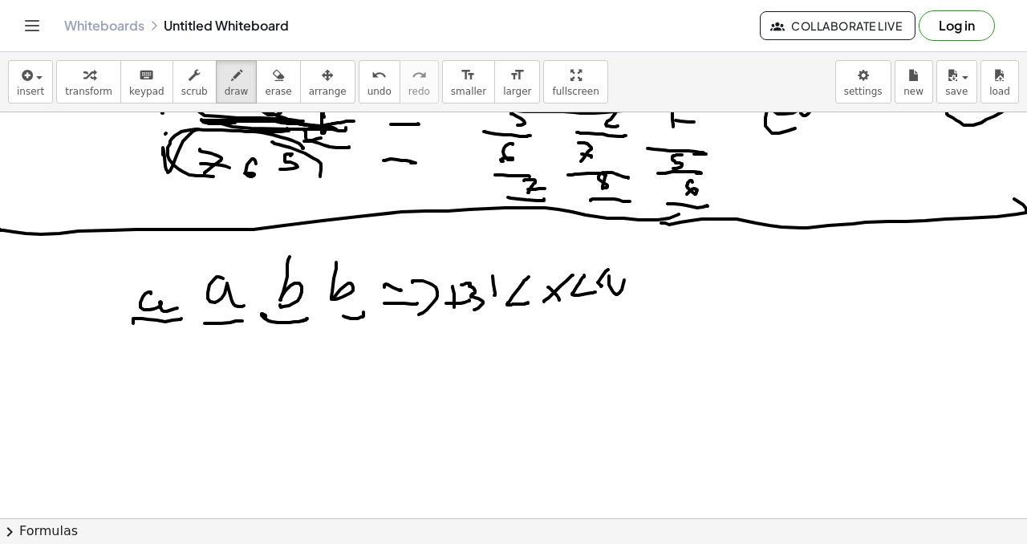
drag, startPoint x: 609, startPoint y: 276, endPoint x: 624, endPoint y: 275, distance: 15.3
drag, startPoint x: 651, startPoint y: 265, endPoint x: 643, endPoint y: 274, distance: 13.1
drag, startPoint x: 135, startPoint y: 361, endPoint x: 139, endPoint y: 379, distance: 18.9
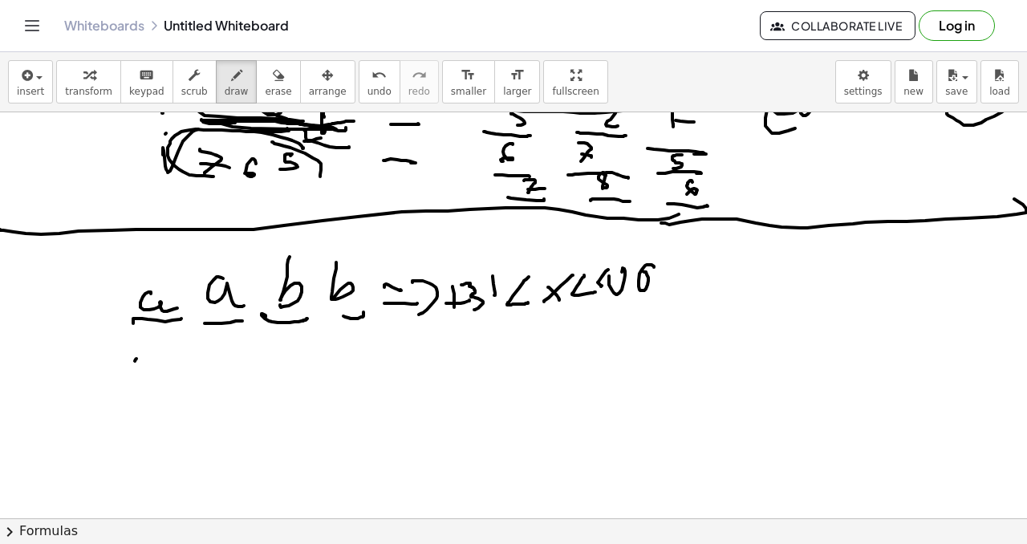
drag, startPoint x: 175, startPoint y: 367, endPoint x: 197, endPoint y: 371, distance: 22.8
drag, startPoint x: 199, startPoint y: 370, endPoint x: 216, endPoint y: 377, distance: 18.3
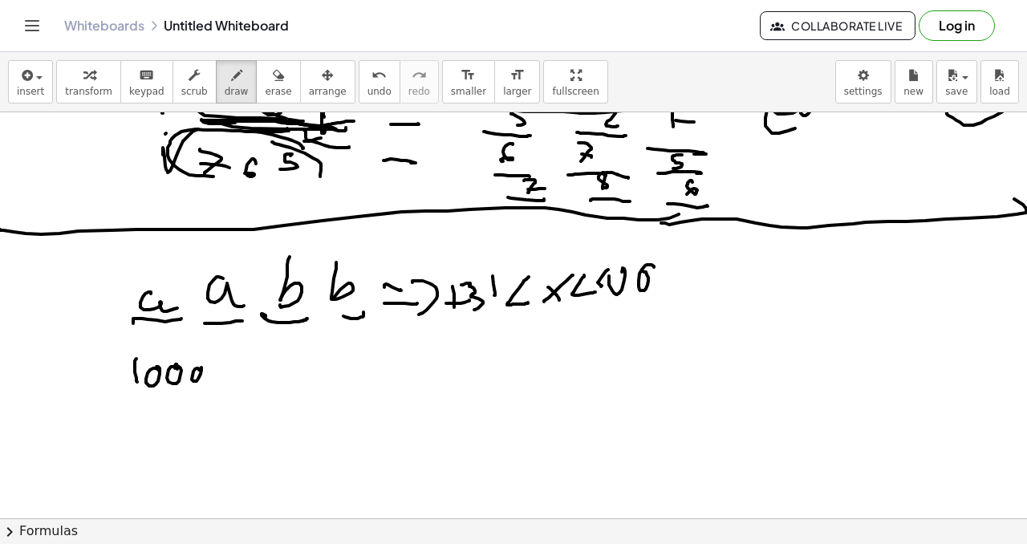
drag, startPoint x: 222, startPoint y: 374, endPoint x: 248, endPoint y: 365, distance: 27.1
drag, startPoint x: 248, startPoint y: 365, endPoint x: 245, endPoint y: 378, distance: 13.1
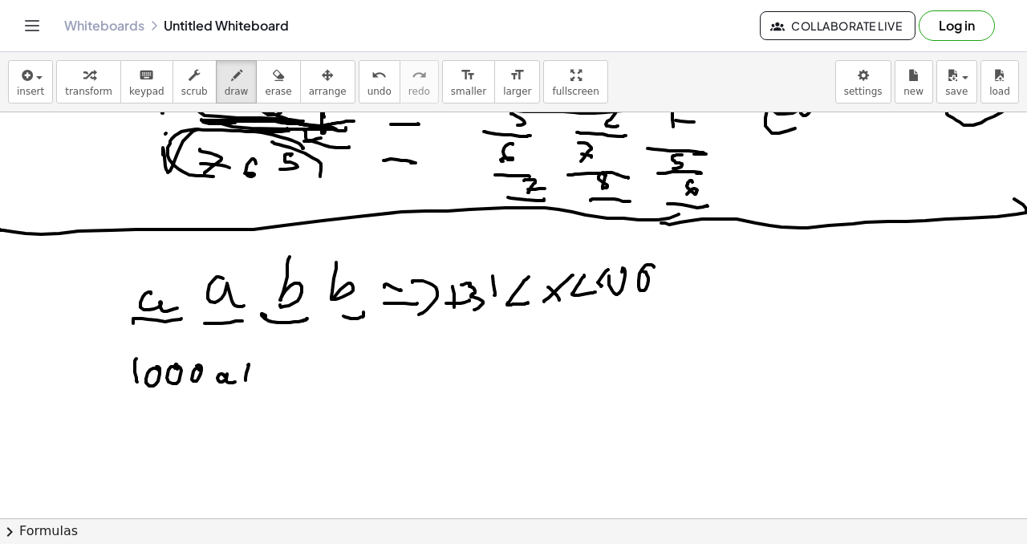
drag, startPoint x: 248, startPoint y: 371, endPoint x: 269, endPoint y: 367, distance: 21.2
drag, startPoint x: 268, startPoint y: 379, endPoint x: 275, endPoint y: 385, distance: 9.7
drag, startPoint x: 288, startPoint y: 372, endPoint x: 296, endPoint y: 375, distance: 8.4
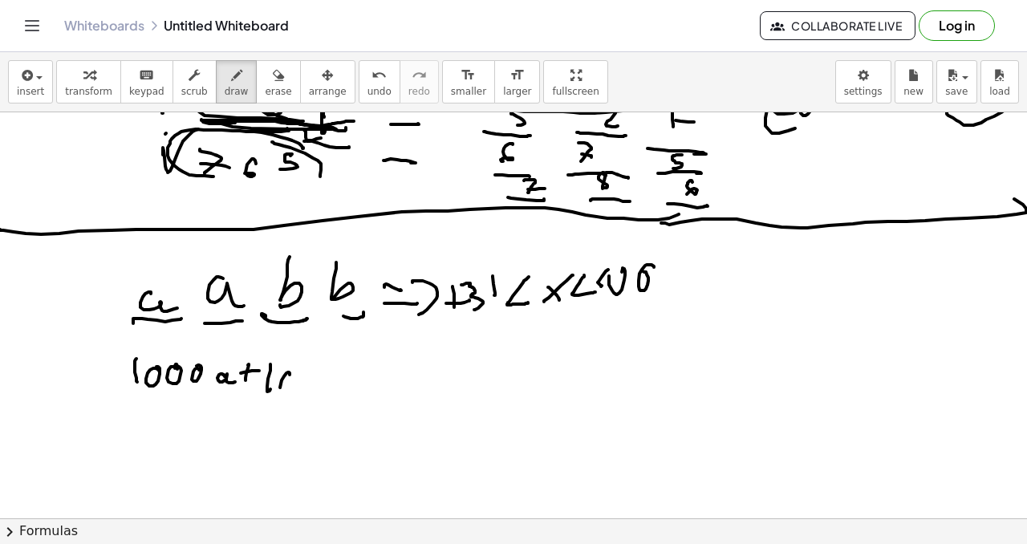
drag, startPoint x: 335, startPoint y: 376, endPoint x: 344, endPoint y: 388, distance: 14.9
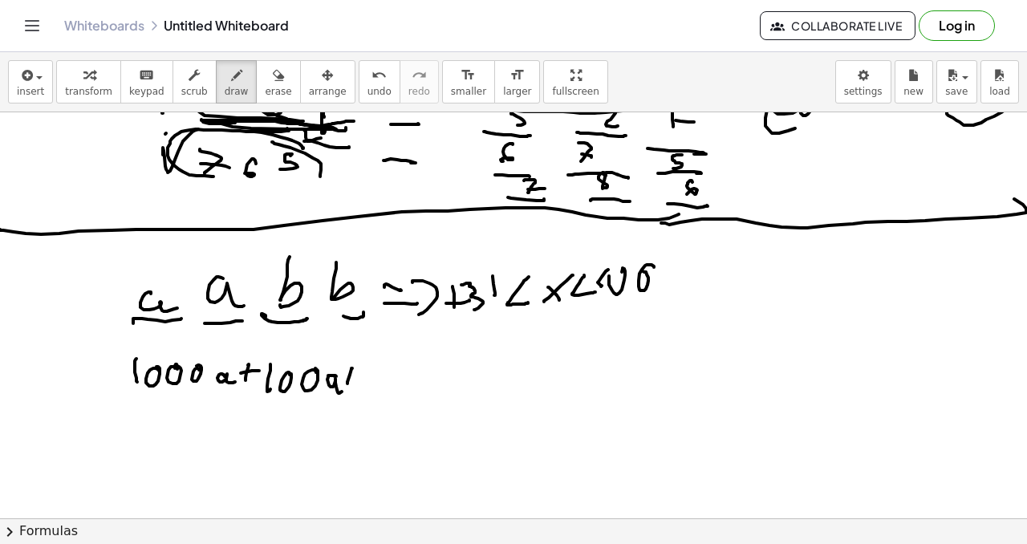
drag, startPoint x: 351, startPoint y: 374, endPoint x: 363, endPoint y: 371, distance: 11.7
drag, startPoint x: 371, startPoint y: 381, endPoint x: 384, endPoint y: 382, distance: 13.7
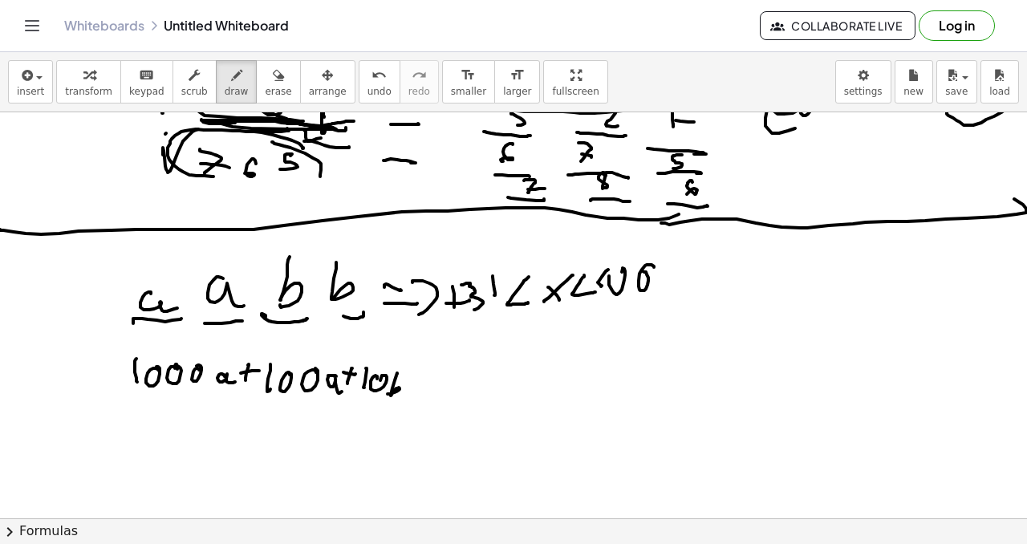
drag, startPoint x: 397, startPoint y: 373, endPoint x: 408, endPoint y: 383, distance: 15.3
drag, startPoint x: 408, startPoint y: 384, endPoint x: 426, endPoint y: 379, distance: 19.1
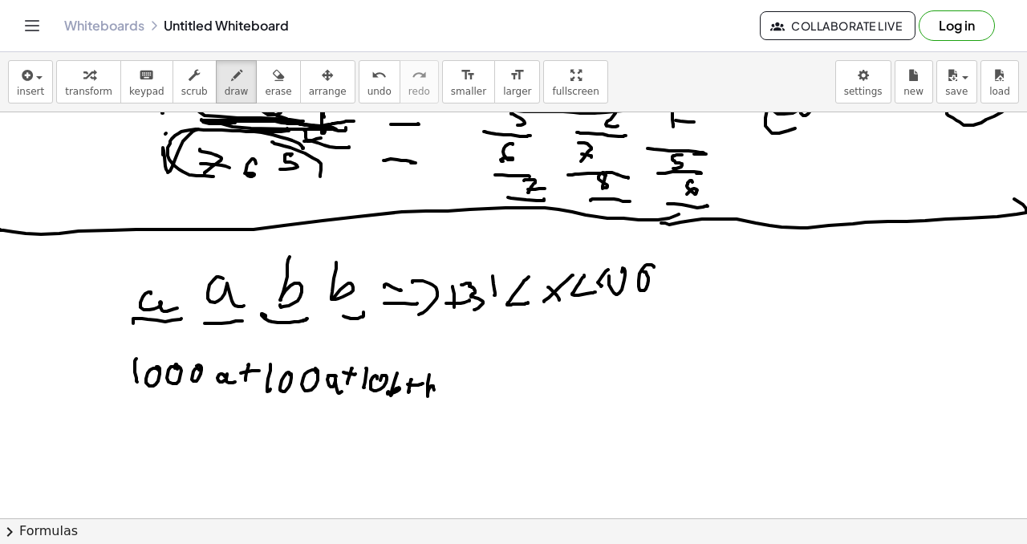
drag, startPoint x: 441, startPoint y: 381, endPoint x: 453, endPoint y: 381, distance: 12.0
drag, startPoint x: 445, startPoint y: 392, endPoint x: 462, endPoint y: 391, distance: 16.9
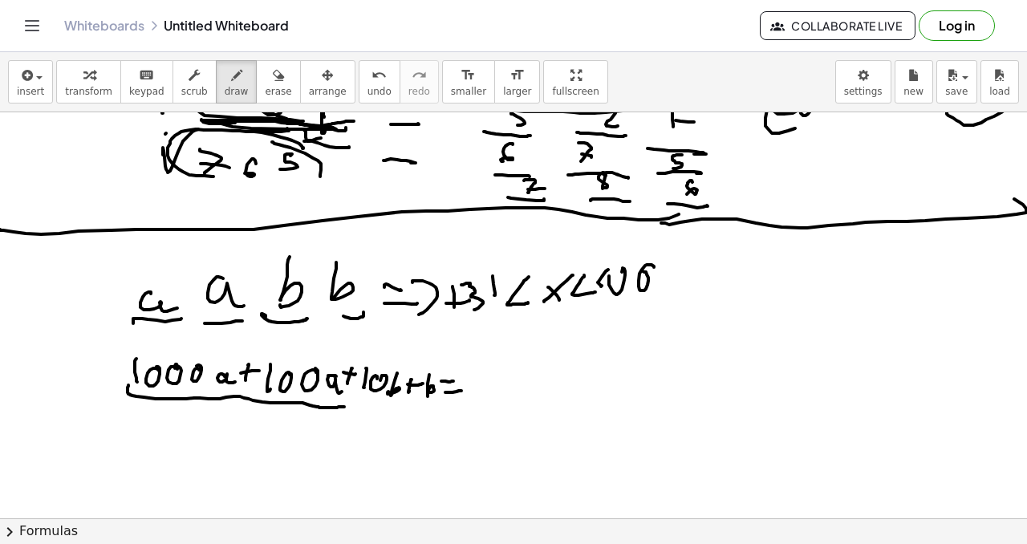
drag, startPoint x: 128, startPoint y: 385, endPoint x: 347, endPoint y: 398, distance: 218.6
drag, startPoint x: 143, startPoint y: 448, endPoint x: 159, endPoint y: 442, distance: 17.3
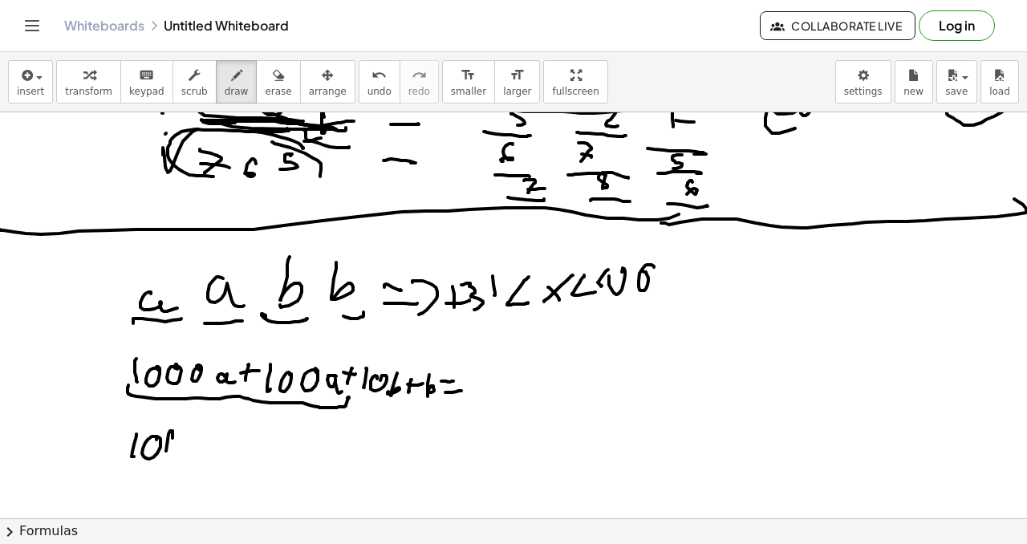
drag, startPoint x: 168, startPoint y: 440, endPoint x: 180, endPoint y: 442, distance: 12.3
drag, startPoint x: 201, startPoint y: 432, endPoint x: 211, endPoint y: 458, distance: 28.2
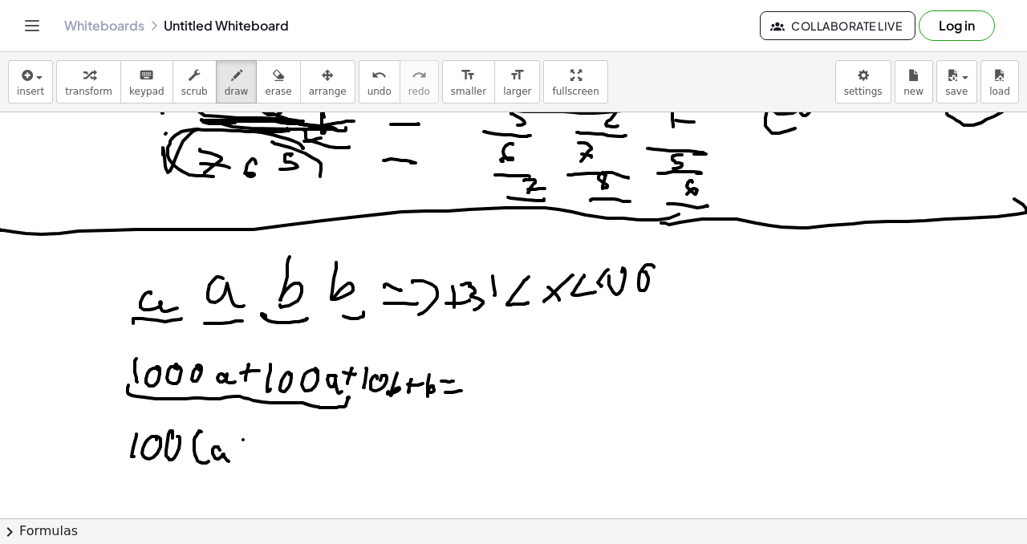
drag, startPoint x: 243, startPoint y: 440, endPoint x: 237, endPoint y: 453, distance: 15.1
drag, startPoint x: 236, startPoint y: 453, endPoint x: 258, endPoint y: 445, distance: 23.9
drag, startPoint x: 256, startPoint y: 465, endPoint x: 269, endPoint y: 456, distance: 15.1
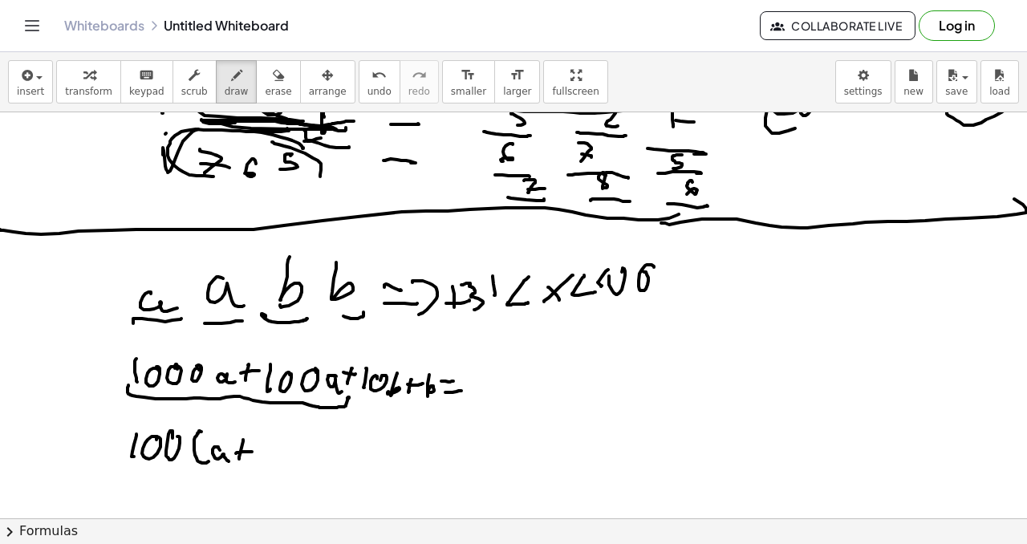
click at [371, 82] on icon "undo" at bounding box center [378, 75] width 15 height 19
click at [371, 81] on icon "undo" at bounding box center [378, 75] width 15 height 19
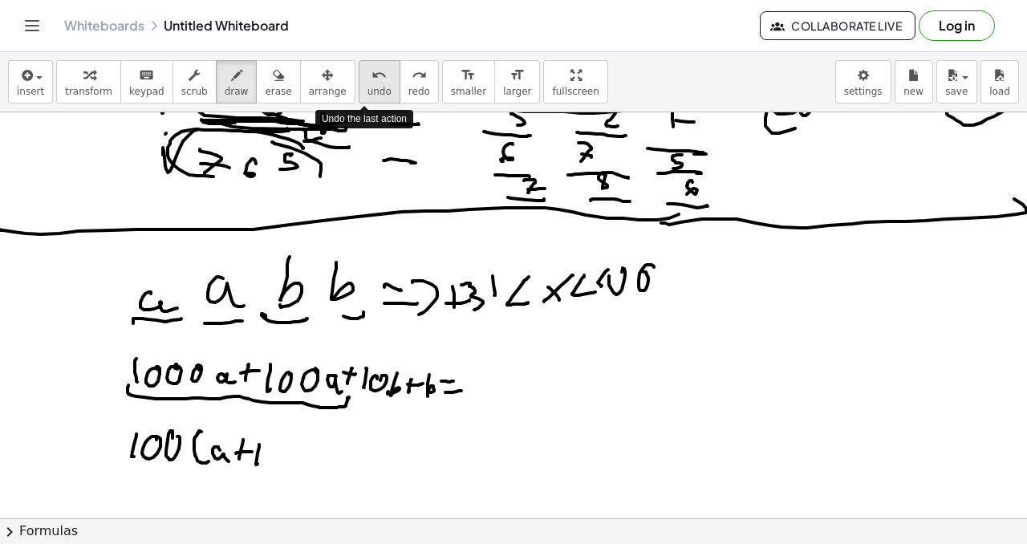
click at [371, 80] on icon "undo" at bounding box center [378, 75] width 15 height 19
click at [371, 79] on icon "undo" at bounding box center [378, 75] width 15 height 19
drag, startPoint x: 213, startPoint y: 449, endPoint x: 231, endPoint y: 436, distance: 21.8
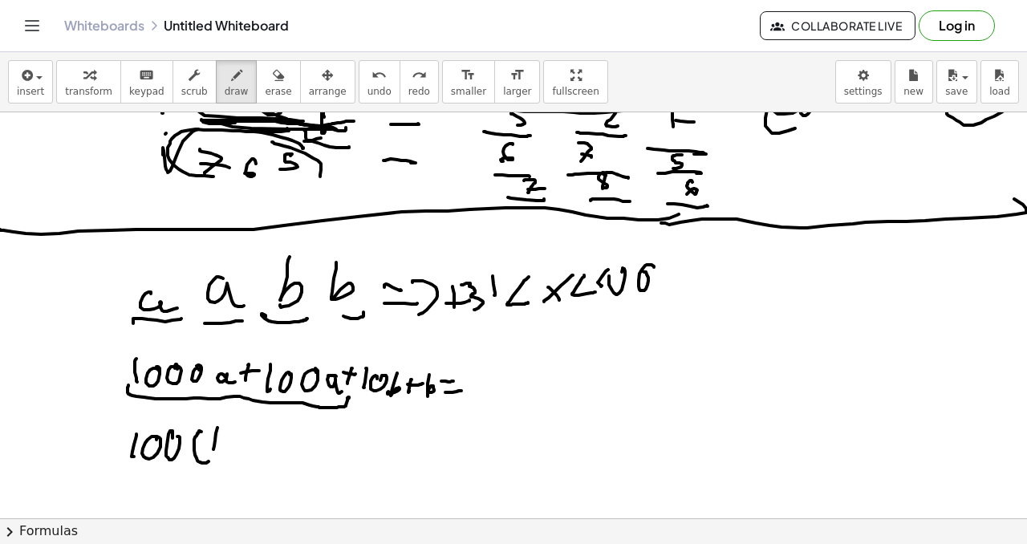
drag, startPoint x: 269, startPoint y: 431, endPoint x: 266, endPoint y: 457, distance: 26.7
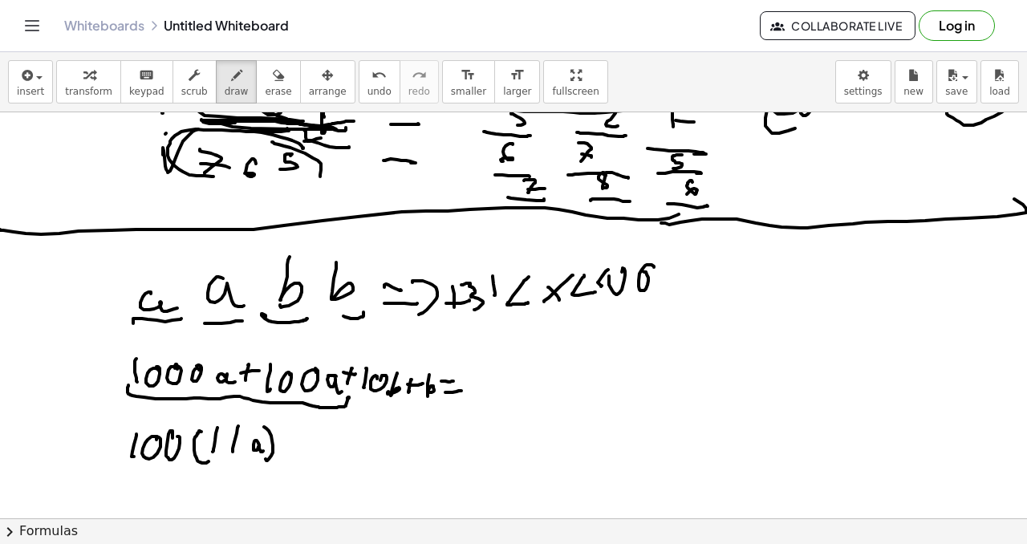
drag, startPoint x: 293, startPoint y: 436, endPoint x: 293, endPoint y: 452, distance: 15.2
drag, startPoint x: 287, startPoint y: 446, endPoint x: 307, endPoint y: 445, distance: 20.1
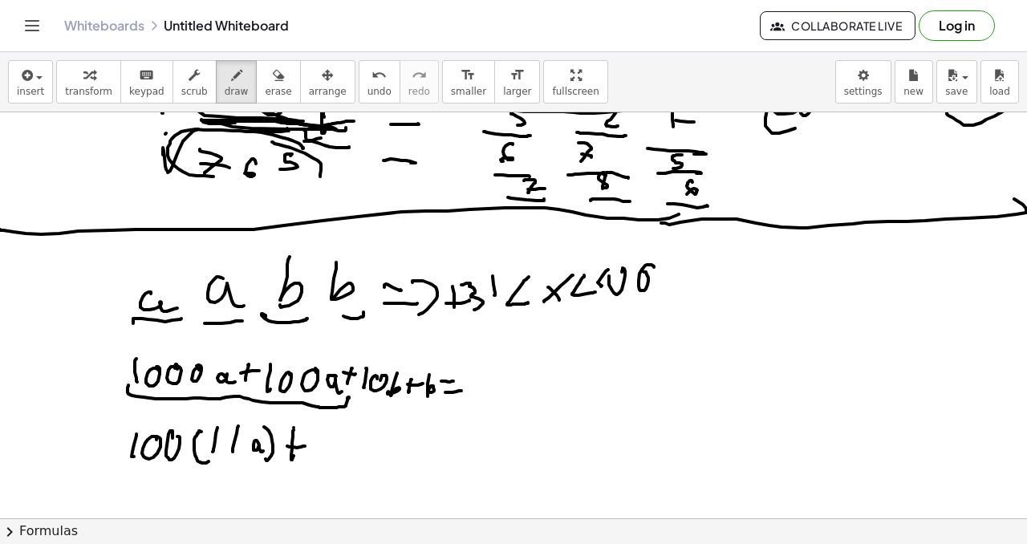
drag, startPoint x: 312, startPoint y: 435, endPoint x: 312, endPoint y: 453, distance: 18.5
drag, startPoint x: 325, startPoint y: 432, endPoint x: 320, endPoint y: 460, distance: 27.7
drag, startPoint x: 338, startPoint y: 447, endPoint x: 329, endPoint y: 453, distance: 10.9
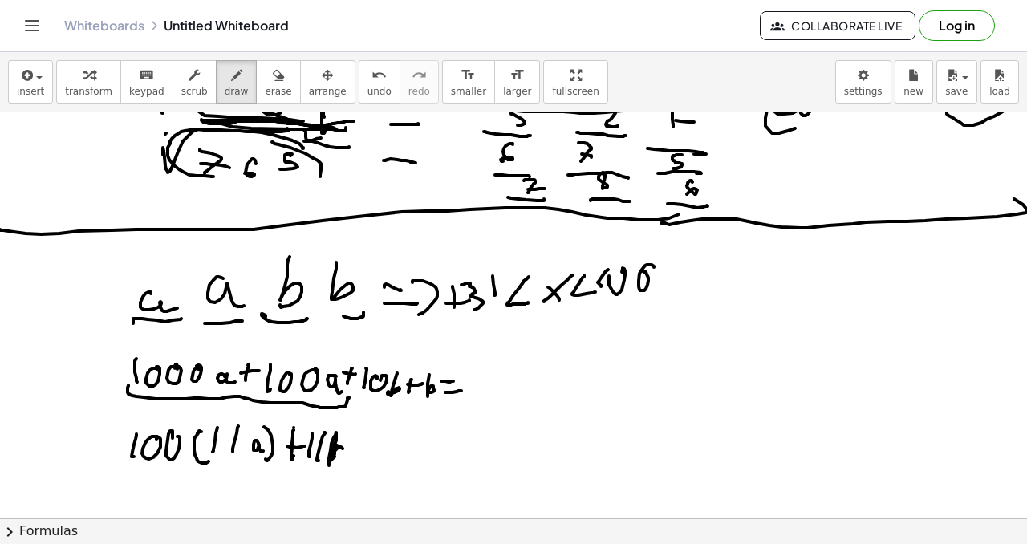
drag, startPoint x: 517, startPoint y: 383, endPoint x: 524, endPoint y: 374, distance: 11.6
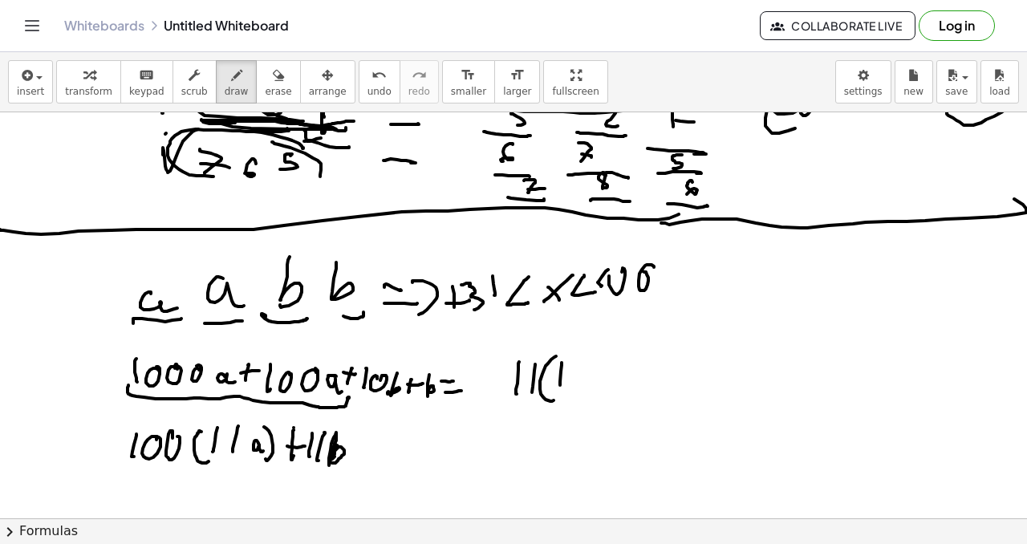
drag, startPoint x: 562, startPoint y: 363, endPoint x: 562, endPoint y: 384, distance: 21.7
drag, startPoint x: 574, startPoint y: 371, endPoint x: 572, endPoint y: 388, distance: 17.7
drag, startPoint x: 571, startPoint y: 371, endPoint x: 579, endPoint y: 367, distance: 9.4
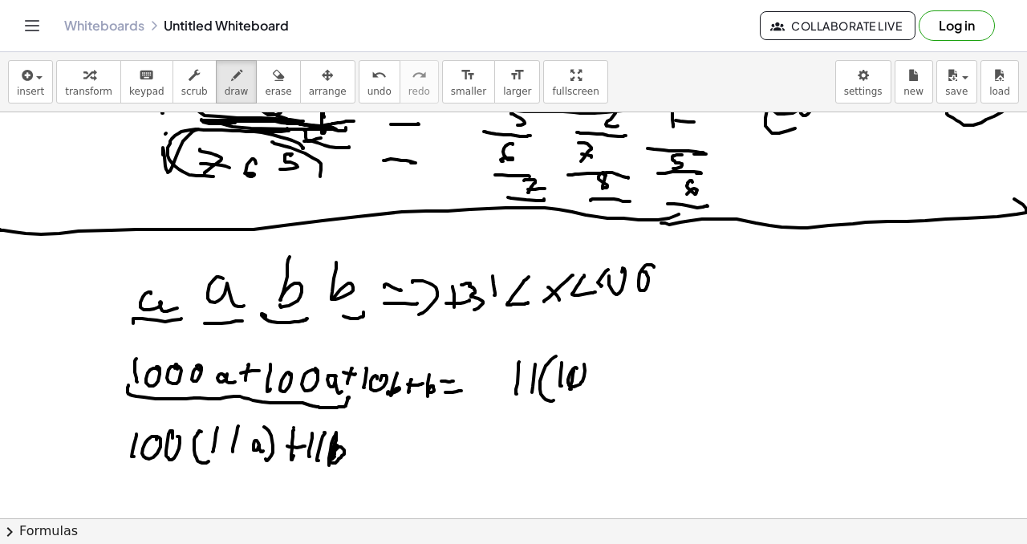
drag, startPoint x: 594, startPoint y: 373, endPoint x: 603, endPoint y: 371, distance: 9.9
drag, startPoint x: 633, startPoint y: 383, endPoint x: 629, endPoint y: 374, distance: 10.4
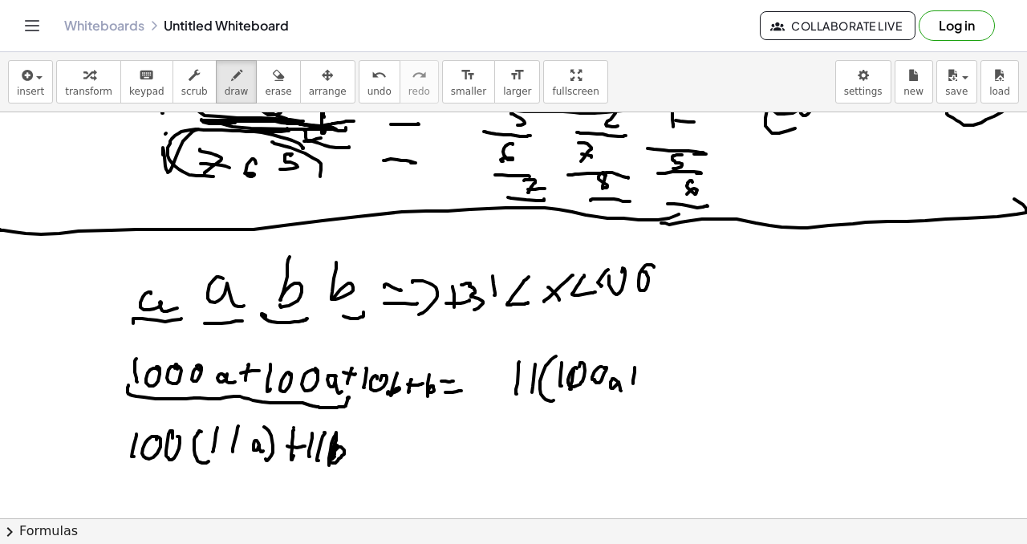
drag, startPoint x: 633, startPoint y: 375, endPoint x: 646, endPoint y: 363, distance: 17.6
drag, startPoint x: 646, startPoint y: 363, endPoint x: 654, endPoint y: 371, distance: 11.3
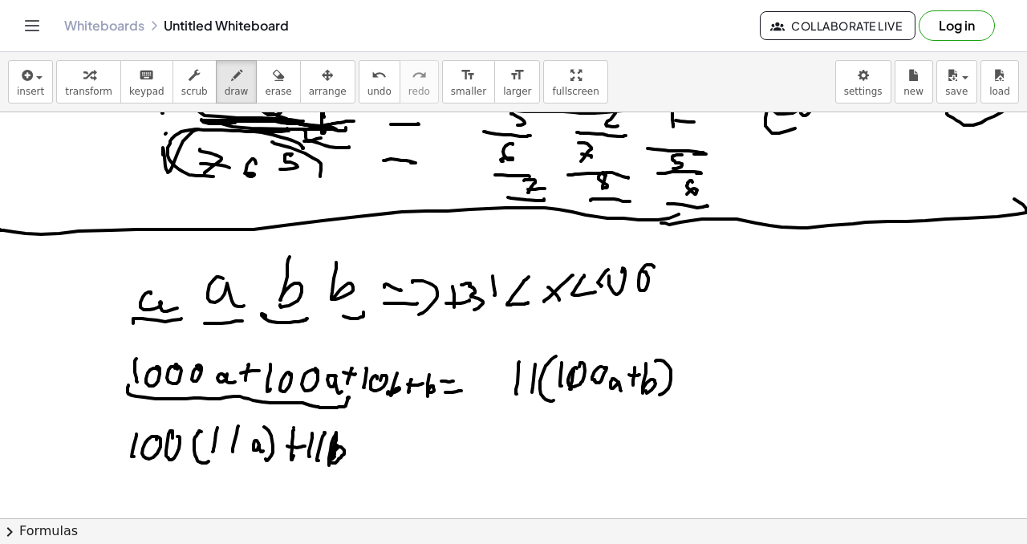
drag, startPoint x: 658, startPoint y: 360, endPoint x: 661, endPoint y: 396, distance: 35.4
drag, startPoint x: 503, startPoint y: 462, endPoint x: 522, endPoint y: 449, distance: 23.1
drag, startPoint x: 521, startPoint y: 447, endPoint x: 544, endPoint y: 441, distance: 23.2
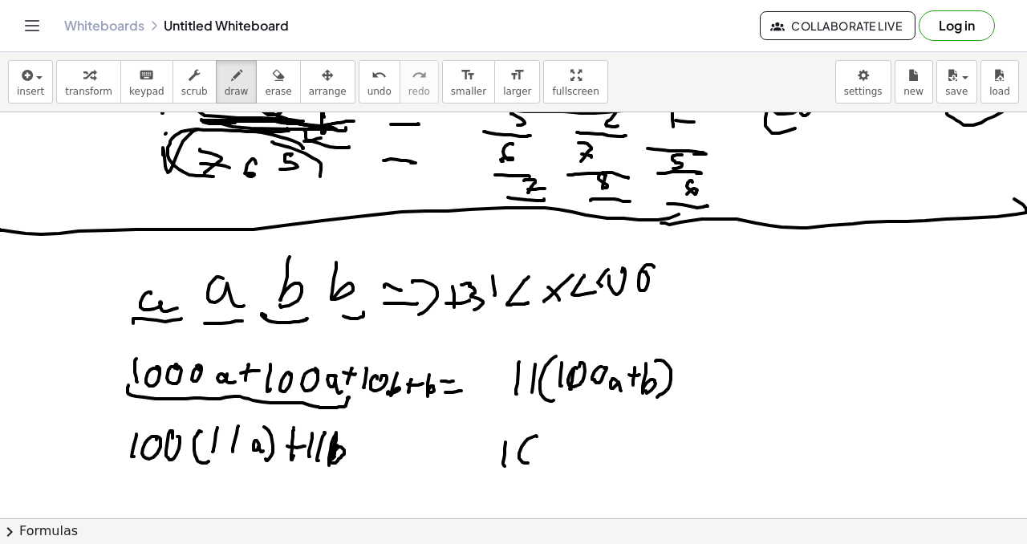
drag, startPoint x: 550, startPoint y: 440, endPoint x: 568, endPoint y: 455, distance: 22.8
drag, startPoint x: 578, startPoint y: 448, endPoint x: 602, endPoint y: 433, distance: 28.1
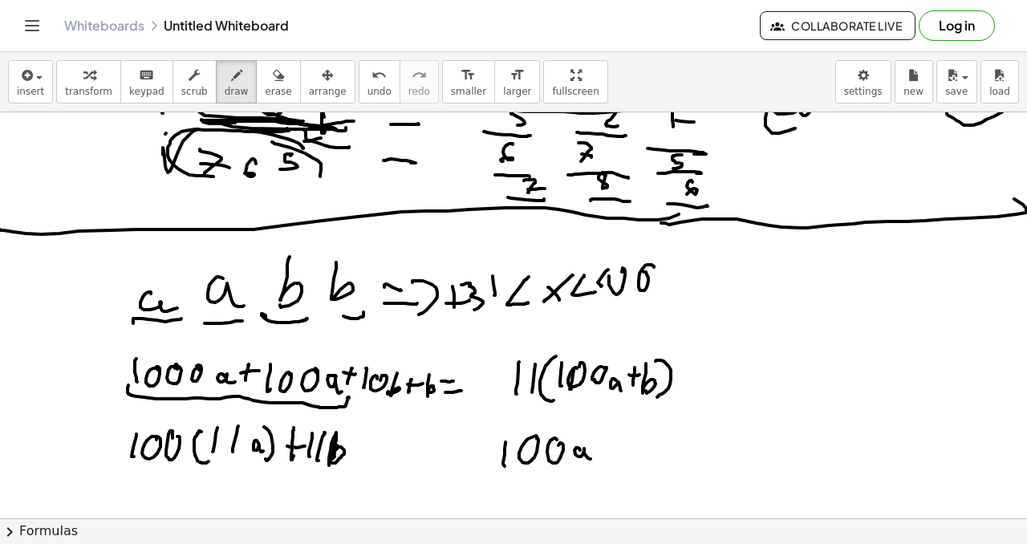
drag, startPoint x: 598, startPoint y: 456, endPoint x: 596, endPoint y: 440, distance: 16.1
drag, startPoint x: 596, startPoint y: 440, endPoint x: 610, endPoint y: 439, distance: 13.7
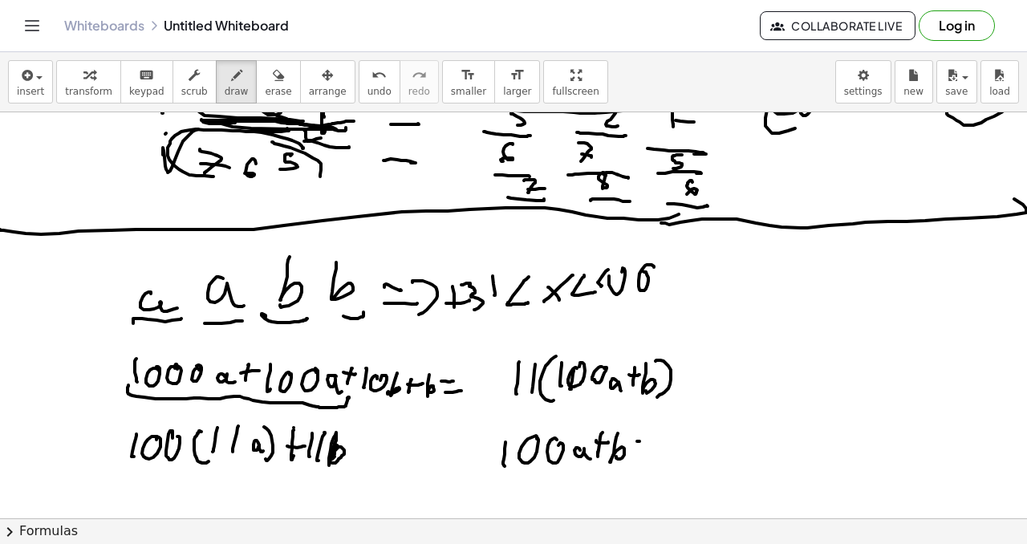
drag, startPoint x: 651, startPoint y: 461, endPoint x: 659, endPoint y: 459, distance: 9.0
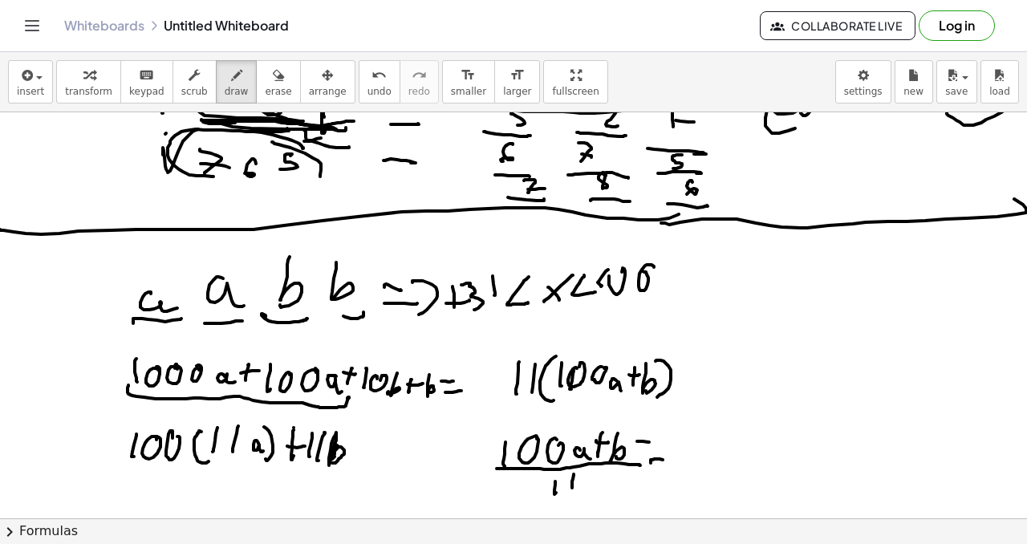
drag, startPoint x: 651, startPoint y: 473, endPoint x: 662, endPoint y: 469, distance: 11.7
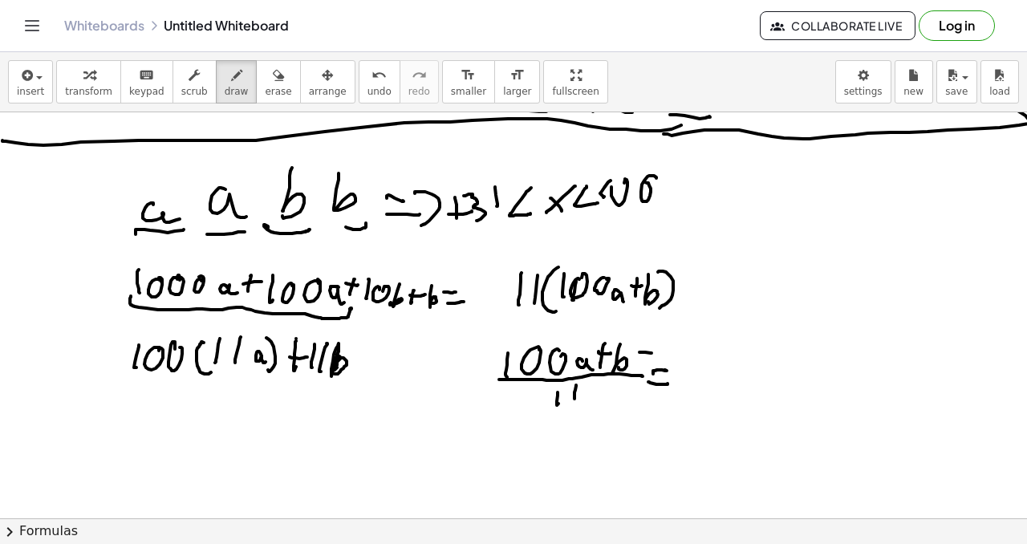
scroll to position [1391, 11]
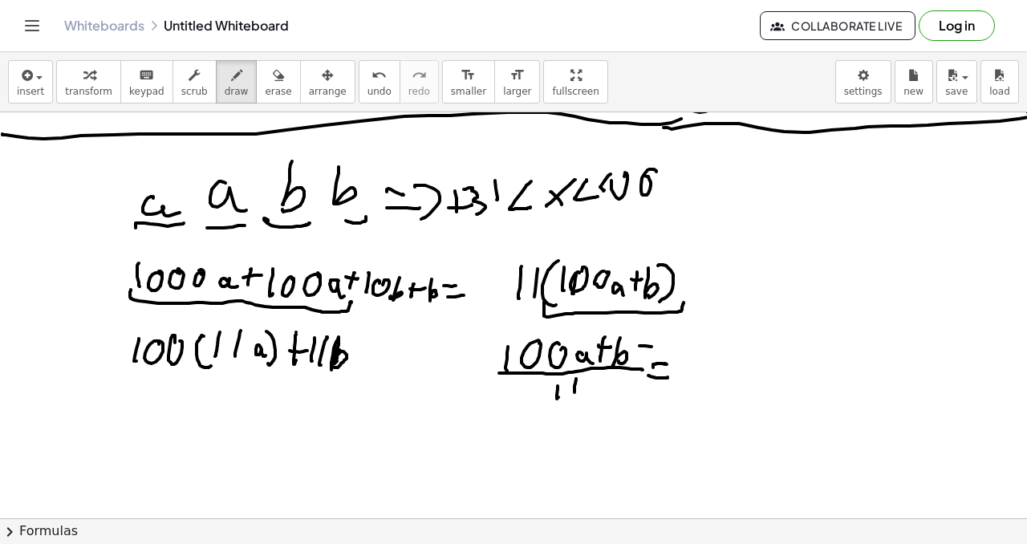
drag, startPoint x: 544, startPoint y: 302, endPoint x: 679, endPoint y: 301, distance: 134.8
drag, startPoint x: 659, startPoint y: 362, endPoint x: 705, endPoint y: 375, distance: 48.3
drag, startPoint x: 470, startPoint y: 367, endPoint x: 480, endPoint y: 368, distance: 9.8
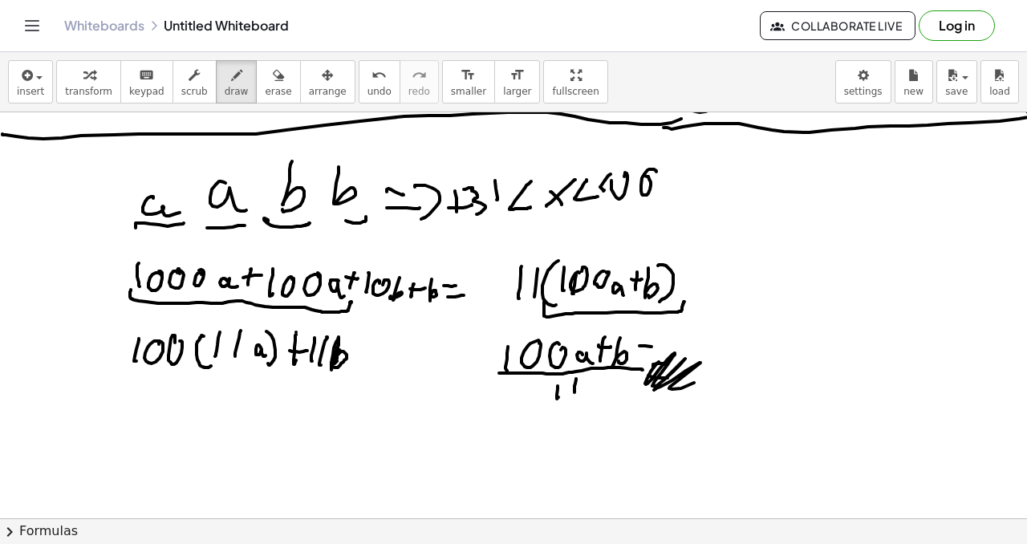
drag, startPoint x: 411, startPoint y: 359, endPoint x: 405, endPoint y: 382, distance: 23.2
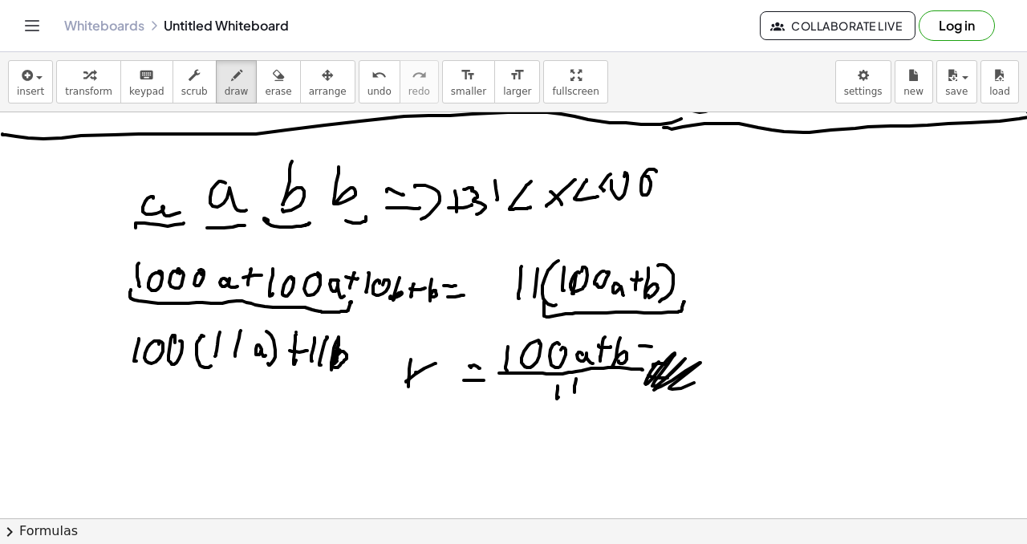
drag, startPoint x: 416, startPoint y: 372, endPoint x: 431, endPoint y: 369, distance: 15.6
drag, startPoint x: 440, startPoint y: 347, endPoint x: 456, endPoint y: 355, distance: 17.6
drag, startPoint x: 644, startPoint y: 349, endPoint x: 724, endPoint y: 371, distance: 82.5
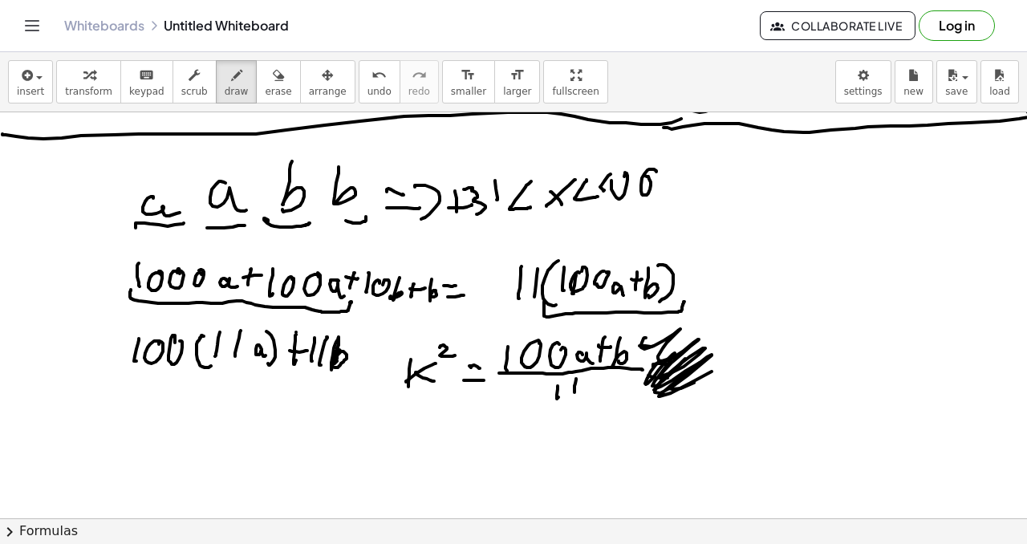
click at [266, 87] on span "erase" at bounding box center [278, 91] width 26 height 11
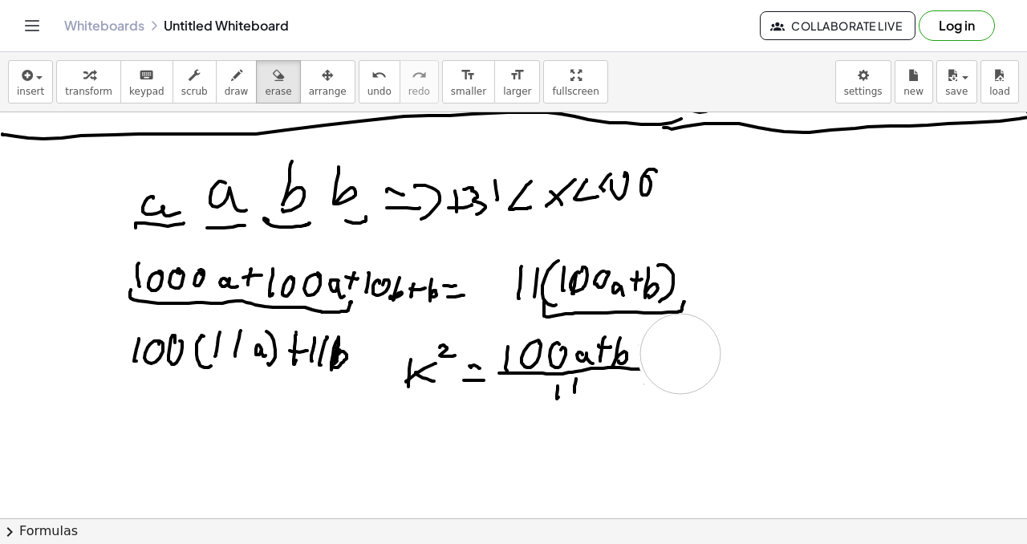
drag, startPoint x: 688, startPoint y: 358, endPoint x: 530, endPoint y: 186, distance: 232.8
click at [243, 87] on button "draw" at bounding box center [237, 81] width 42 height 43
drag, startPoint x: 382, startPoint y: 420, endPoint x: 384, endPoint y: 436, distance: 17.0
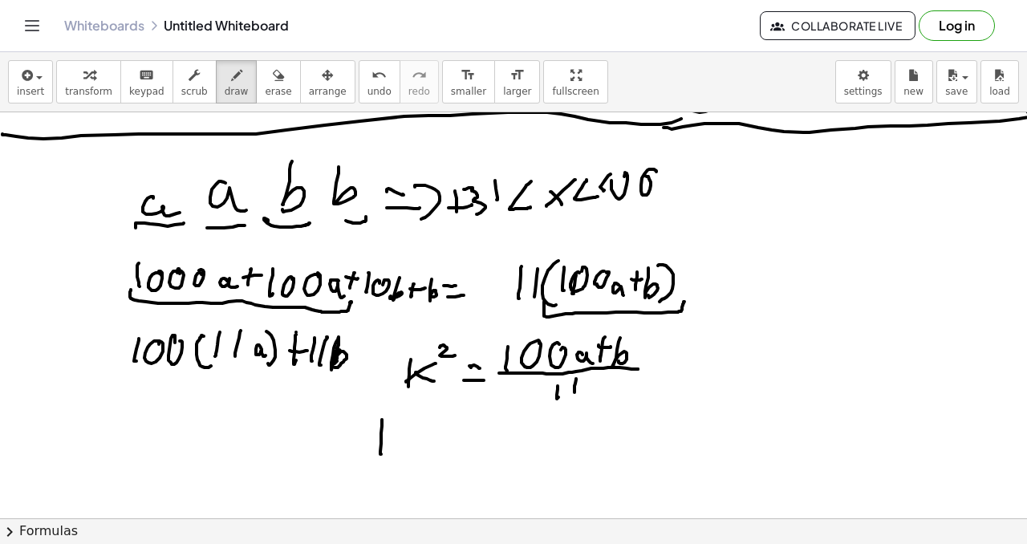
drag, startPoint x: 393, startPoint y: 432, endPoint x: 402, endPoint y: 443, distance: 14.3
drag, startPoint x: 416, startPoint y: 444, endPoint x: 426, endPoint y: 434, distance: 14.2
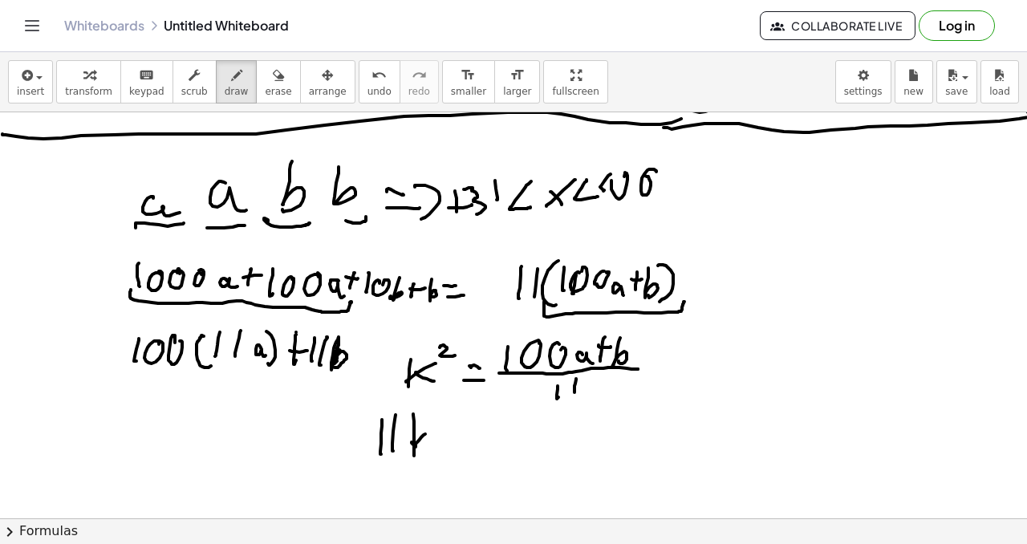
drag, startPoint x: 413, startPoint y: 444, endPoint x: 424, endPoint y: 445, distance: 11.3
drag, startPoint x: 439, startPoint y: 422, endPoint x: 447, endPoint y: 437, distance: 17.2
drag, startPoint x: 473, startPoint y: 436, endPoint x: 501, endPoint y: 451, distance: 30.9
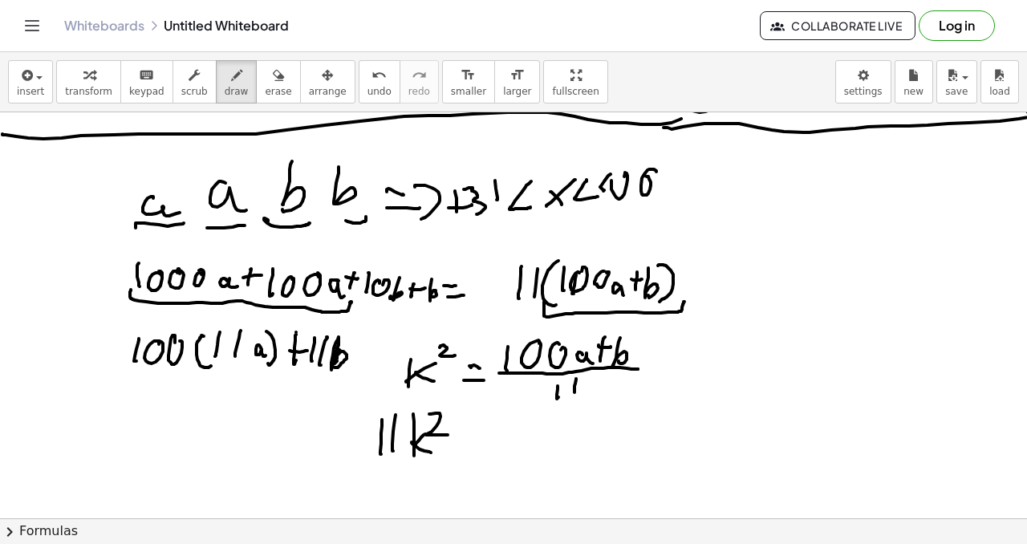
drag, startPoint x: 517, startPoint y: 441, endPoint x: 539, endPoint y: 425, distance: 27.6
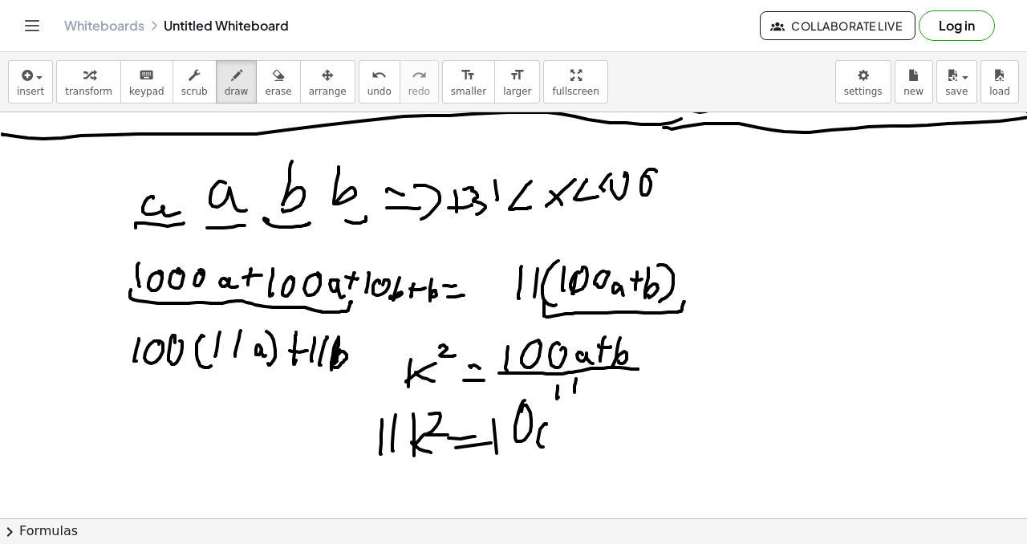
drag, startPoint x: 540, startPoint y: 429, endPoint x: 560, endPoint y: 437, distance: 21.6
drag, startPoint x: 572, startPoint y: 436, endPoint x: 584, endPoint y: 440, distance: 12.5
drag, startPoint x: 587, startPoint y: 444, endPoint x: 584, endPoint y: 429, distance: 14.8
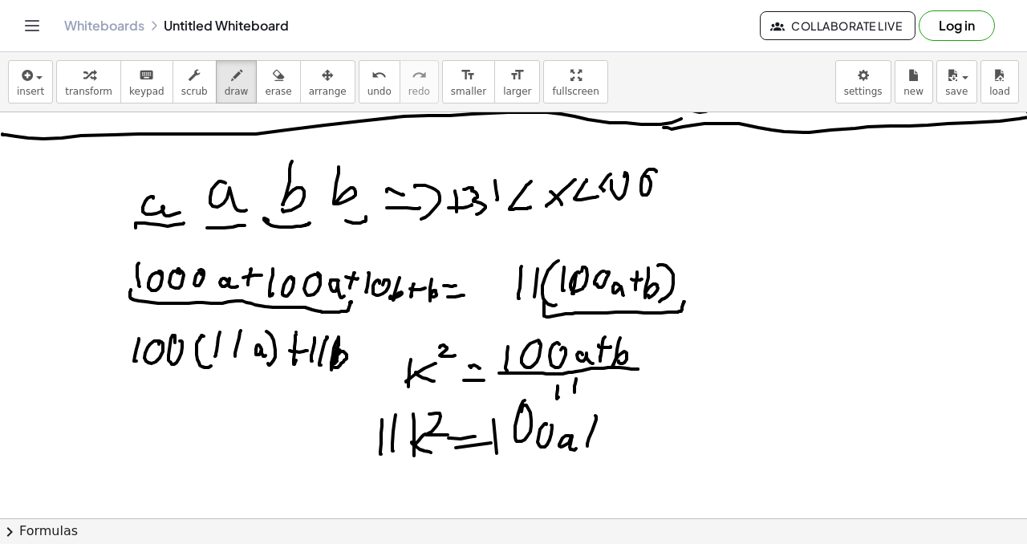
drag, startPoint x: 584, startPoint y: 429, endPoint x: 599, endPoint y: 427, distance: 14.6
drag, startPoint x: 614, startPoint y: 415, endPoint x: 598, endPoint y: 438, distance: 28.3
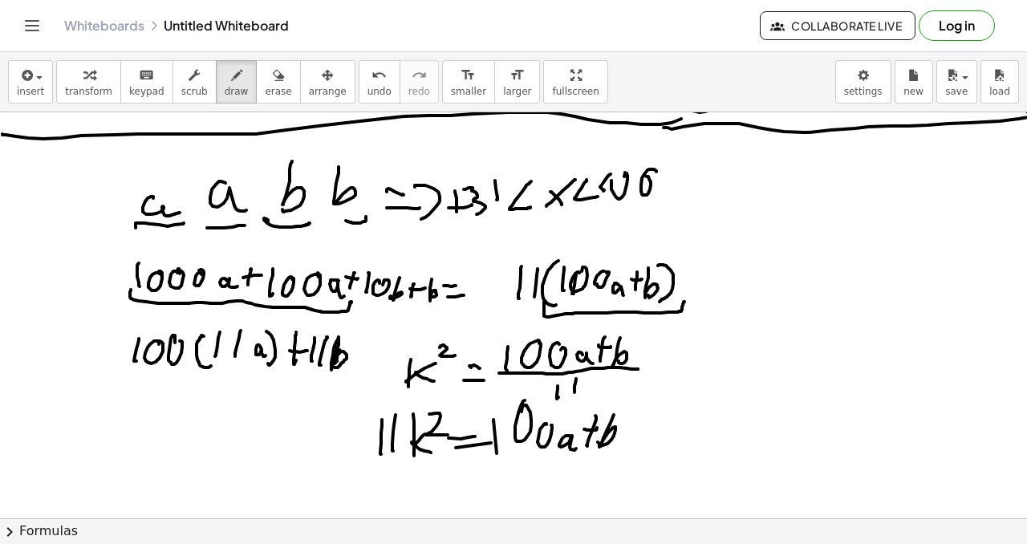
click at [484, 18] on div "Graspable Math Activities Get Started Activity Bank Assigned Work Classes White…" at bounding box center [513, 272] width 1027 height 544
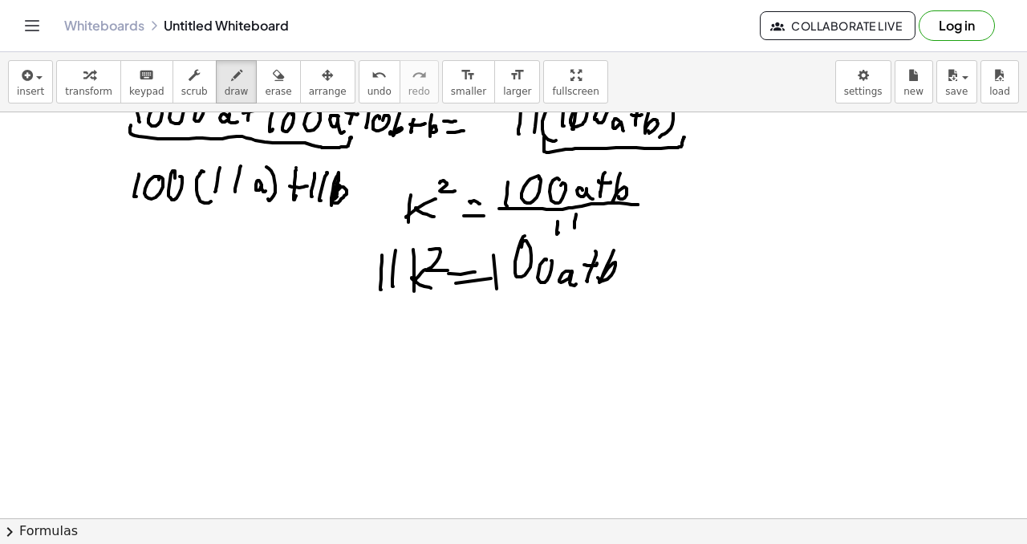
scroll to position [1564, 11]
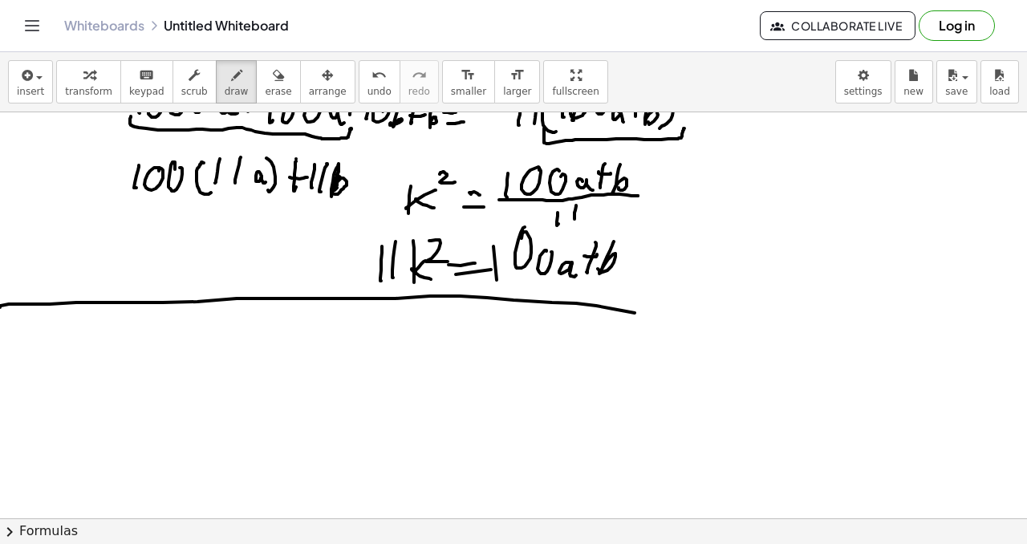
drag, startPoint x: 0, startPoint y: 306, endPoint x: 640, endPoint y: 314, distance: 640.3
drag, startPoint x: 633, startPoint y: 314, endPoint x: 1010, endPoint y: 266, distance: 380.1
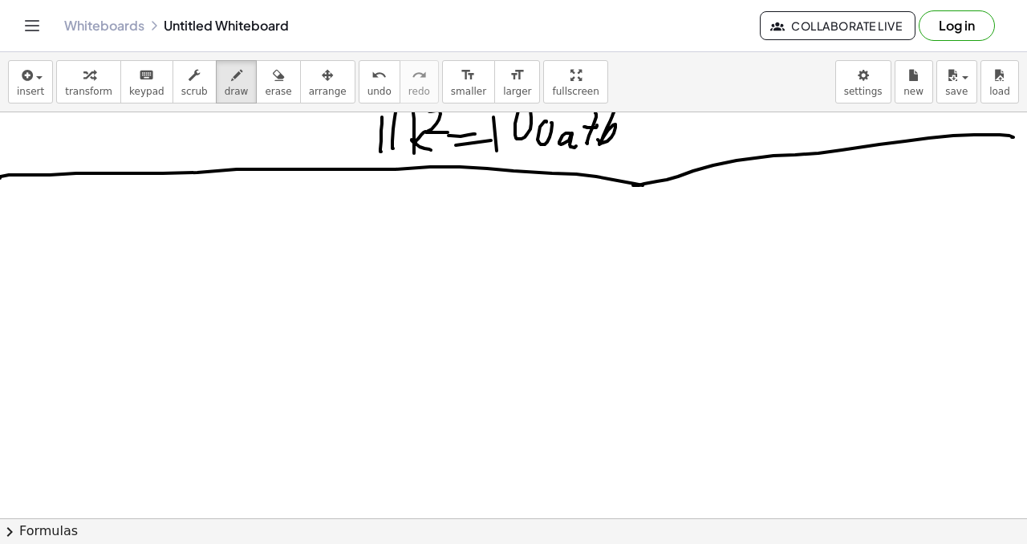
scroll to position [1704, 11]
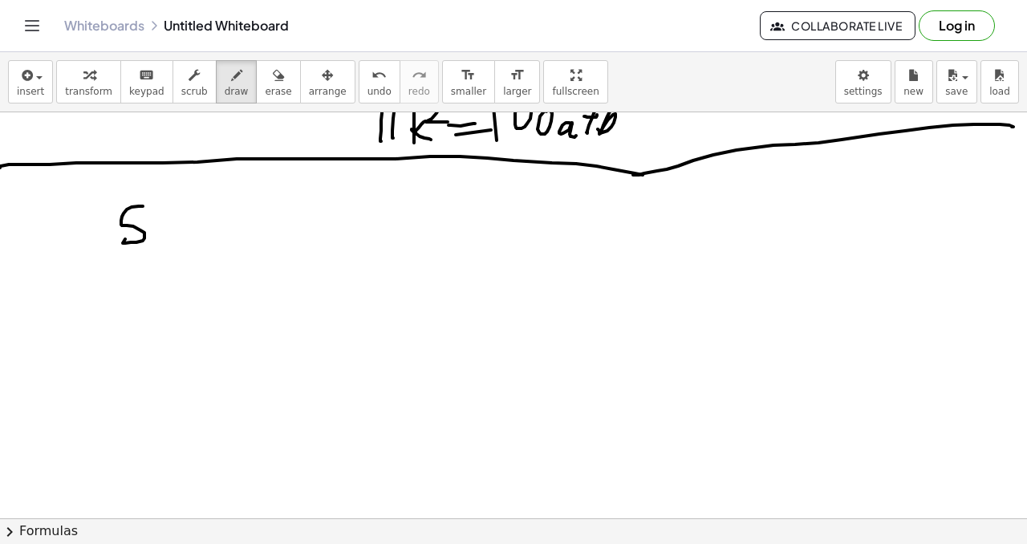
drag, startPoint x: 121, startPoint y: 221, endPoint x: 160, endPoint y: 210, distance: 39.9
drag, startPoint x: 185, startPoint y: 207, endPoint x: 184, endPoint y: 248, distance: 40.9
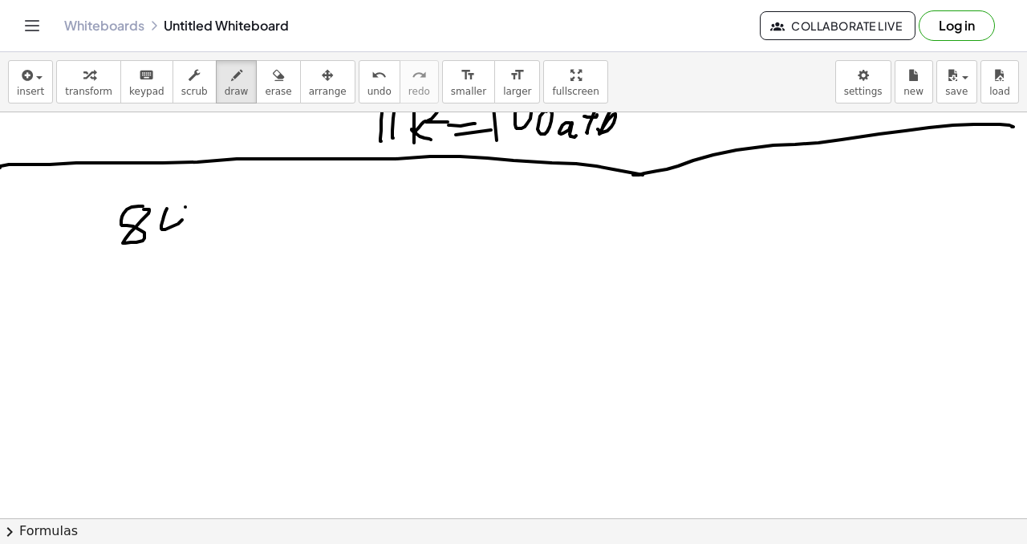
drag, startPoint x: 207, startPoint y: 215, endPoint x: 199, endPoint y: 236, distance: 22.3
drag, startPoint x: 198, startPoint y: 237, endPoint x: 233, endPoint y: 215, distance: 41.4
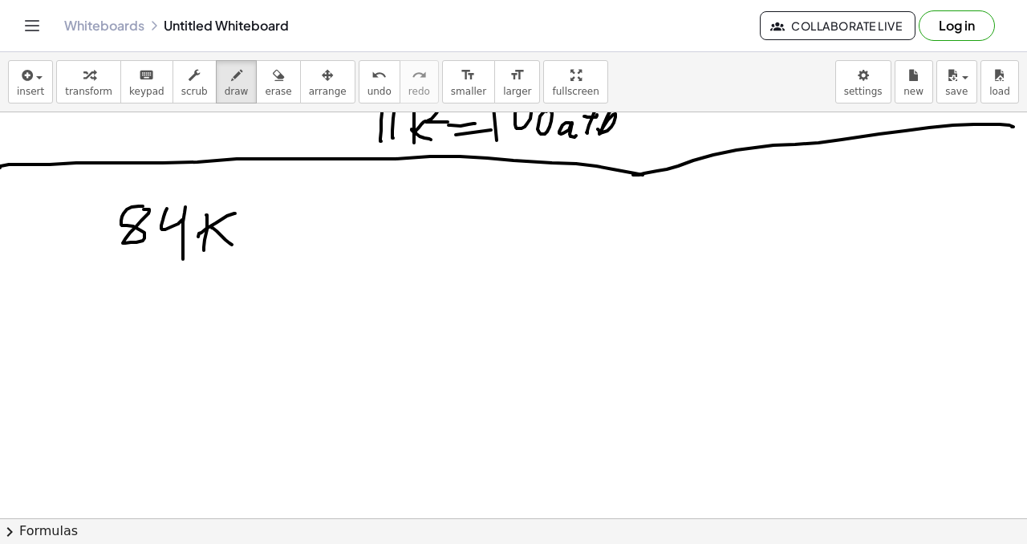
drag, startPoint x: 337, startPoint y: 221, endPoint x: 347, endPoint y: 229, distance: 12.5
drag, startPoint x: 345, startPoint y: 234, endPoint x: 354, endPoint y: 228, distance: 10.9
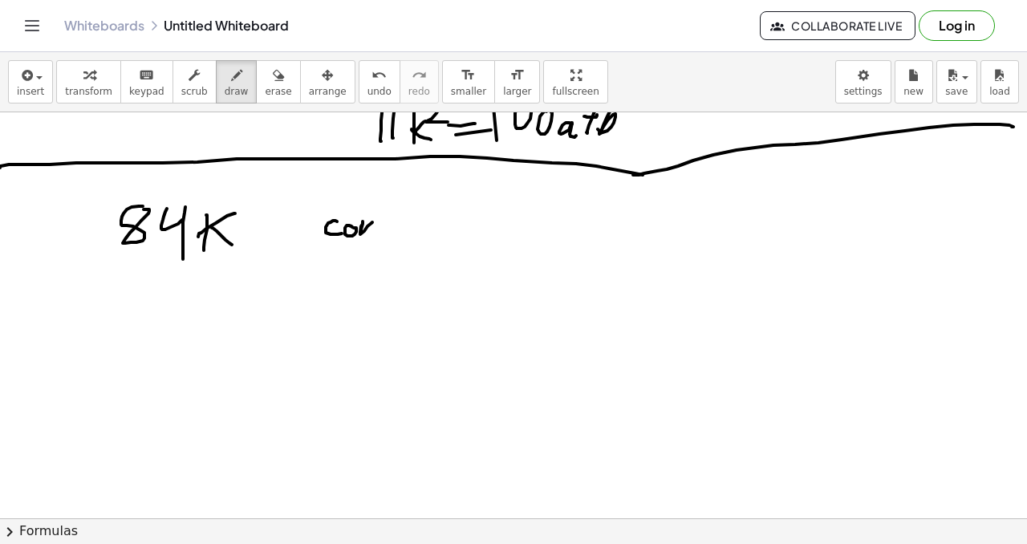
drag, startPoint x: 360, startPoint y: 232, endPoint x: 404, endPoint y: 207, distance: 50.0
drag, startPoint x: 409, startPoint y: 225, endPoint x: 401, endPoint y: 220, distance: 9.4
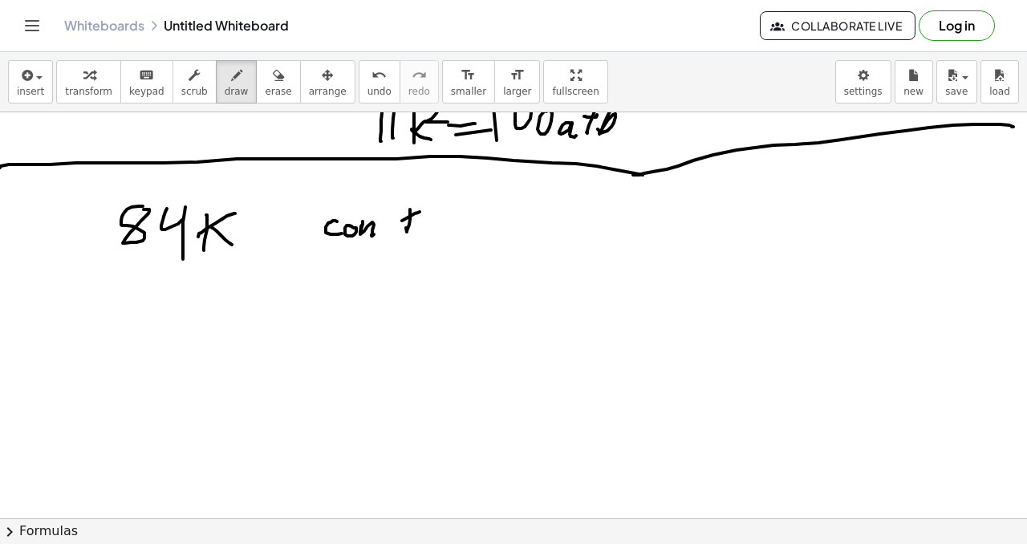
drag, startPoint x: 412, startPoint y: 221, endPoint x: 437, endPoint y: 221, distance: 25.7
drag, startPoint x: 494, startPoint y: 205, endPoint x: 505, endPoint y: 200, distance: 12.2
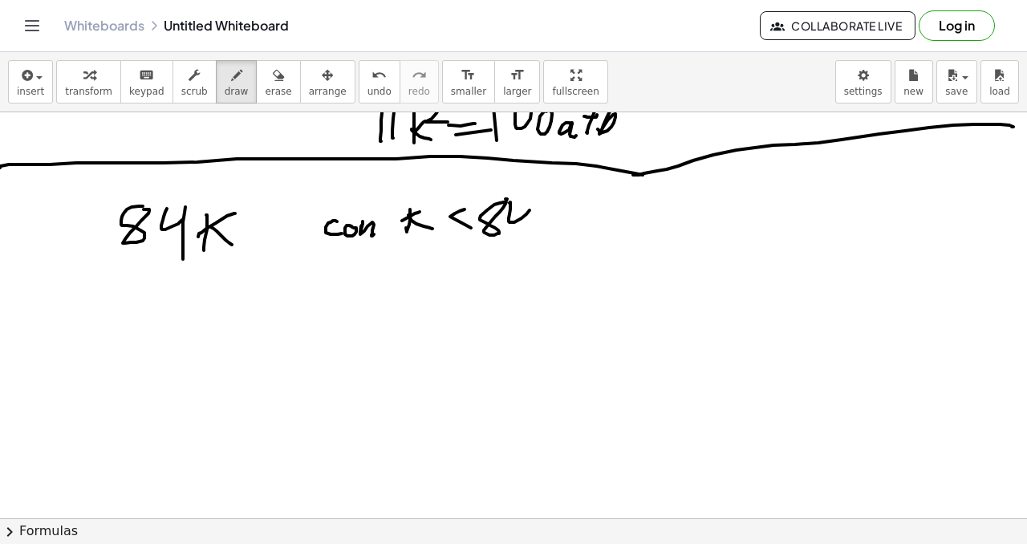
drag, startPoint x: 509, startPoint y: 203, endPoint x: 531, endPoint y: 204, distance: 21.7
drag, startPoint x: 530, startPoint y: 223, endPoint x: 537, endPoint y: 217, distance: 9.1
drag, startPoint x: 534, startPoint y: 194, endPoint x: 511, endPoint y: 236, distance: 47.4
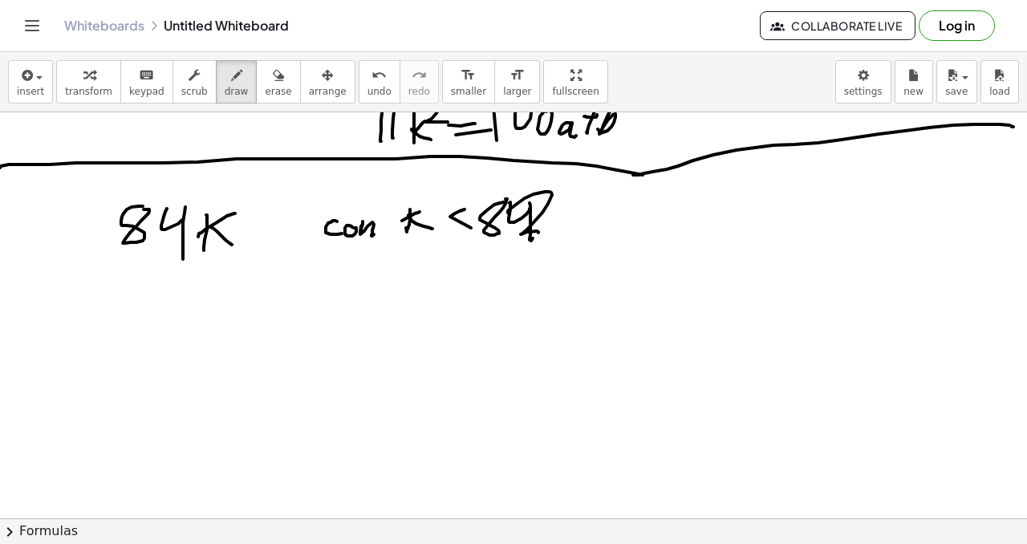
drag, startPoint x: 262, startPoint y: 286, endPoint x: 272, endPoint y: 287, distance: 10.6
drag, startPoint x: 272, startPoint y: 287, endPoint x: 282, endPoint y: 291, distance: 11.2
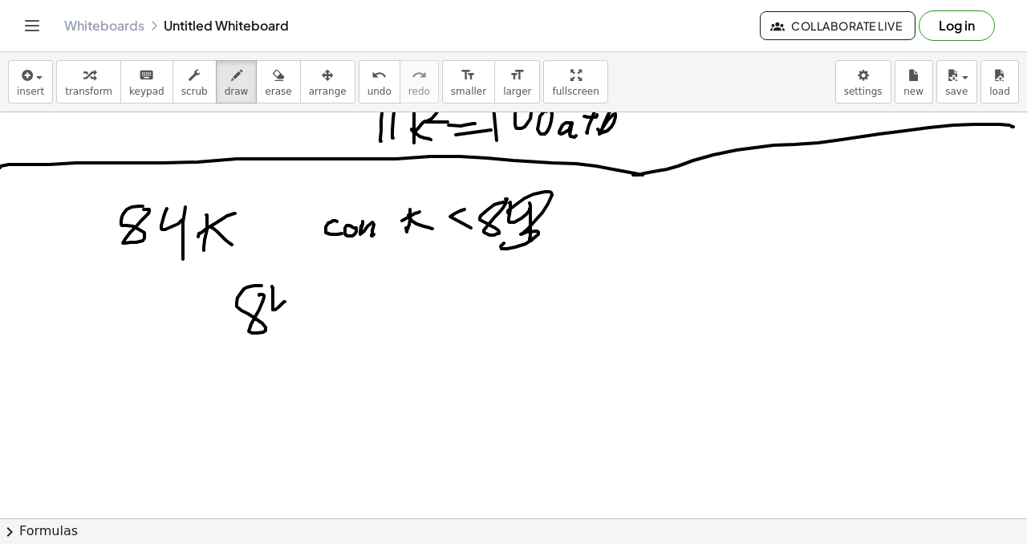
drag, startPoint x: 282, startPoint y: 325, endPoint x: 287, endPoint y: 312, distance: 13.7
drag, startPoint x: 303, startPoint y: 313, endPoint x: 296, endPoint y: 372, distance: 59.8
drag, startPoint x: 239, startPoint y: 332, endPoint x: 360, endPoint y: 311, distance: 122.9
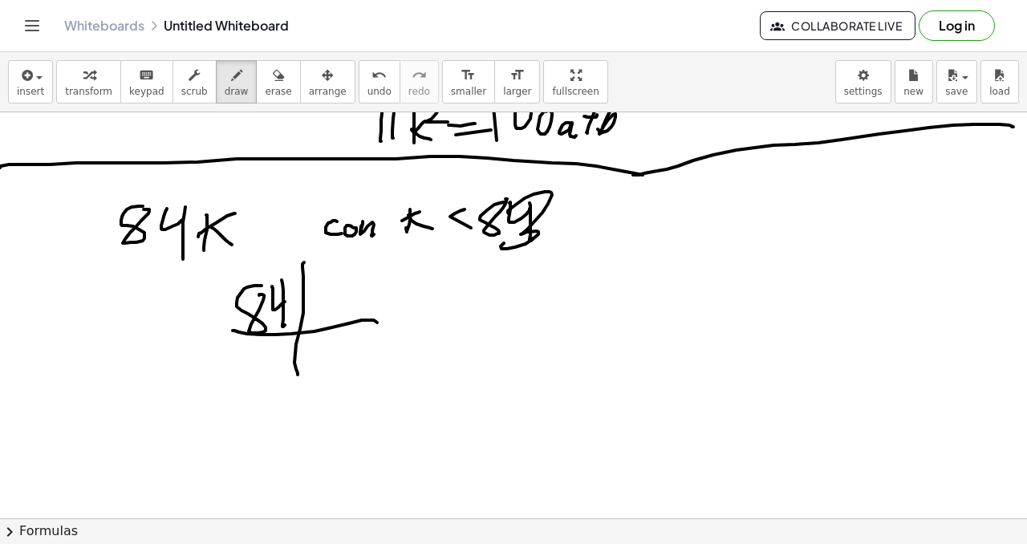
drag, startPoint x: 335, startPoint y: 298, endPoint x: 344, endPoint y: 310, distance: 14.9
drag, startPoint x: 295, startPoint y: 356, endPoint x: 294, endPoint y: 479, distance: 122.8
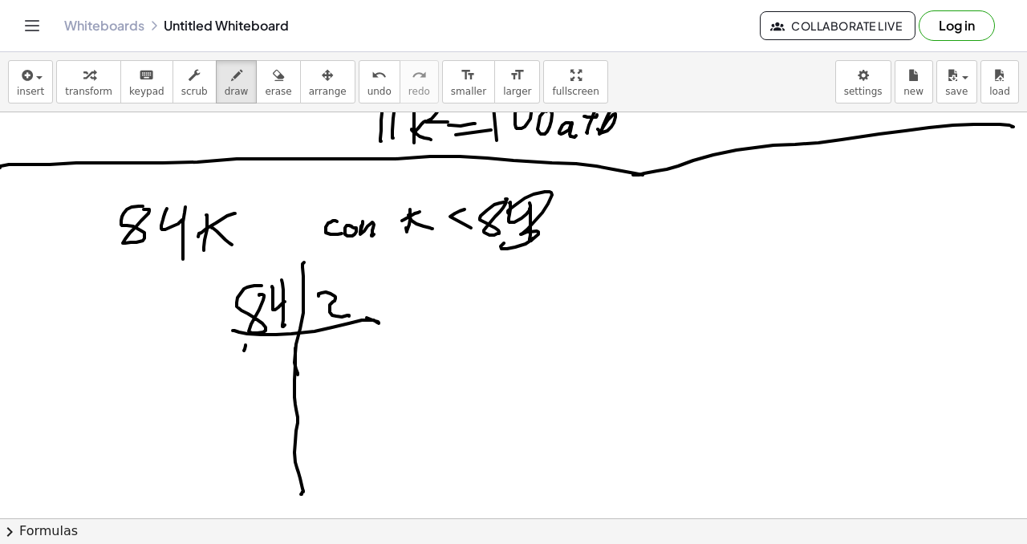
drag, startPoint x: 244, startPoint y: 351, endPoint x: 252, endPoint y: 354, distance: 8.6
drag, startPoint x: 250, startPoint y: 365, endPoint x: 262, endPoint y: 349, distance: 20.1
drag, startPoint x: 271, startPoint y: 344, endPoint x: 278, endPoint y: 360, distance: 17.3
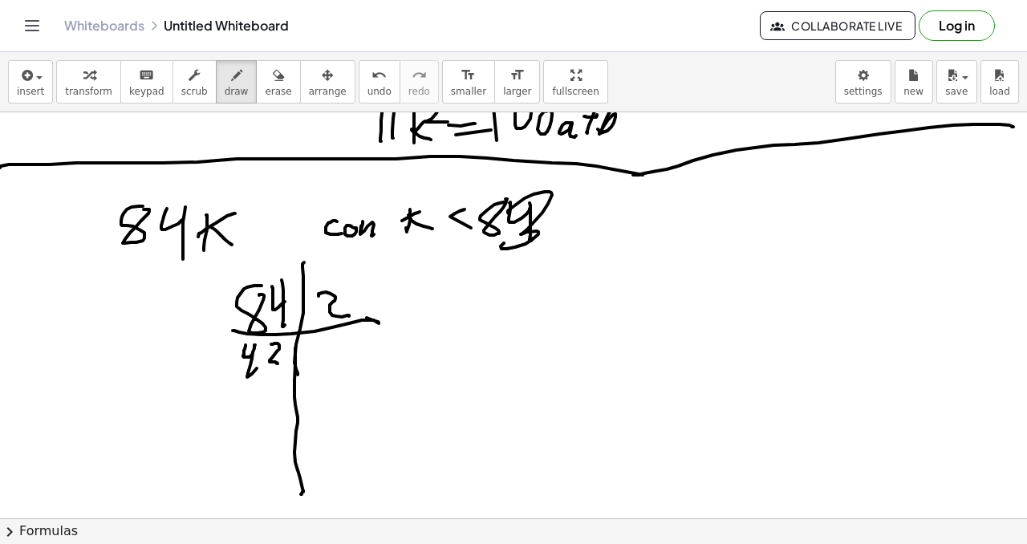
drag, startPoint x: 319, startPoint y: 350, endPoint x: 319, endPoint y: 388, distance: 37.7
drag, startPoint x: 241, startPoint y: 388, endPoint x: 266, endPoint y: 385, distance: 24.2
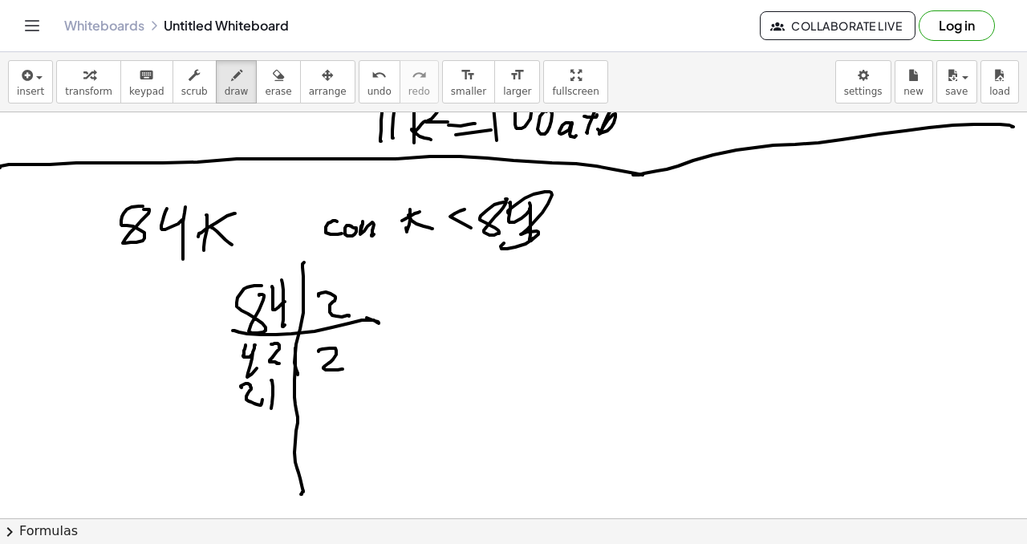
drag, startPoint x: 340, startPoint y: 381, endPoint x: 321, endPoint y: 407, distance: 32.1
drag, startPoint x: 266, startPoint y: 420, endPoint x: 263, endPoint y: 431, distance: 11.7
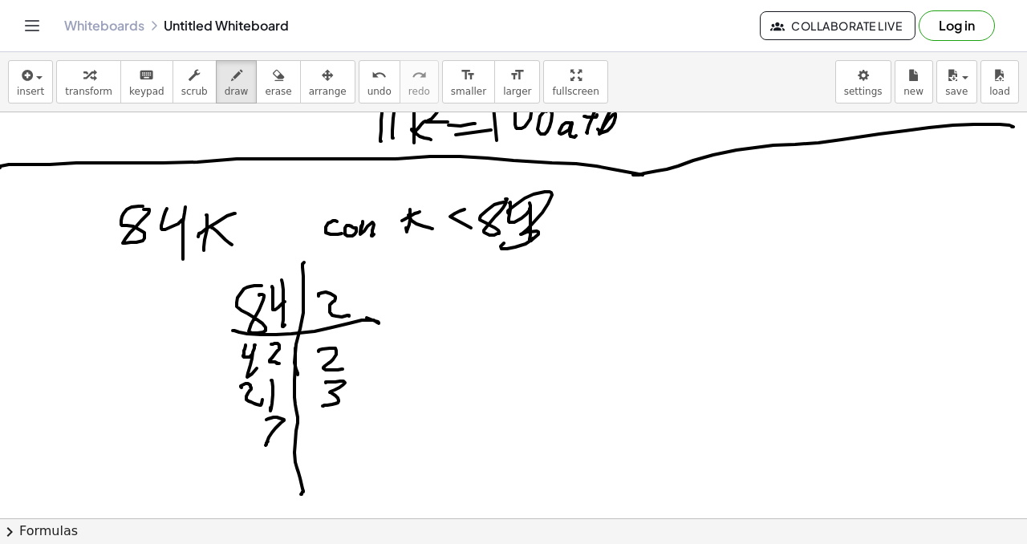
drag, startPoint x: 264, startPoint y: 432, endPoint x: 298, endPoint y: 430, distance: 34.5
drag, startPoint x: 324, startPoint y: 420, endPoint x: 326, endPoint y: 435, distance: 15.3
drag, startPoint x: 350, startPoint y: 432, endPoint x: 345, endPoint y: 422, distance: 10.8
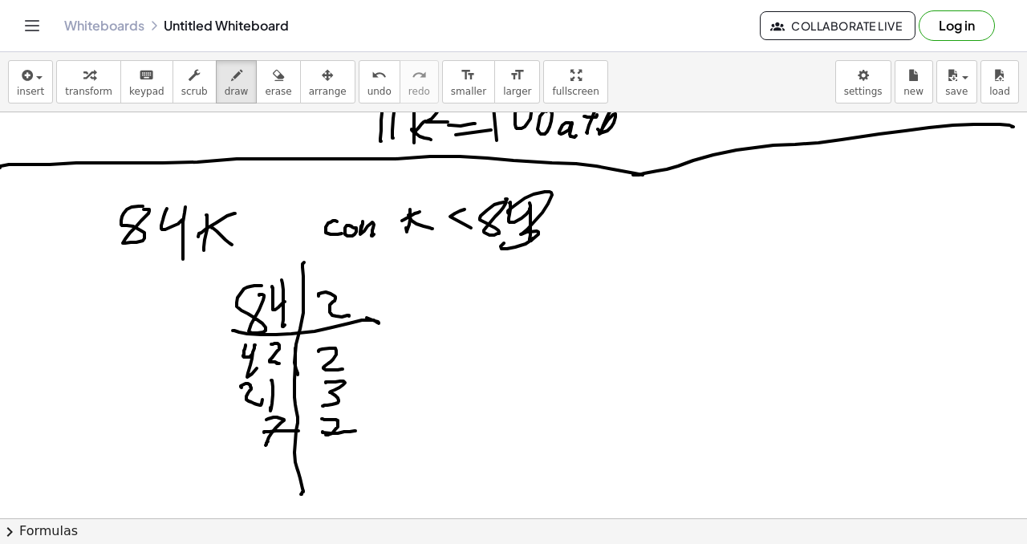
drag, startPoint x: 471, startPoint y: 282, endPoint x: 512, endPoint y: 282, distance: 40.9
drag, startPoint x: 513, startPoint y: 282, endPoint x: 527, endPoint y: 271, distance: 17.2
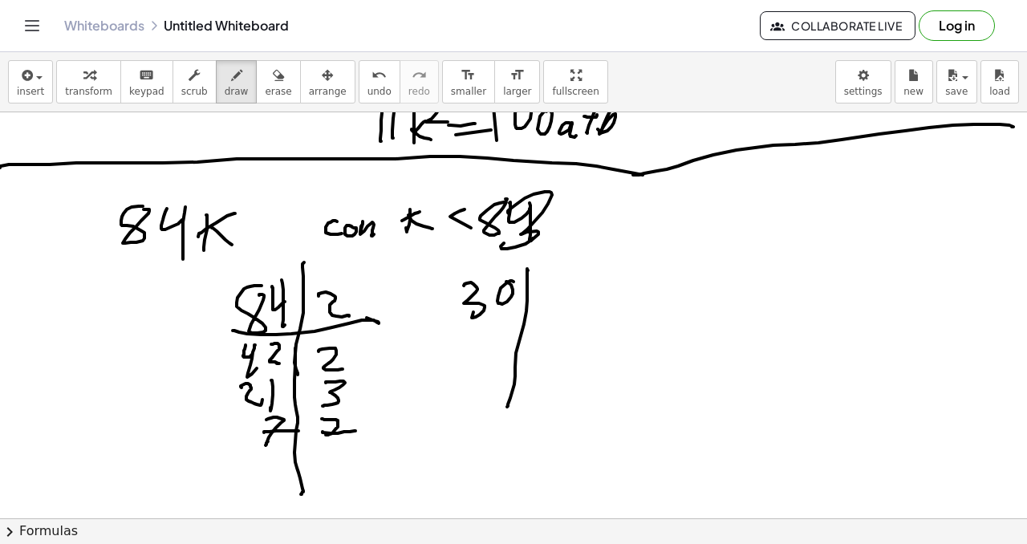
drag, startPoint x: 527, startPoint y: 270, endPoint x: 505, endPoint y: 399, distance: 131.0
drag, startPoint x: 464, startPoint y: 327, endPoint x: 560, endPoint y: 315, distance: 96.9
drag, startPoint x: 558, startPoint y: 282, endPoint x: 541, endPoint y: 310, distance: 32.7
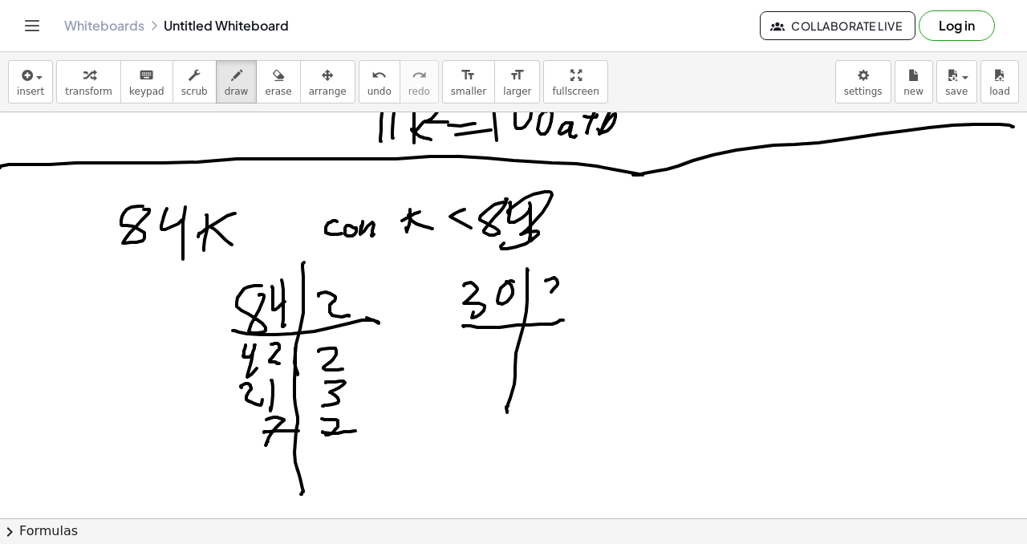
drag, startPoint x: 467, startPoint y: 338, endPoint x: 490, endPoint y: 336, distance: 23.3
drag, startPoint x: 497, startPoint y: 335, endPoint x: 493, endPoint y: 350, distance: 15.8
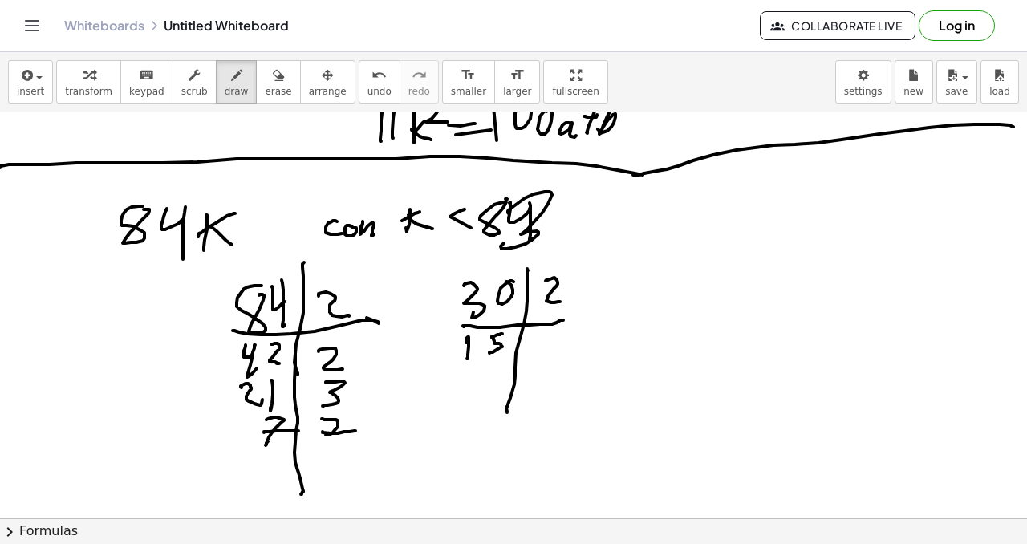
click at [367, 83] on button "undo undo" at bounding box center [380, 81] width 42 height 43
drag, startPoint x: 553, startPoint y: 337, endPoint x: 534, endPoint y: 354, distance: 25.0
drag, startPoint x: 499, startPoint y: 365, endPoint x: 484, endPoint y: 370, distance: 16.0
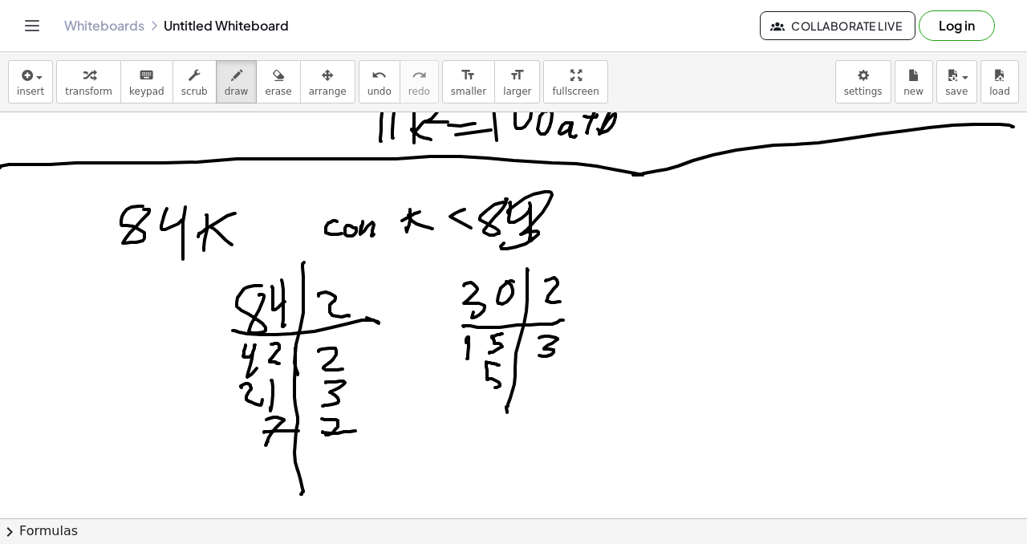
drag, startPoint x: 548, startPoint y: 370, endPoint x: 535, endPoint y: 392, distance: 25.9
drag, startPoint x: 351, startPoint y: 306, endPoint x: 367, endPoint y: 298, distance: 17.6
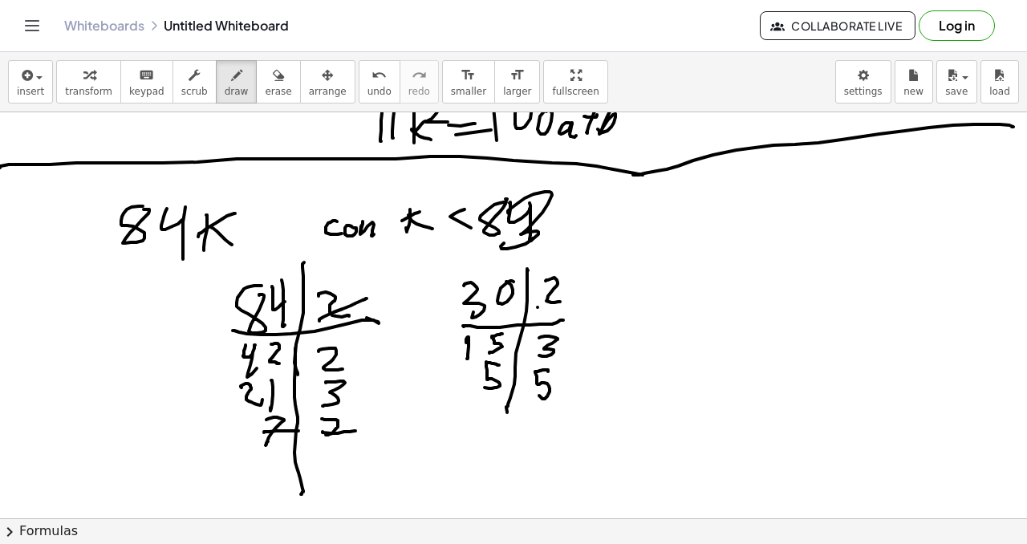
drag, startPoint x: 538, startPoint y: 307, endPoint x: 582, endPoint y: 280, distance: 52.6
drag, startPoint x: 562, startPoint y: 360, endPoint x: 510, endPoint y: 391, distance: 60.4
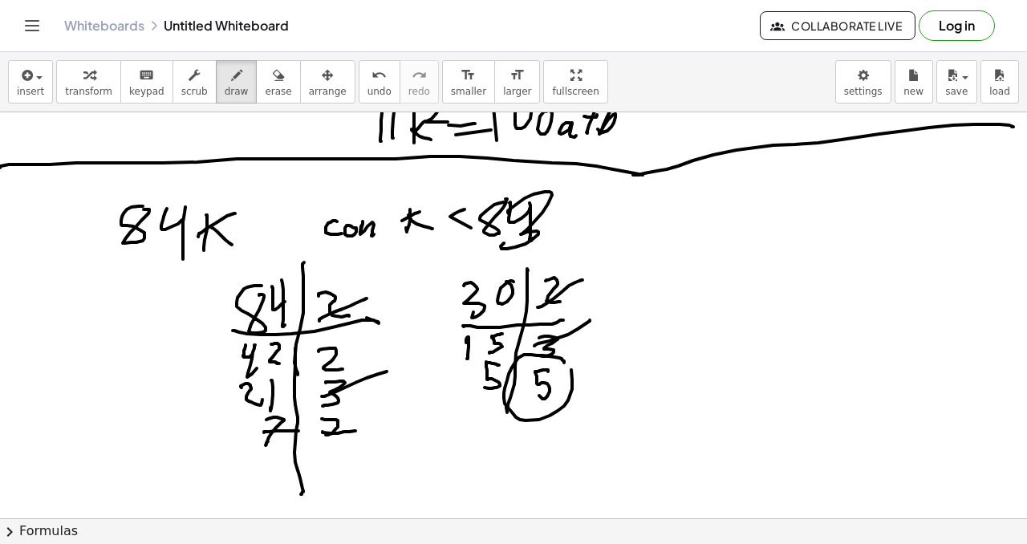
drag, startPoint x: 591, startPoint y: 217, endPoint x: 562, endPoint y: 222, distance: 29.4
drag, startPoint x: 570, startPoint y: 205, endPoint x: 599, endPoint y: 229, distance: 37.5
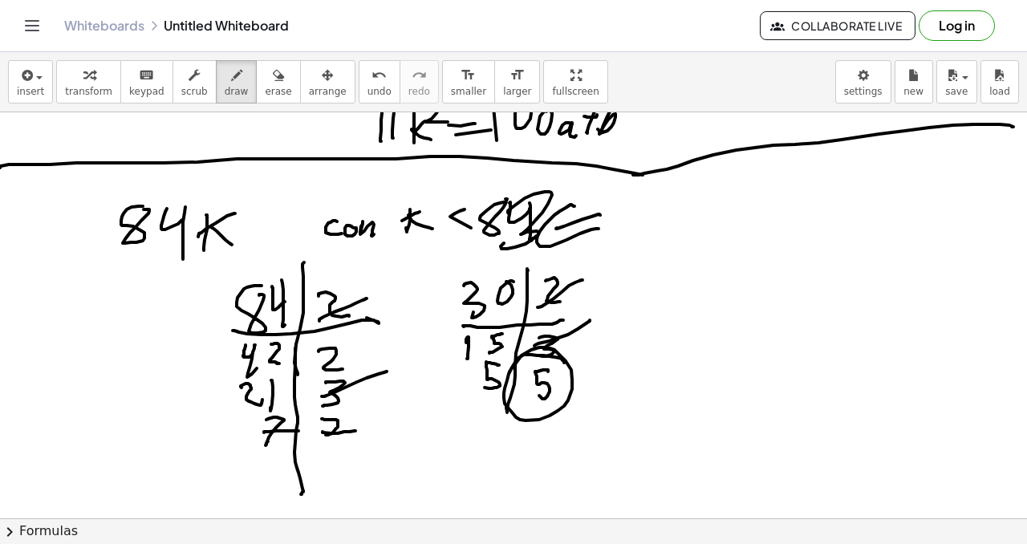
drag, startPoint x: 667, startPoint y: 290, endPoint x: 679, endPoint y: 290, distance: 12.0
drag, startPoint x: 677, startPoint y: 261, endPoint x: 688, endPoint y: 298, distance: 39.1
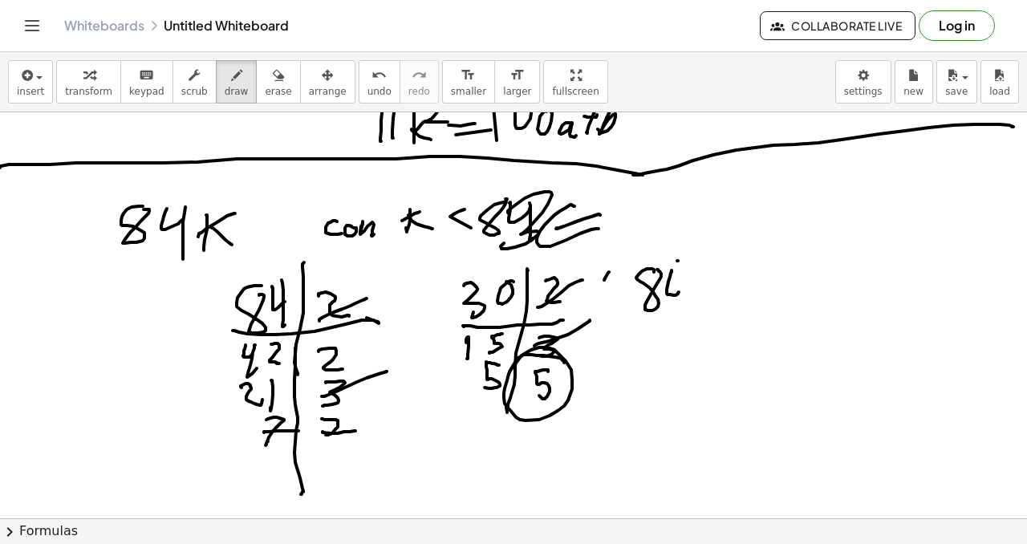
drag, startPoint x: 697, startPoint y: 284, endPoint x: 723, endPoint y: 329, distance: 51.7
drag, startPoint x: 728, startPoint y: 274, endPoint x: 741, endPoint y: 275, distance: 12.9
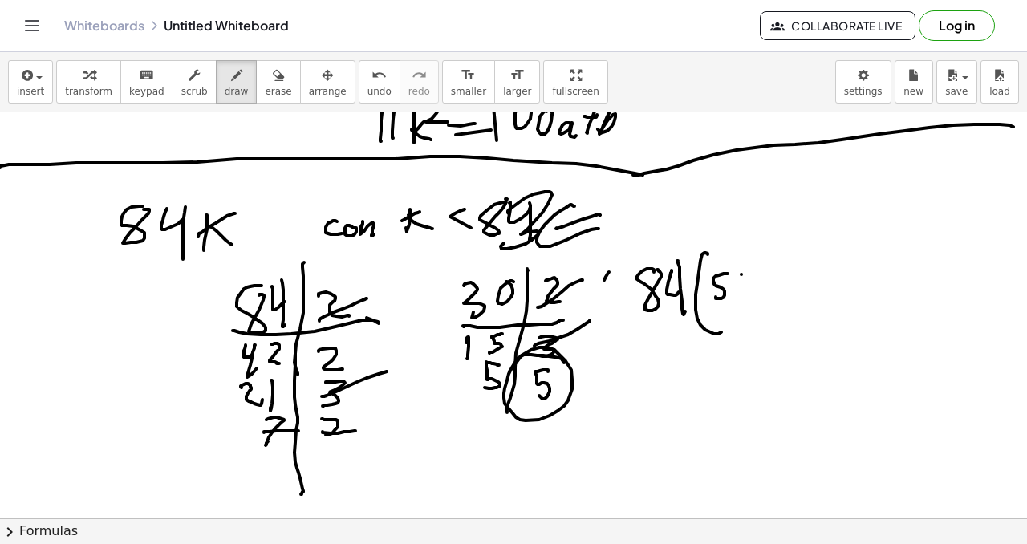
drag, startPoint x: 741, startPoint y: 274, endPoint x: 732, endPoint y: 280, distance: 10.5
drag, startPoint x: 732, startPoint y: 280, endPoint x: 749, endPoint y: 276, distance: 17.3
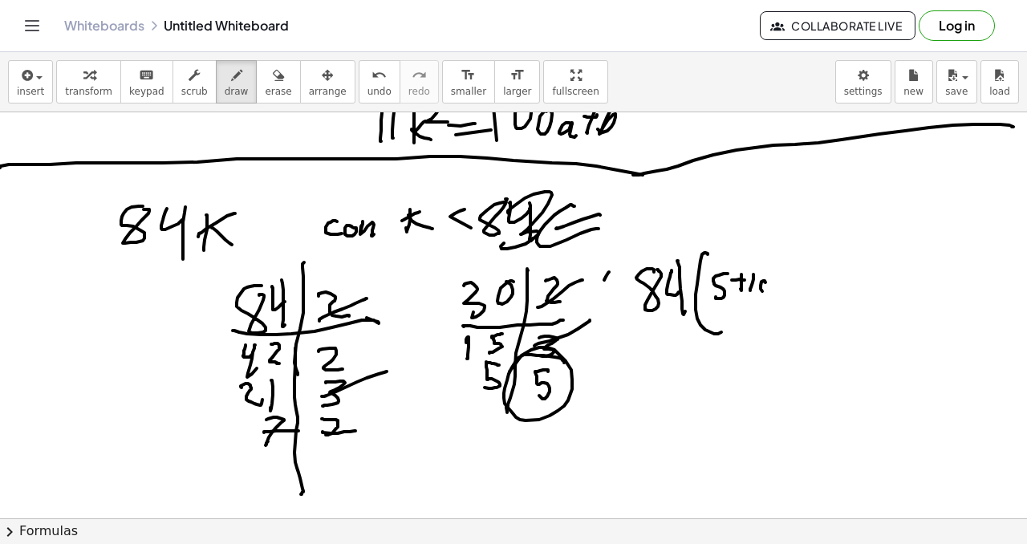
drag, startPoint x: 764, startPoint y: 281, endPoint x: 772, endPoint y: 284, distance: 8.6
drag, startPoint x: 790, startPoint y: 278, endPoint x: 789, endPoint y: 286, distance: 8.9
drag, startPoint x: 788, startPoint y: 282, endPoint x: 801, endPoint y: 275, distance: 15.4
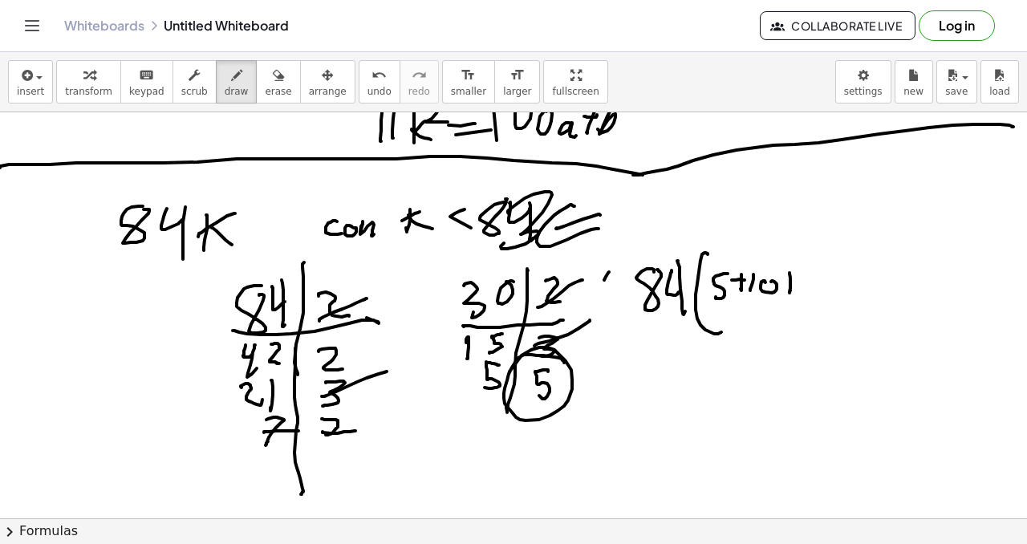
drag, startPoint x: 823, startPoint y: 273, endPoint x: 831, endPoint y: 282, distance: 11.9
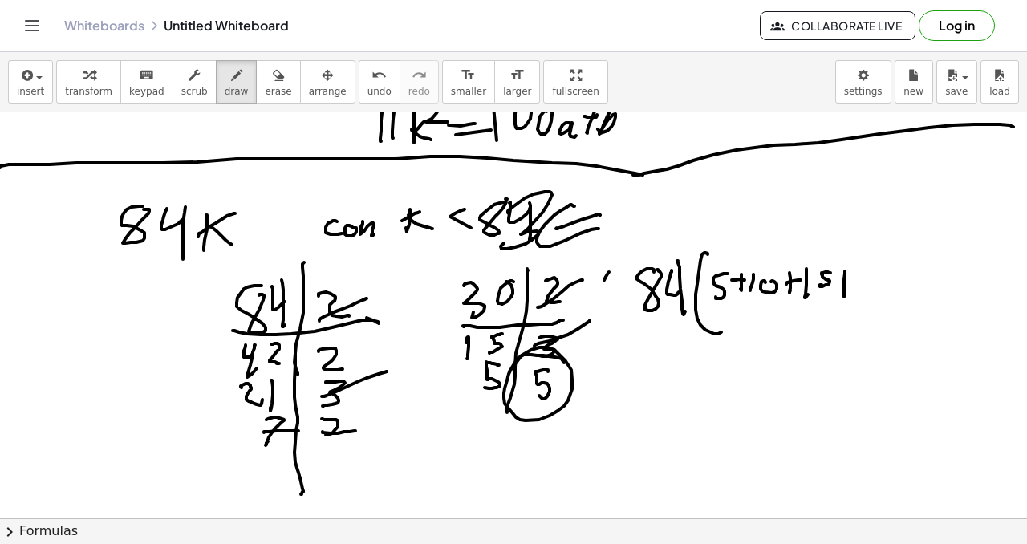
drag, startPoint x: 862, startPoint y: 293, endPoint x: 871, endPoint y: 290, distance: 9.9
drag, startPoint x: 874, startPoint y: 293, endPoint x: 885, endPoint y: 291, distance: 10.6
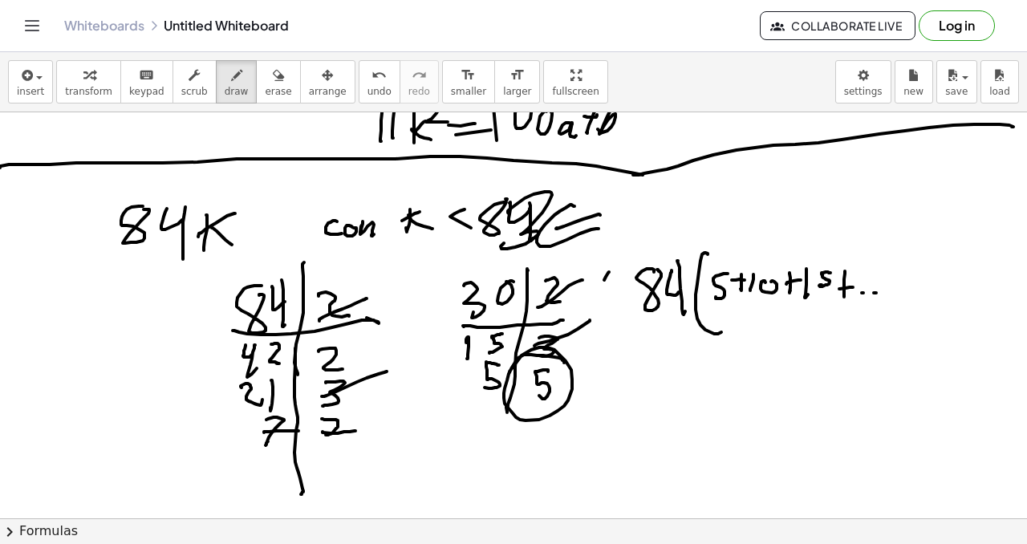
drag, startPoint x: 903, startPoint y: 278, endPoint x: 915, endPoint y: 273, distance: 14.0
drag, startPoint x: 915, startPoint y: 273, endPoint x: 933, endPoint y: 272, distance: 17.7
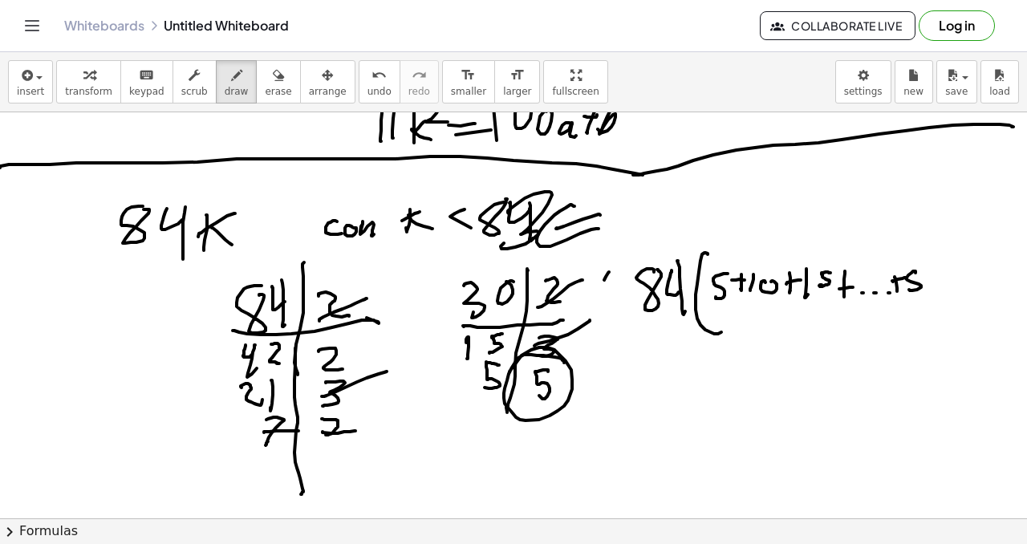
drag, startPoint x: 927, startPoint y: 289, endPoint x: 927, endPoint y: 272, distance: 16.8
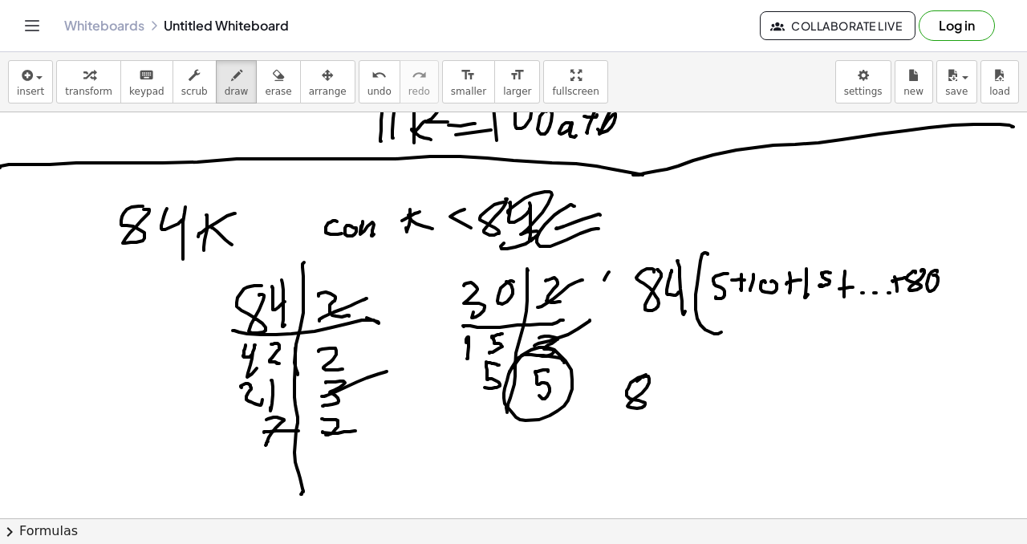
drag, startPoint x: 651, startPoint y: 375, endPoint x: 669, endPoint y: 383, distance: 19.7
drag, startPoint x: 666, startPoint y: 403, endPoint x: 670, endPoint y: 395, distance: 9.0
drag, startPoint x: 689, startPoint y: 363, endPoint x: 705, endPoint y: 399, distance: 38.8
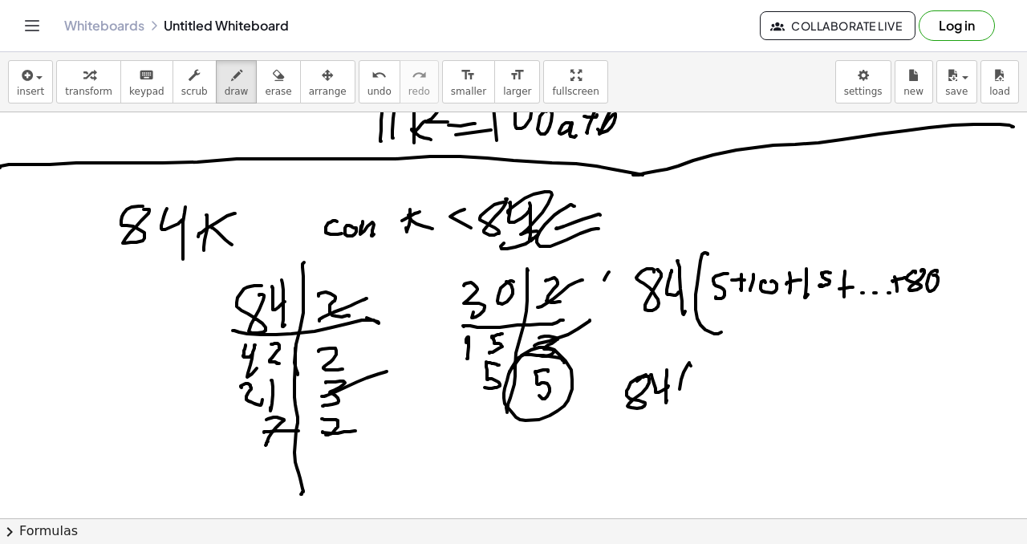
drag, startPoint x: 703, startPoint y: 373, endPoint x: 721, endPoint y: 373, distance: 18.5
drag, startPoint x: 734, startPoint y: 362, endPoint x: 741, endPoint y: 404, distance: 42.2
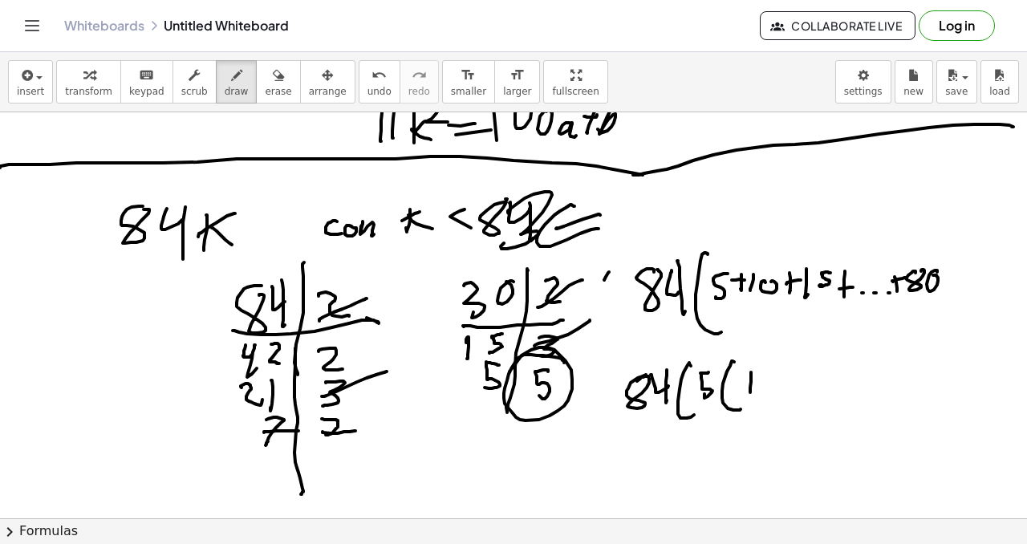
drag, startPoint x: 751, startPoint y: 375, endPoint x: 760, endPoint y: 382, distance: 11.4
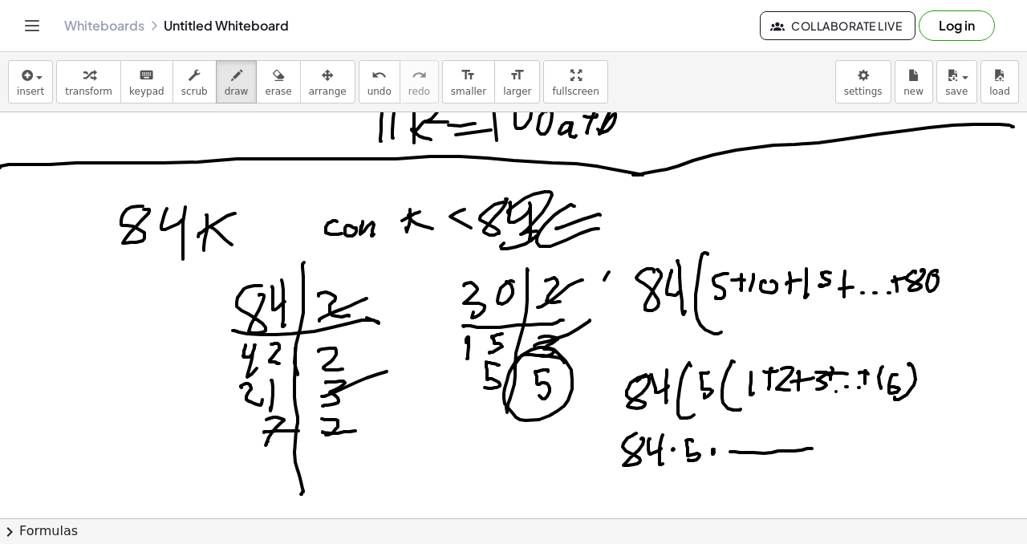
click at [373, 95] on span "undo" at bounding box center [379, 91] width 24 height 11
click at [371, 97] on button "undo undo" at bounding box center [380, 81] width 42 height 43
click at [371, 96] on span "undo" at bounding box center [379, 91] width 24 height 11
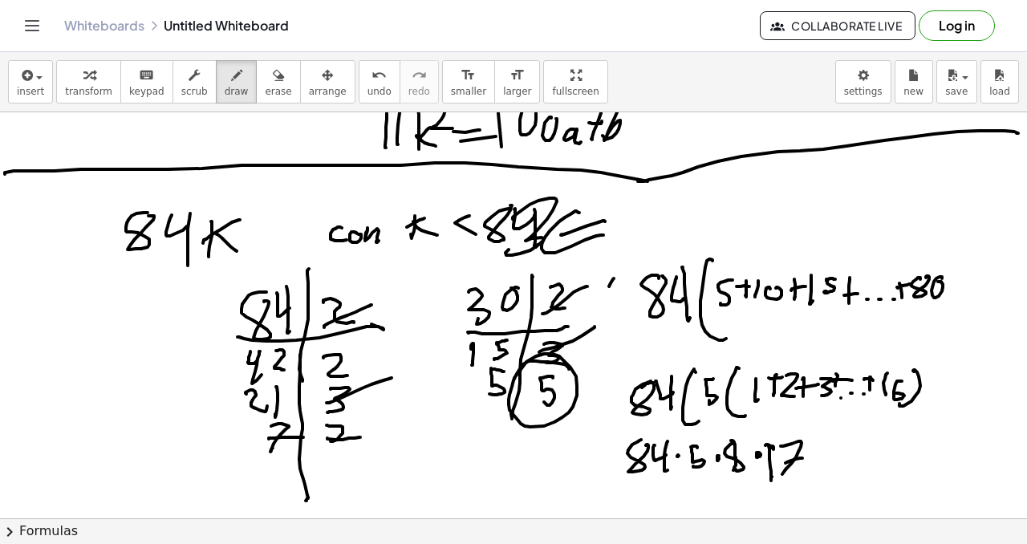
scroll to position [1694, 6]
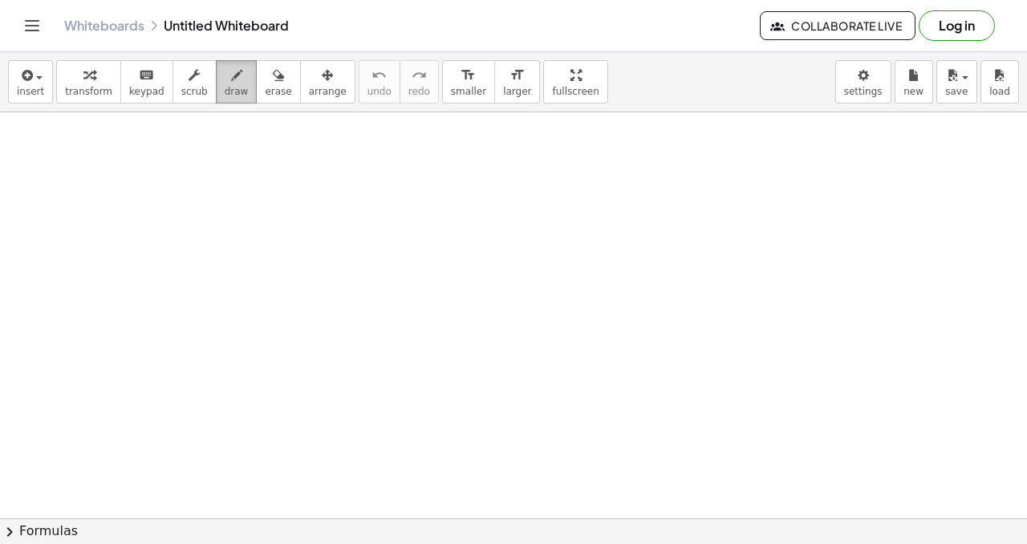
click at [225, 86] on span "draw" at bounding box center [237, 91] width 24 height 11
drag, startPoint x: 290, startPoint y: 174, endPoint x: 276, endPoint y: 177, distance: 14.0
drag, startPoint x: 308, startPoint y: 152, endPoint x: 322, endPoint y: 160, distance: 15.8
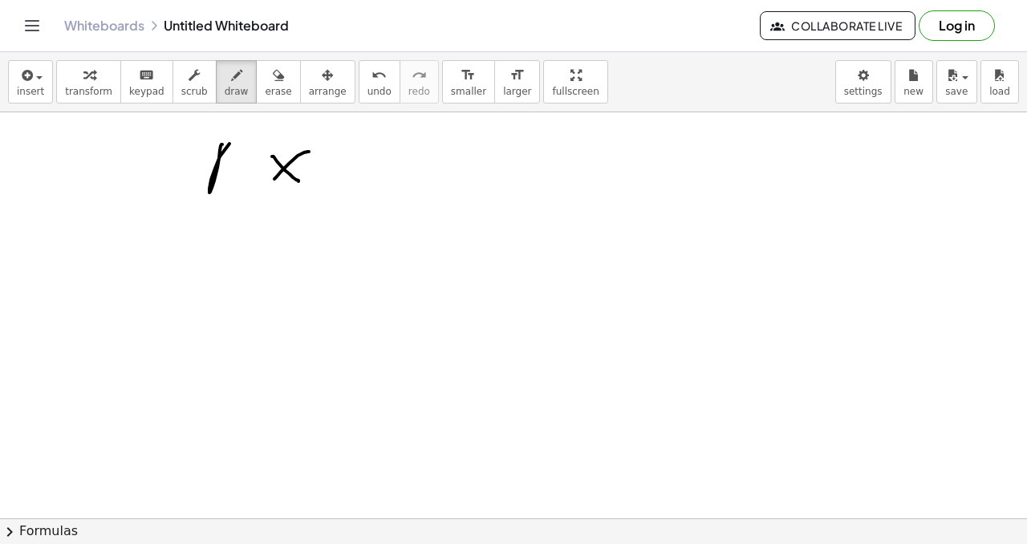
drag, startPoint x: 221, startPoint y: 144, endPoint x: 213, endPoint y: 185, distance: 41.1
drag, startPoint x: 361, startPoint y: 165, endPoint x: 424, endPoint y: 161, distance: 62.7
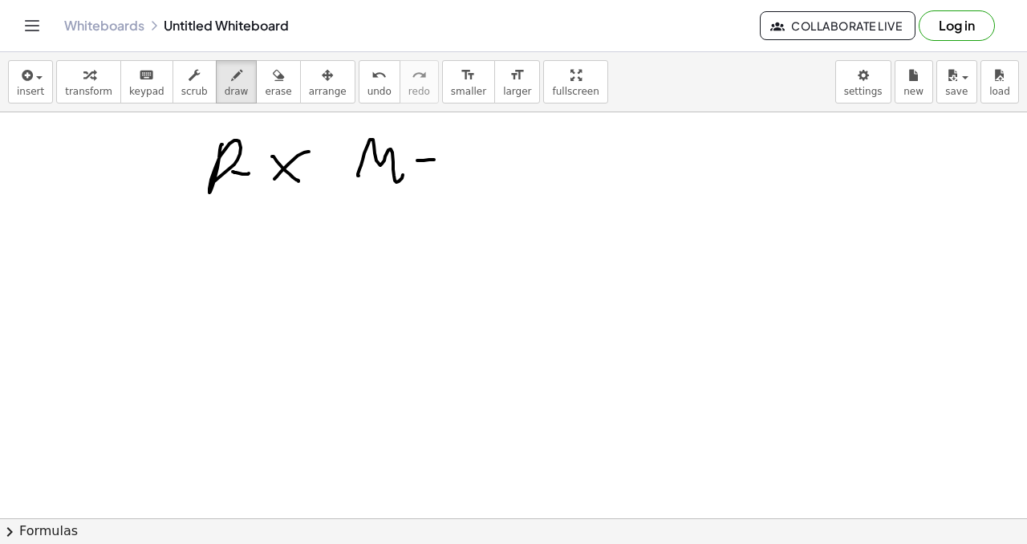
drag, startPoint x: 434, startPoint y: 160, endPoint x: 465, endPoint y: 156, distance: 30.7
drag, startPoint x: 461, startPoint y: 158, endPoint x: 482, endPoint y: 179, distance: 30.1
drag, startPoint x: 458, startPoint y: 172, endPoint x: 496, endPoint y: 151, distance: 43.1
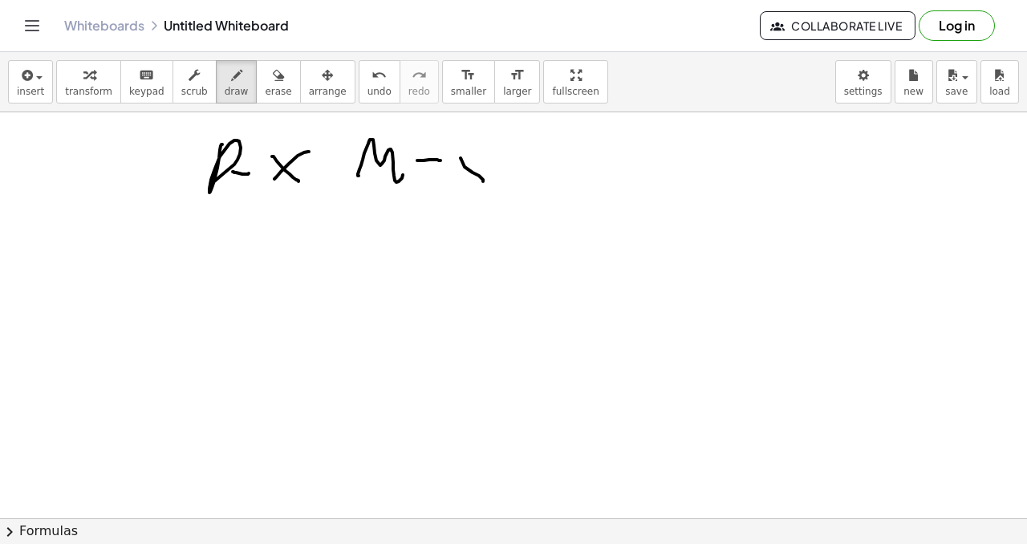
drag, startPoint x: 505, startPoint y: 138, endPoint x: 489, endPoint y: 143, distance: 16.0
click at [378, 87] on button "undo undo" at bounding box center [380, 81] width 42 height 43
click at [375, 88] on button "undo undo" at bounding box center [380, 81] width 42 height 43
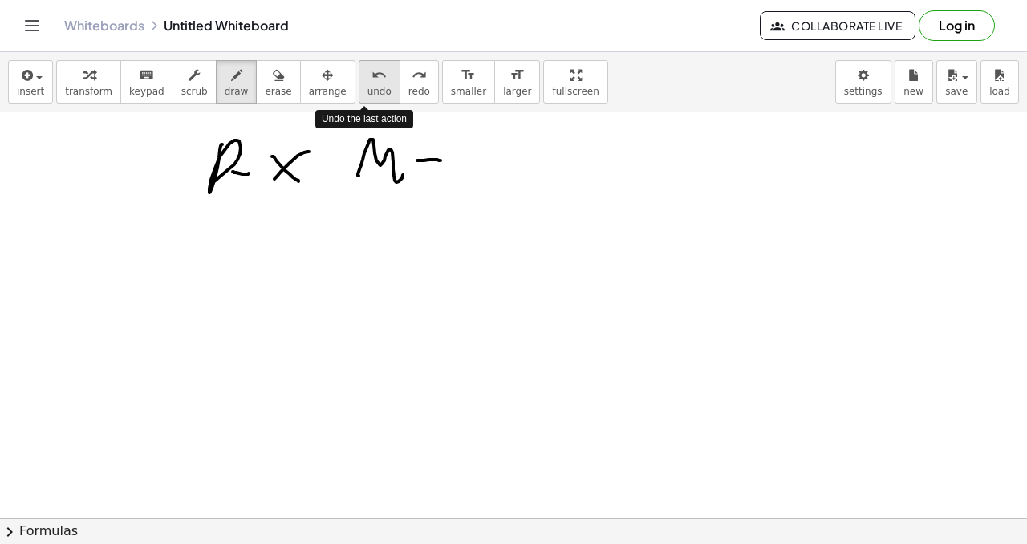
click at [377, 86] on button "undo undo" at bounding box center [380, 81] width 42 height 43
click at [377, 87] on button "undo undo" at bounding box center [380, 81] width 42 height 43
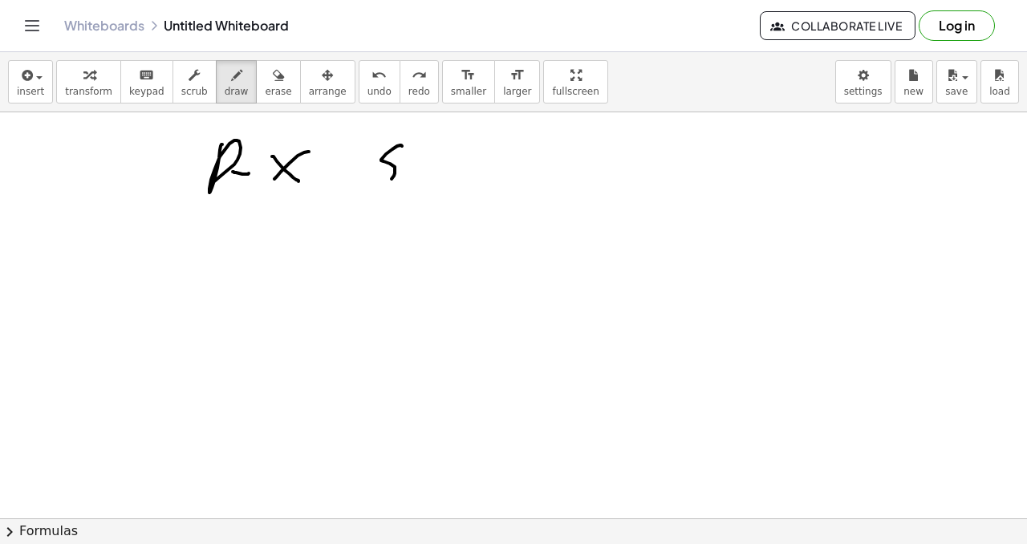
drag, startPoint x: 402, startPoint y: 146, endPoint x: 417, endPoint y: 162, distance: 22.1
drag, startPoint x: 419, startPoint y: 163, endPoint x: 458, endPoint y: 162, distance: 39.3
drag, startPoint x: 466, startPoint y: 172, endPoint x: 454, endPoint y: 179, distance: 13.6
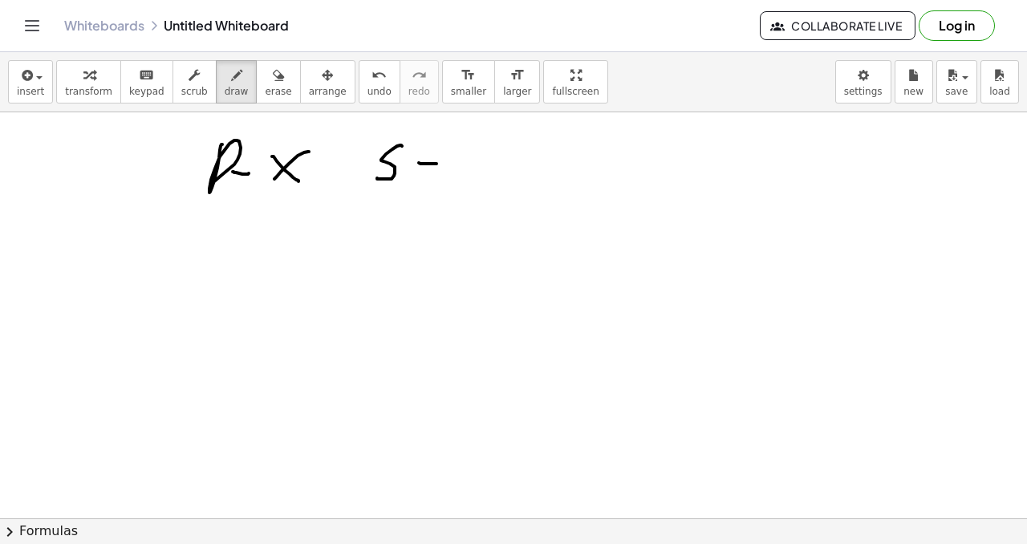
drag, startPoint x: 511, startPoint y: 143, endPoint x: 524, endPoint y: 145, distance: 13.1
drag, startPoint x: 570, startPoint y: 177, endPoint x: 617, endPoint y: 169, distance: 47.9
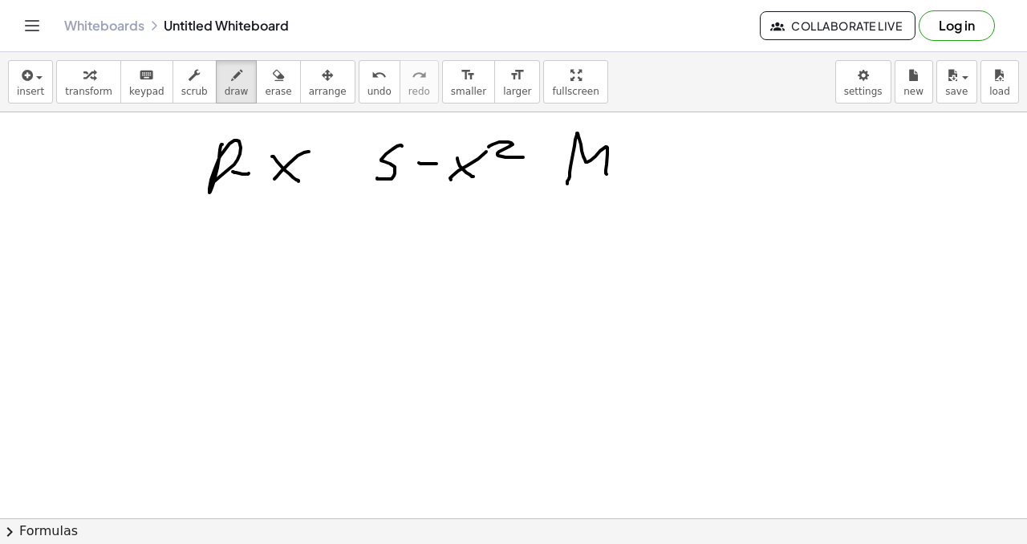
drag, startPoint x: 615, startPoint y: 169, endPoint x: 617, endPoint y: 161, distance: 8.2
drag, startPoint x: 639, startPoint y: 162, endPoint x: 654, endPoint y: 181, distance: 23.4
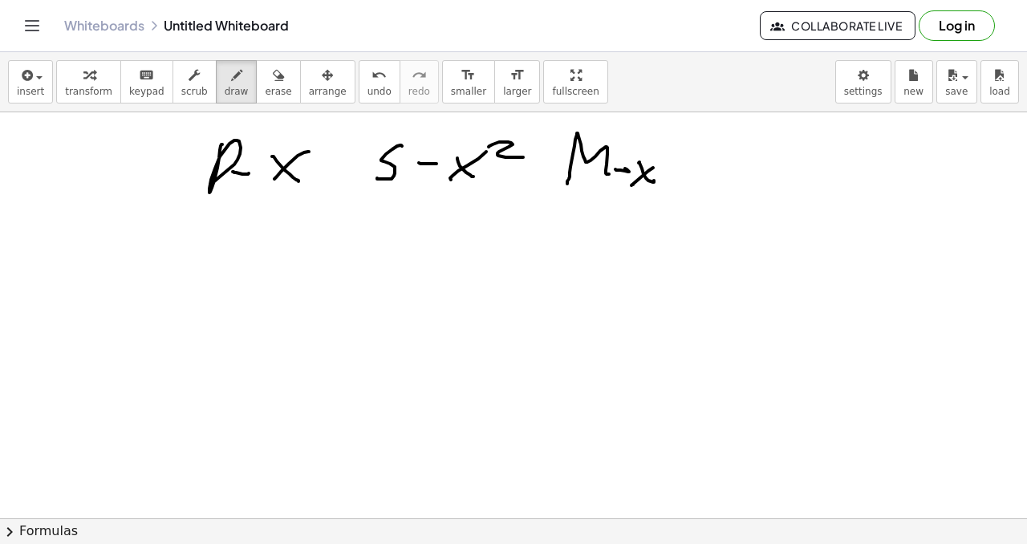
drag, startPoint x: 632, startPoint y: 185, endPoint x: 665, endPoint y: 154, distance: 44.8
drag, startPoint x: 663, startPoint y: 150, endPoint x: 669, endPoint y: 161, distance: 12.6
drag, startPoint x: 379, startPoint y: 292, endPoint x: 355, endPoint y: 292, distance: 24.1
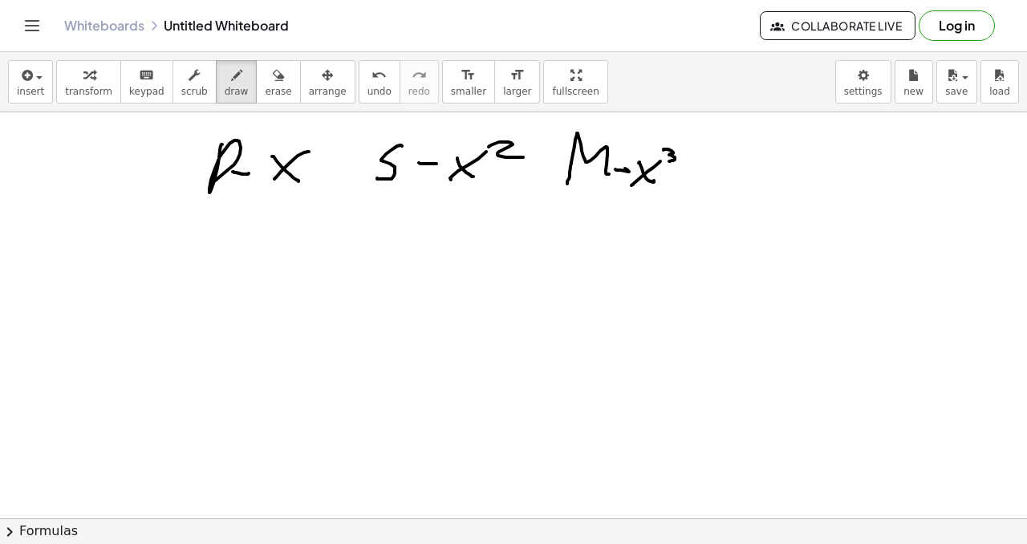
drag, startPoint x: 392, startPoint y: 244, endPoint x: 416, endPoint y: 250, distance: 24.7
drag, startPoint x: 429, startPoint y: 261, endPoint x: 442, endPoint y: 264, distance: 13.2
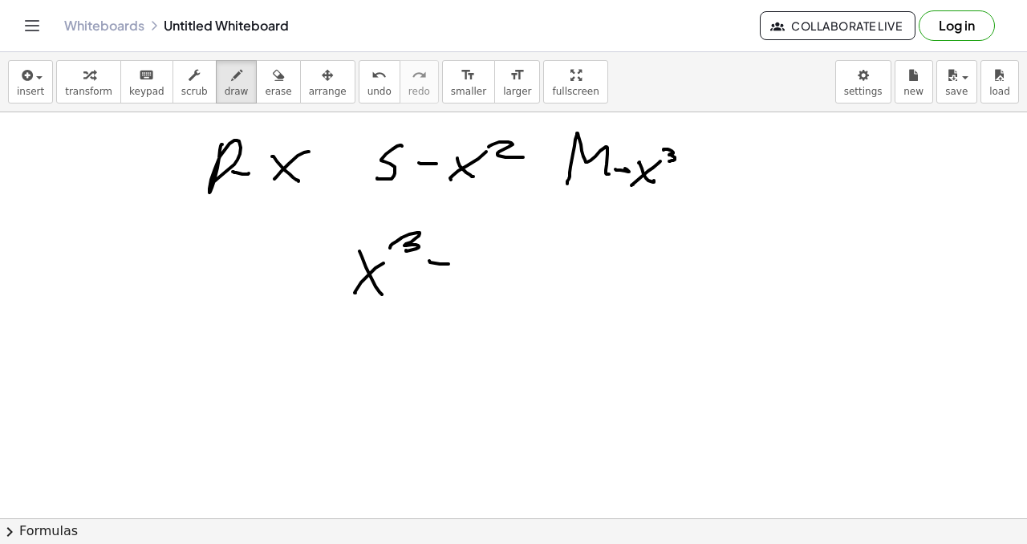
drag, startPoint x: 441, startPoint y: 282, endPoint x: 452, endPoint y: 280, distance: 11.5
drag, startPoint x: 469, startPoint y: 247, endPoint x: 464, endPoint y: 273, distance: 26.3
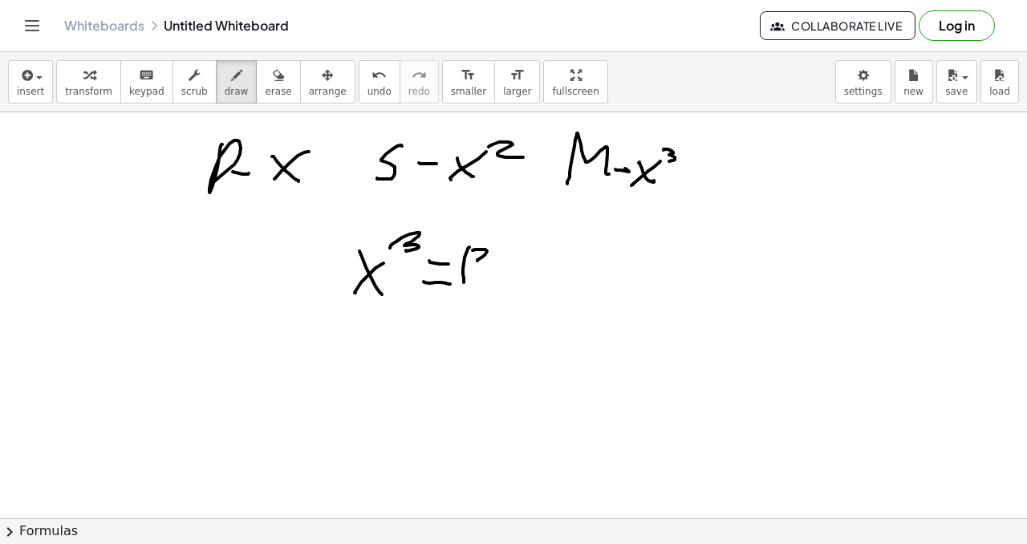
drag, startPoint x: 473, startPoint y: 250, endPoint x: 480, endPoint y: 267, distance: 18.3
drag, startPoint x: 493, startPoint y: 256, endPoint x: 509, endPoint y: 265, distance: 17.6
